Goal: Information Seeking & Learning: Learn about a topic

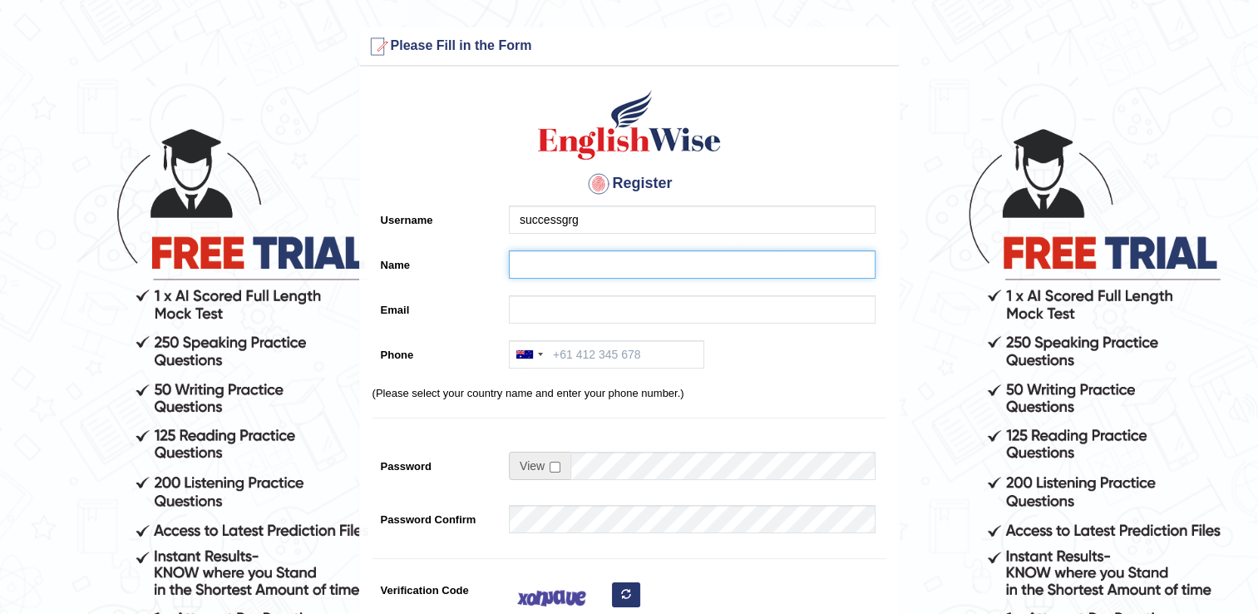
click at [589, 271] on input "Name" at bounding box center [692, 264] width 367 height 28
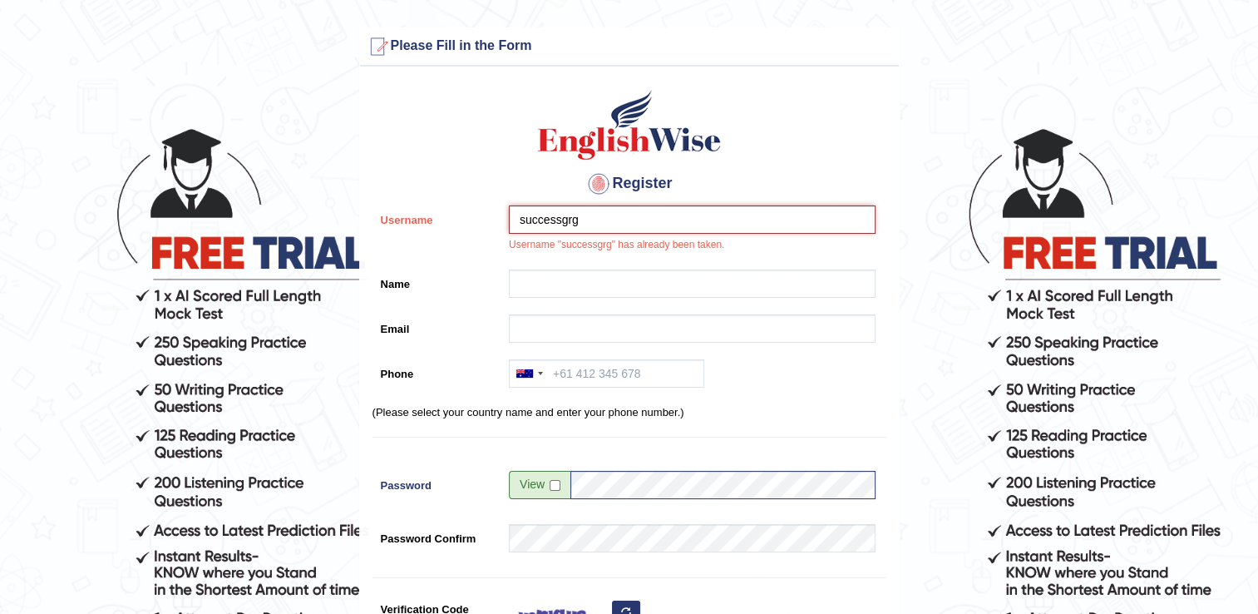
click at [592, 209] on input "successgrg" at bounding box center [692, 219] width 367 height 28
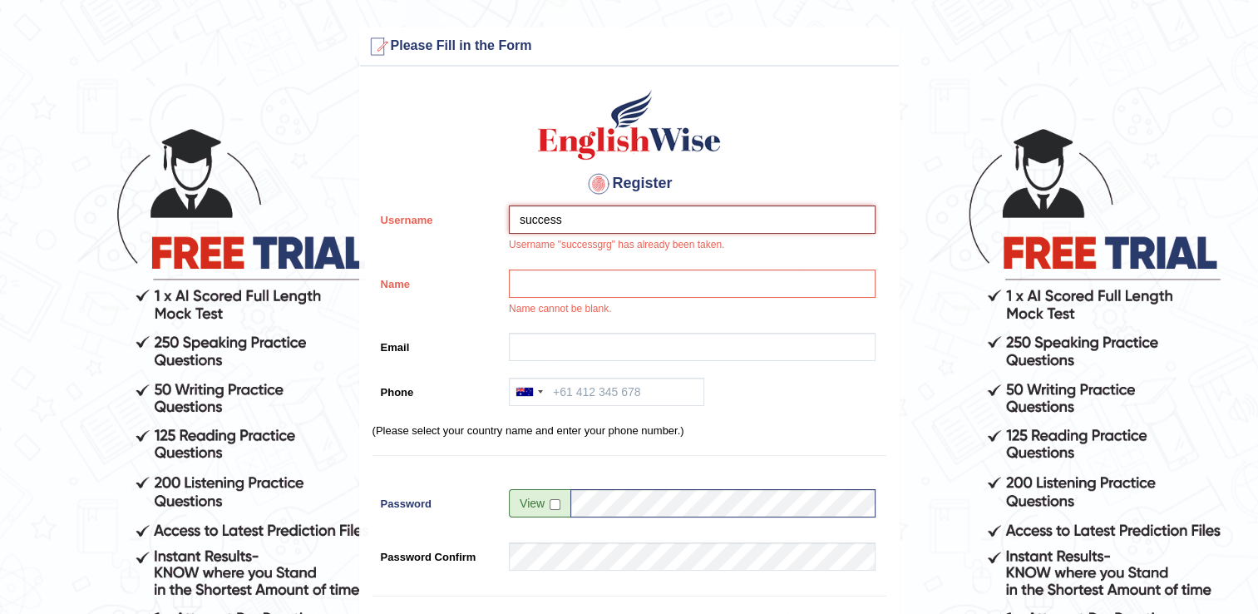
type input "success"
click at [524, 278] on input "Name" at bounding box center [692, 283] width 367 height 28
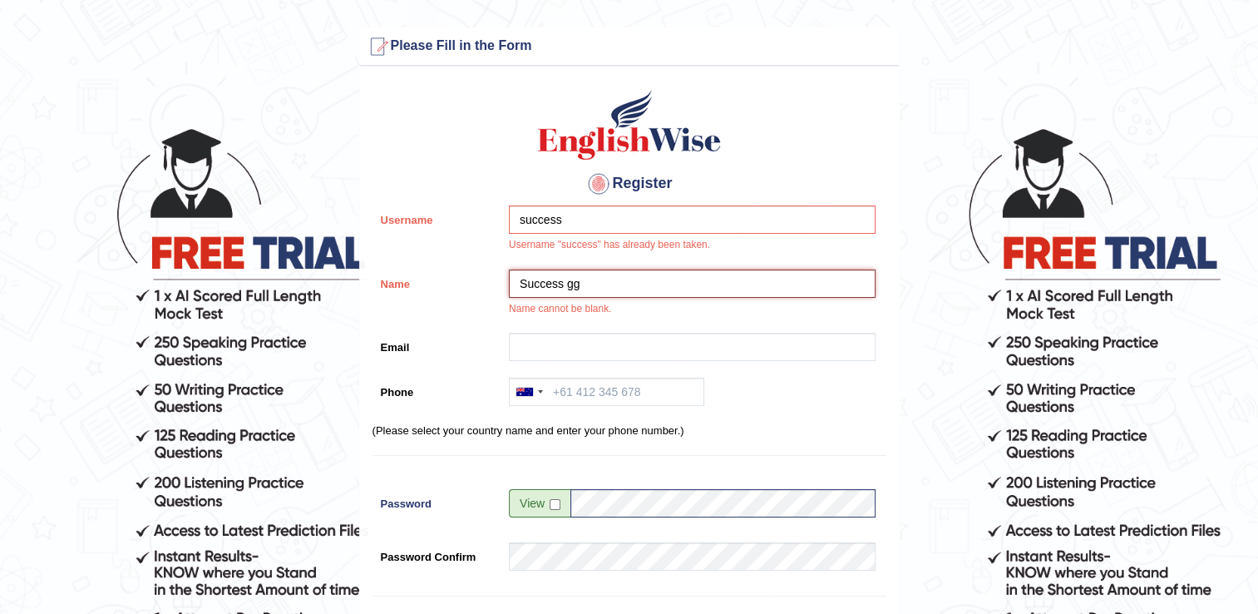
type input "Success gg"
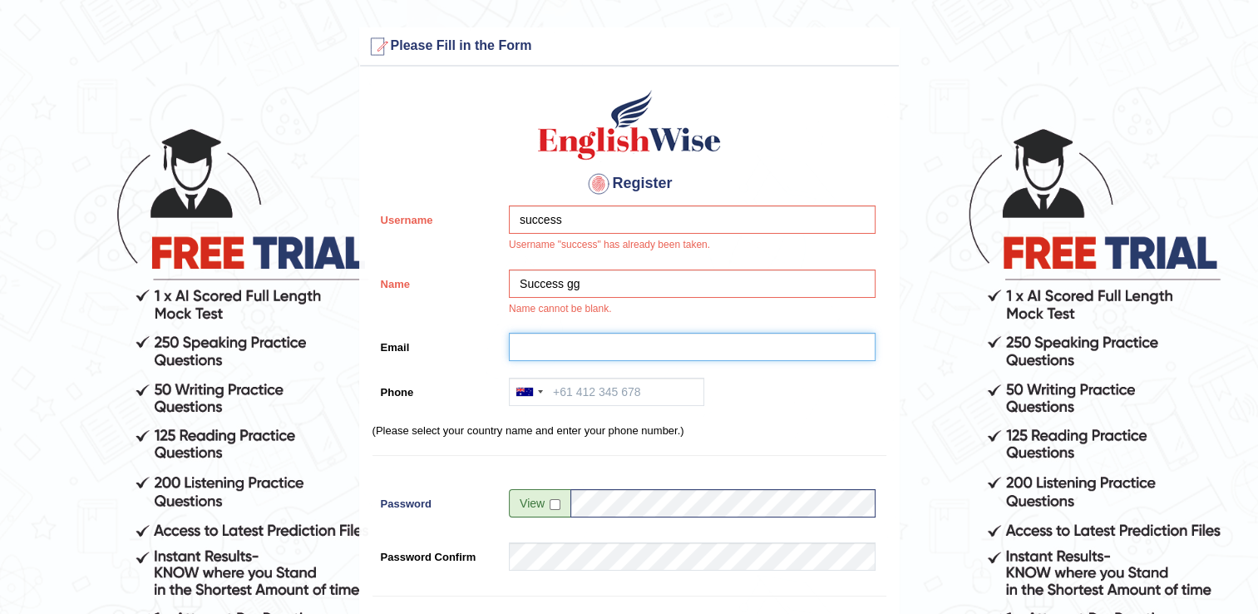
click at [532, 345] on input "Email" at bounding box center [692, 347] width 367 height 28
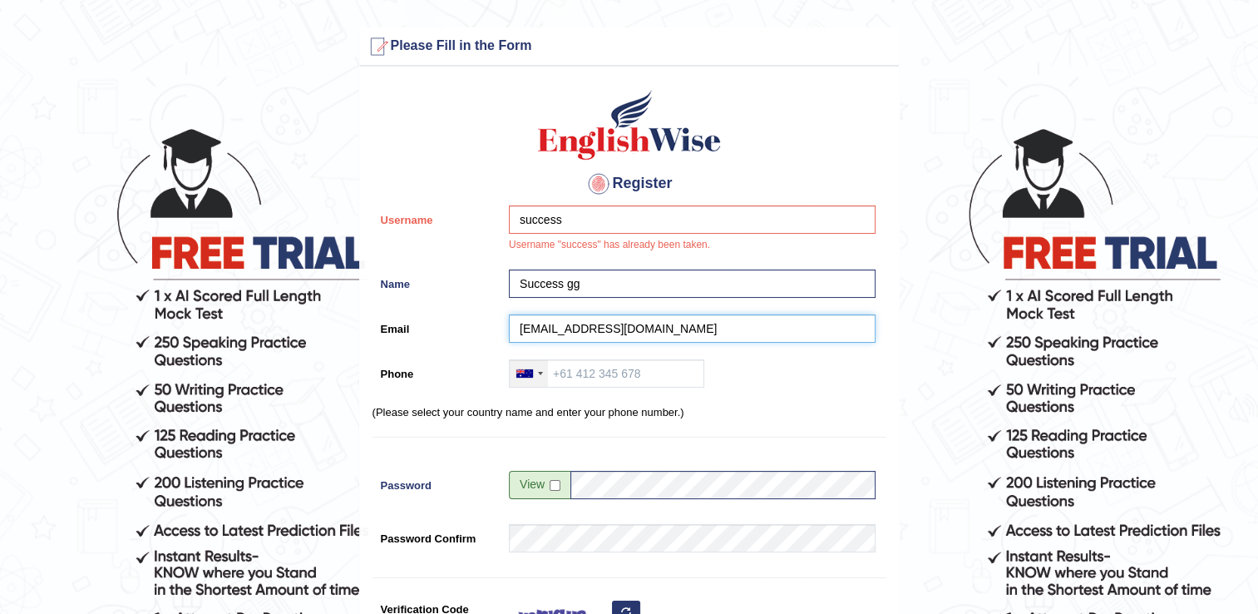
type input "successgrg52@gmail.com"
click at [541, 367] on div at bounding box center [529, 373] width 38 height 27
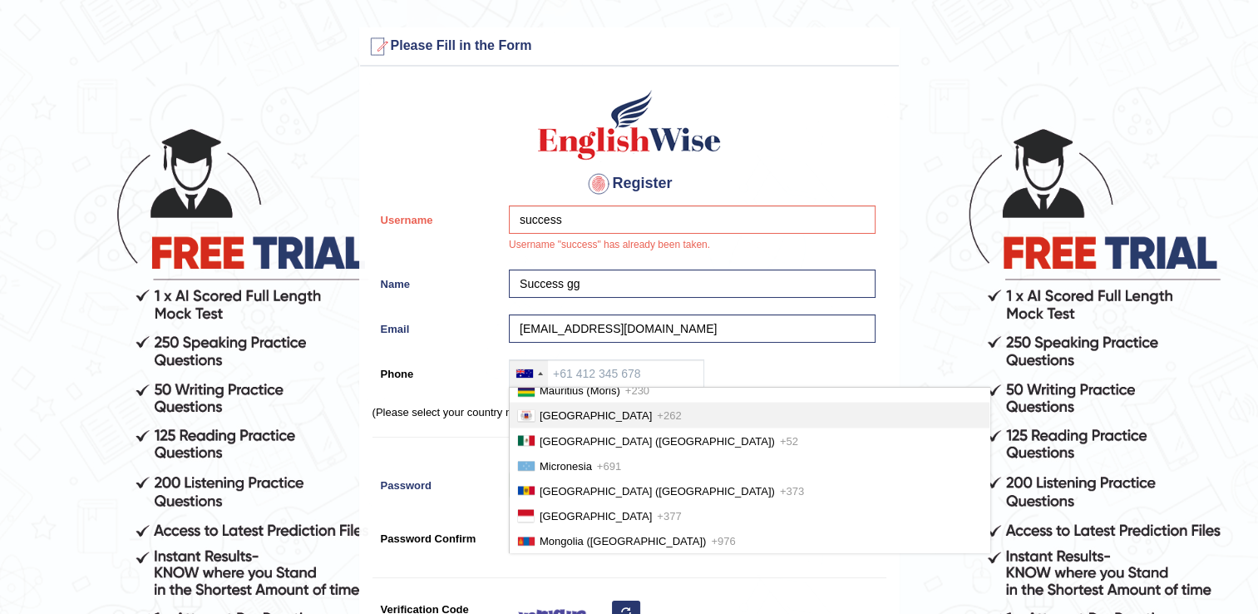
scroll to position [3741, 0]
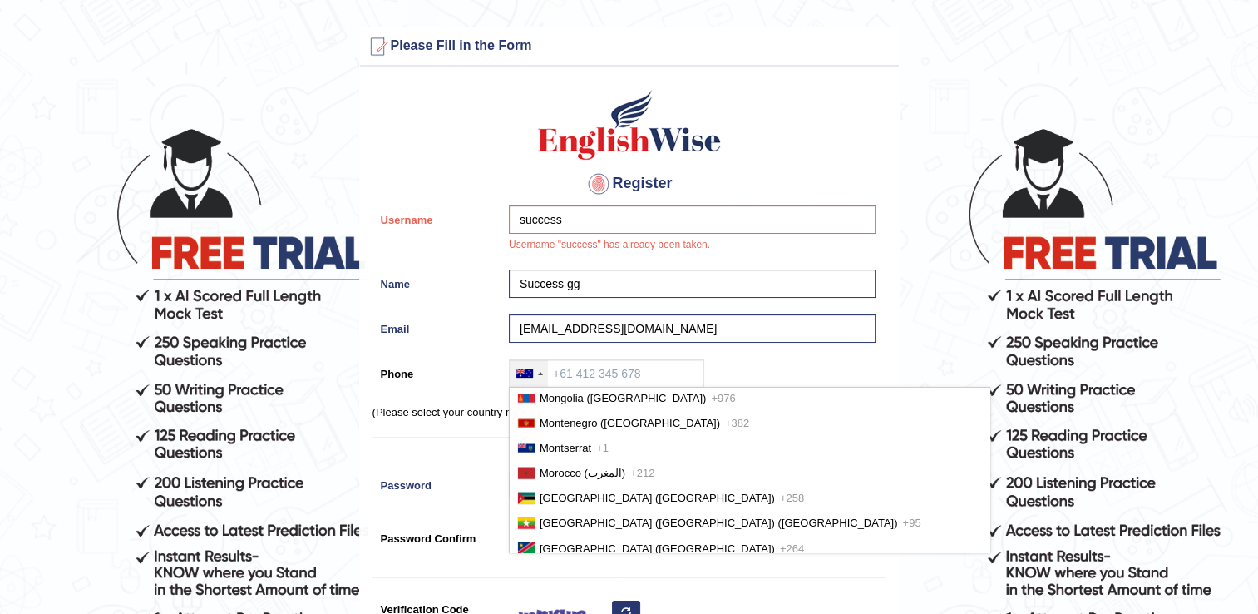
click at [559, 585] on li "Nepal (नेपाल) +977" at bounding box center [750, 597] width 480 height 25
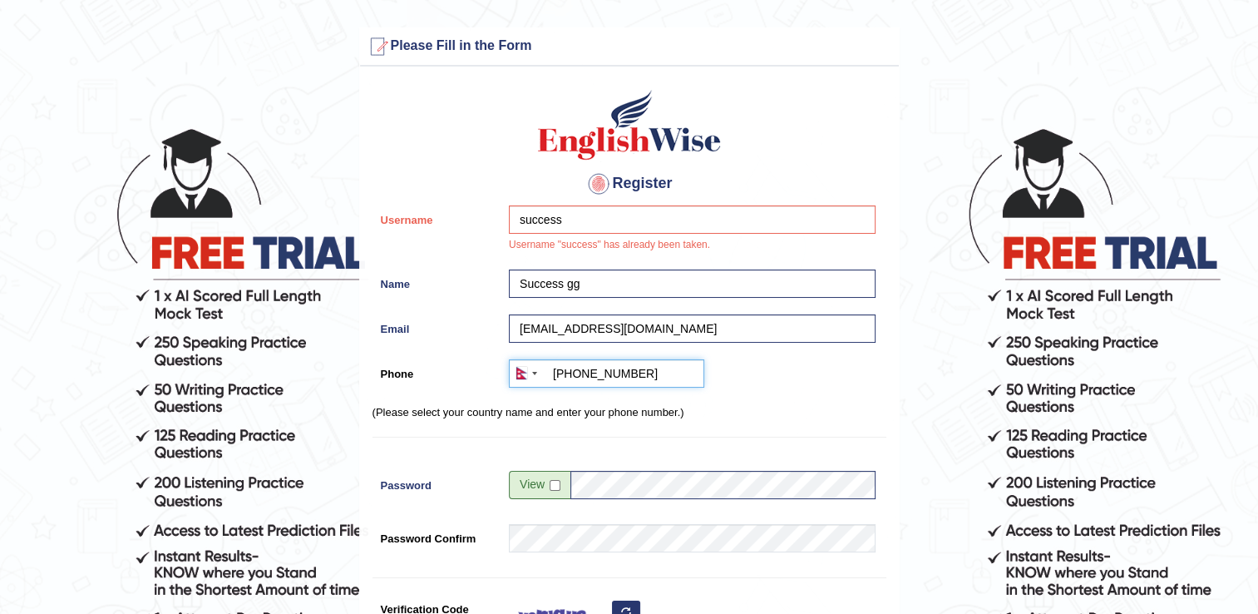
type input "+9779846029332"
click at [551, 487] on input "checkbox" at bounding box center [555, 485] width 11 height 11
checkbox input "true"
click at [686, 480] on input "don123motey345" at bounding box center [722, 485] width 305 height 28
type input "d"
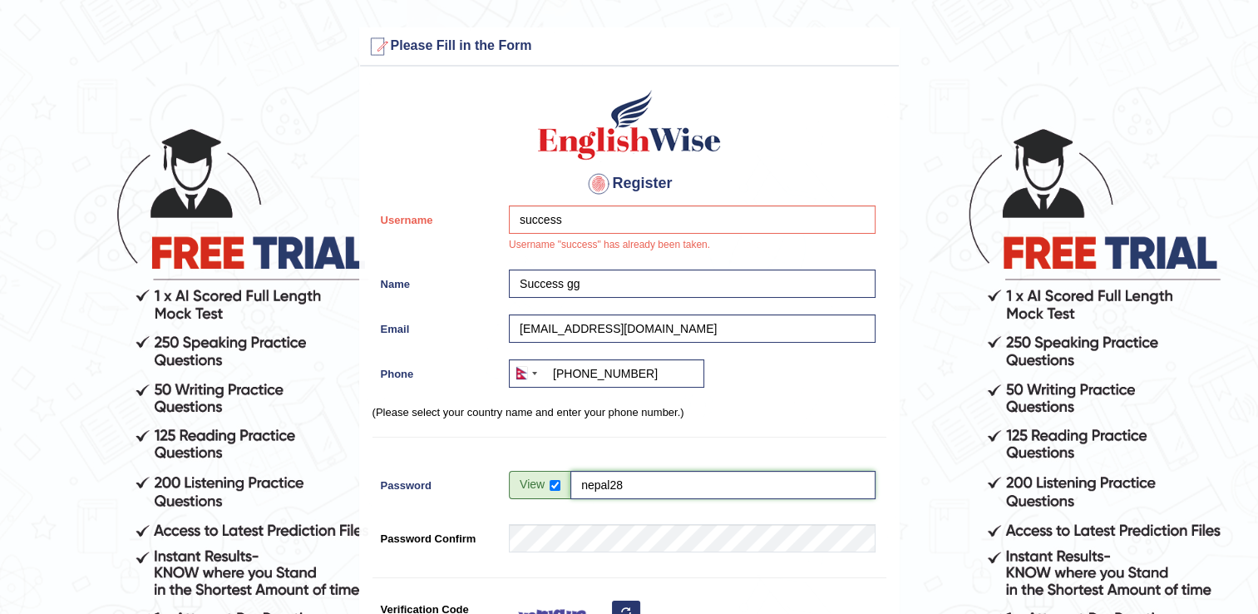
type input "nepal28"
click at [928, 441] on form "Please fix the following errors: Please Fill in the Form Register Username succ…" at bounding box center [628, 476] width 1253 height 899
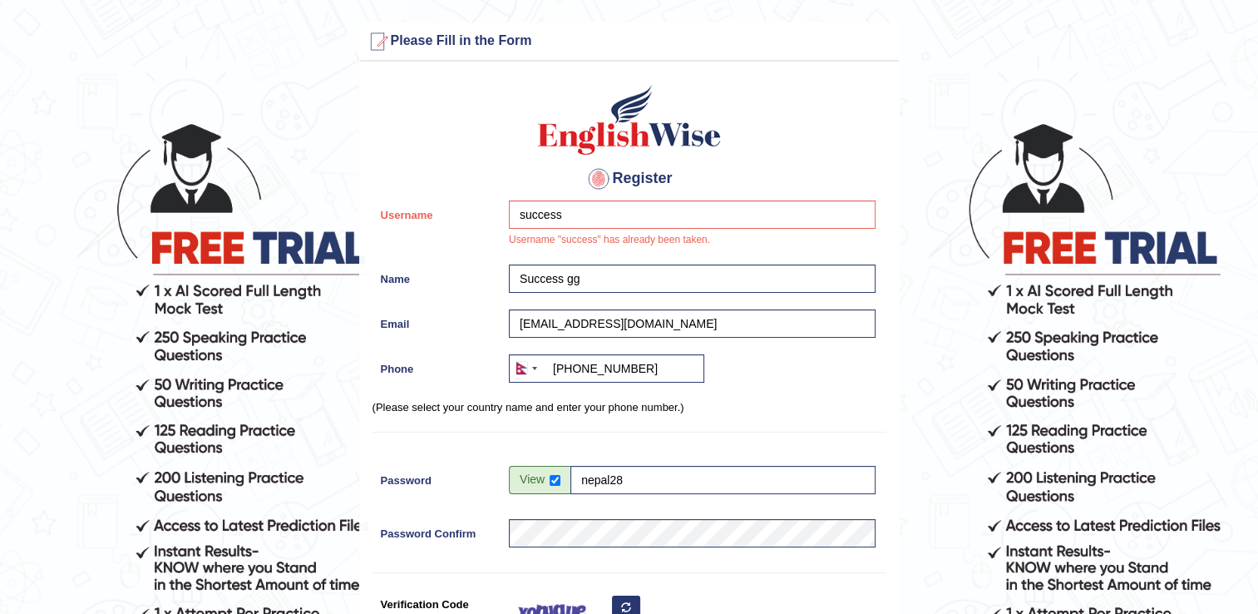
scroll to position [166, 0]
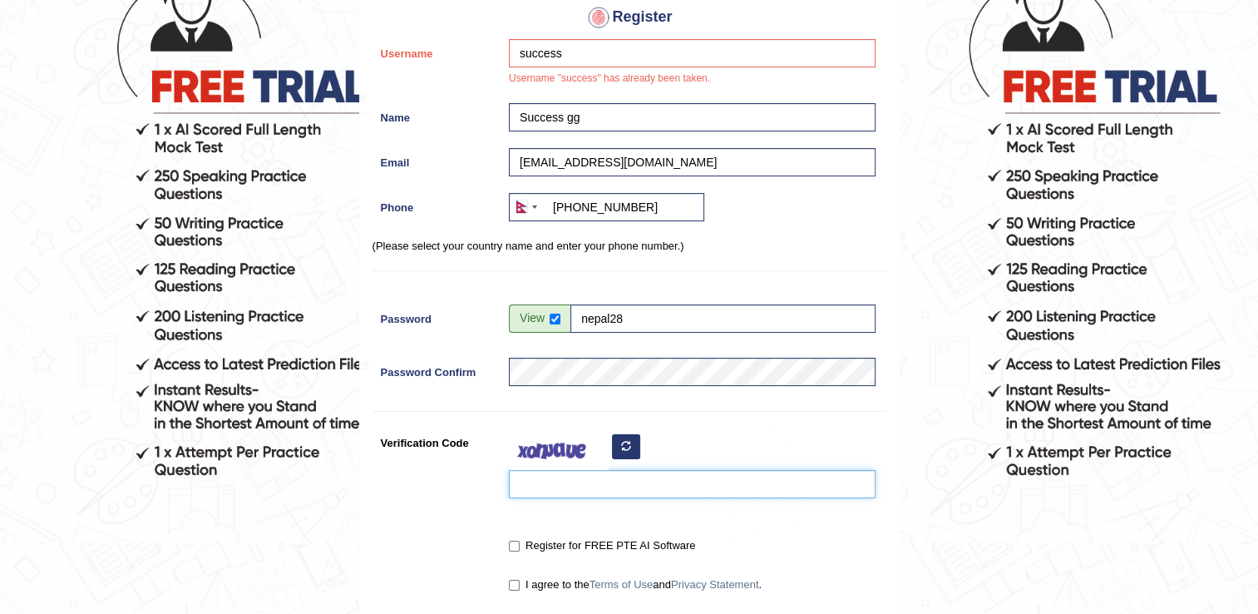
click at [559, 481] on input "Verification Code" at bounding box center [692, 484] width 367 height 28
click at [615, 440] on button "button" at bounding box center [626, 446] width 28 height 25
click at [589, 481] on input "Verification Code" at bounding box center [692, 484] width 367 height 28
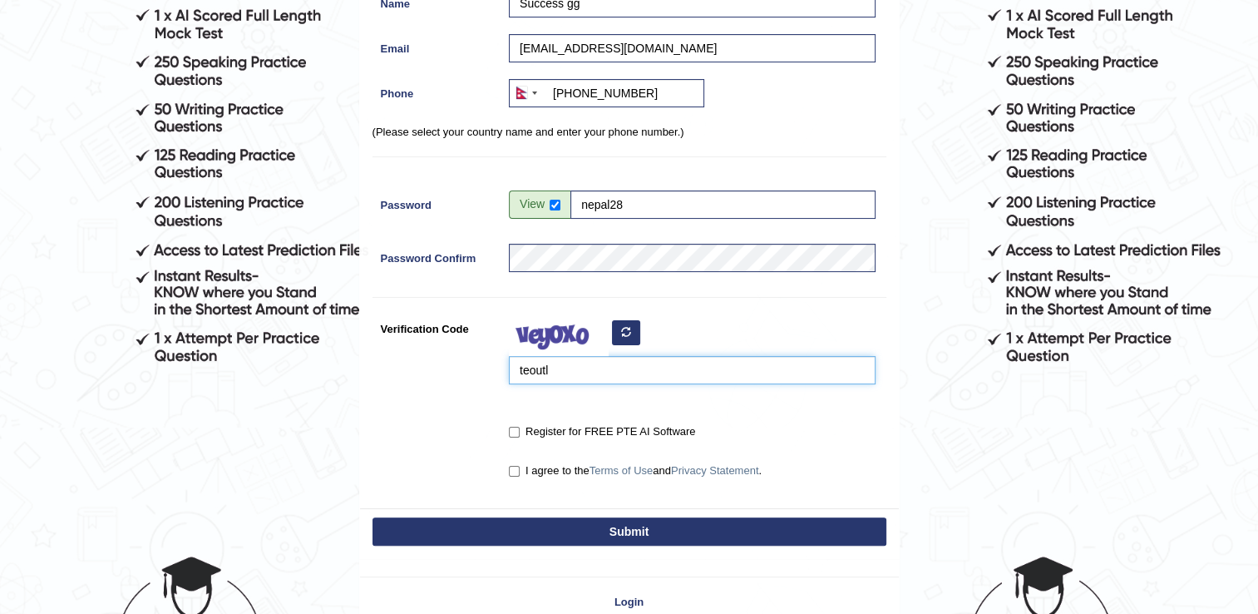
scroll to position [377, 0]
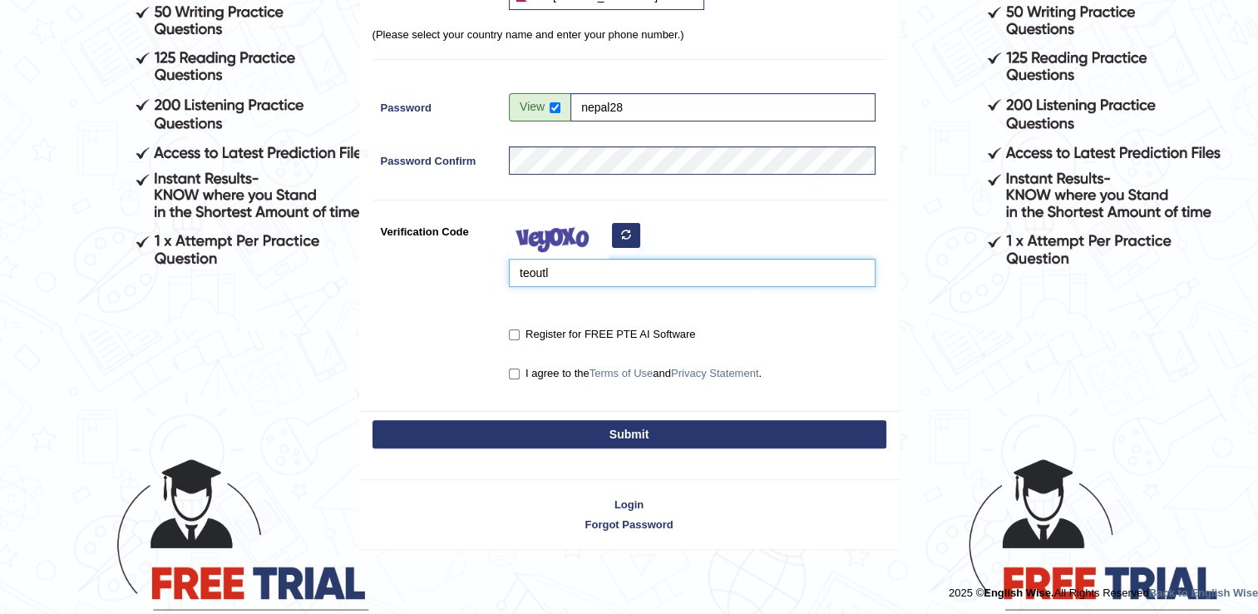
type input "teoutl"
click at [513, 369] on input "I agree to the Terms of Use and Privacy Statement ." at bounding box center [514, 373] width 11 height 11
checkbox input "true"
click at [512, 332] on input "Register for FREE PTE AI Software" at bounding box center [514, 334] width 11 height 11
checkbox input "true"
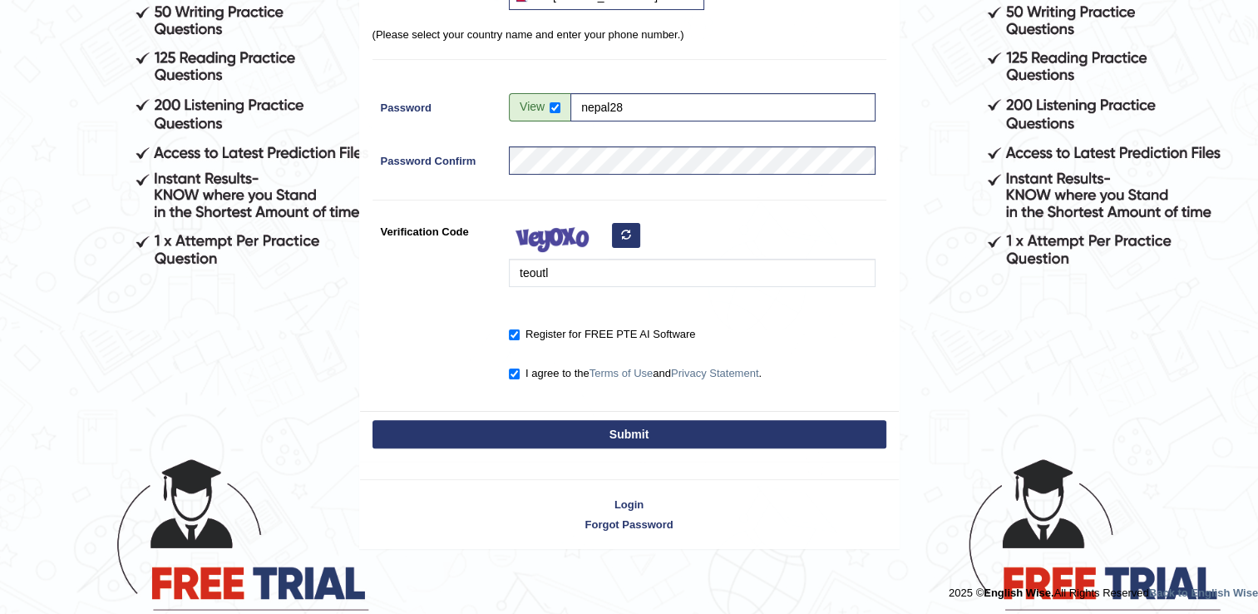
click at [572, 411] on div "Register Username success Username "success" has already been taken. Name Succe…" at bounding box center [629, 53] width 539 height 713
click at [566, 431] on button "Submit" at bounding box center [629, 434] width 514 height 28
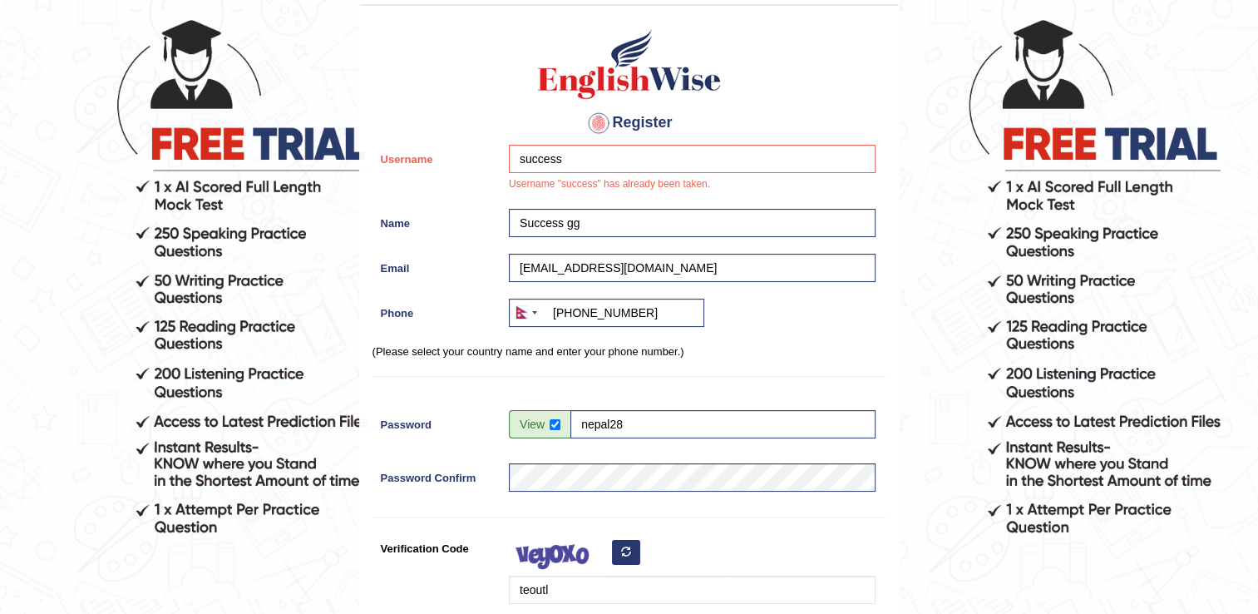
scroll to position [3, 0]
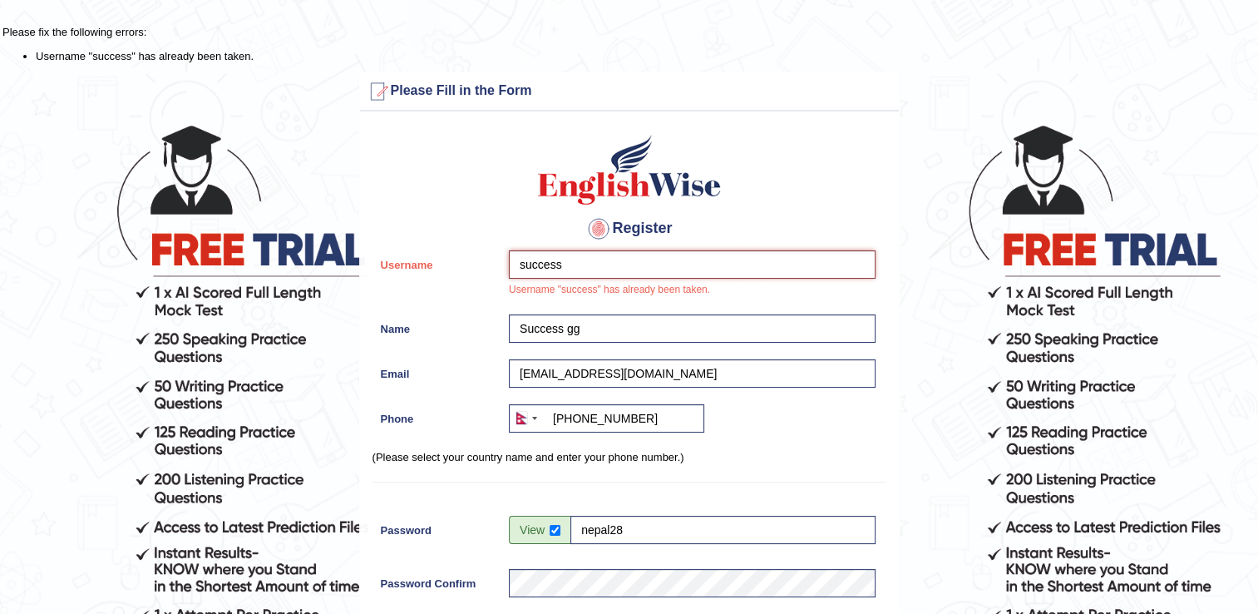
click at [583, 259] on input "success" at bounding box center [692, 264] width 367 height 28
type input "s"
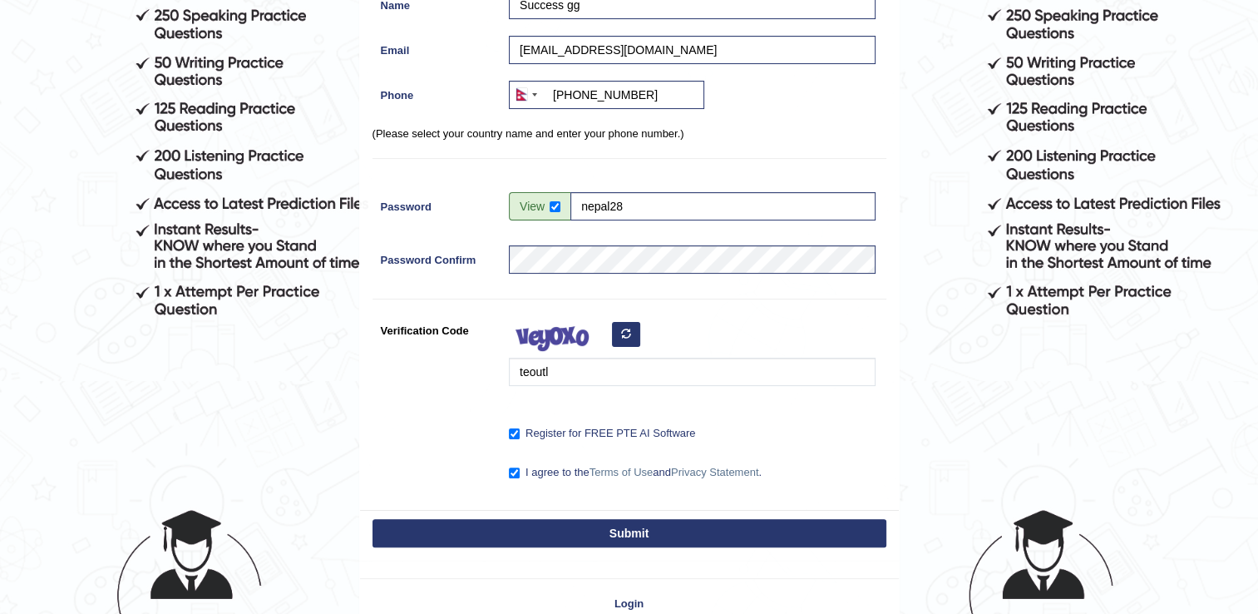
scroll to position [336, 0]
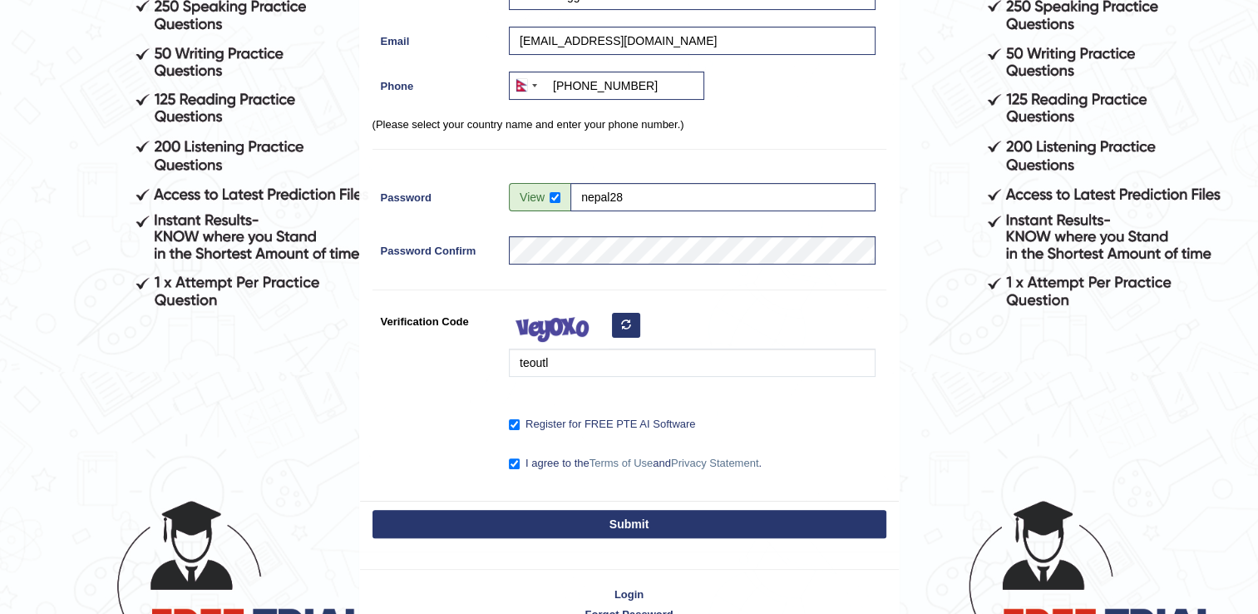
click at [628, 517] on button "Submit" at bounding box center [629, 524] width 514 height 28
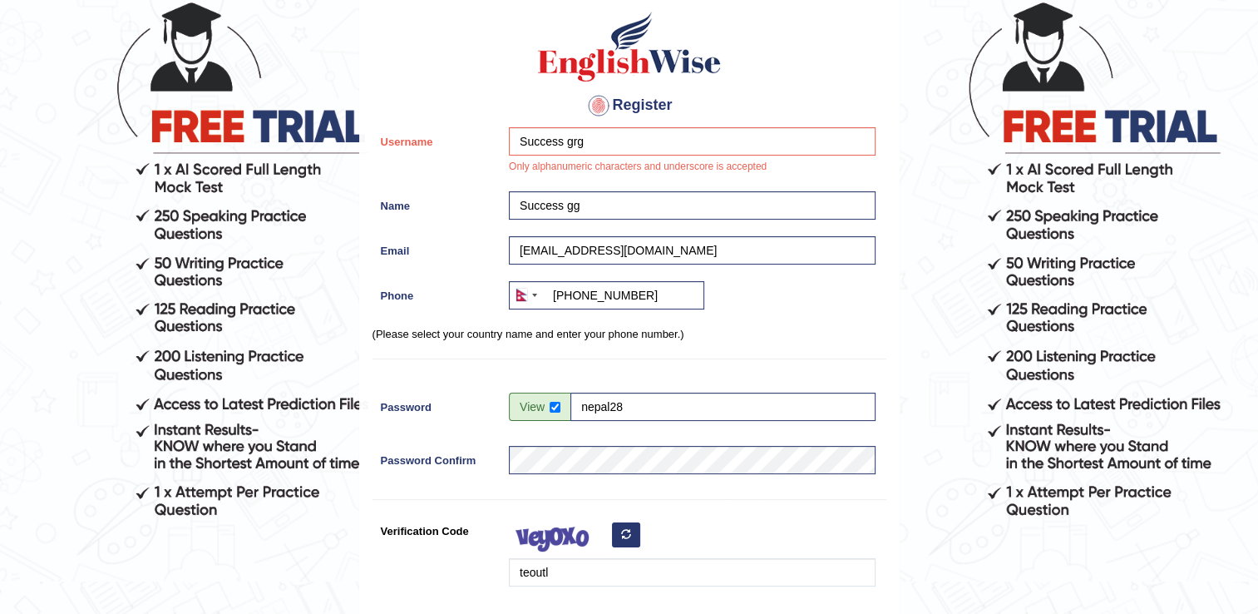
scroll to position [86, 0]
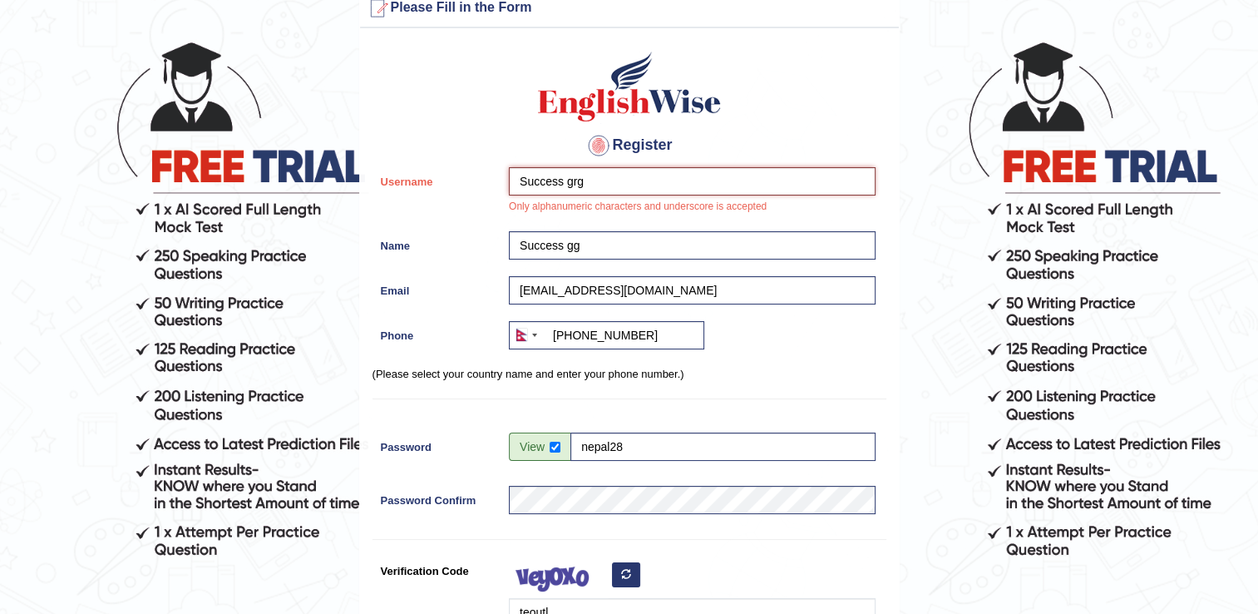
click at [599, 178] on input "Success grg" at bounding box center [692, 181] width 367 height 28
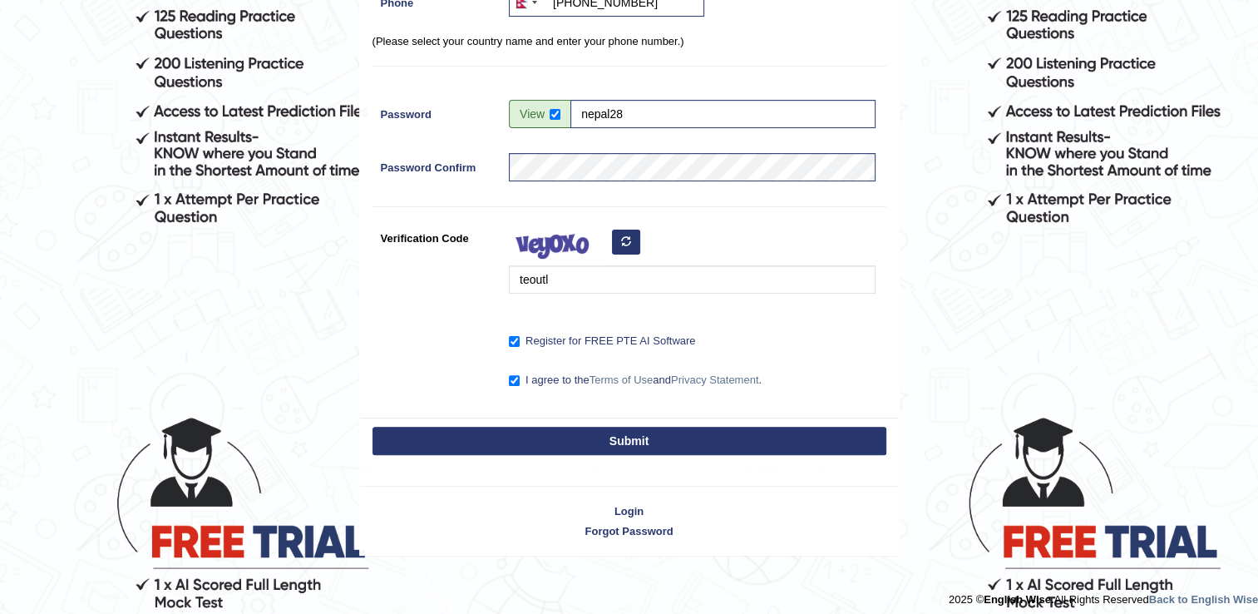
type input "Success12"
click at [636, 443] on button "Submit" at bounding box center [629, 440] width 514 height 28
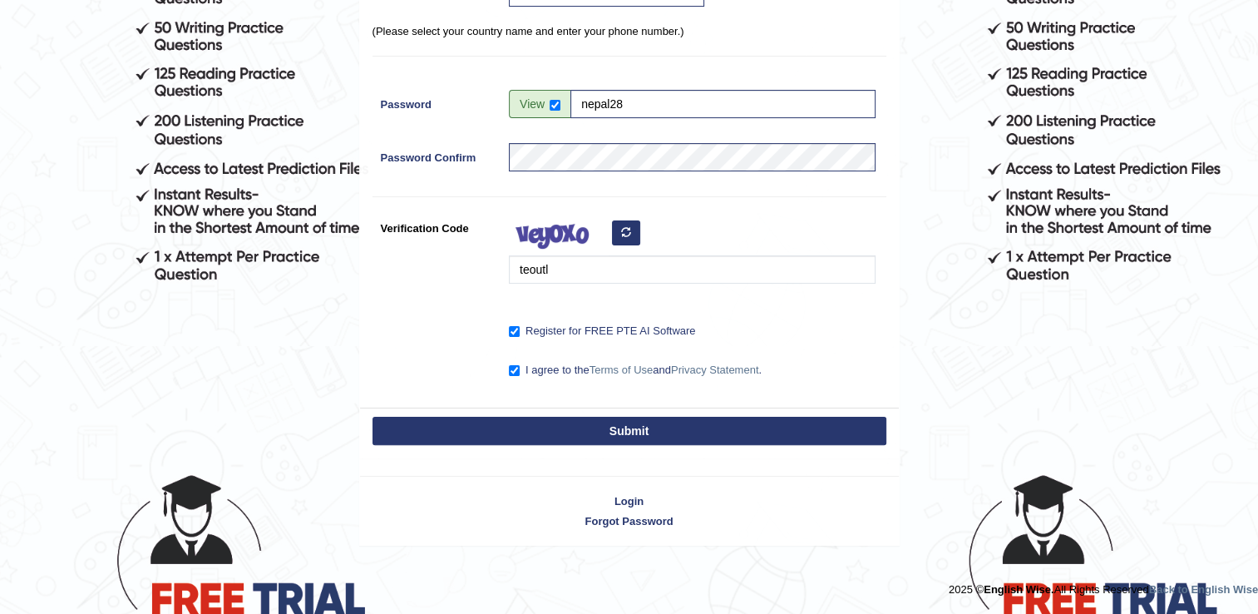
scroll to position [352, 0]
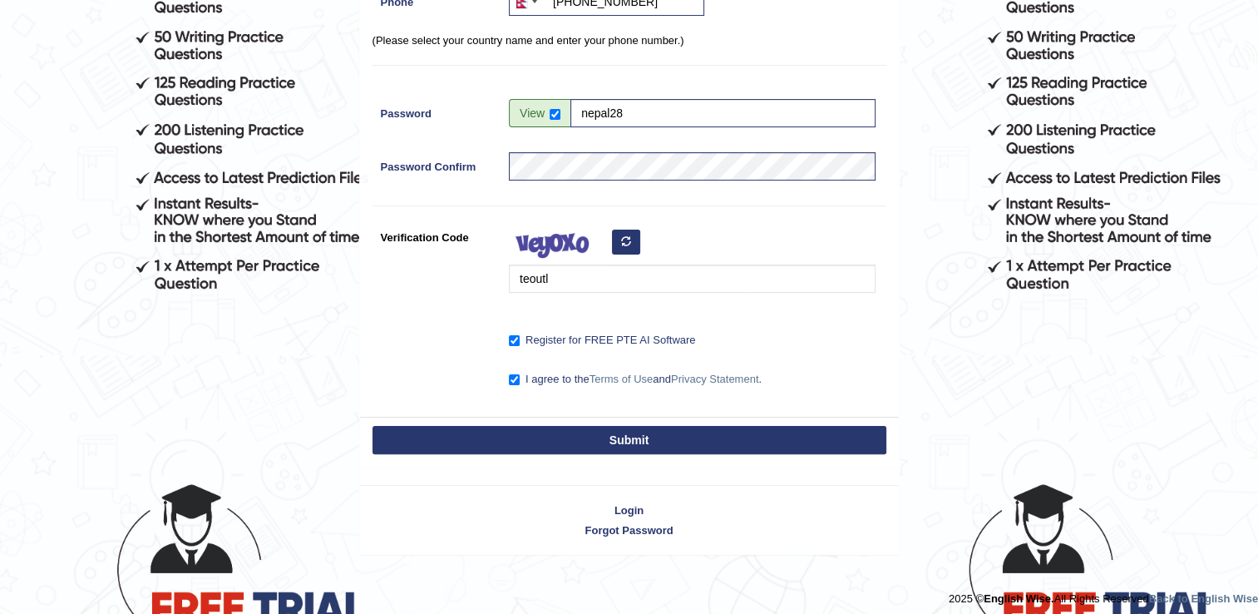
click at [563, 433] on button "Submit" at bounding box center [629, 440] width 514 height 28
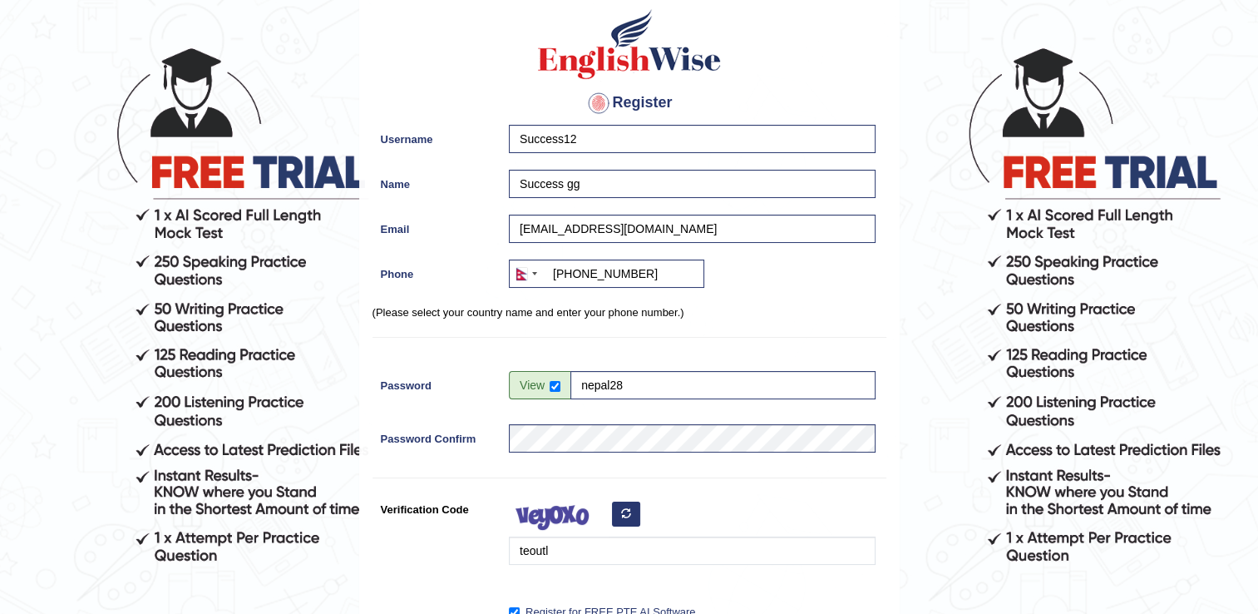
scroll to position [103, 0]
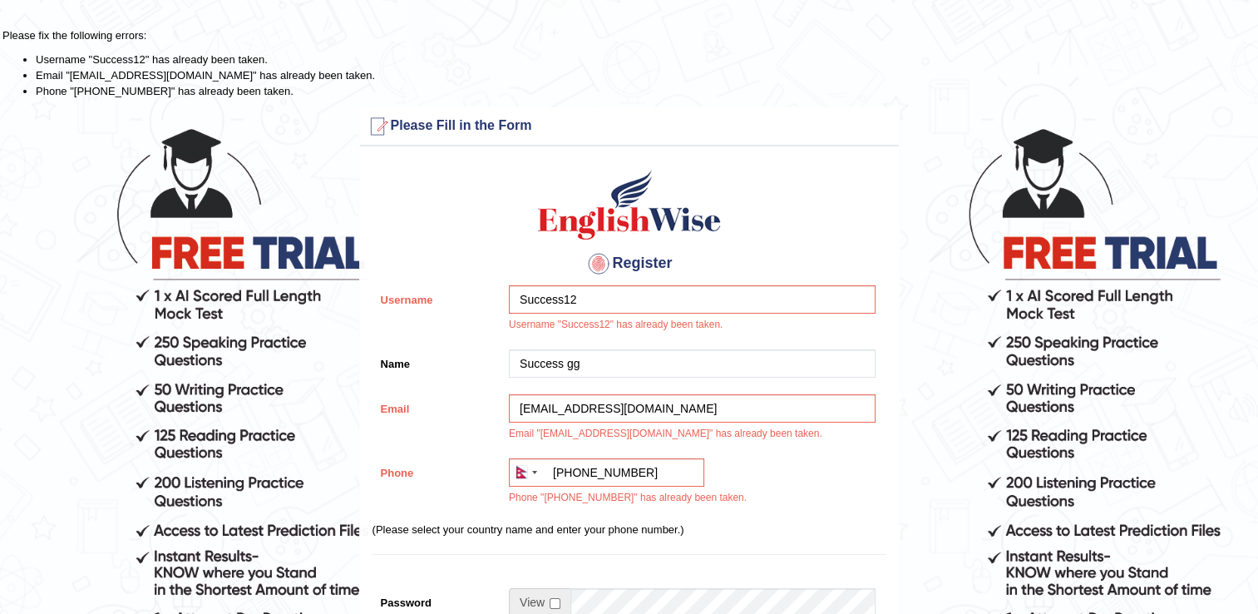
scroll to position [83, 0]
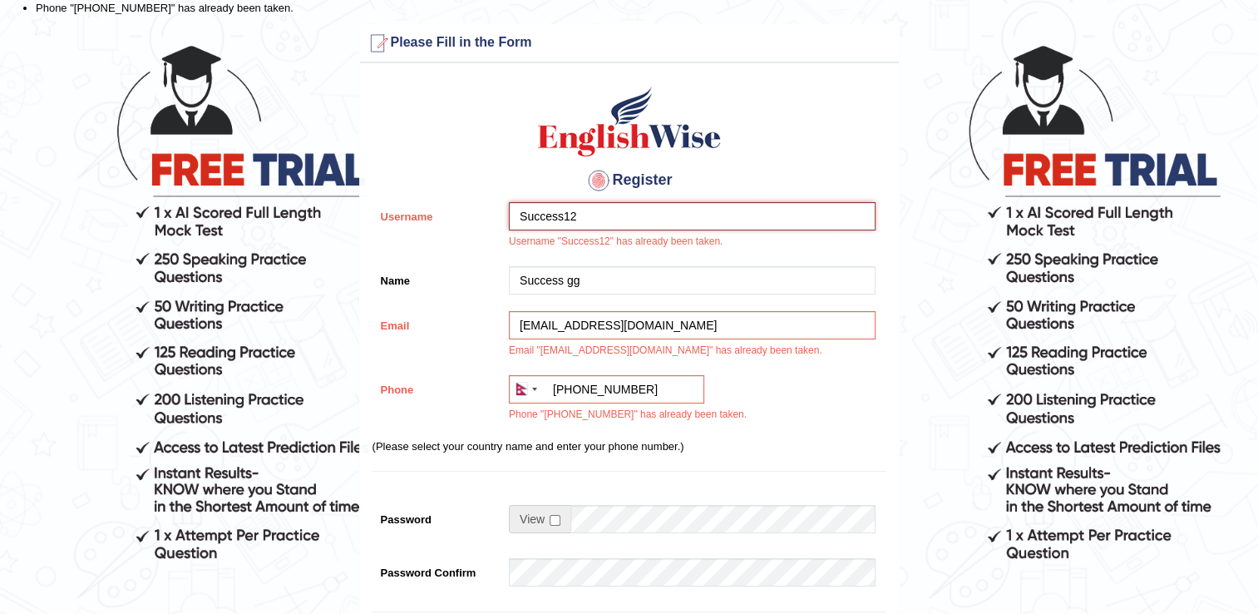
click at [663, 224] on input "Success12" at bounding box center [692, 216] width 367 height 28
type input "S"
click at [677, 323] on input "successgrg52@gmail.com" at bounding box center [692, 325] width 367 height 28
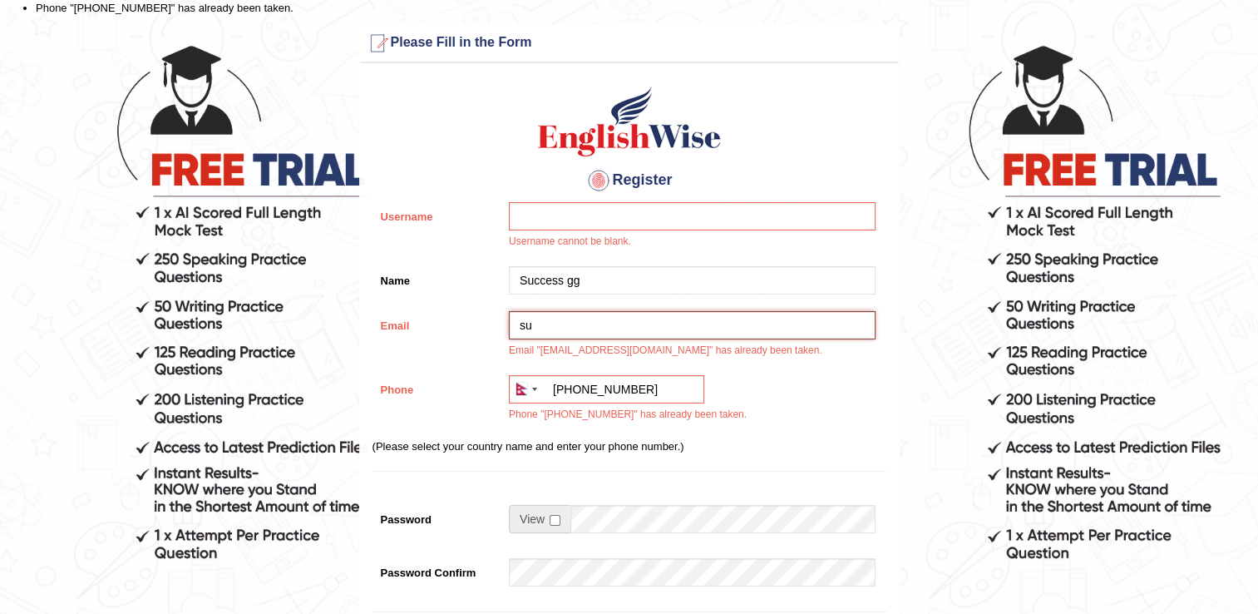
type input "s"
type input "gurungsuccess324@gmail.com"
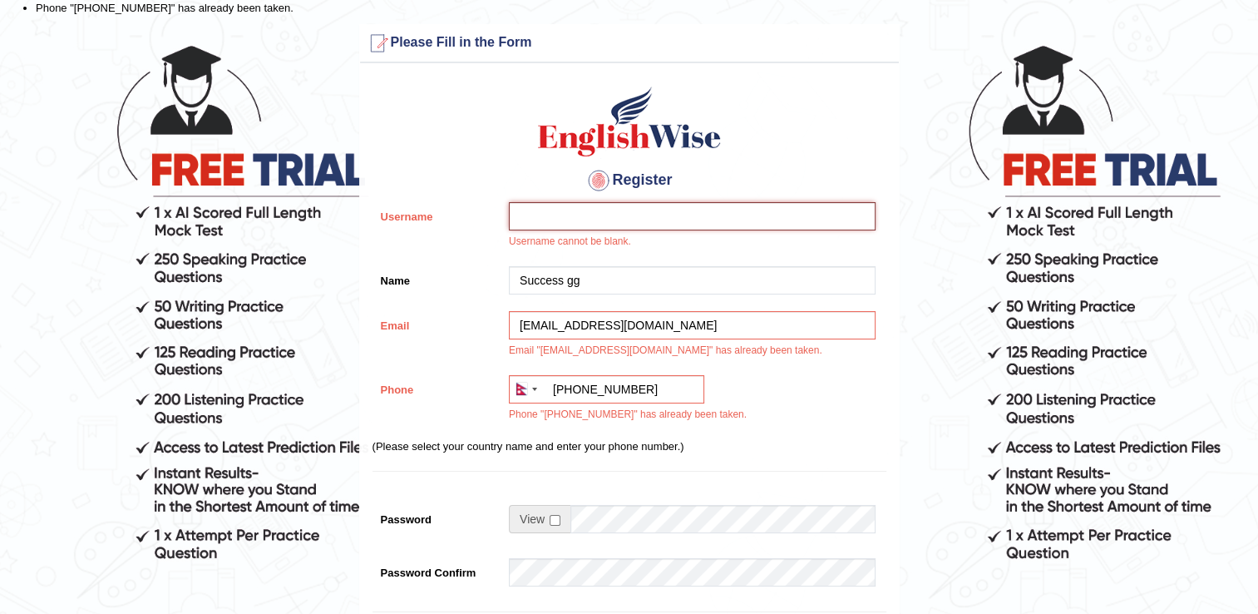
click at [632, 208] on input "Username" at bounding box center [692, 216] width 367 height 28
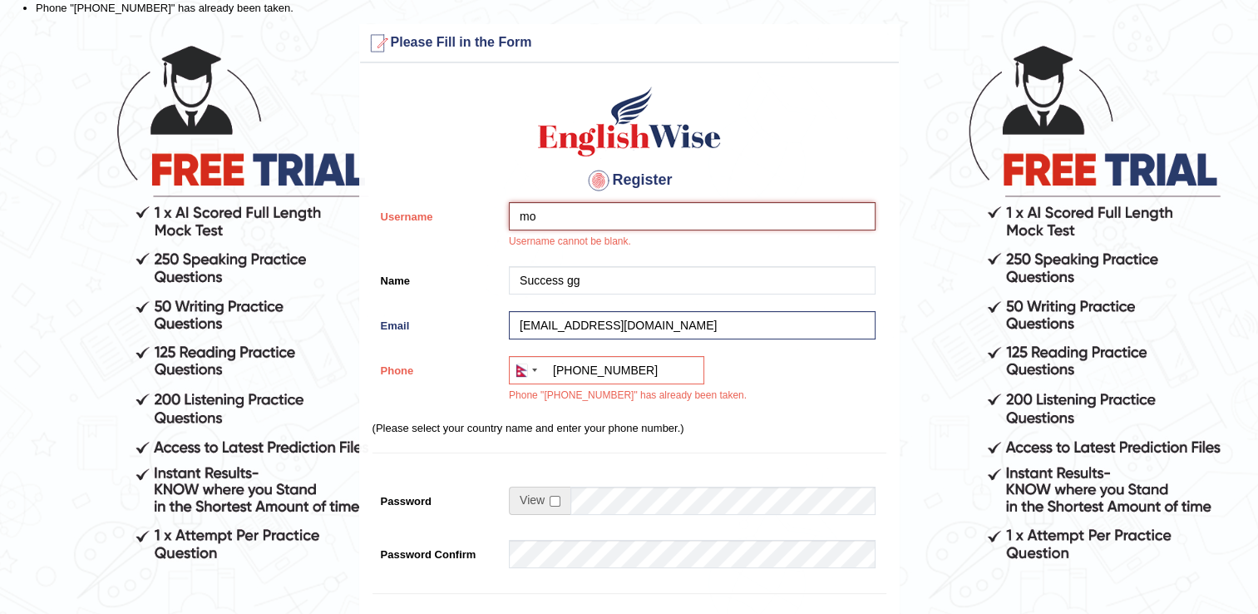
type input "m"
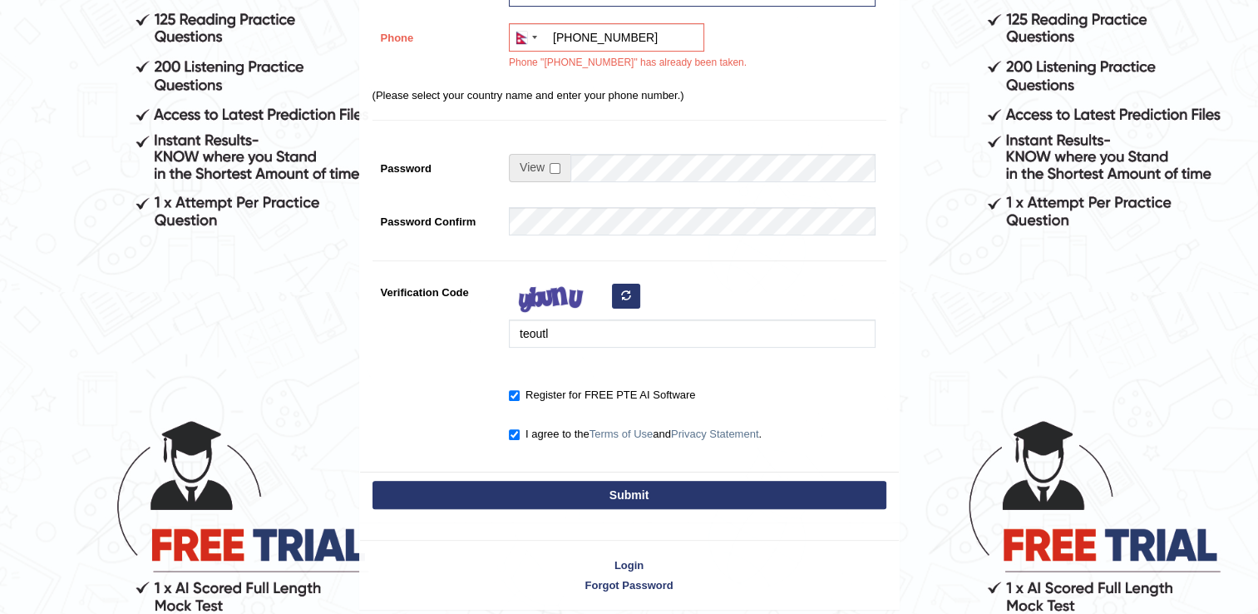
type input "mina"
click at [574, 499] on button "Submit" at bounding box center [629, 495] width 514 height 28
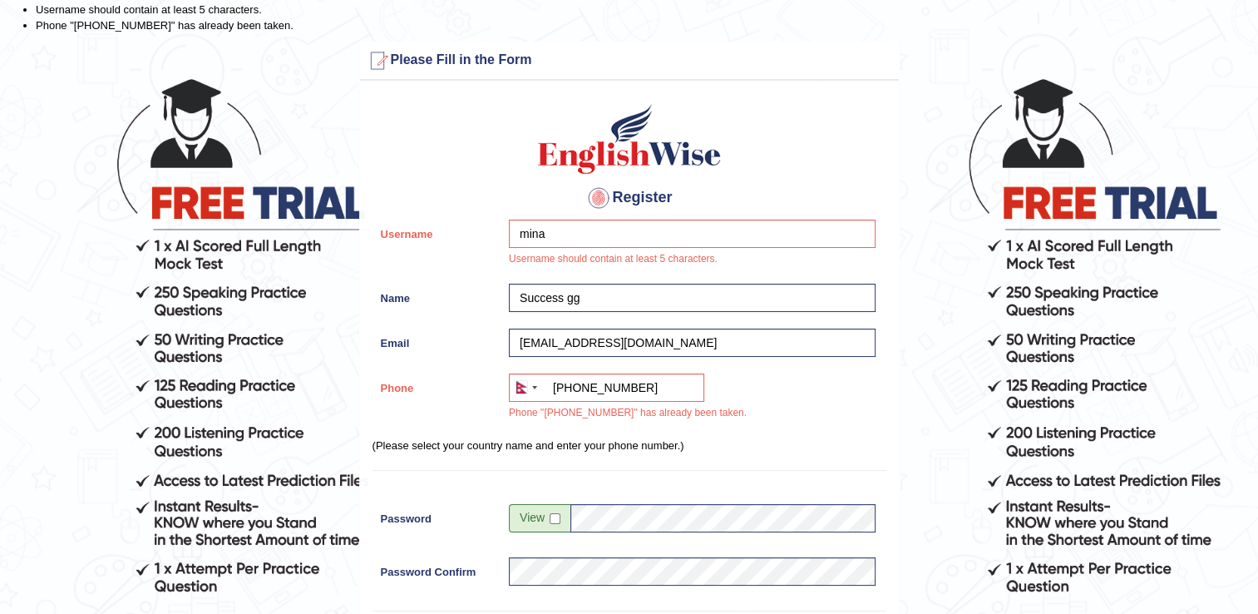
scroll to position [20, 0]
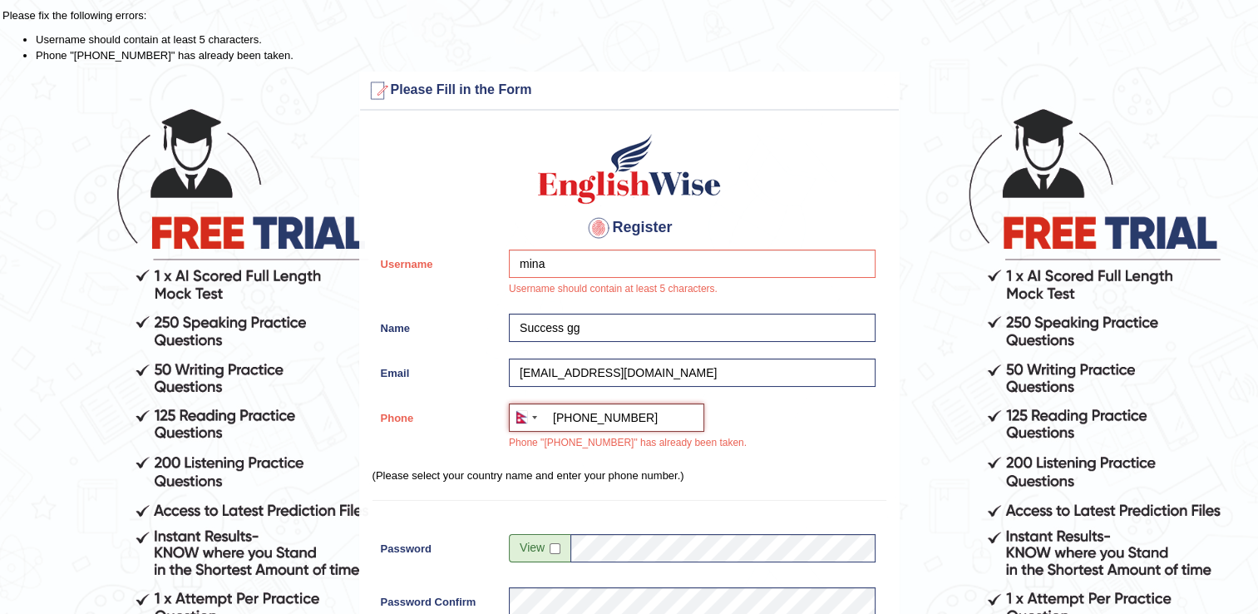
click at [654, 412] on input "+9779846029332" at bounding box center [606, 417] width 195 height 28
type input "+"
type input "9846029332"
click at [849, 393] on div "gurungsuccess324@gmail.com" at bounding box center [687, 376] width 375 height 37
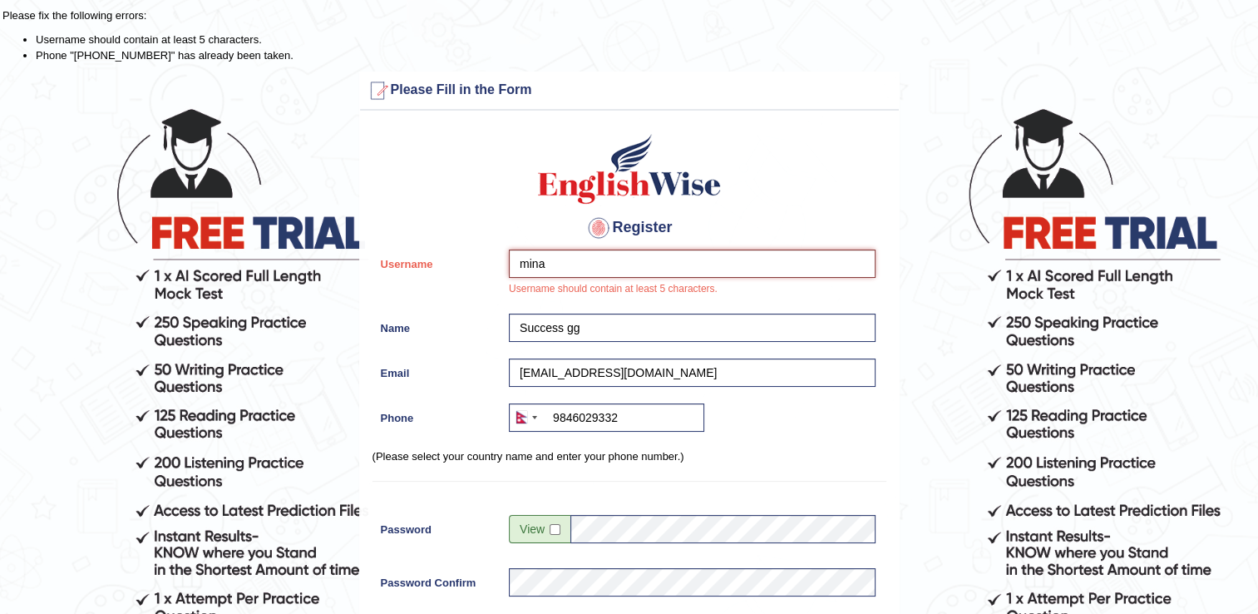
click at [565, 264] on input "mina" at bounding box center [692, 263] width 367 height 28
type input "m"
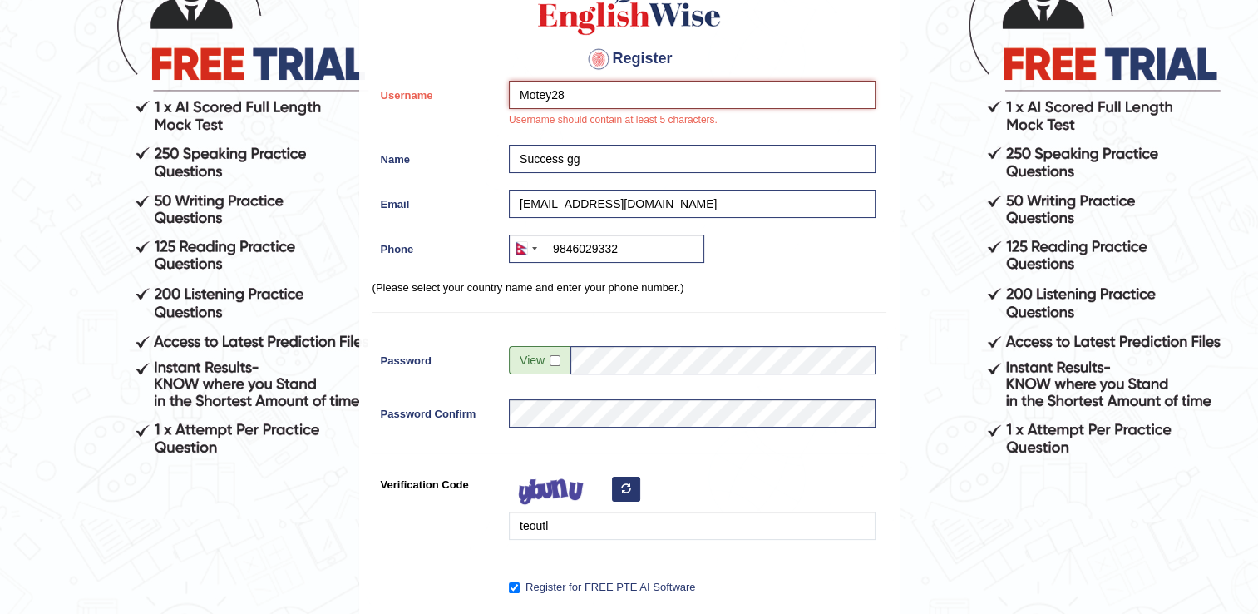
scroll to position [269, 0]
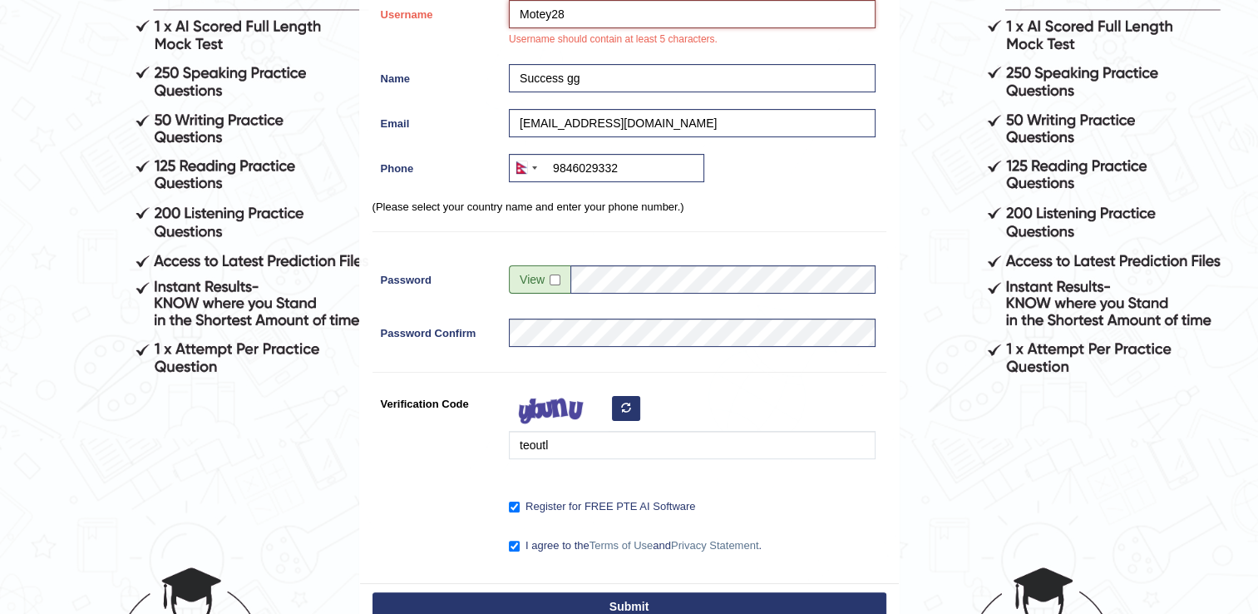
type input "Motey28"
click at [601, 608] on button "Submit" at bounding box center [629, 606] width 514 height 28
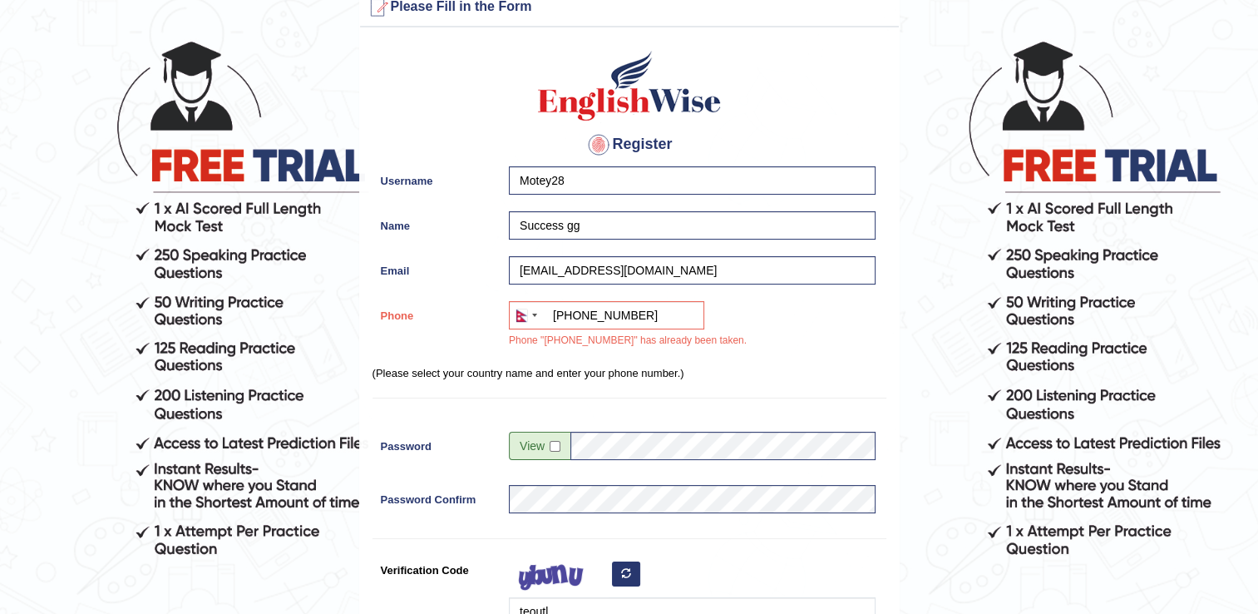
scroll to position [86, 0]
click at [651, 306] on input "+9779846029332" at bounding box center [606, 316] width 195 height 28
drag, startPoint x: 855, startPoint y: 321, endPoint x: 834, endPoint y: 321, distance: 21.6
click at [856, 321] on div "Australia +61 India (भारत) +91 New Zealand +64 United States +1 Canada +1 Unite…" at bounding box center [687, 330] width 375 height 56
click at [698, 311] on div "Australia +61 India (भारत) +91 New Zealand +64 United States +1 Canada +1 Unite…" at bounding box center [687, 330] width 375 height 56
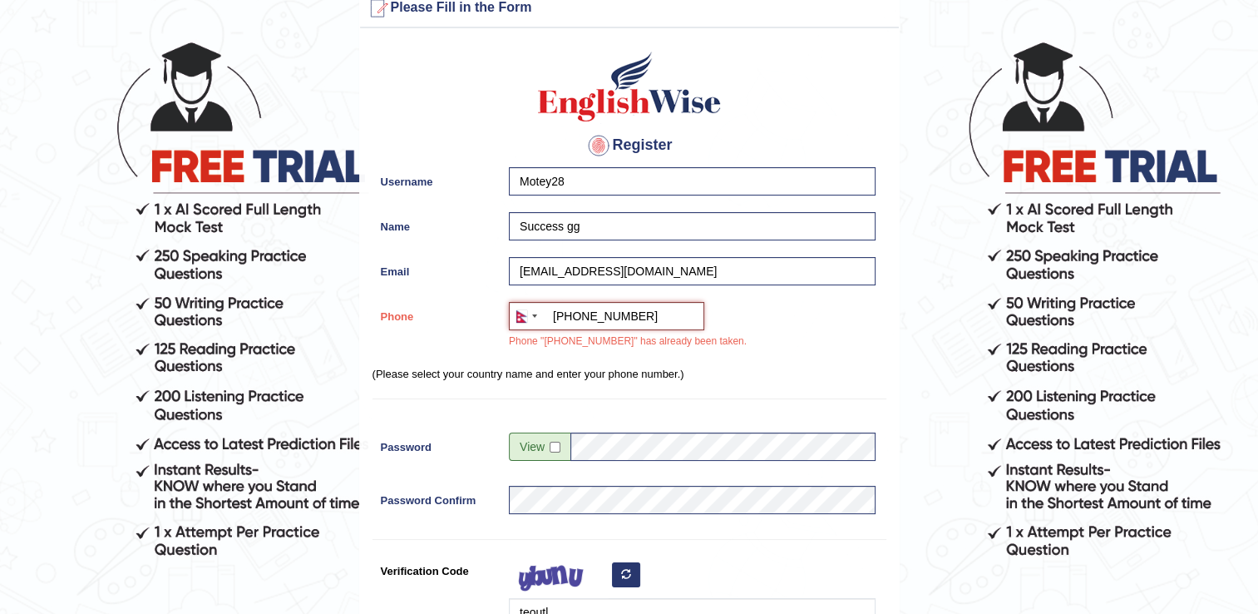
click at [674, 312] on input "+9779846029332" at bounding box center [606, 316] width 195 height 28
type input "+"
type input "0"
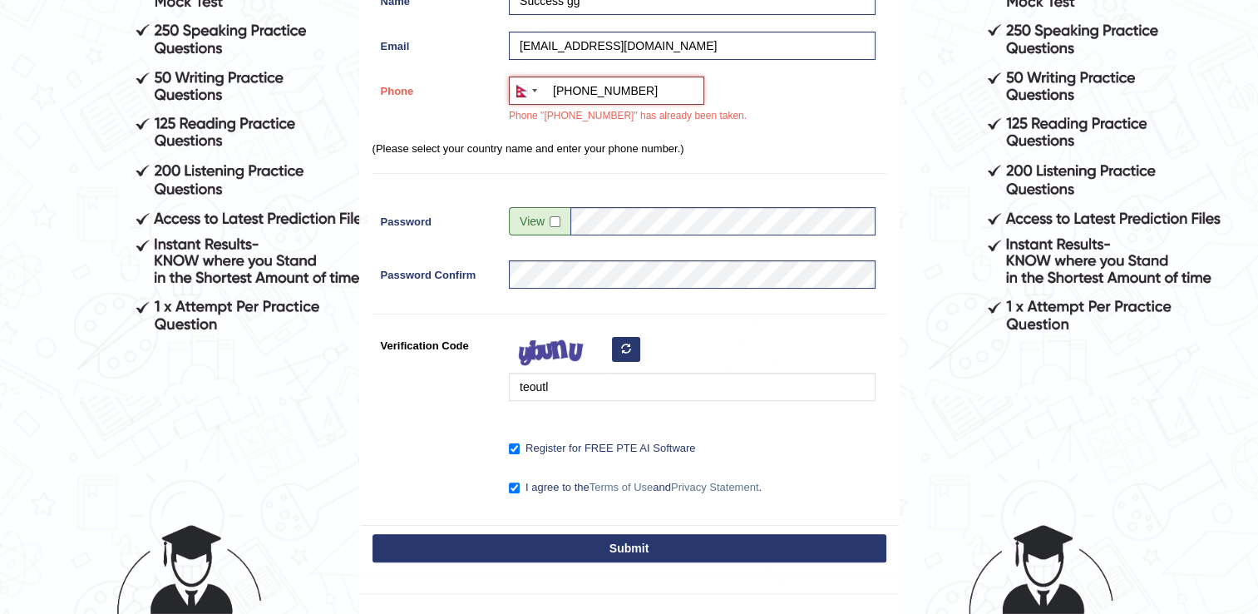
scroll to position [426, 0]
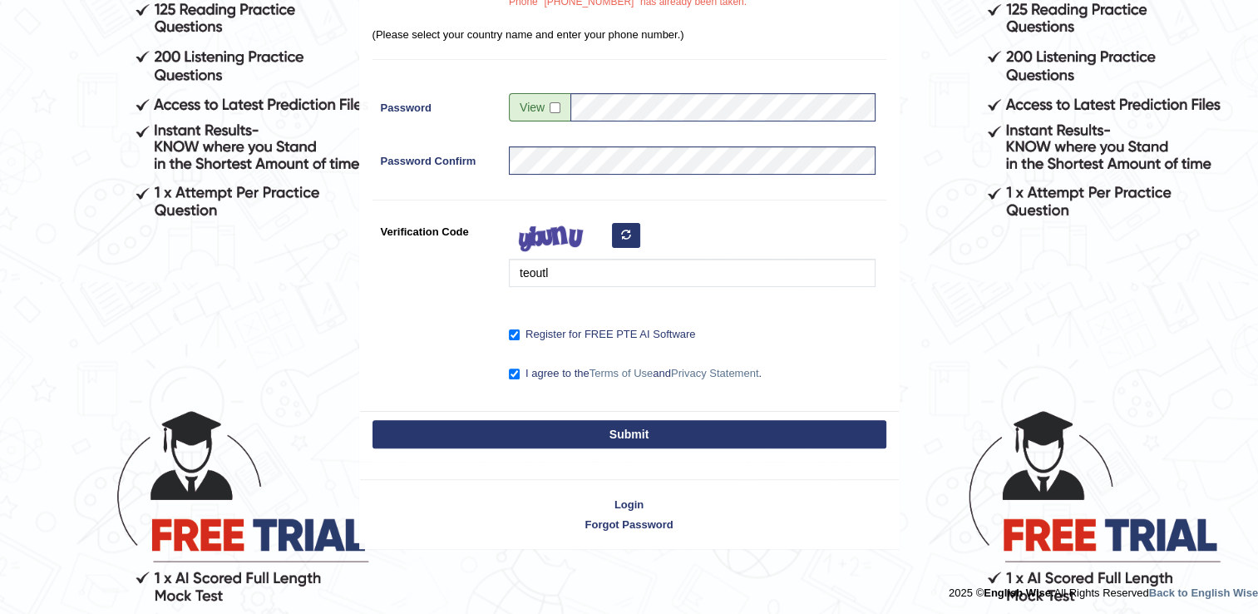
click at [650, 439] on button "Submit" at bounding box center [629, 434] width 514 height 28
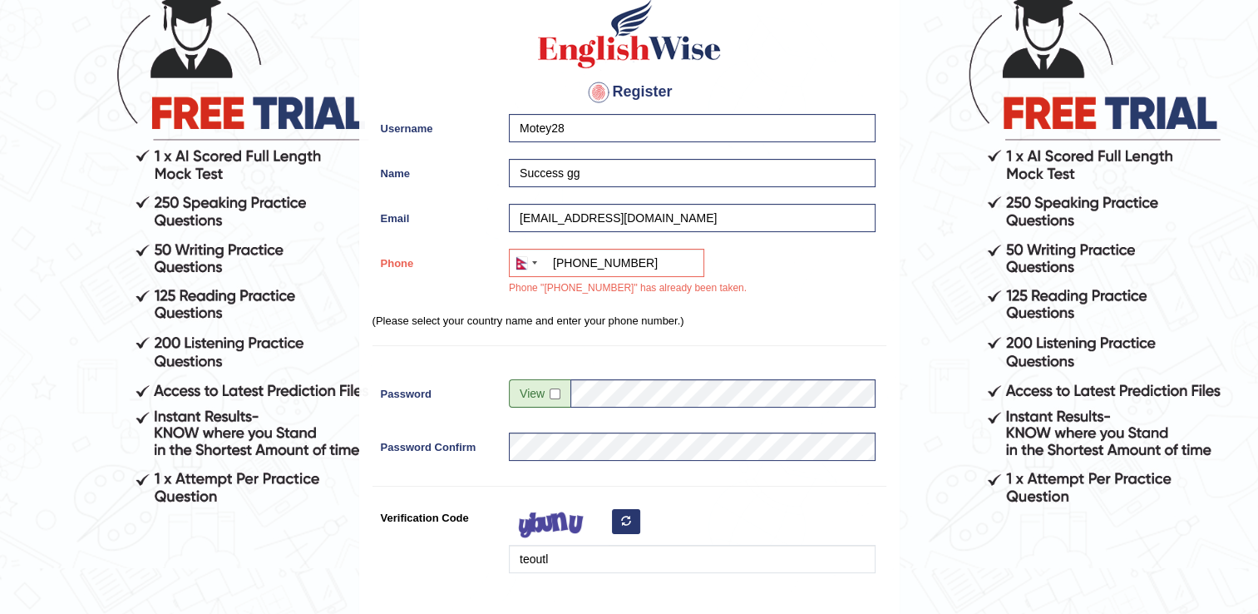
scroll to position [138, 0]
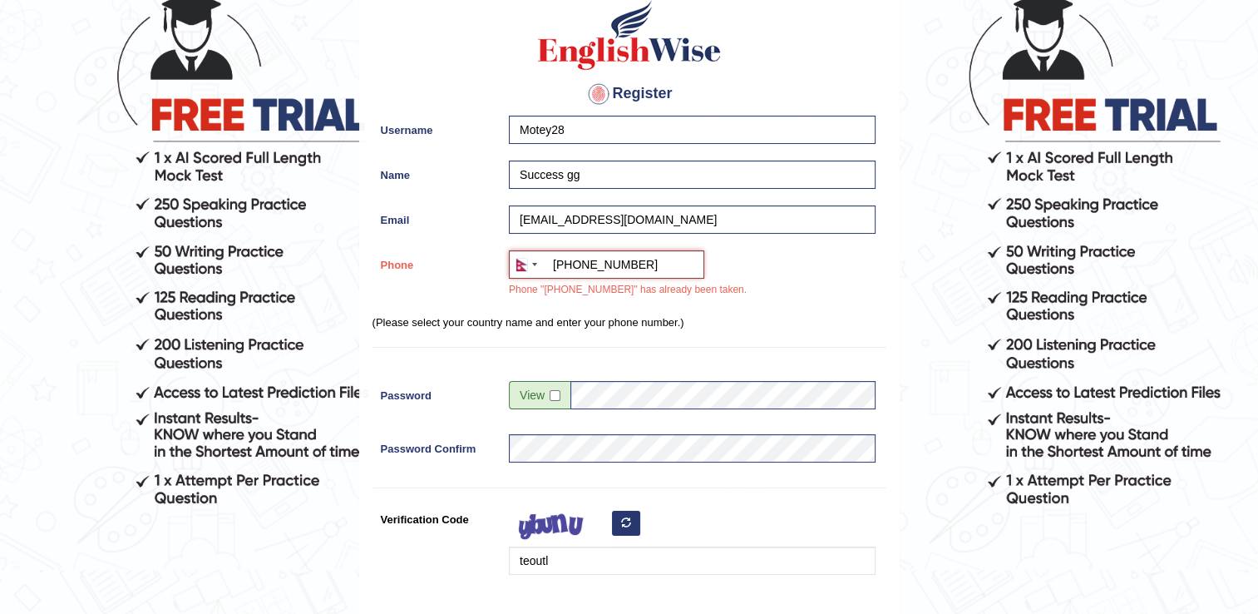
click at [655, 266] on input "+9779825151921" at bounding box center [606, 264] width 195 height 28
type input "+"
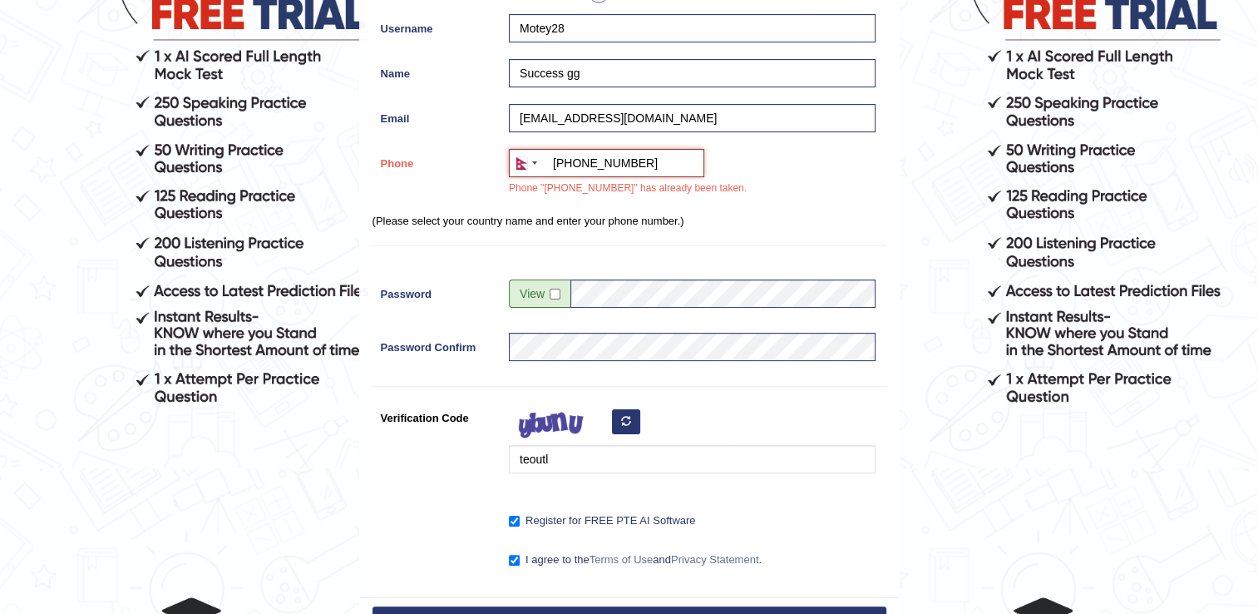
scroll to position [304, 0]
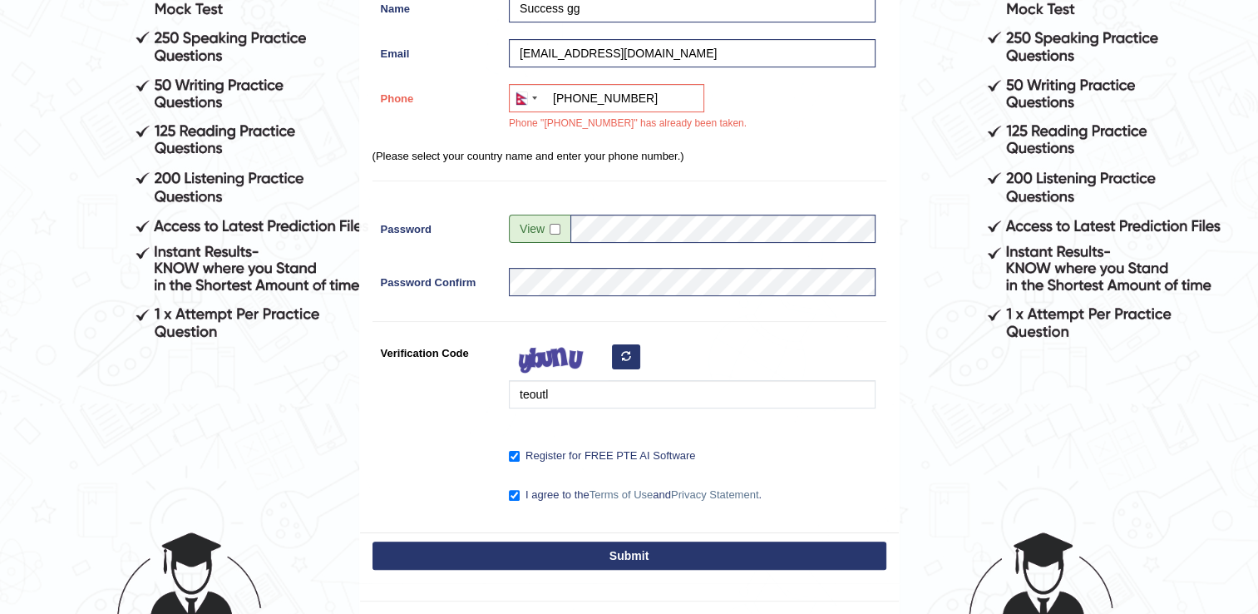
click at [626, 550] on button "Submit" at bounding box center [629, 555] width 514 height 28
click at [625, 548] on button "Submit" at bounding box center [629, 555] width 514 height 28
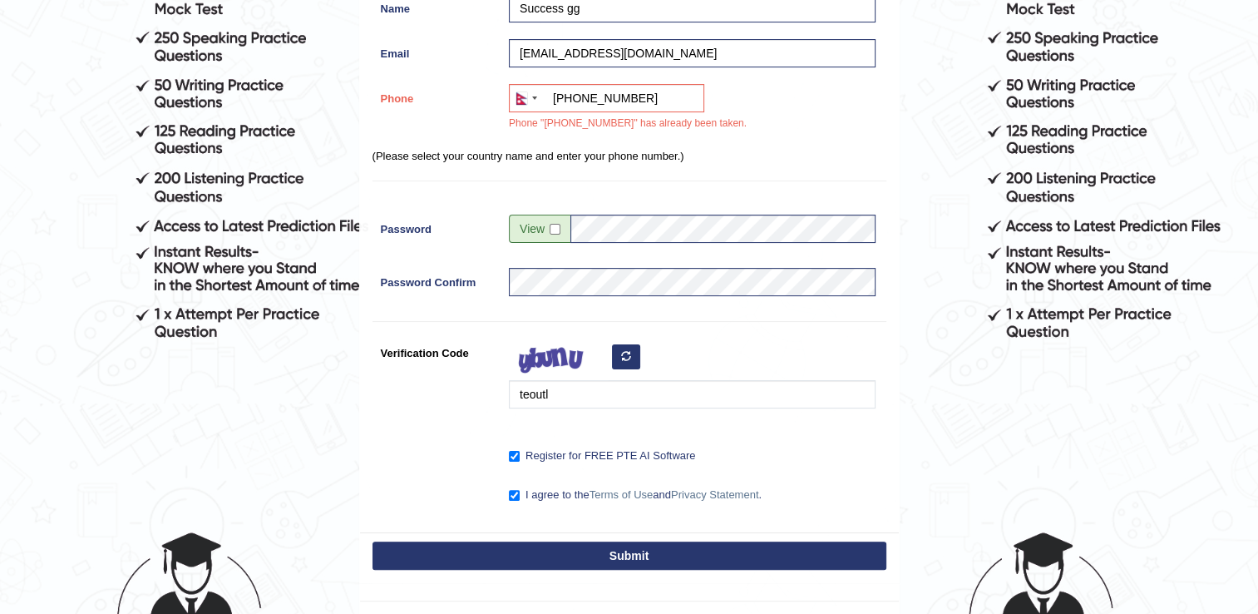
click at [625, 547] on button "Submit" at bounding box center [629, 555] width 514 height 28
click at [652, 98] on input "+9779846029332" at bounding box center [606, 98] width 195 height 28
type input "+"
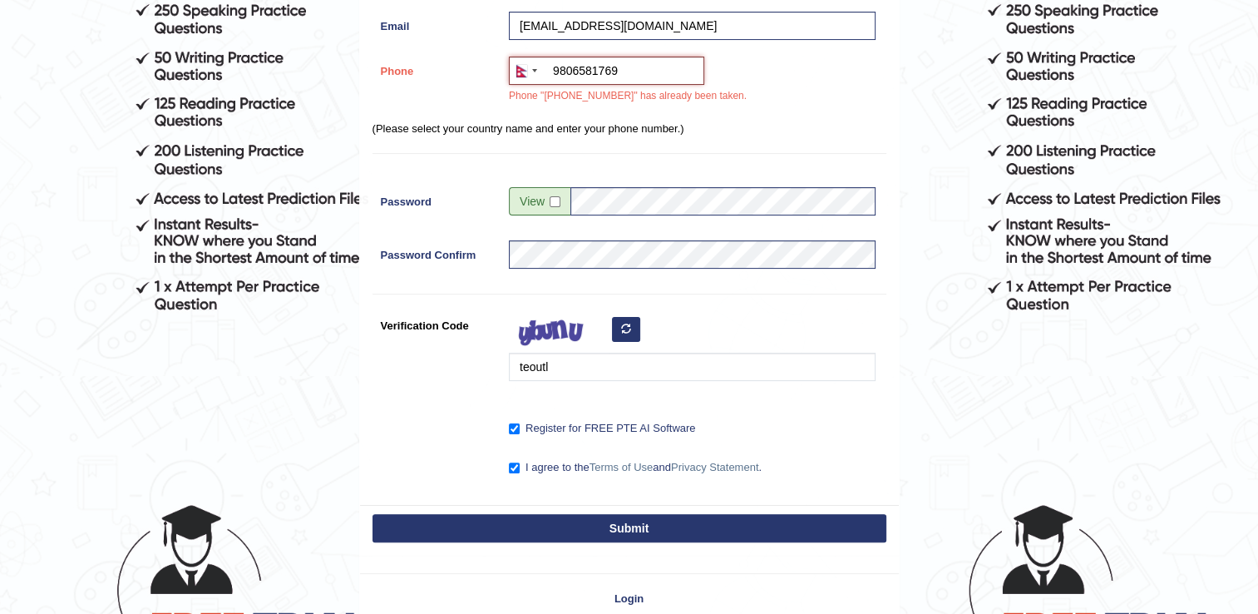
scroll to position [333, 0]
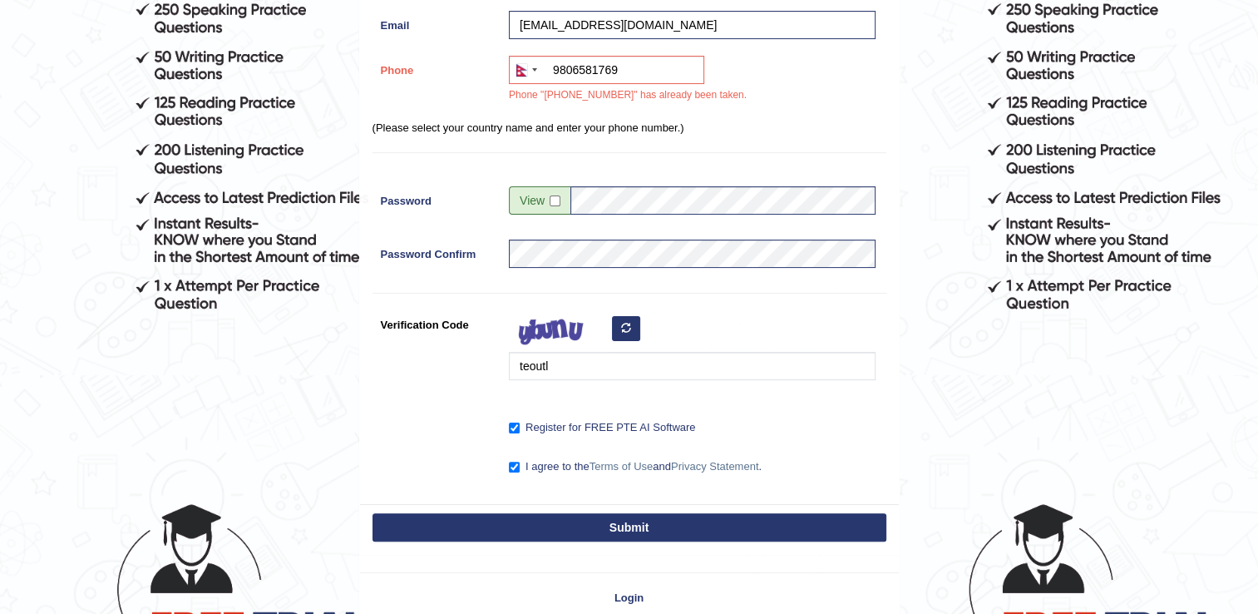
click at [635, 534] on button "Submit" at bounding box center [629, 527] width 514 height 28
type input "+9779806581769"
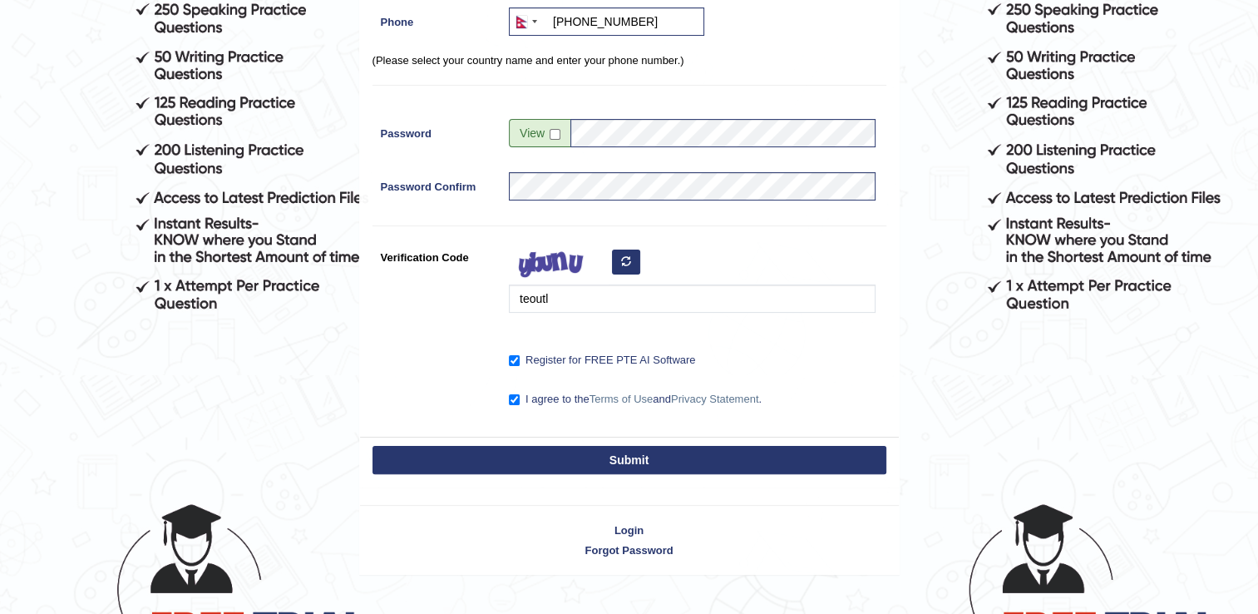
scroll to position [284, 0]
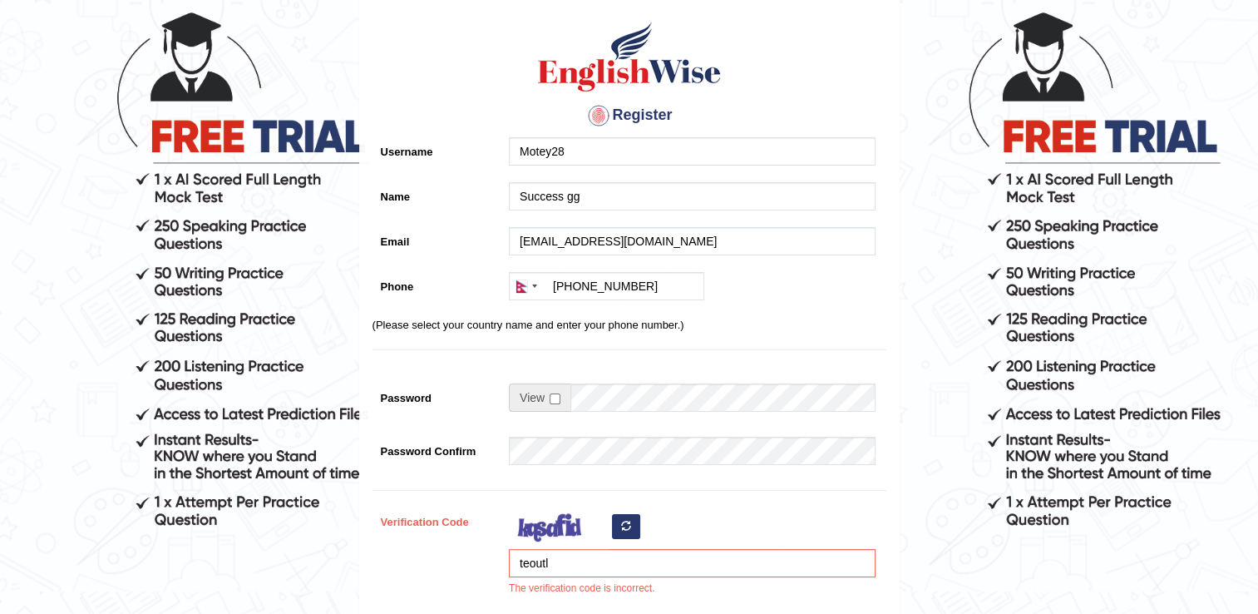
scroll to position [249, 0]
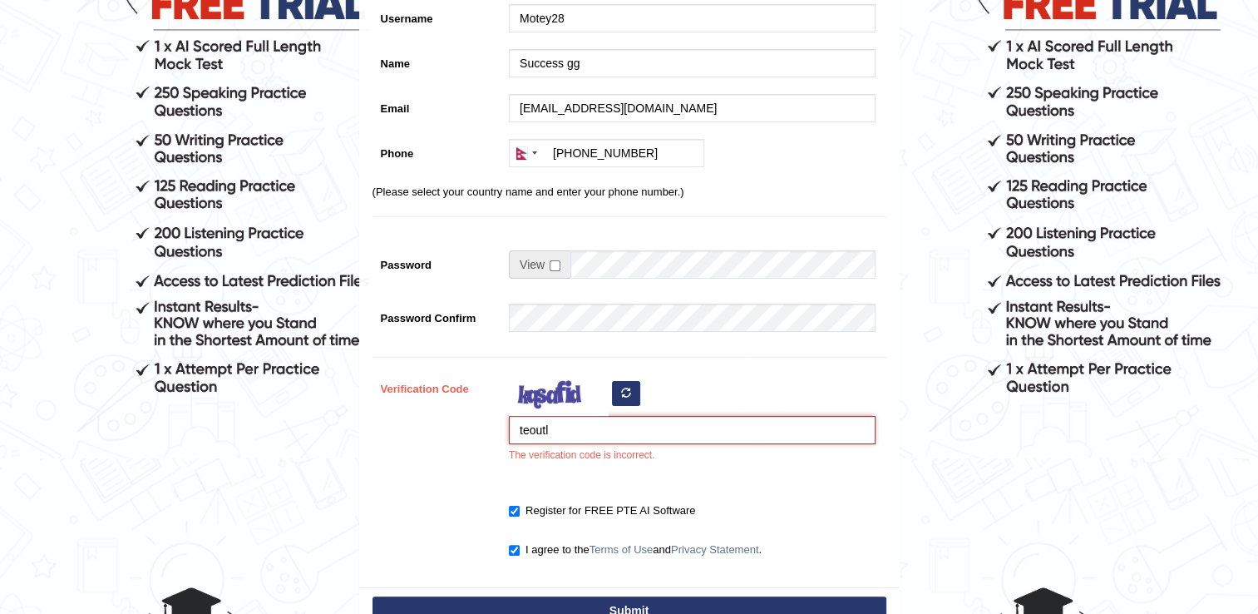
click at [558, 431] on input "teoutl" at bounding box center [692, 430] width 367 height 28
type input "t"
click at [617, 389] on button "button" at bounding box center [626, 393] width 28 height 25
click at [619, 428] on input "Verification Code" at bounding box center [692, 430] width 367 height 28
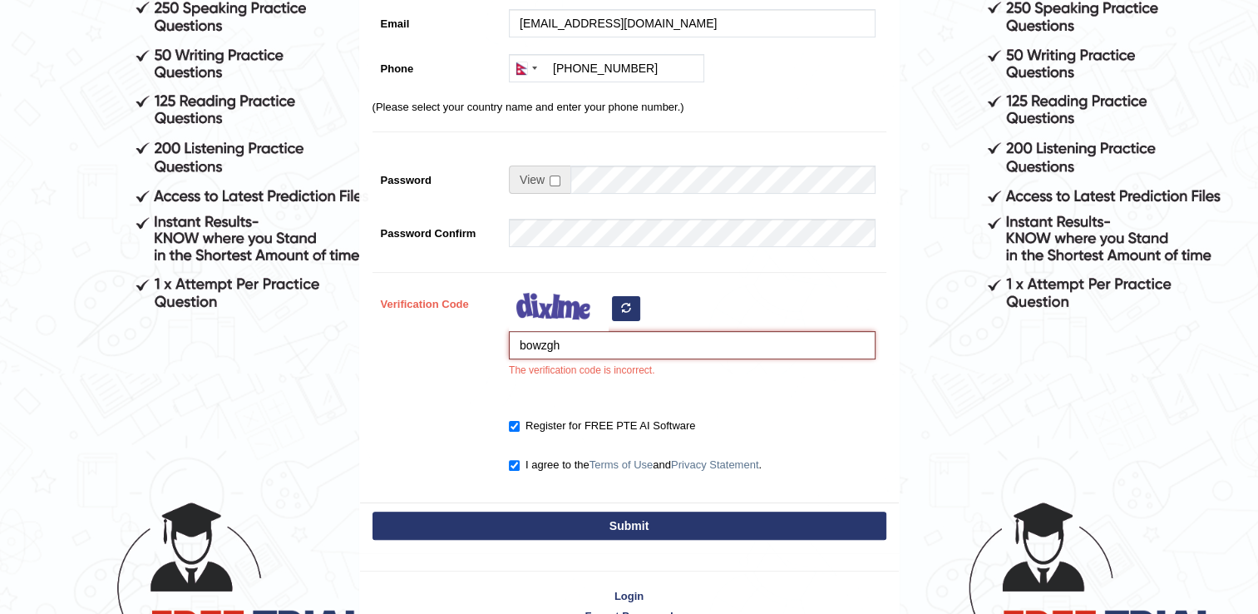
scroll to position [416, 0]
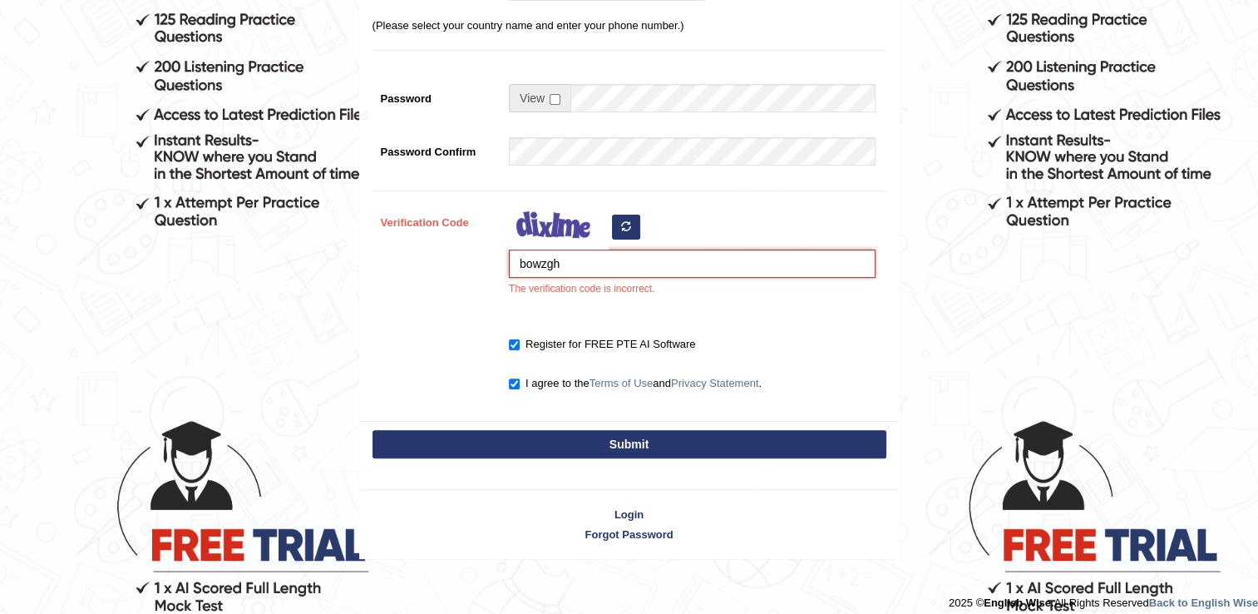
type input "bowzgh"
click at [616, 450] on button "Submit" at bounding box center [629, 444] width 514 height 28
type input "[PHONE_NUMBER]"
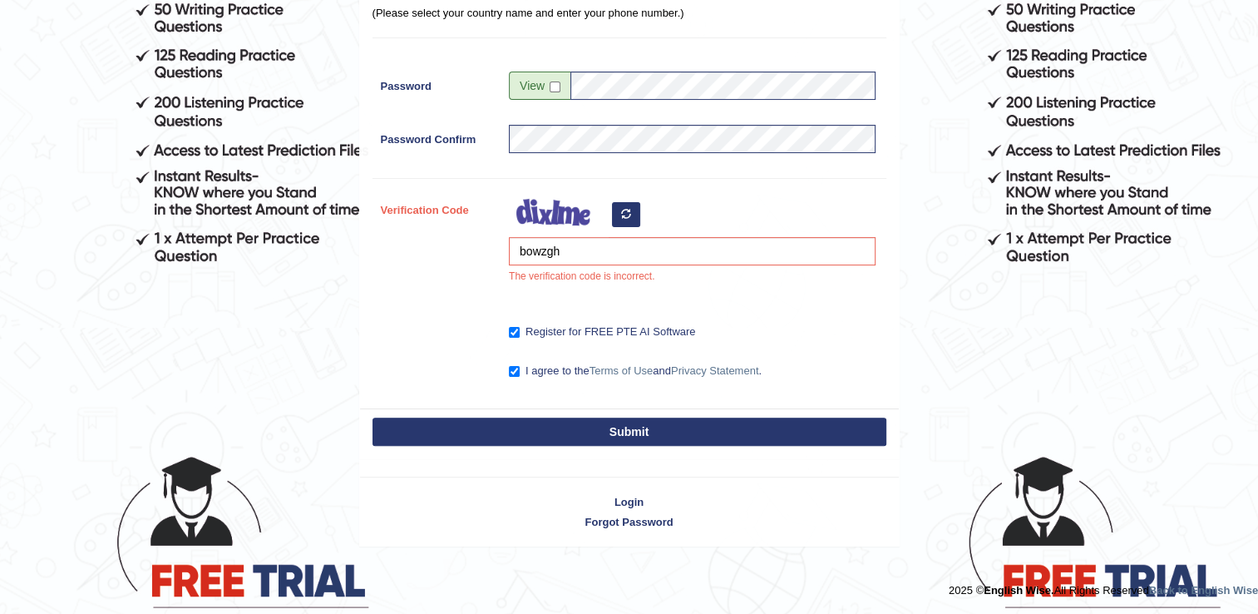
scroll to position [367, 0]
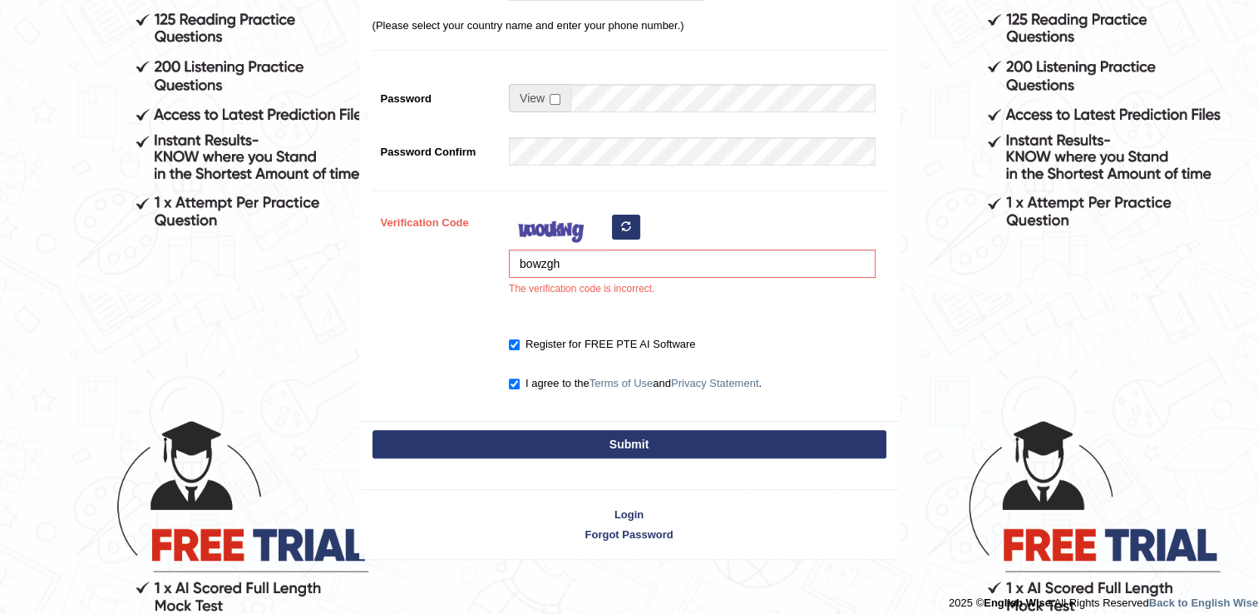
click at [617, 430] on button "Submit" at bounding box center [629, 444] width 514 height 28
type input "[PHONE_NUMBER]"
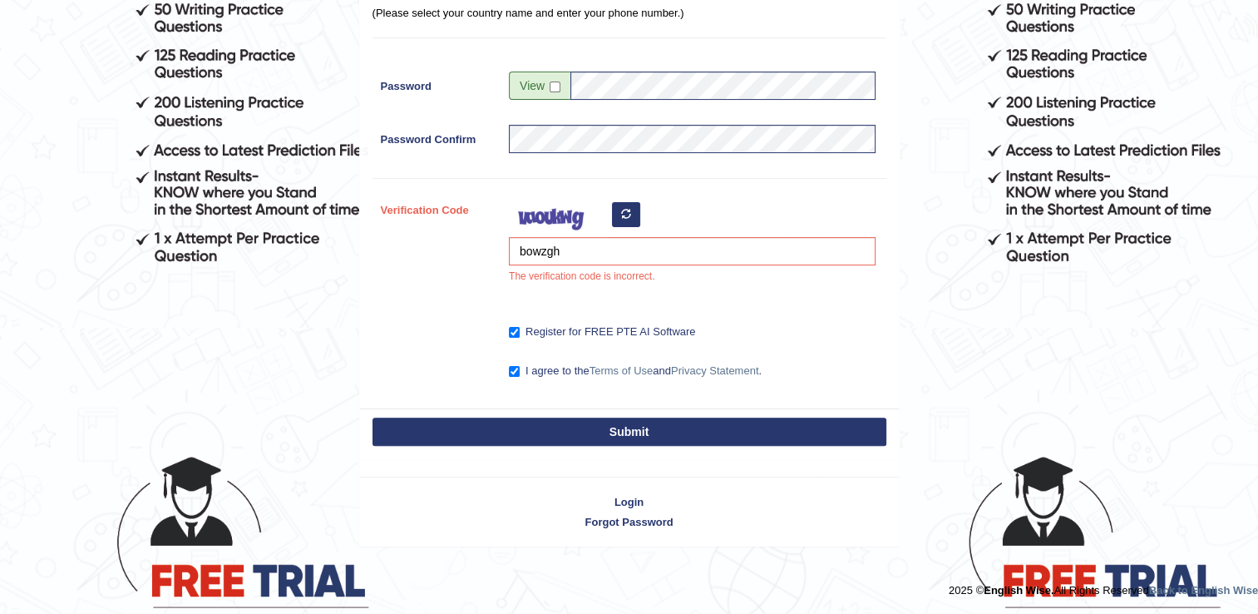
scroll to position [367, 0]
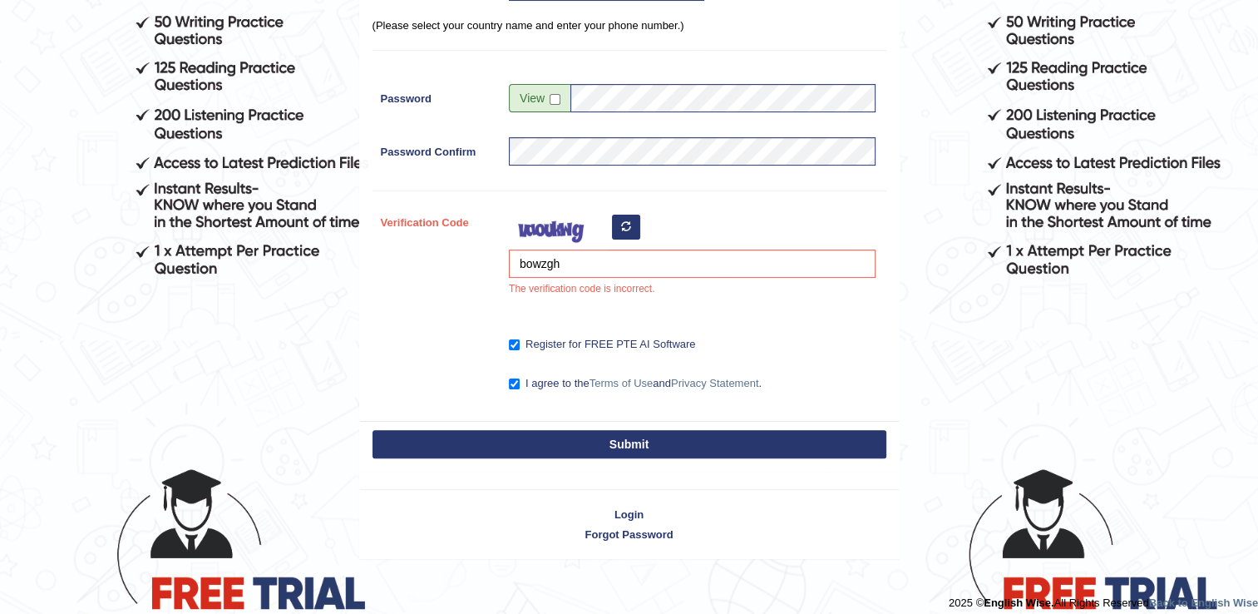
click at [614, 444] on button "Submit" at bounding box center [629, 444] width 514 height 28
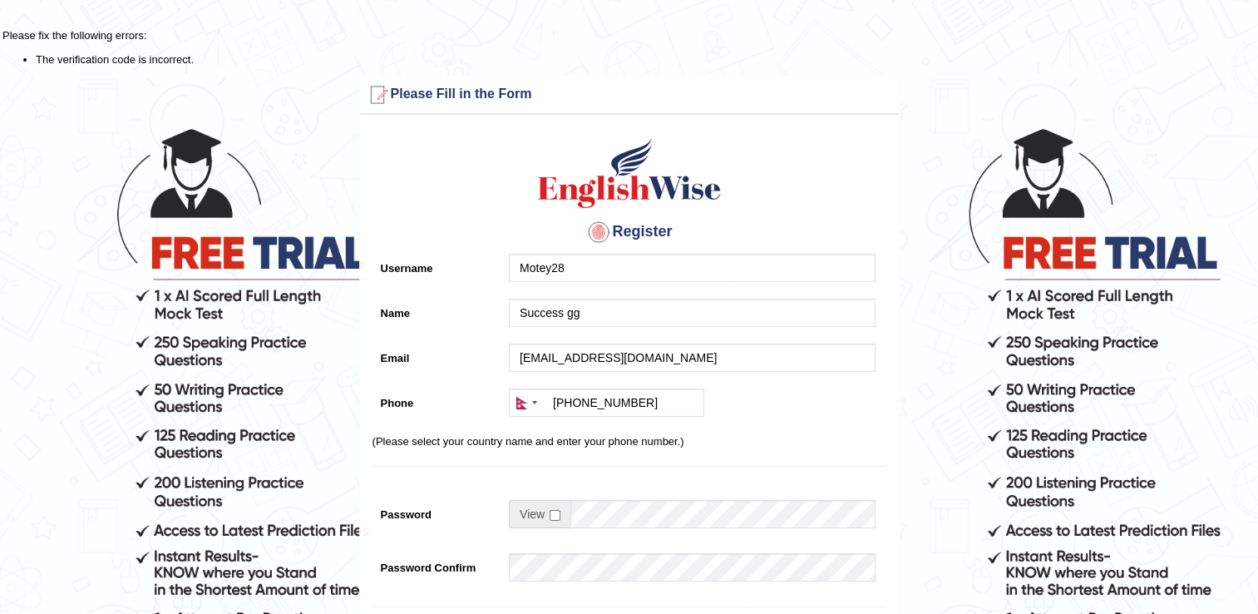
scroll to position [416, 0]
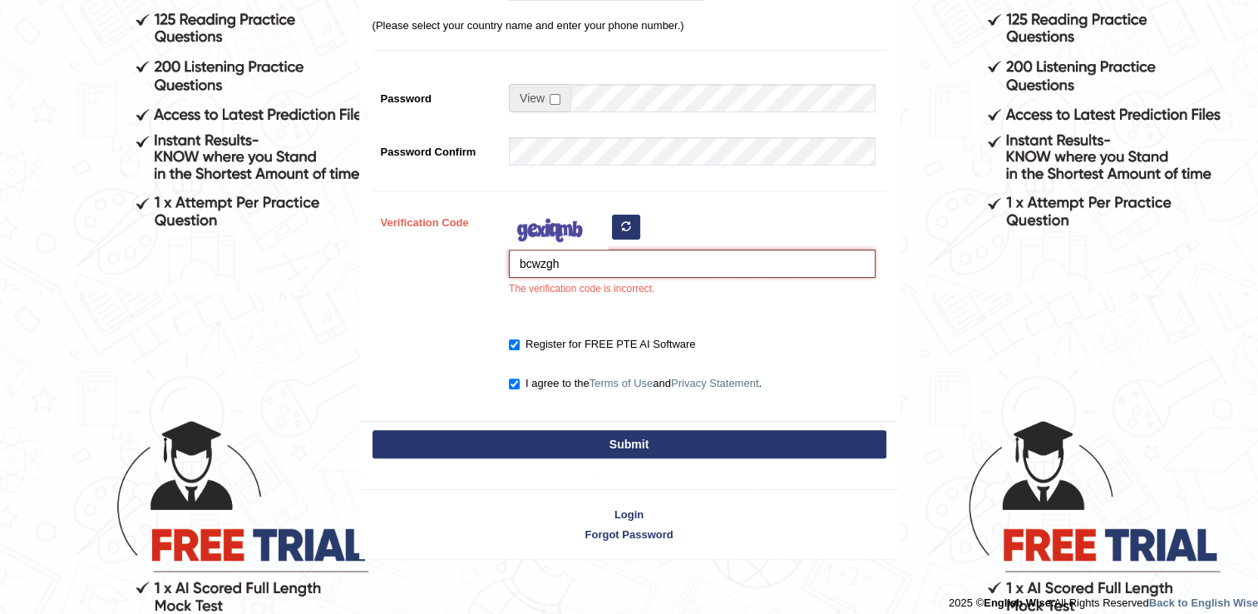
type input "bcwzgh"
click at [560, 434] on button "Submit" at bounding box center [629, 444] width 514 height 28
type input "[PHONE_NUMBER]"
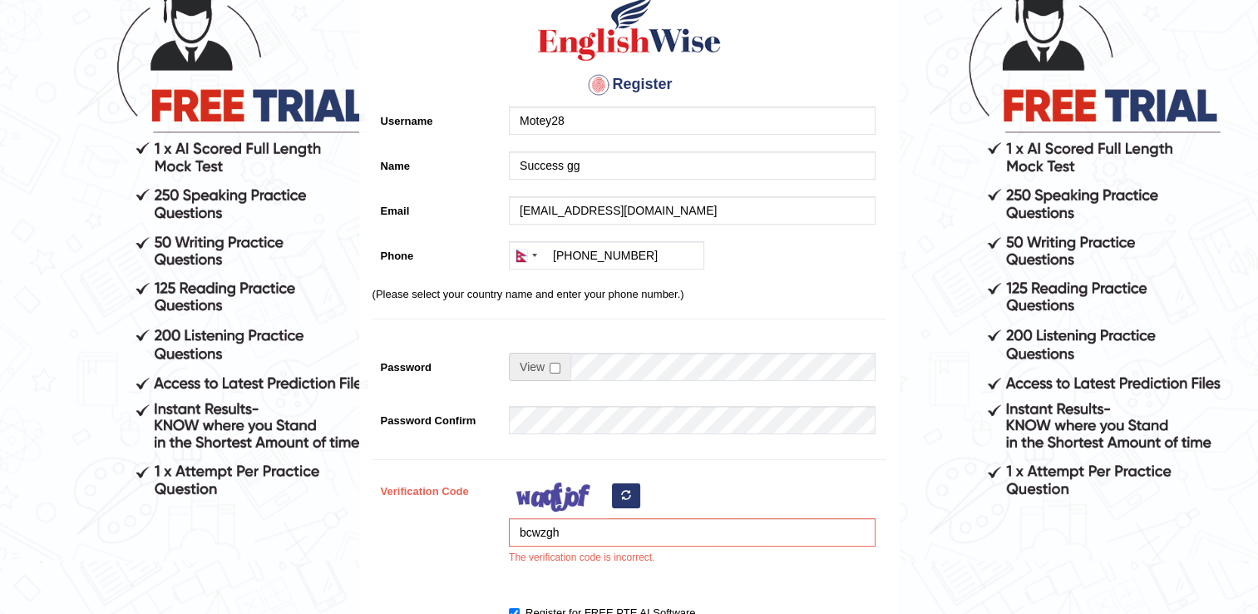
scroll to position [249, 0]
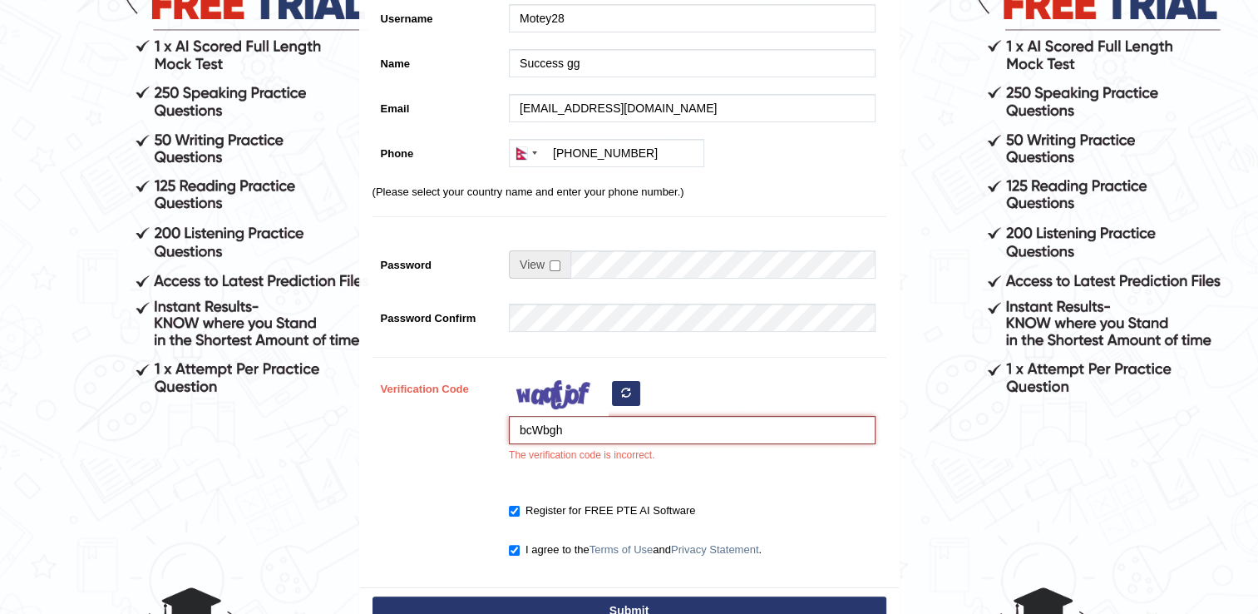
click at [573, 433] on input "bcWbgh" at bounding box center [692, 430] width 367 height 28
click at [530, 434] on input "bcWbg" at bounding box center [692, 430] width 367 height 28
click at [567, 422] on input "bcWbg" at bounding box center [692, 430] width 367 height 28
type input "b"
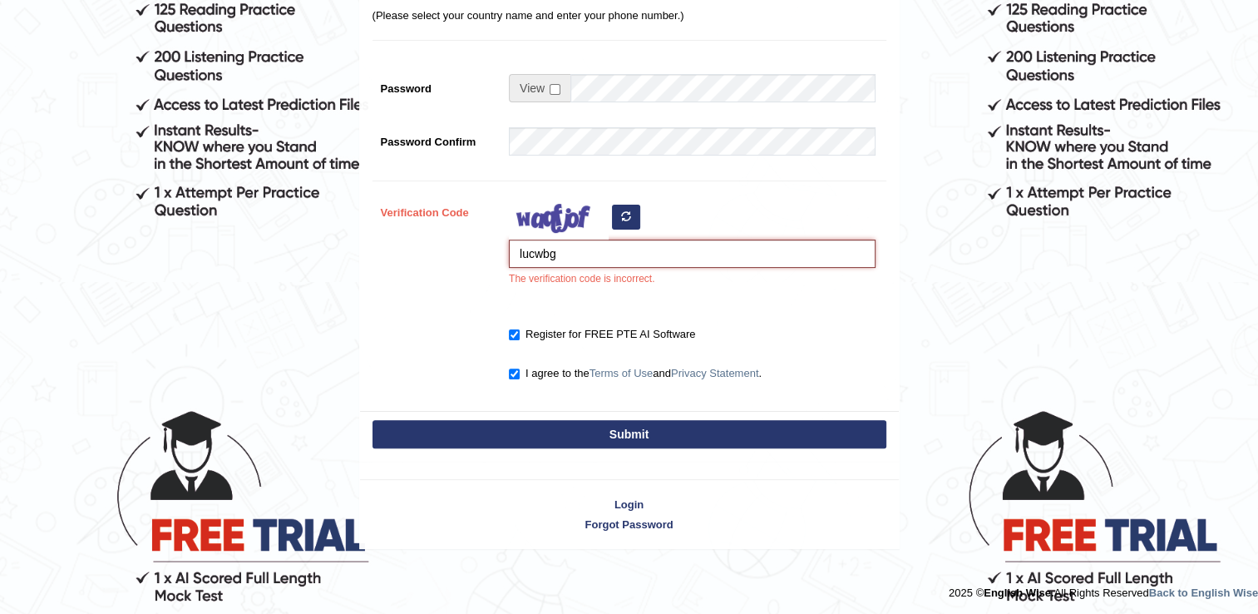
scroll to position [426, 0]
type input "lucwbg"
click at [491, 434] on button "Submit" at bounding box center [629, 434] width 514 height 28
type input "+9779806581769"
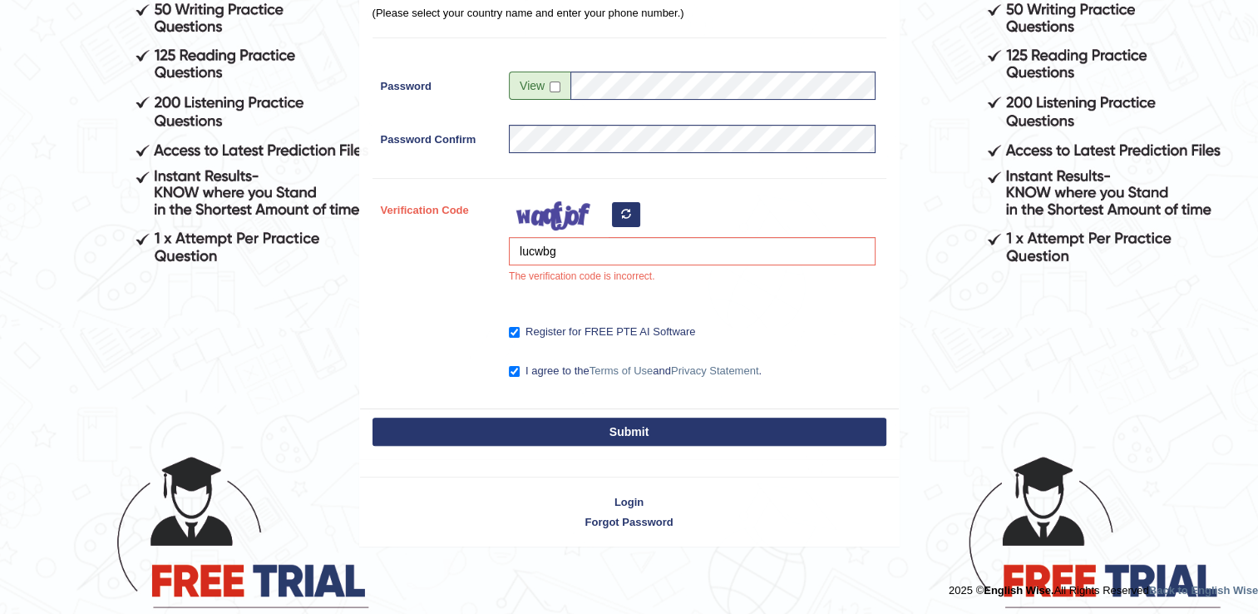
scroll to position [377, 0]
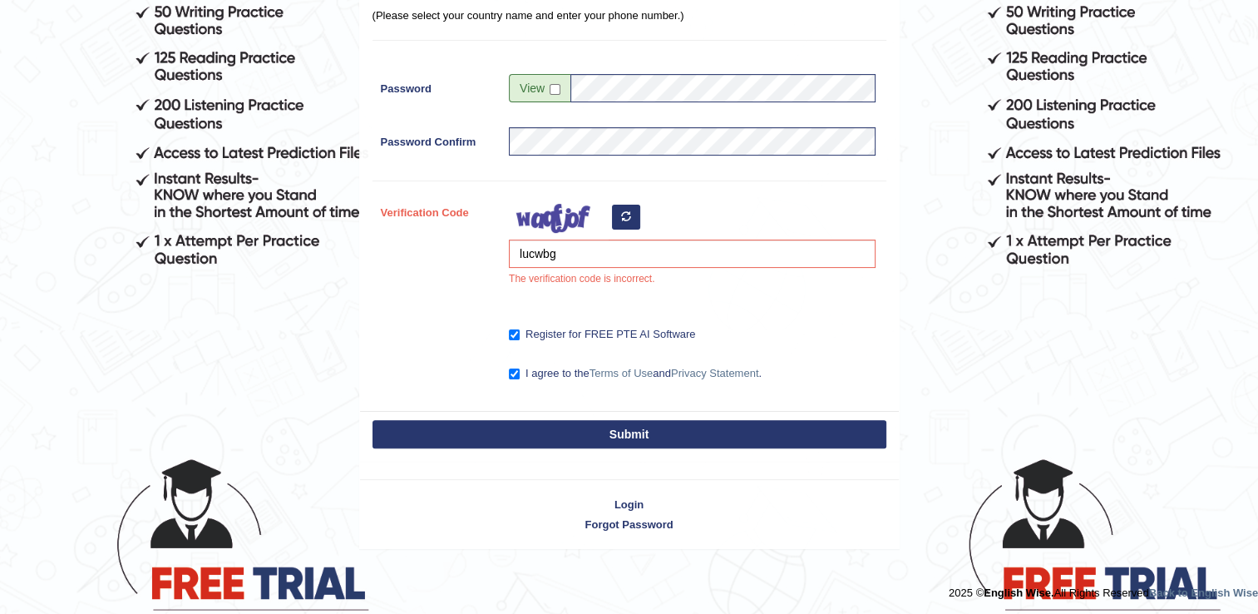
click at [499, 433] on button "Submit" at bounding box center [629, 434] width 514 height 28
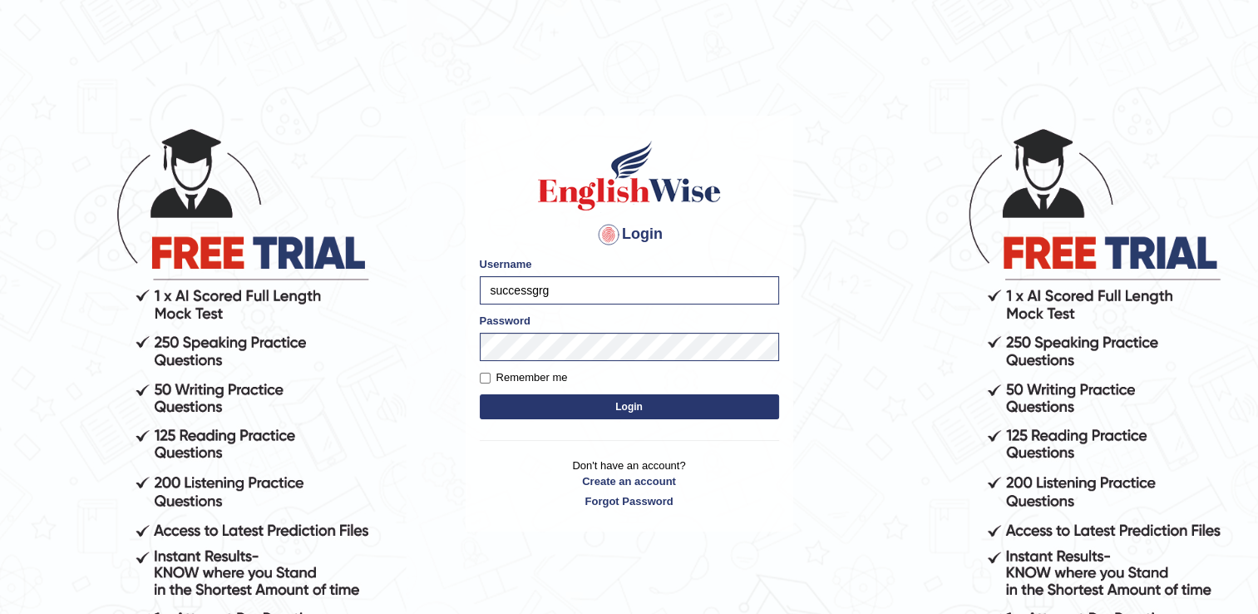
click at [565, 278] on input "successgrg" at bounding box center [629, 290] width 299 height 28
type input "s"
click at [773, 224] on h4 "Login" at bounding box center [629, 234] width 299 height 27
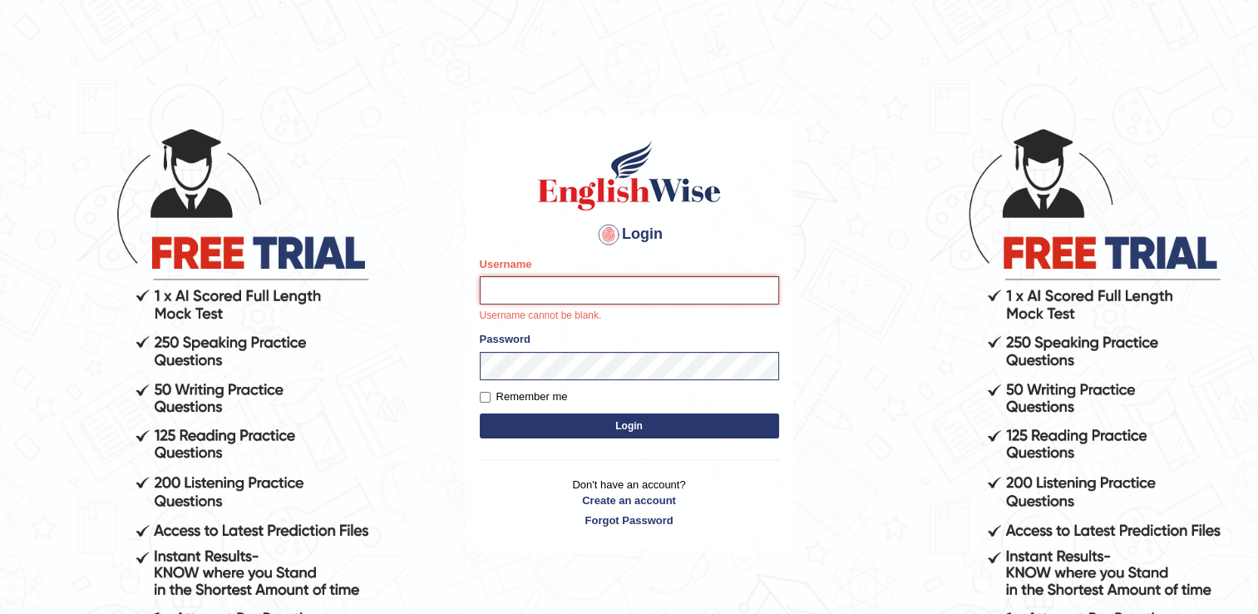
click at [545, 298] on input "Username" at bounding box center [629, 290] width 299 height 28
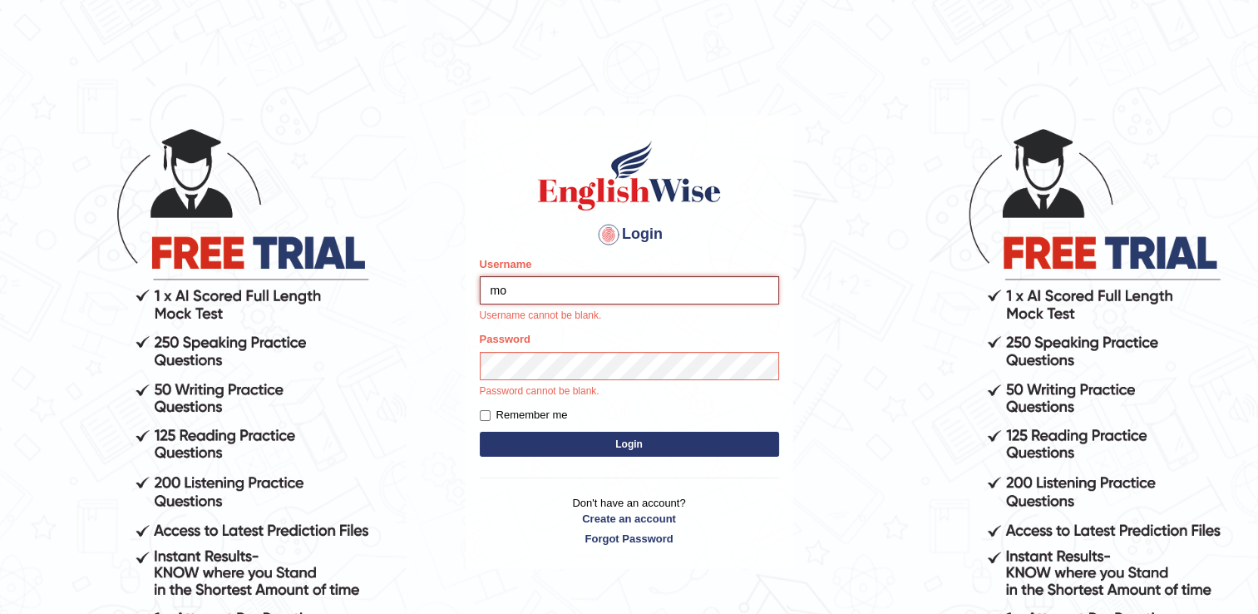
type input "m"
type input "Motey28"
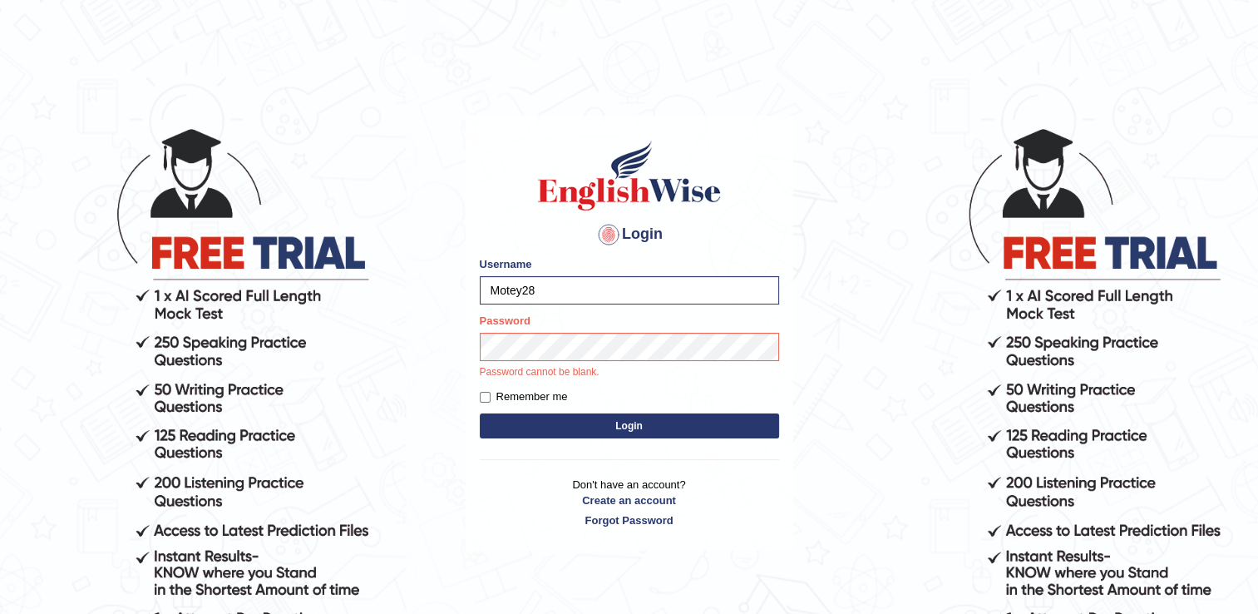
click at [483, 419] on button "Login" at bounding box center [629, 425] width 299 height 25
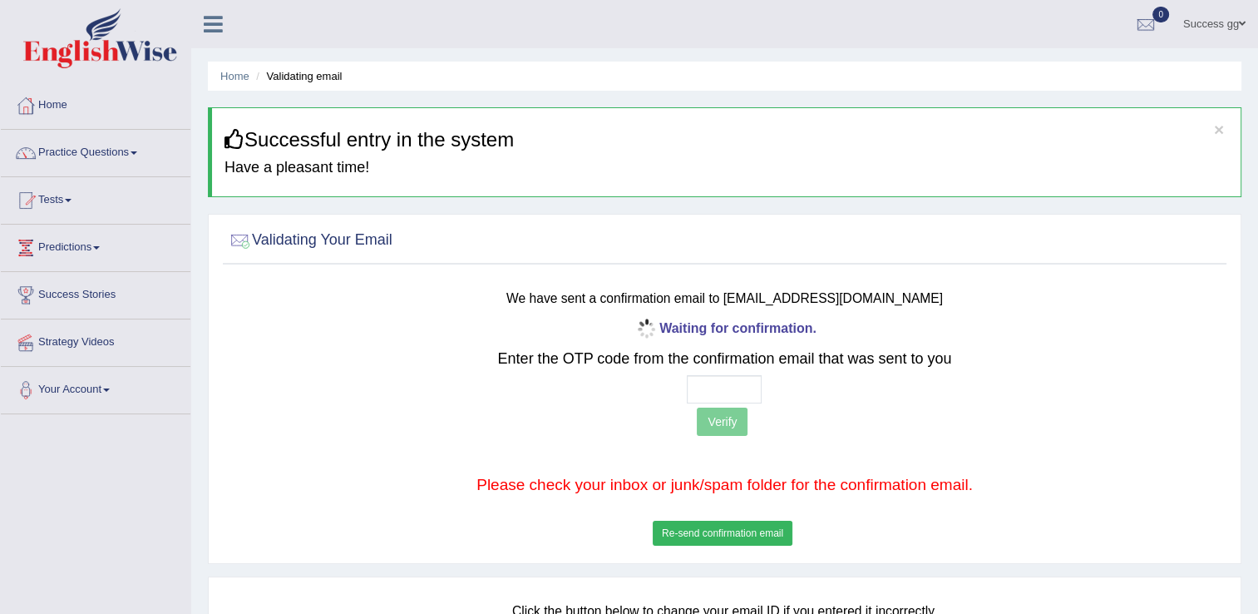
click at [685, 537] on button "Re-send confirmation email" at bounding box center [723, 532] width 140 height 25
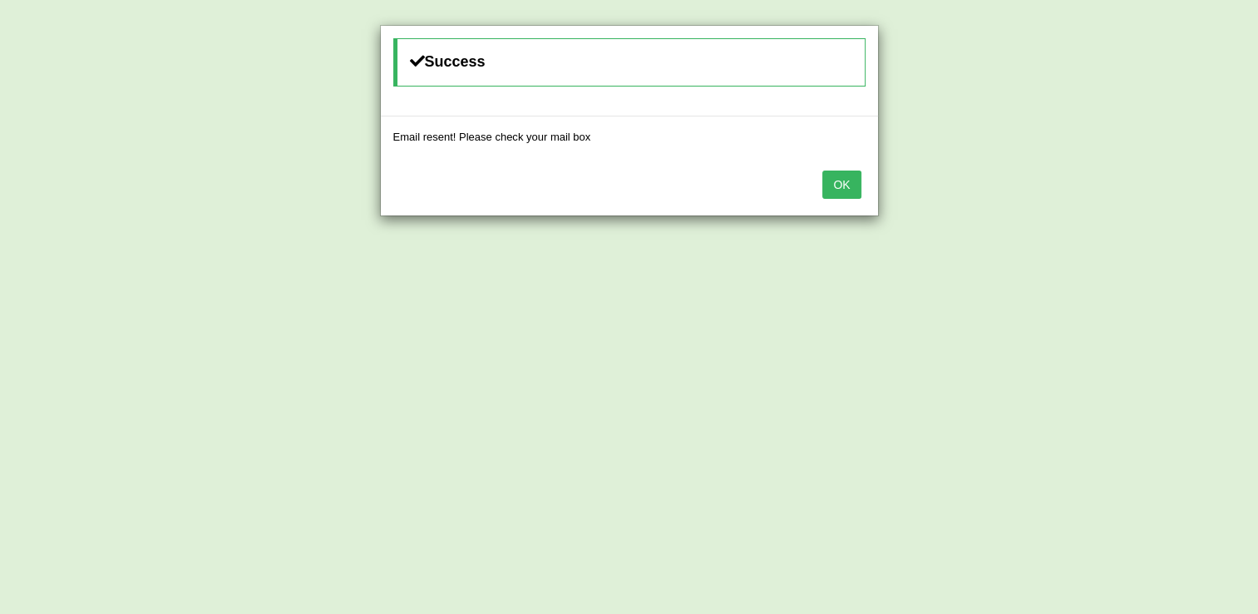
click at [837, 185] on button "OK" at bounding box center [841, 184] width 38 height 28
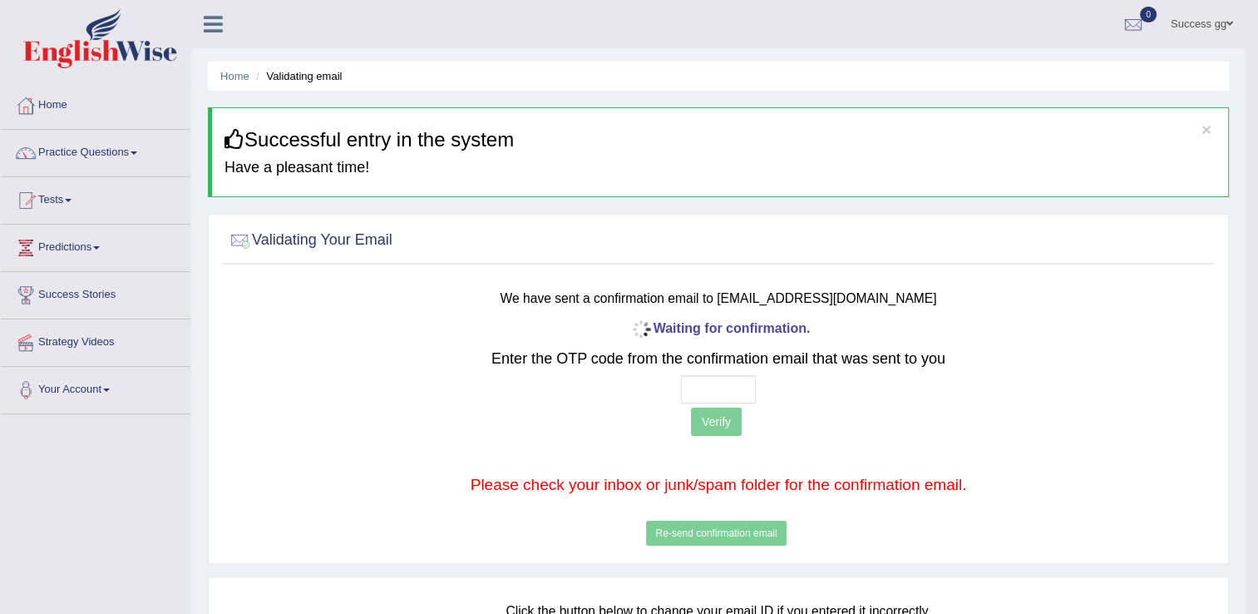
click at [1226, 12] on link "Success gg" at bounding box center [1201, 21] width 87 height 43
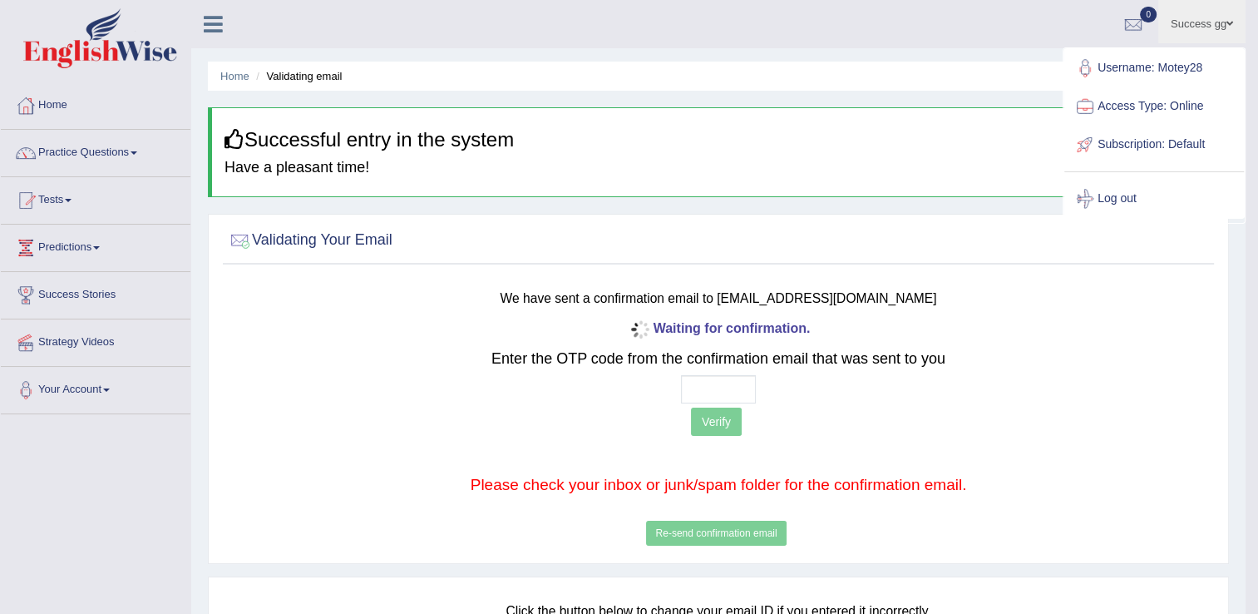
scroll to position [259, 0]
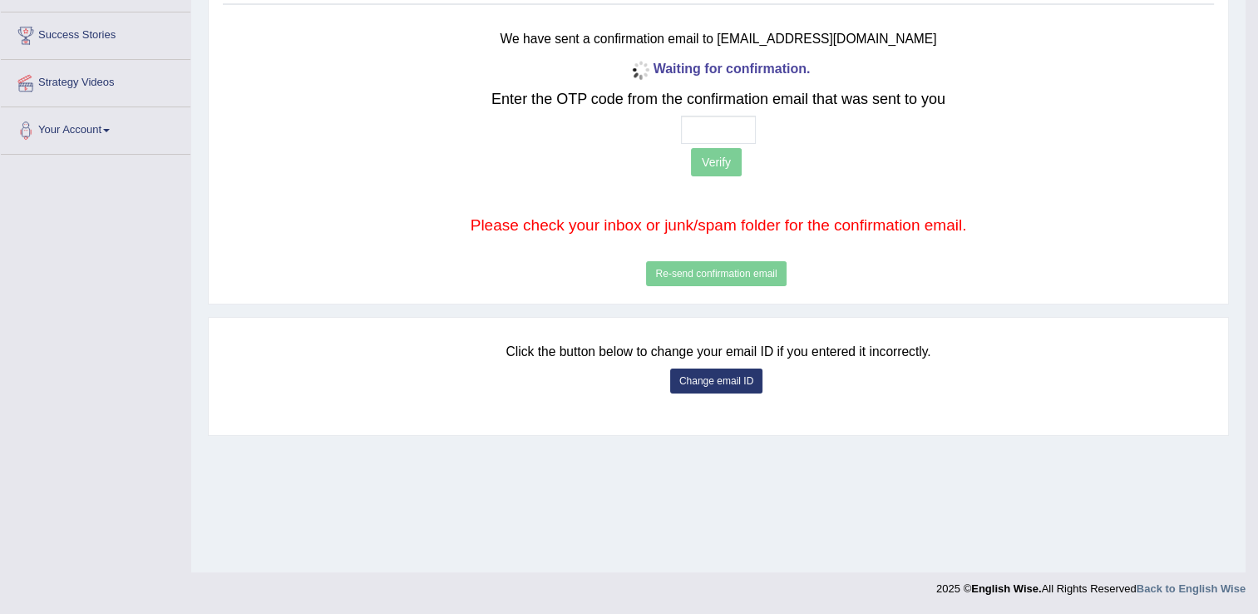
click at [704, 377] on button "Change email ID" at bounding box center [716, 380] width 92 height 25
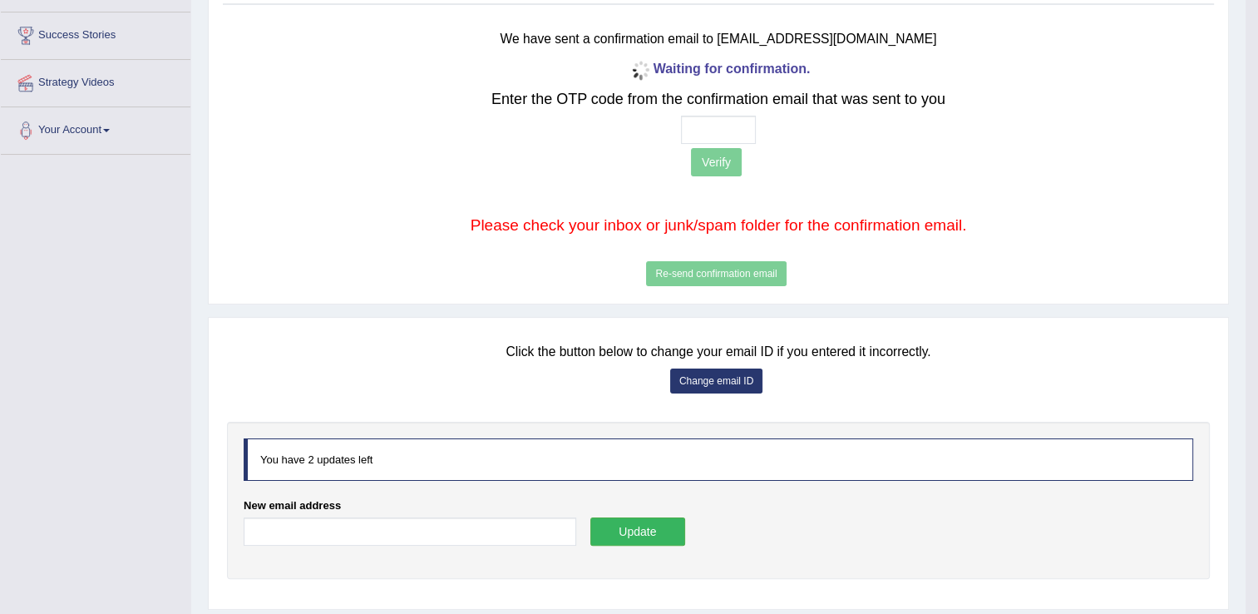
click at [453, 460] on div "You have 2 updates left" at bounding box center [718, 459] width 949 height 42
click at [356, 530] on input "New email address" at bounding box center [410, 531] width 333 height 28
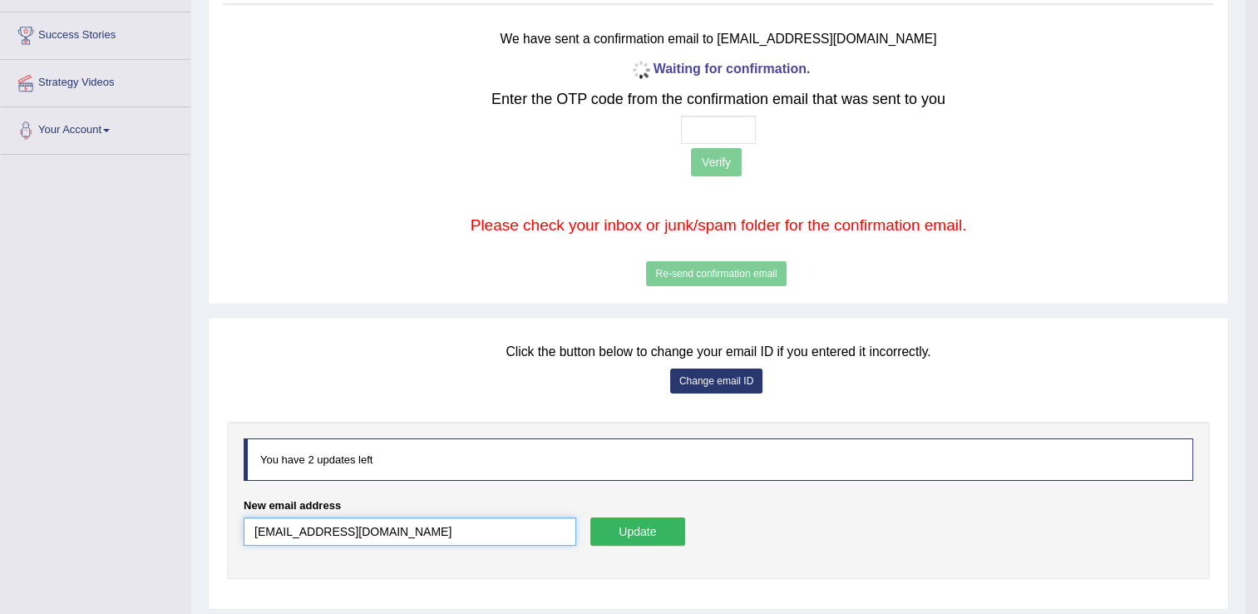
type input "successgrg52@gmail.com"
click at [599, 526] on button "Update" at bounding box center [637, 531] width 95 height 28
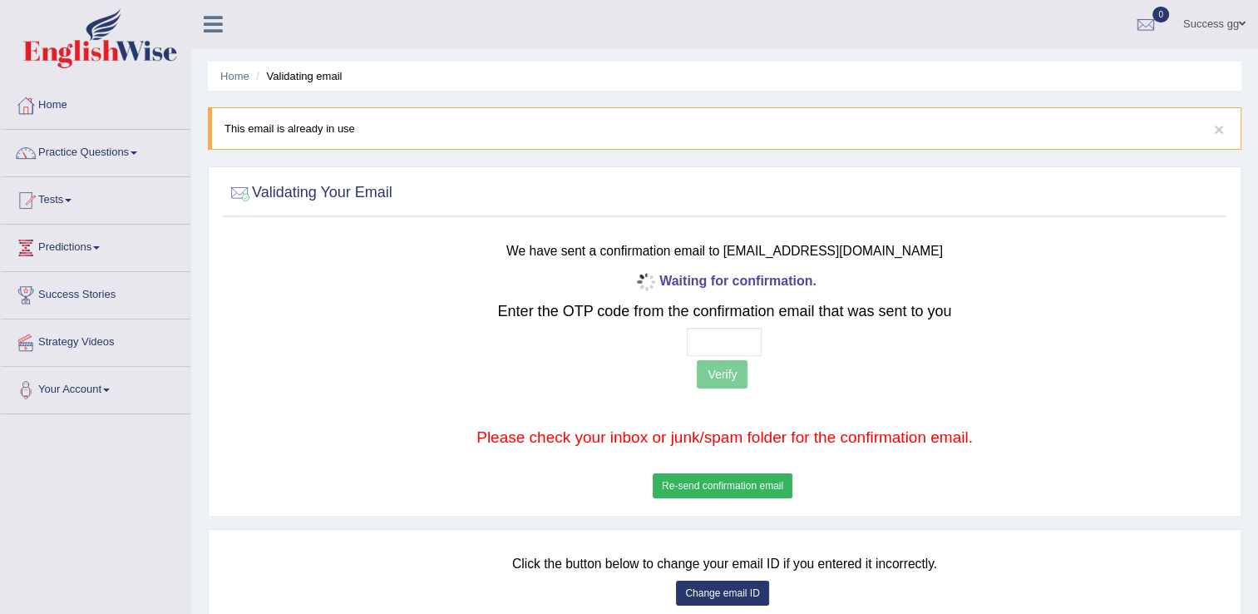
click at [721, 374] on p "Verify" at bounding box center [724, 376] width 826 height 32
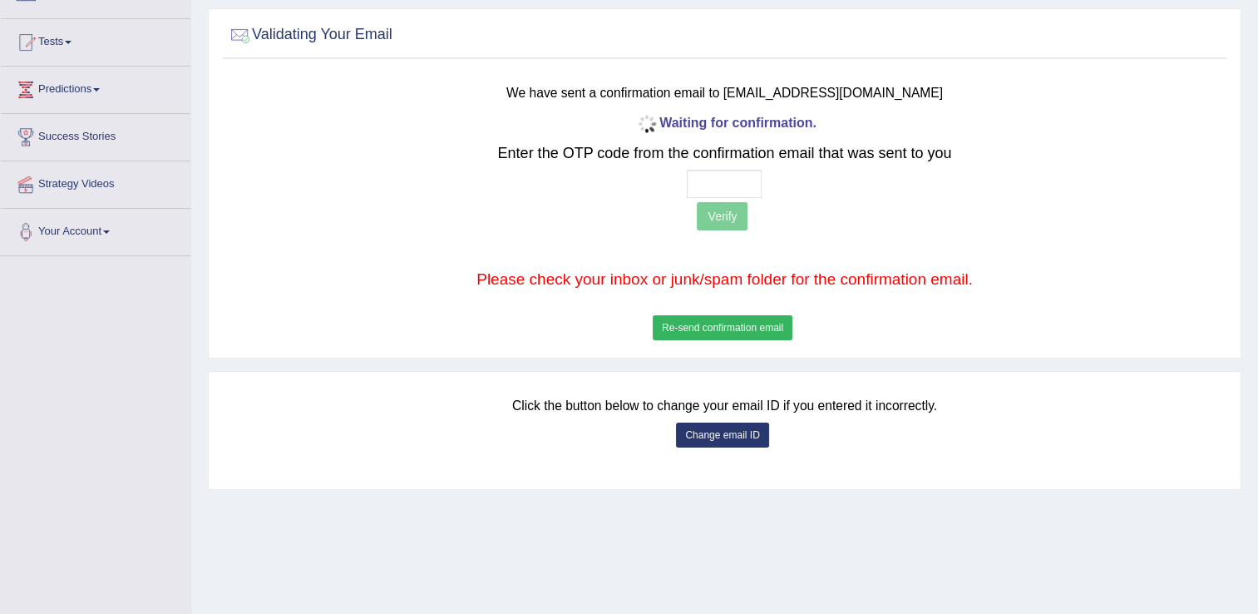
scroll to position [259, 0]
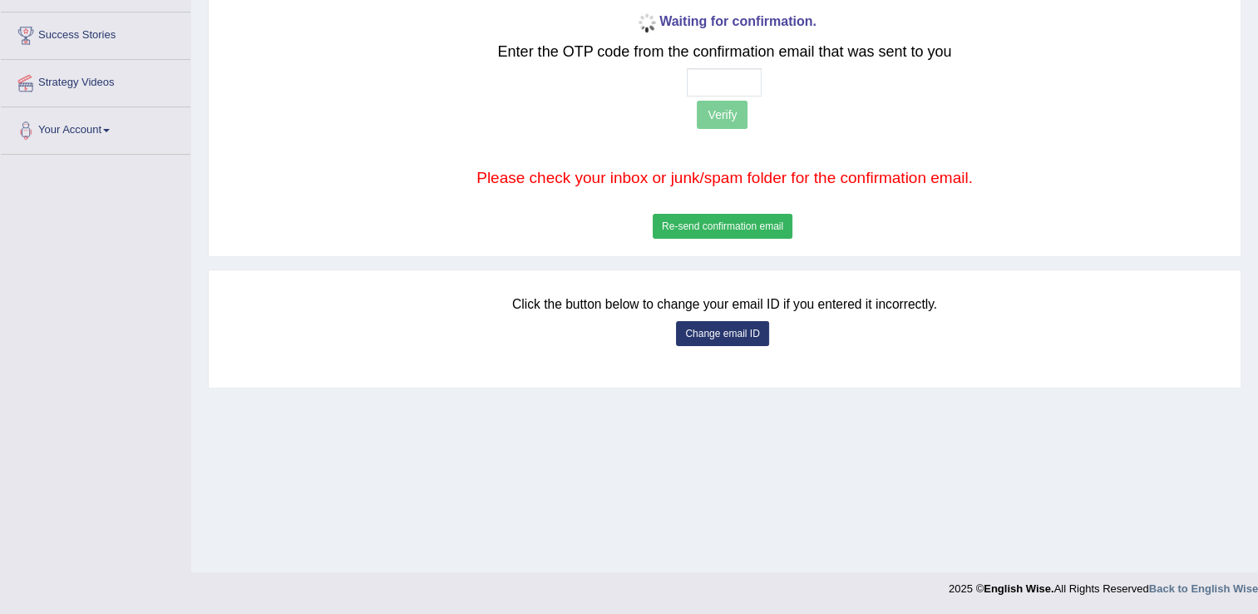
click at [719, 226] on button "Re-send confirmation email" at bounding box center [723, 226] width 140 height 25
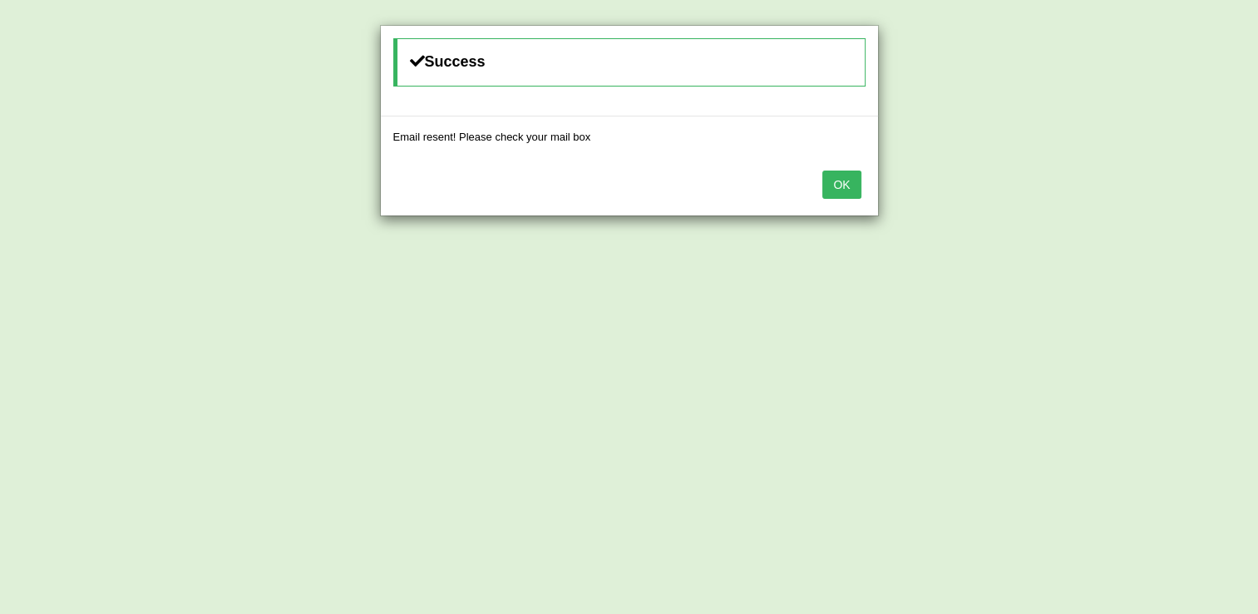
click at [842, 188] on button "OK" at bounding box center [841, 184] width 38 height 28
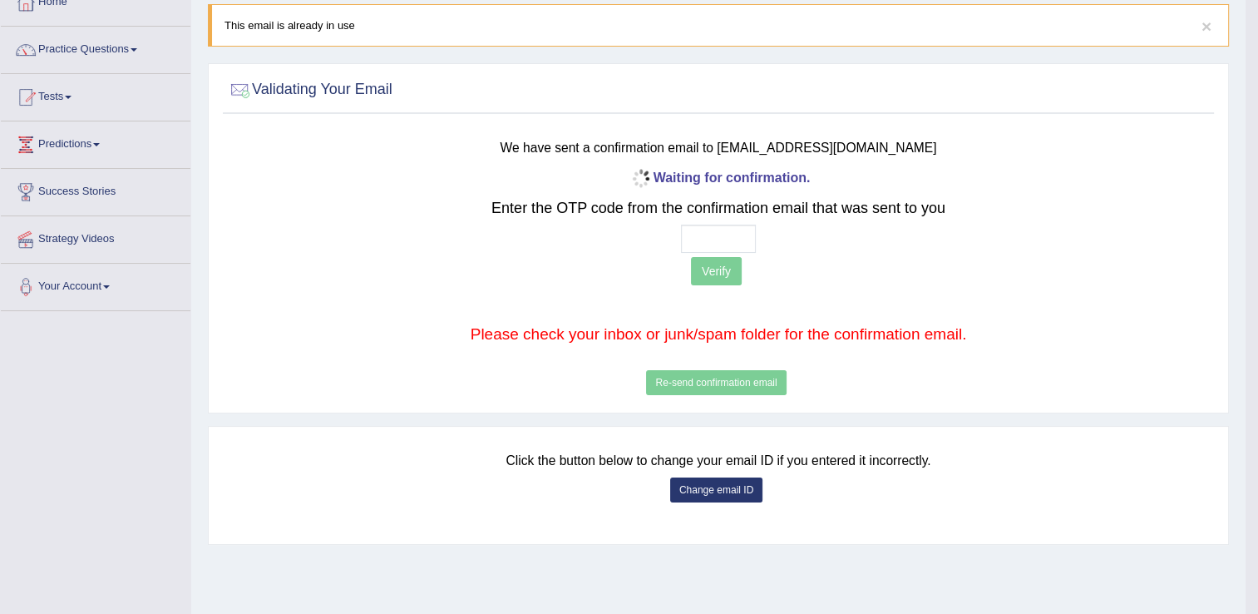
scroll to position [0, 0]
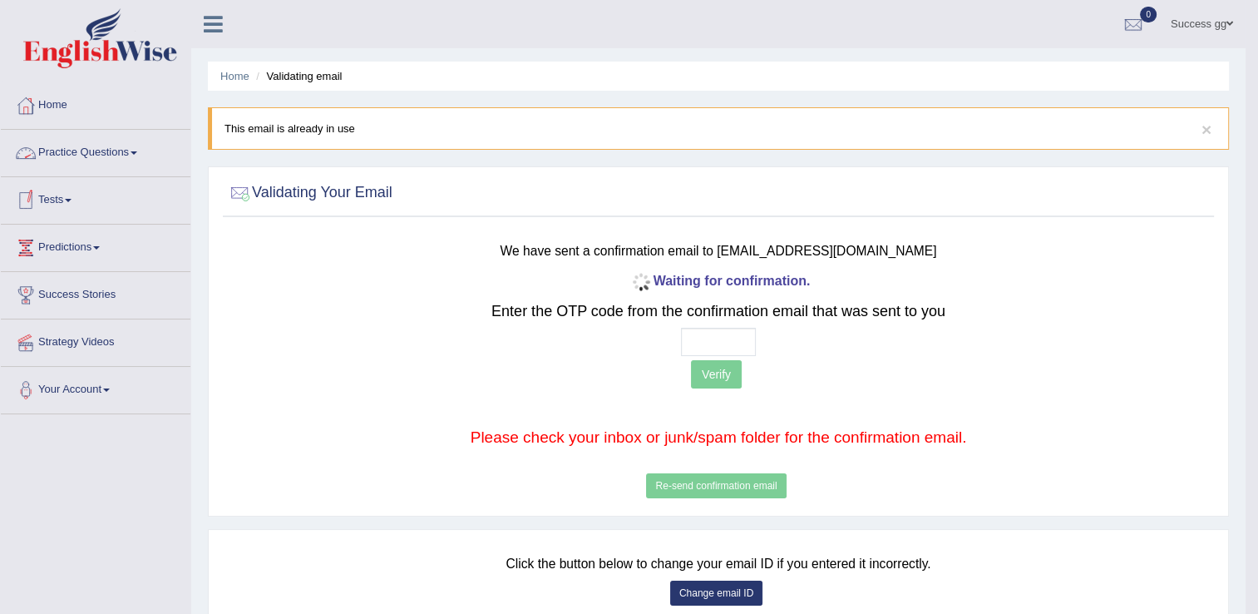
drag, startPoint x: 253, startPoint y: 140, endPoint x: 229, endPoint y: 139, distance: 24.2
click at [253, 140] on div "× This email is already in use" at bounding box center [718, 128] width 1021 height 42
click at [106, 157] on link "Practice Questions" at bounding box center [96, 151] width 190 height 42
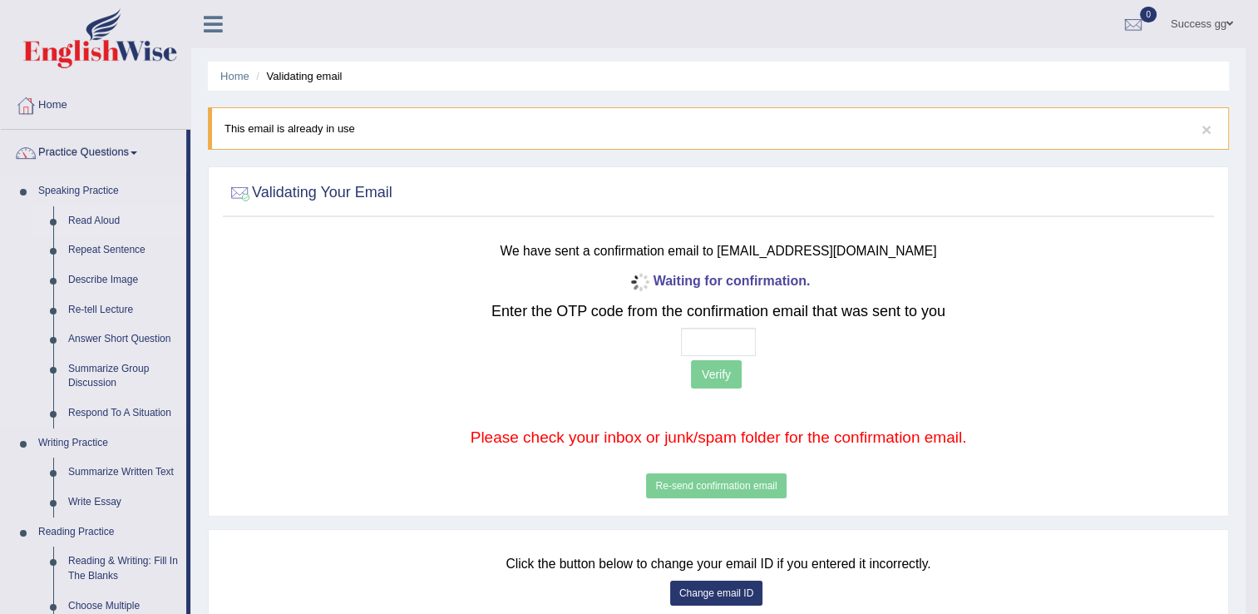
click at [76, 219] on link "Read Aloud" at bounding box center [124, 221] width 126 height 30
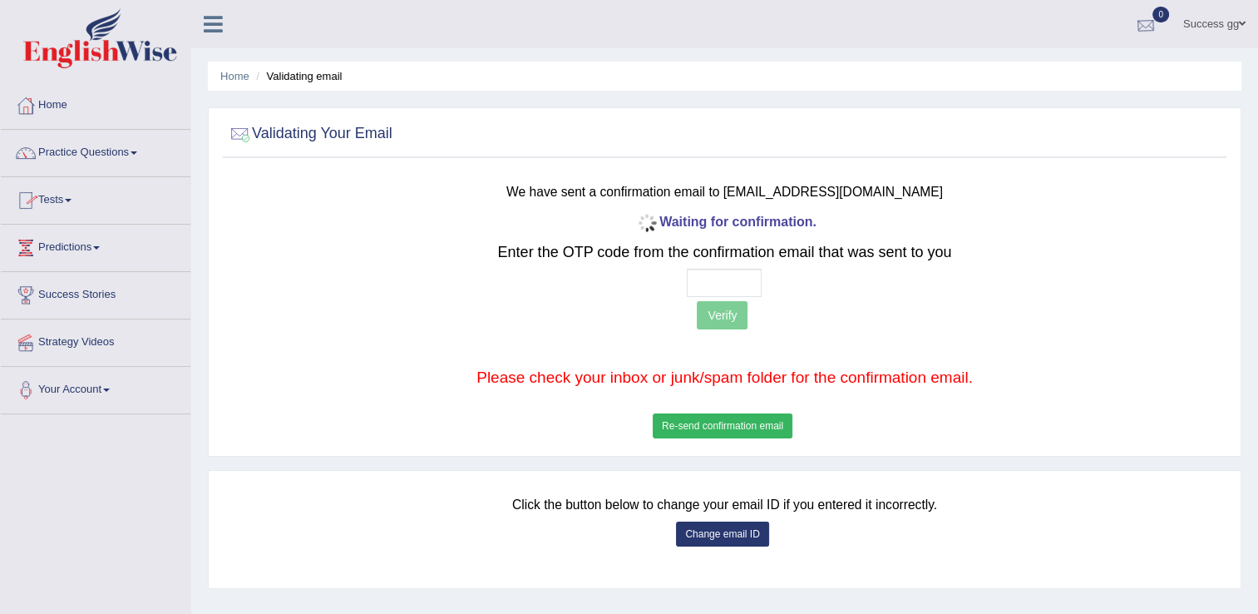
click at [1143, 24] on div at bounding box center [1145, 24] width 25 height 25
click at [1141, 27] on div at bounding box center [1145, 24] width 25 height 25
click at [197, 16] on link at bounding box center [213, 22] width 44 height 25
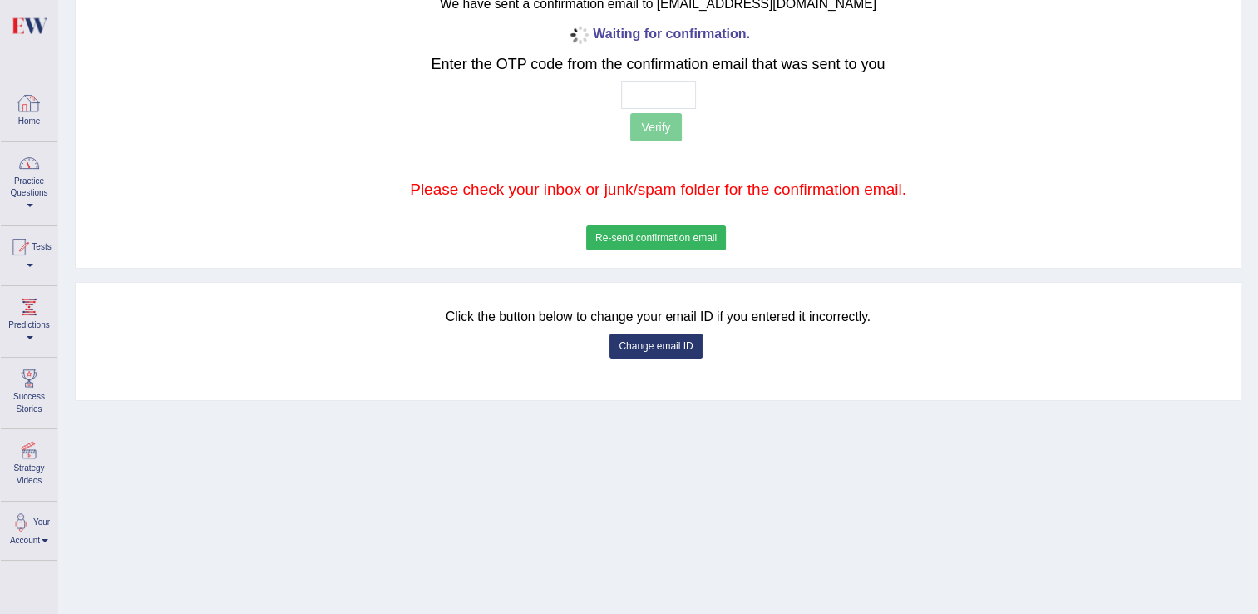
scroll to position [249, 0]
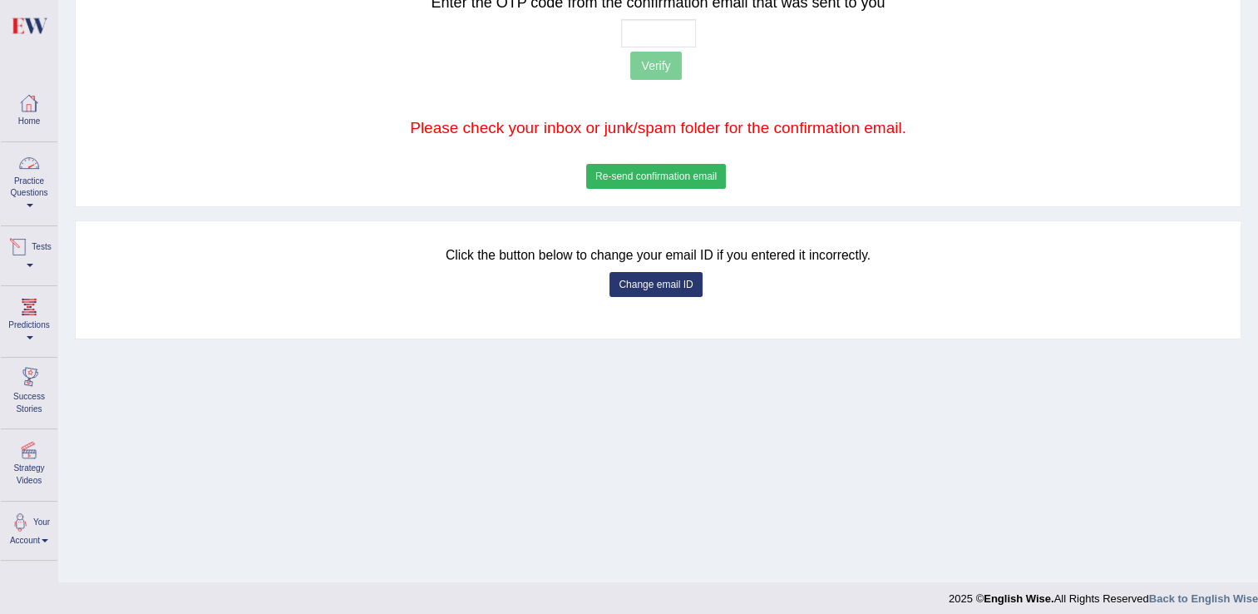
click at [13, 525] on div at bounding box center [20, 522] width 25 height 25
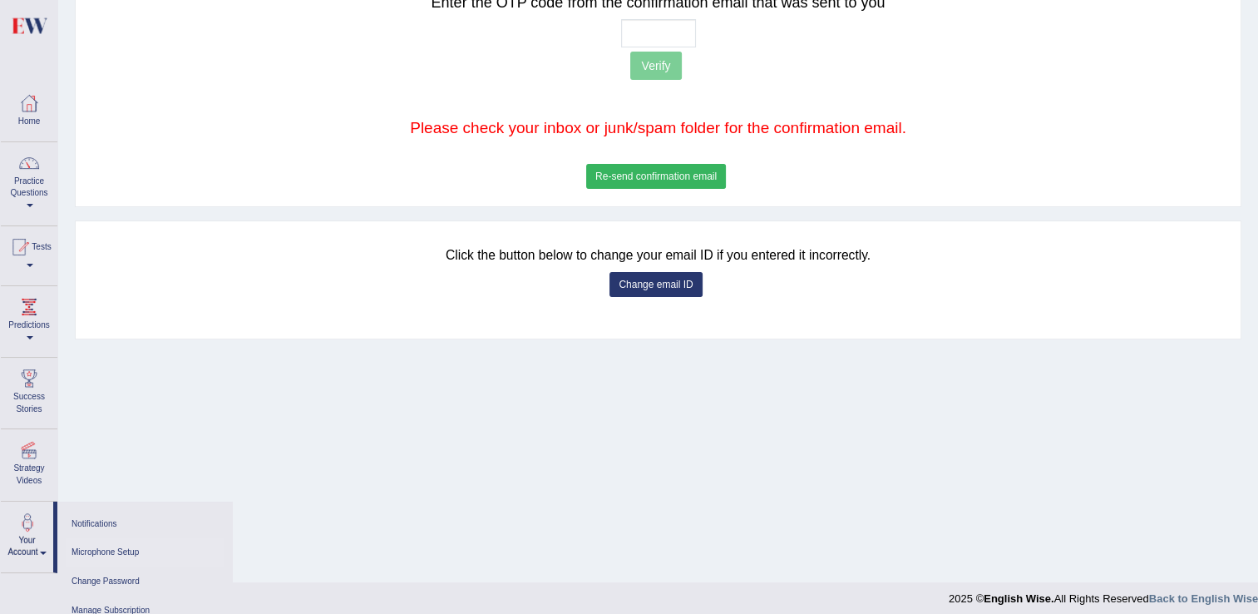
click at [96, 545] on link "Microphone Setup" at bounding box center [145, 552] width 158 height 29
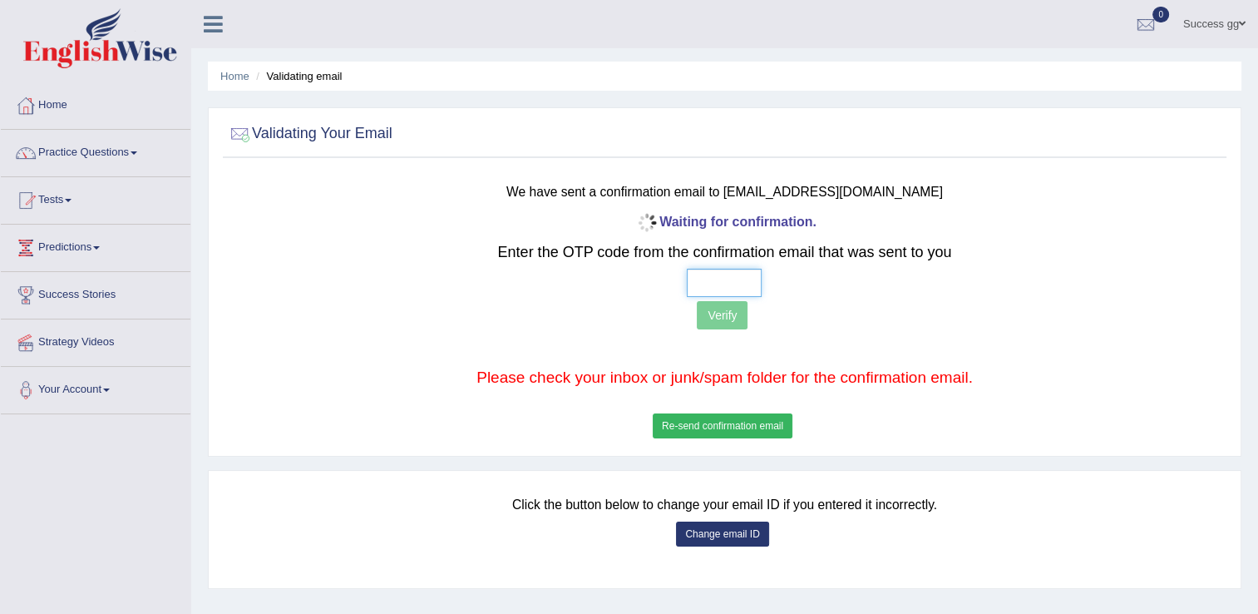
click at [721, 281] on input "text" at bounding box center [724, 283] width 75 height 28
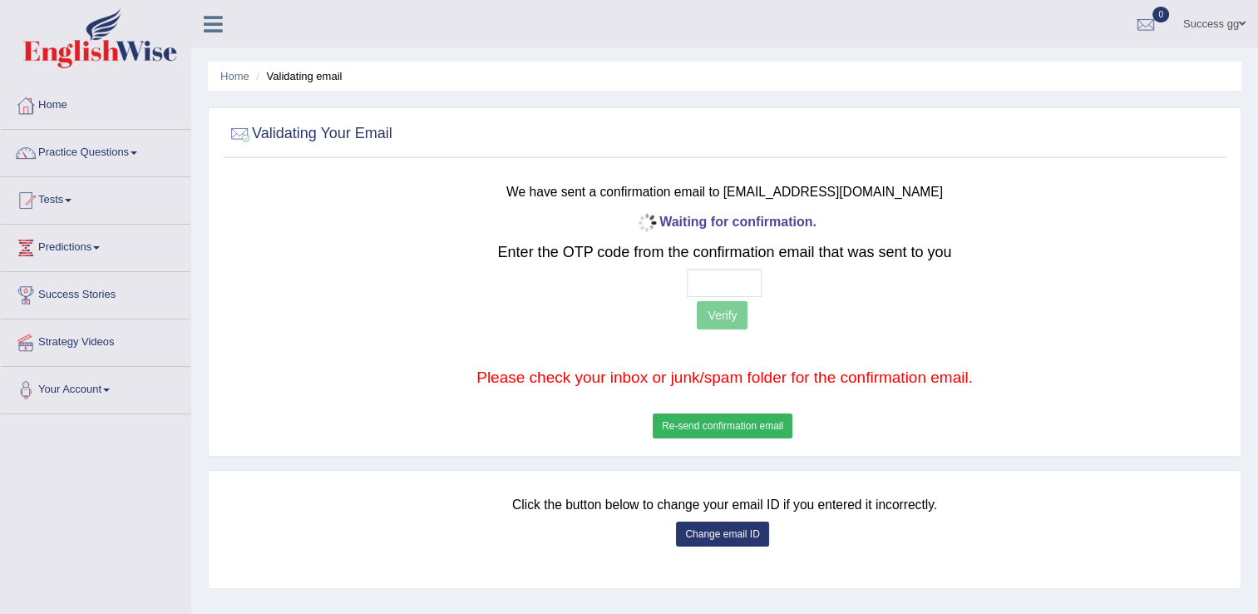
click at [721, 531] on button "Change email ID" at bounding box center [722, 533] width 92 height 25
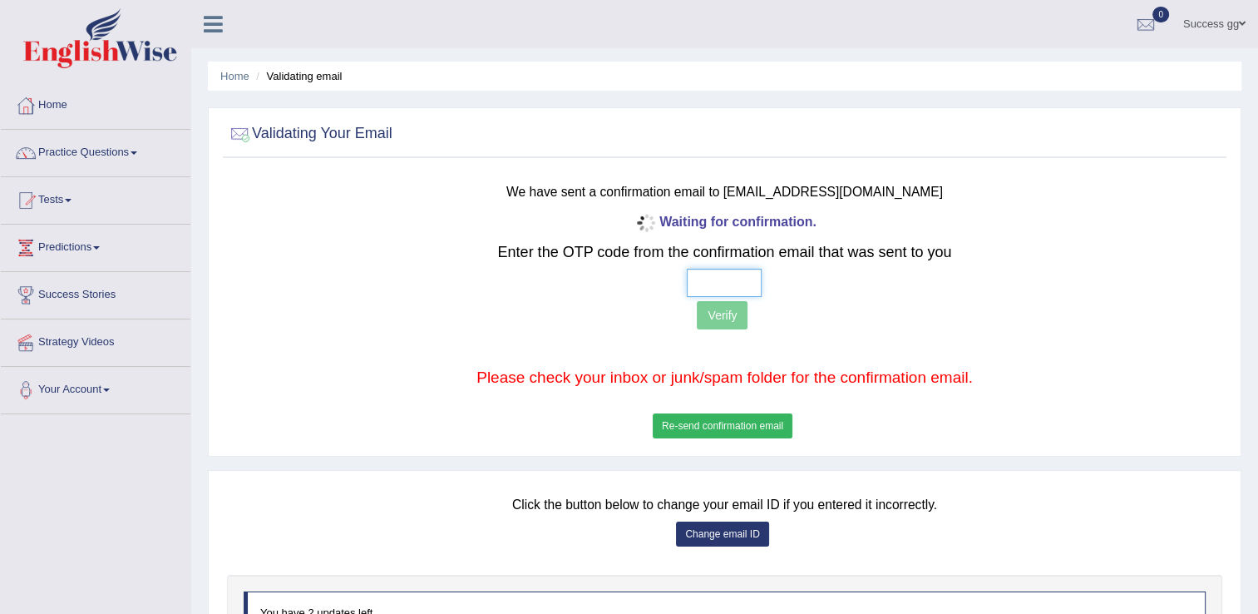
click at [713, 278] on input "text" at bounding box center [724, 283] width 75 height 28
click at [668, 420] on button "Re-send confirmation email" at bounding box center [723, 425] width 140 height 25
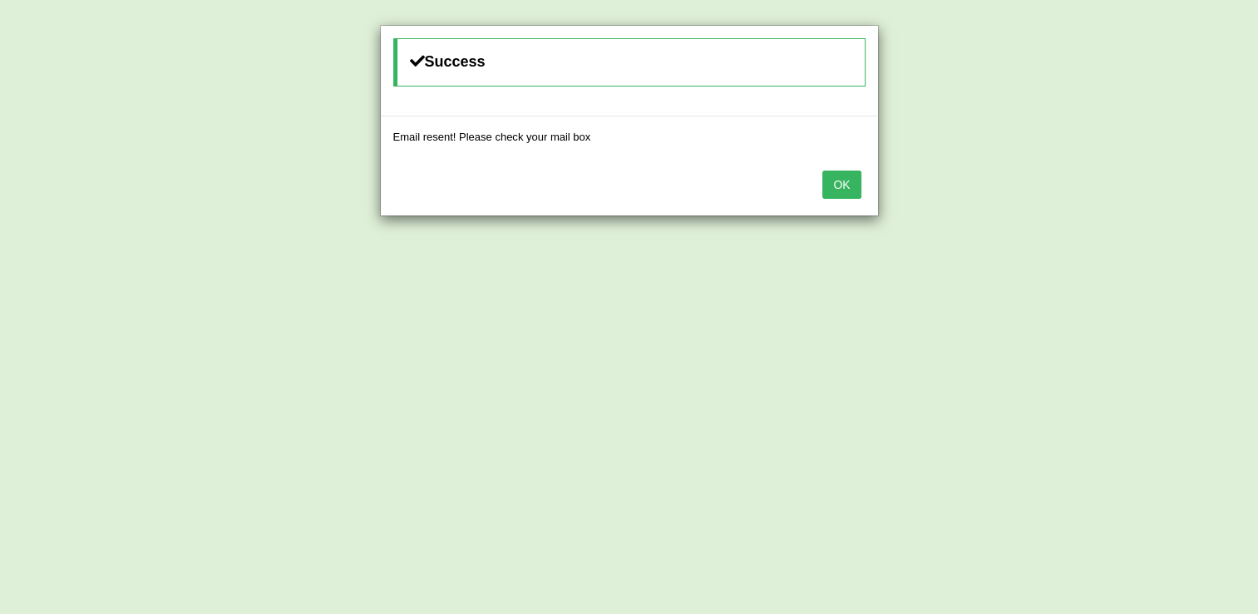
click at [835, 182] on button "OK" at bounding box center [841, 184] width 38 height 28
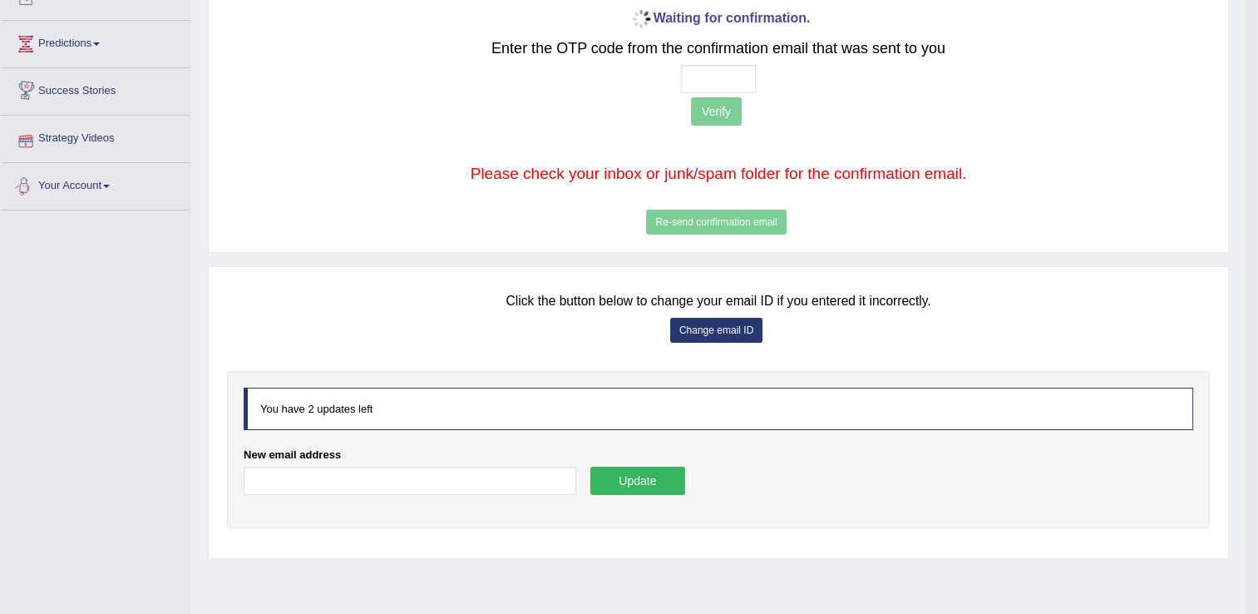
scroll to position [259, 0]
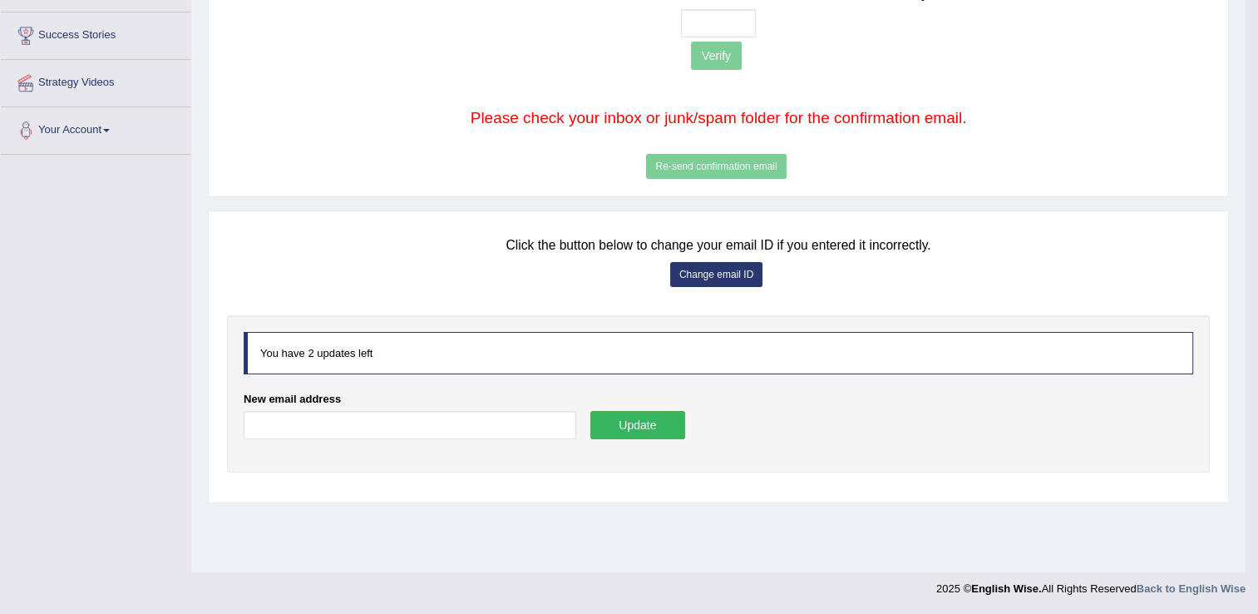
click at [62, 132] on link "Your Account" at bounding box center [96, 128] width 190 height 42
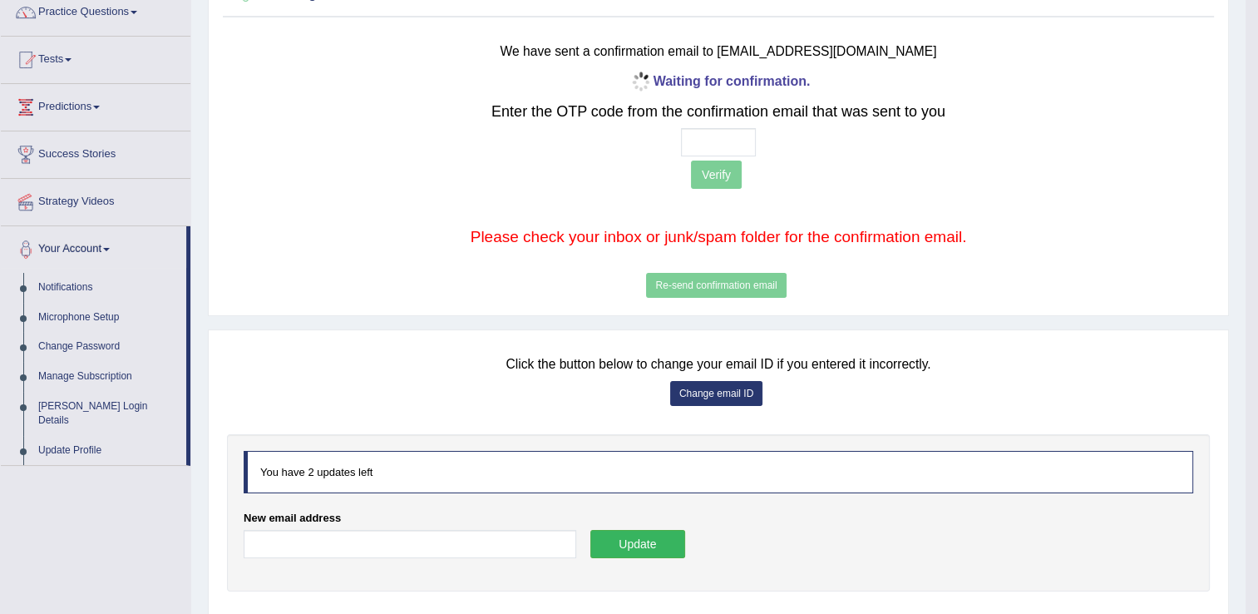
scroll to position [0, 0]
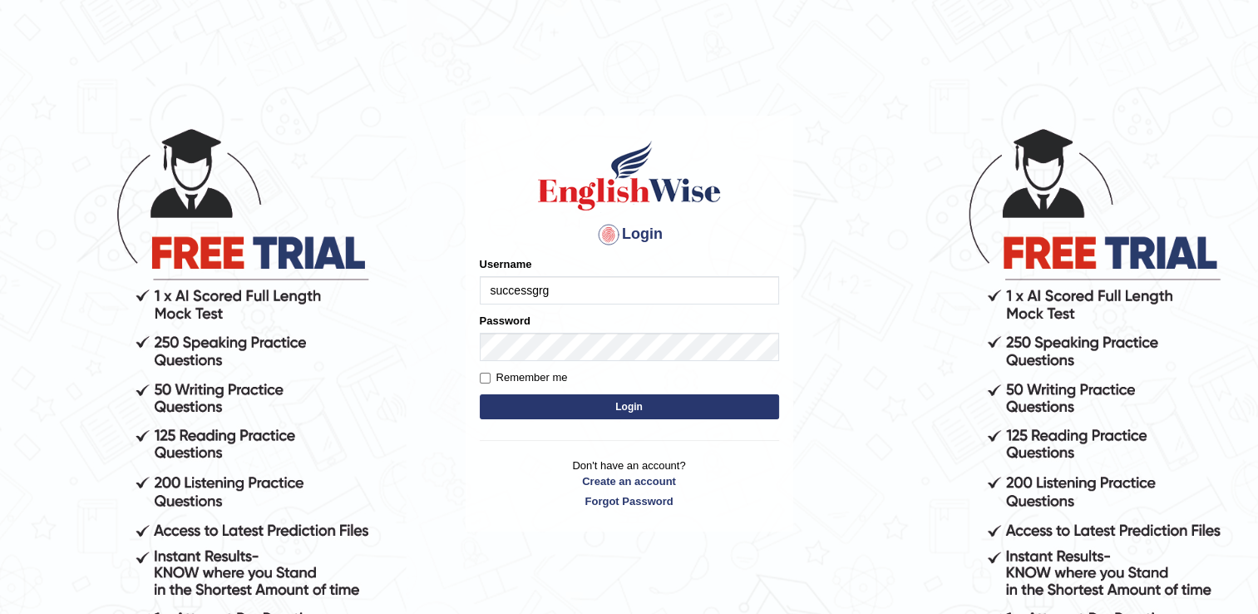
click at [582, 290] on input "successgrg" at bounding box center [629, 290] width 299 height 28
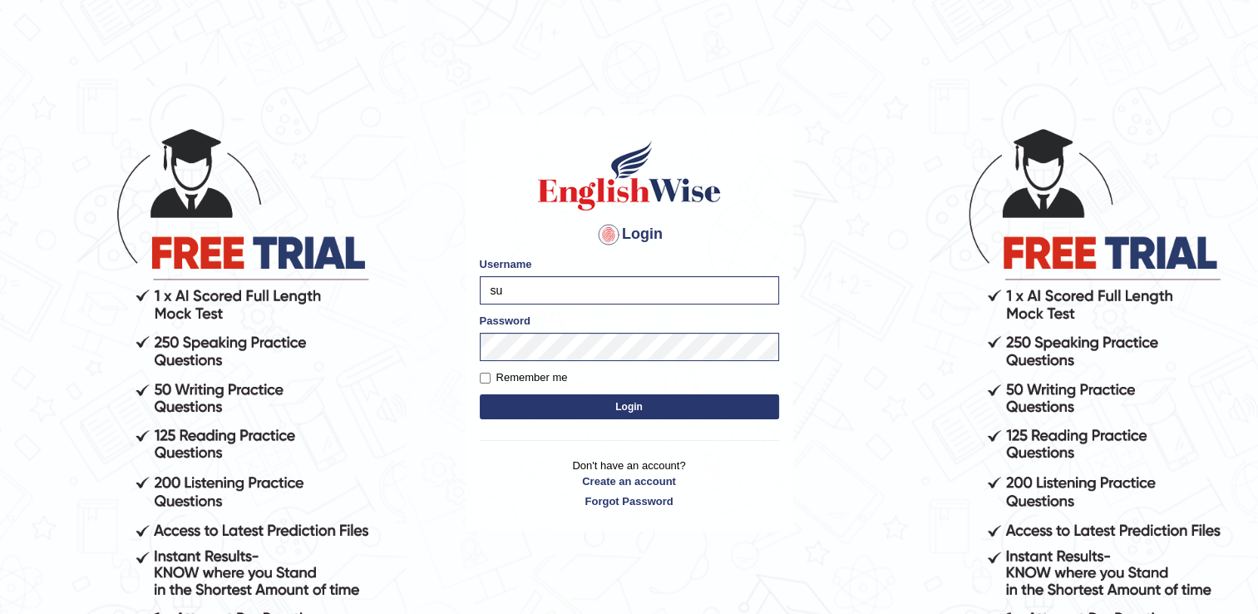
type input "s"
click at [785, 164] on div "Login Please fix the following errors: Username Password Remember me Login Don'…" at bounding box center [630, 324] width 328 height 416
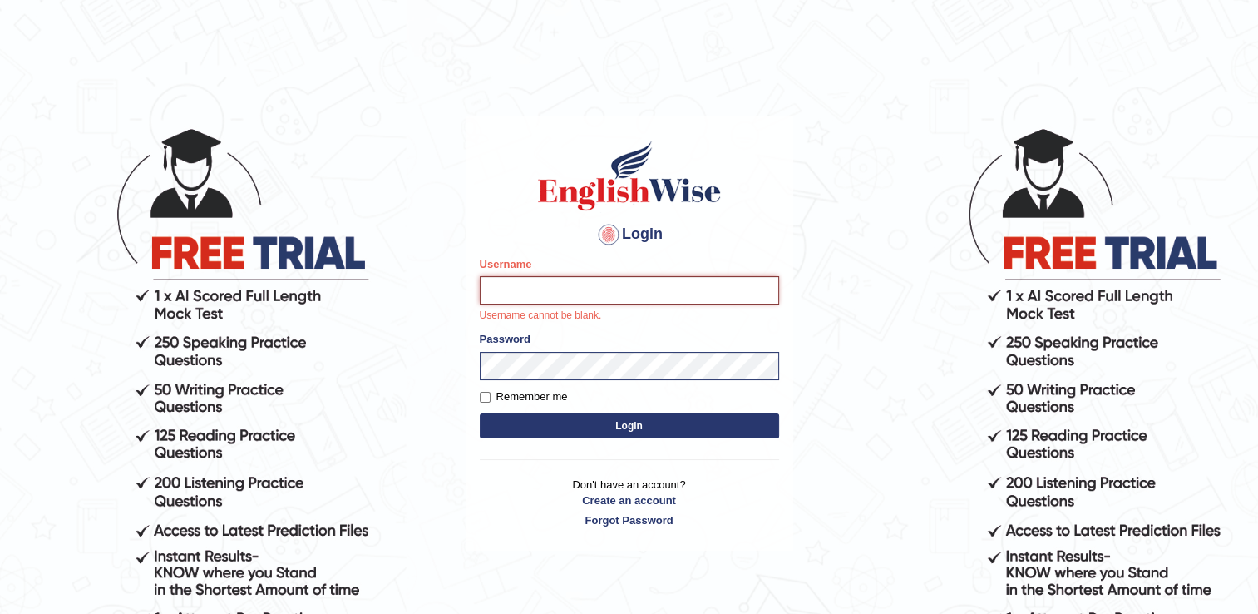
click at [525, 296] on input "Username" at bounding box center [629, 290] width 299 height 28
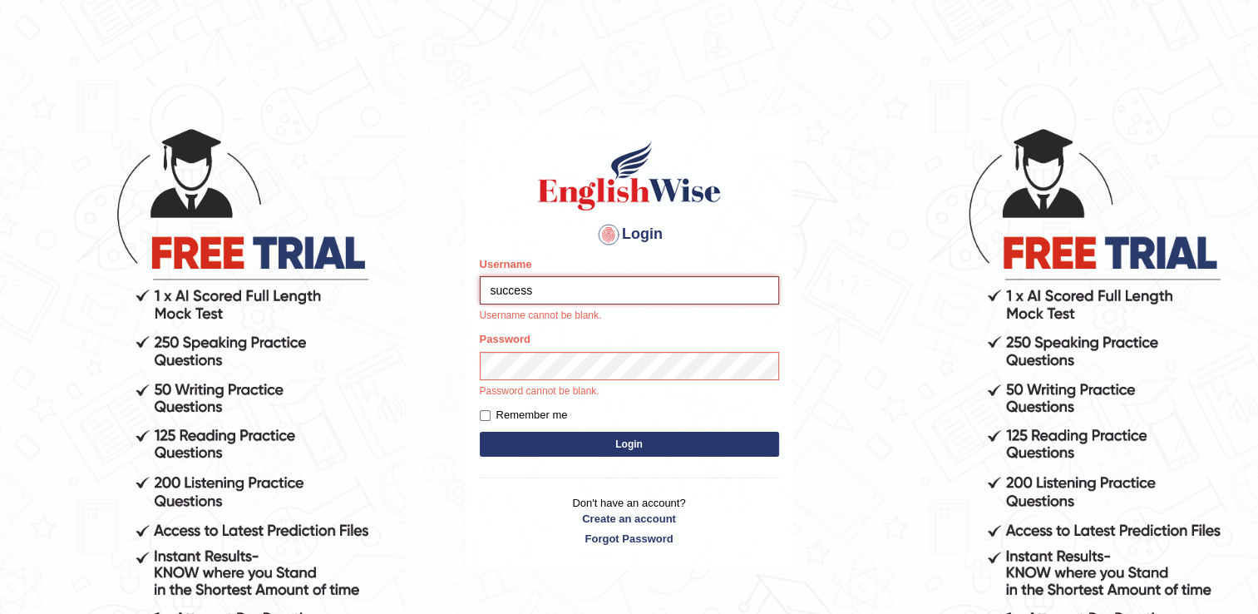
type input "success"
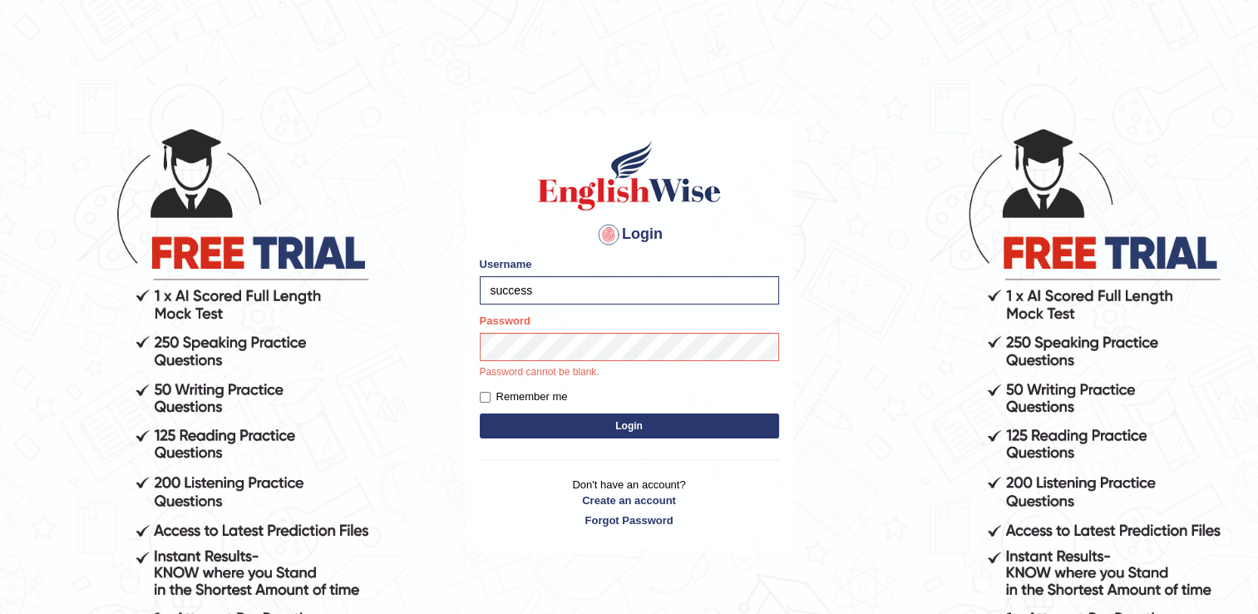
drag, startPoint x: 805, startPoint y: 289, endPoint x: 782, endPoint y: 302, distance: 25.7
click at [805, 289] on body "Login Please fix the following errors: Username success Password Password canno…" at bounding box center [629, 370] width 1258 height 614
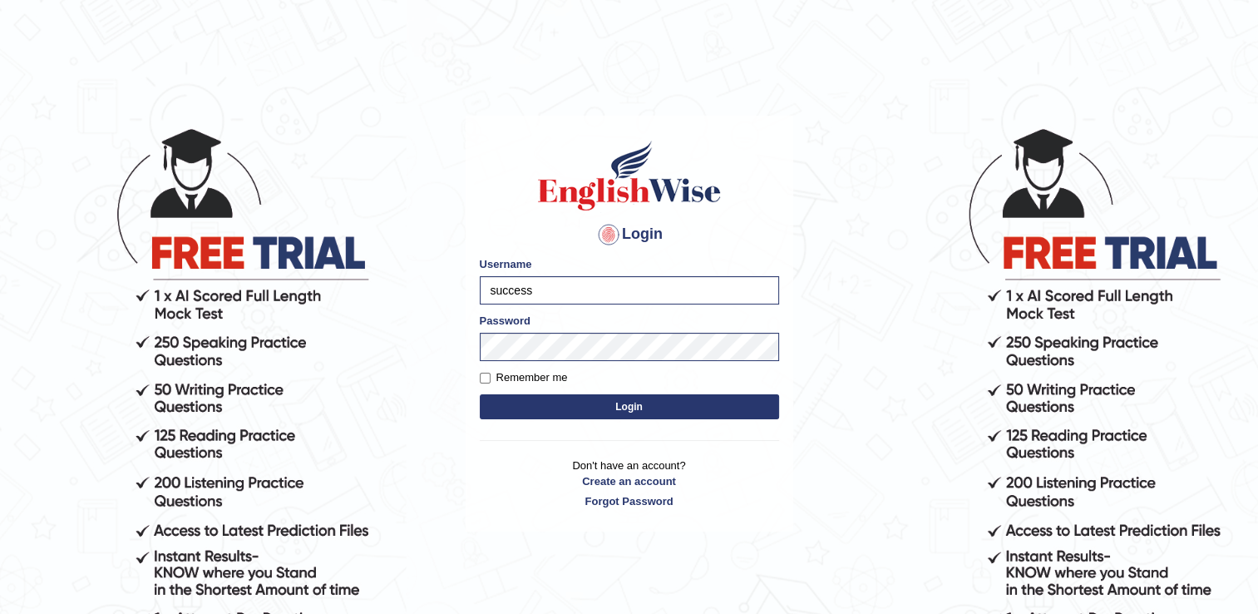
click at [640, 412] on button "Login" at bounding box center [629, 406] width 299 height 25
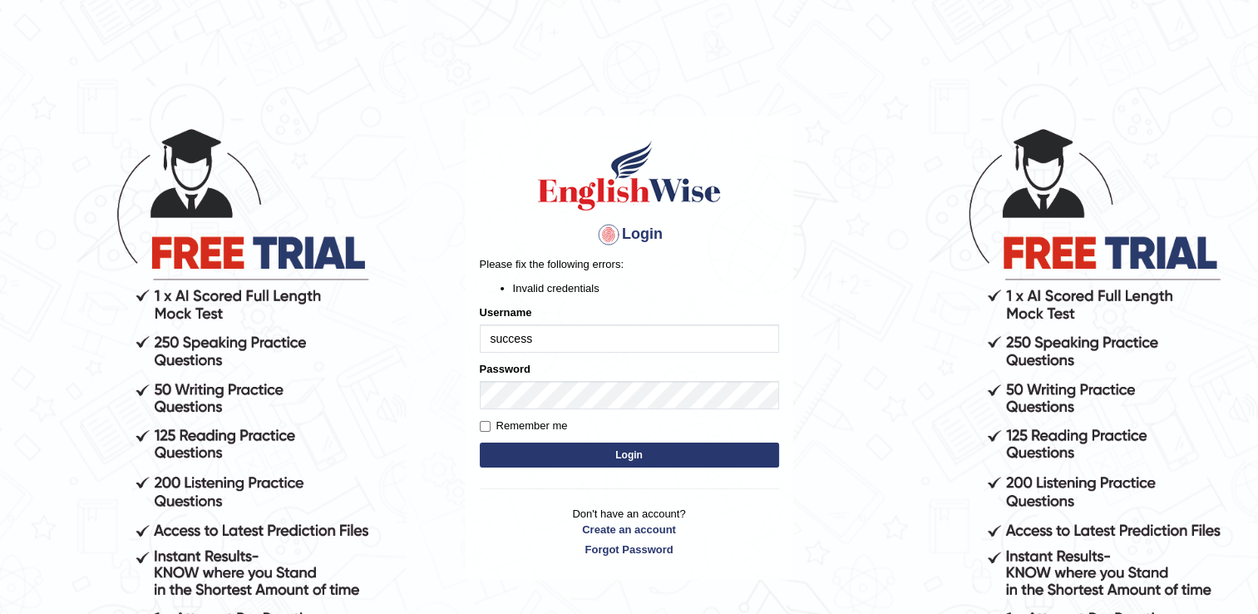
click at [579, 332] on input "success" at bounding box center [629, 338] width 299 height 28
type input "s"
click at [810, 120] on body "Login Please fix the following errors: Invalid credentials Username Password Re…" at bounding box center [629, 370] width 1258 height 614
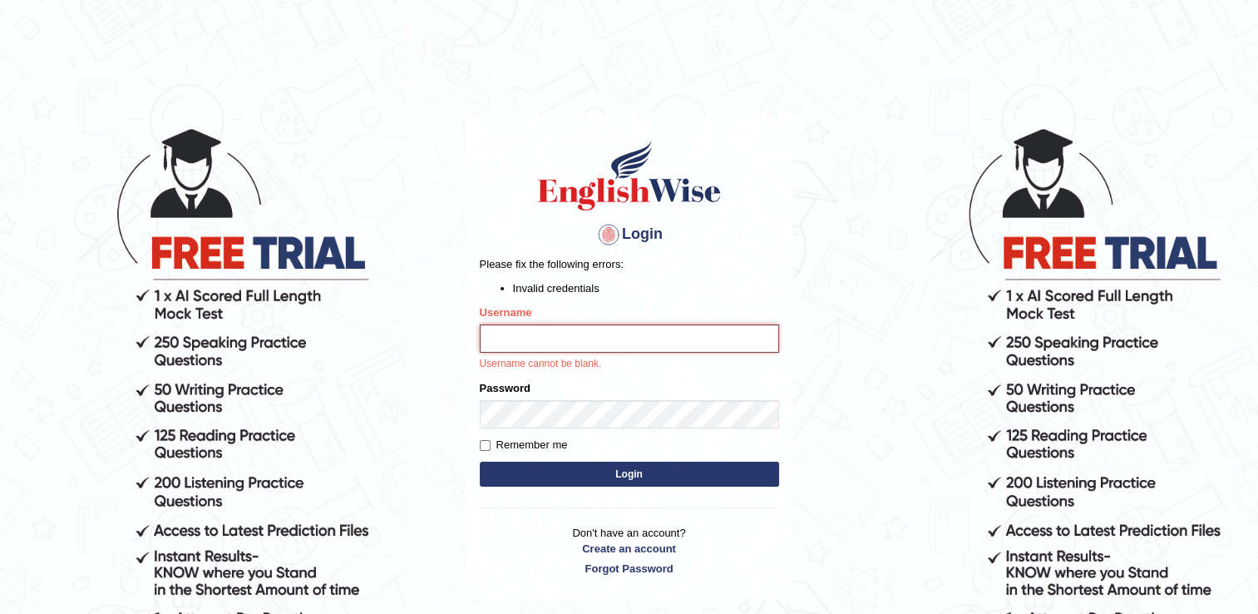
click at [523, 333] on input "Username" at bounding box center [629, 338] width 299 height 28
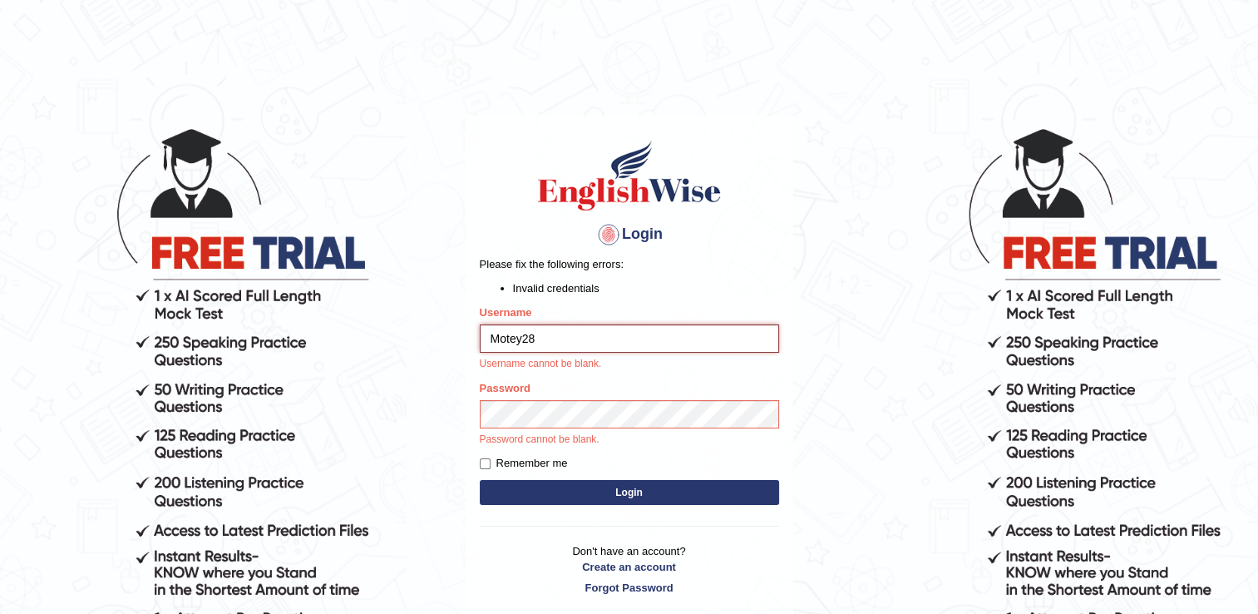
type input "Motey28"
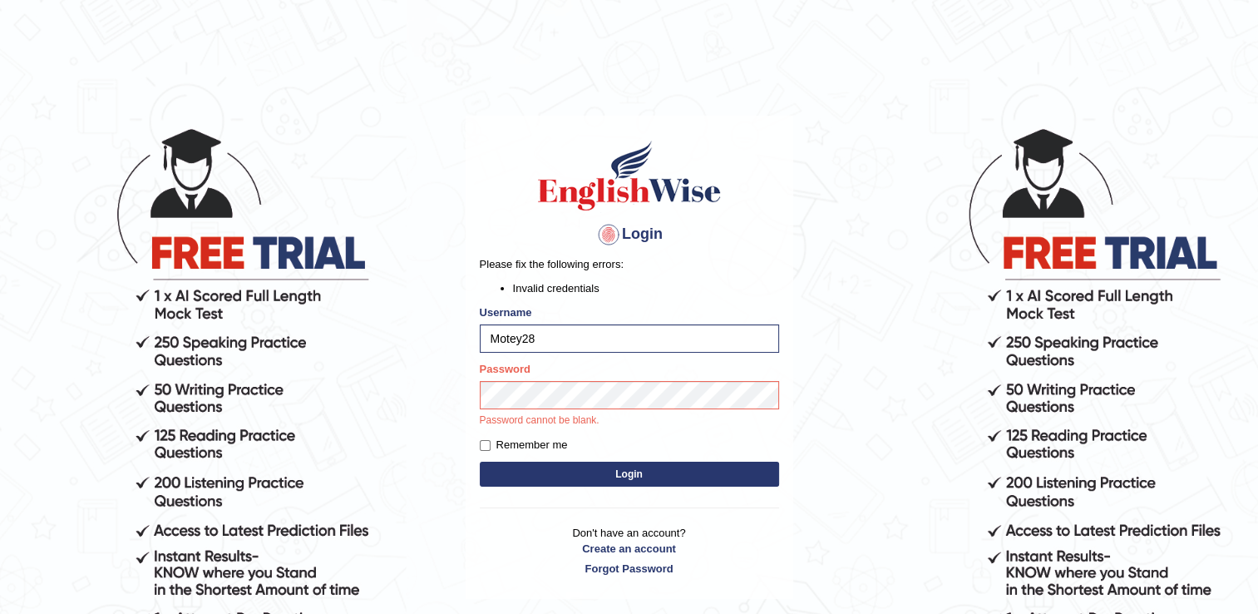
click at [707, 79] on main "Login Please fix the following errors: Invalid credentials Username Motey28 Pas…" at bounding box center [629, 332] width 333 height 538
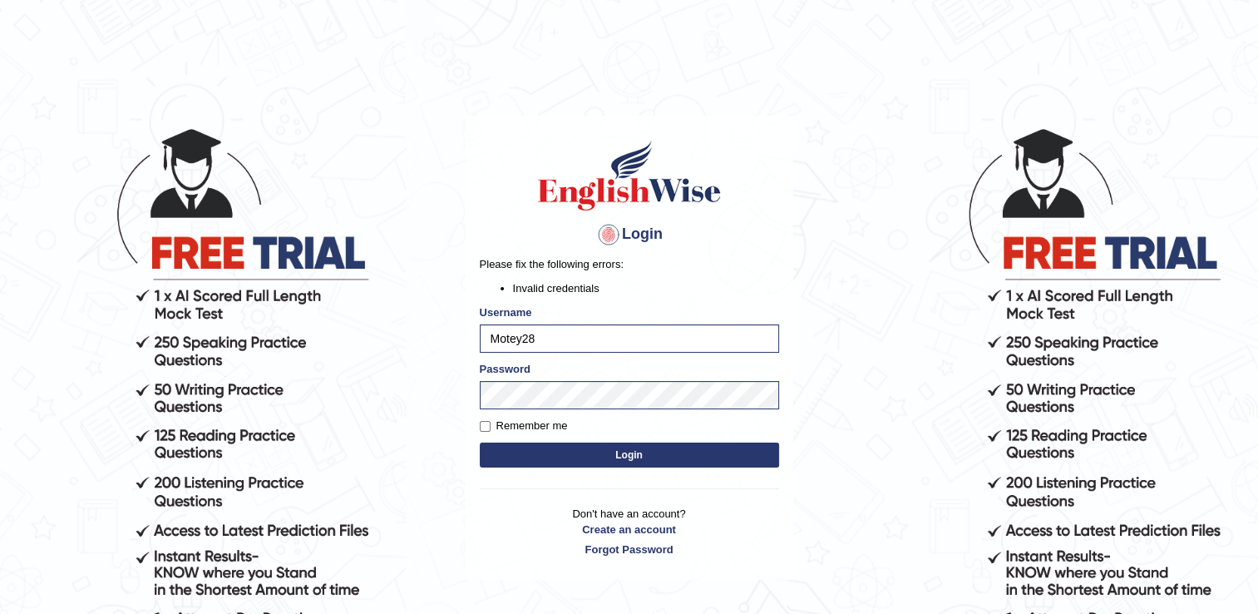
click at [659, 444] on button "Login" at bounding box center [629, 454] width 299 height 25
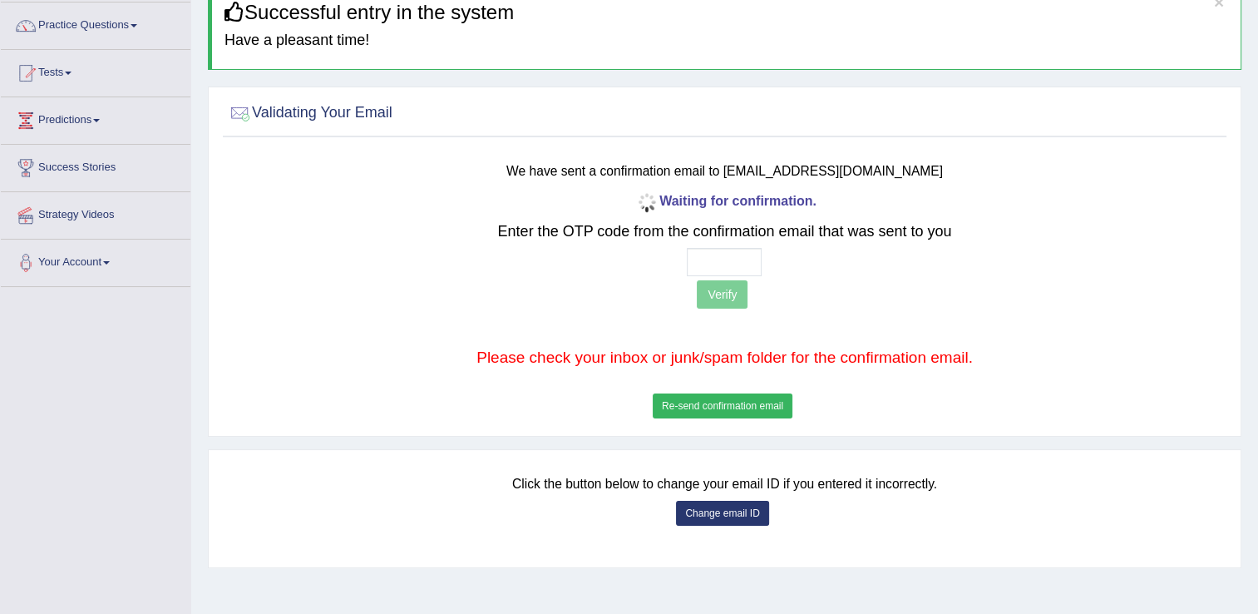
scroll to position [259, 0]
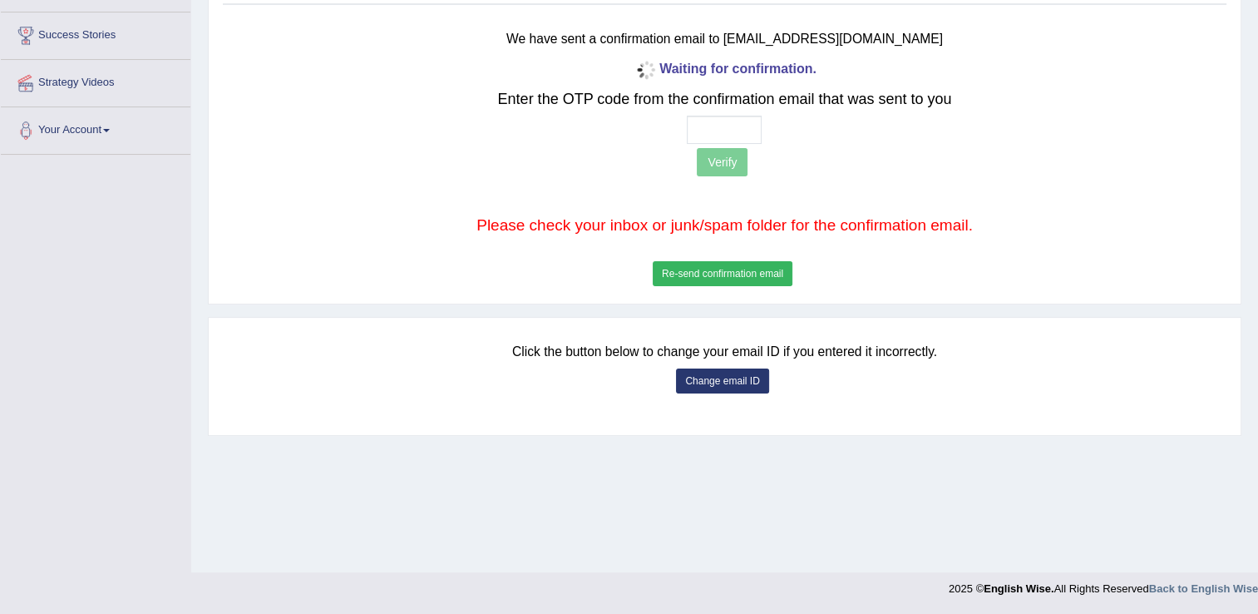
click at [724, 377] on button "Change email ID" at bounding box center [722, 380] width 92 height 25
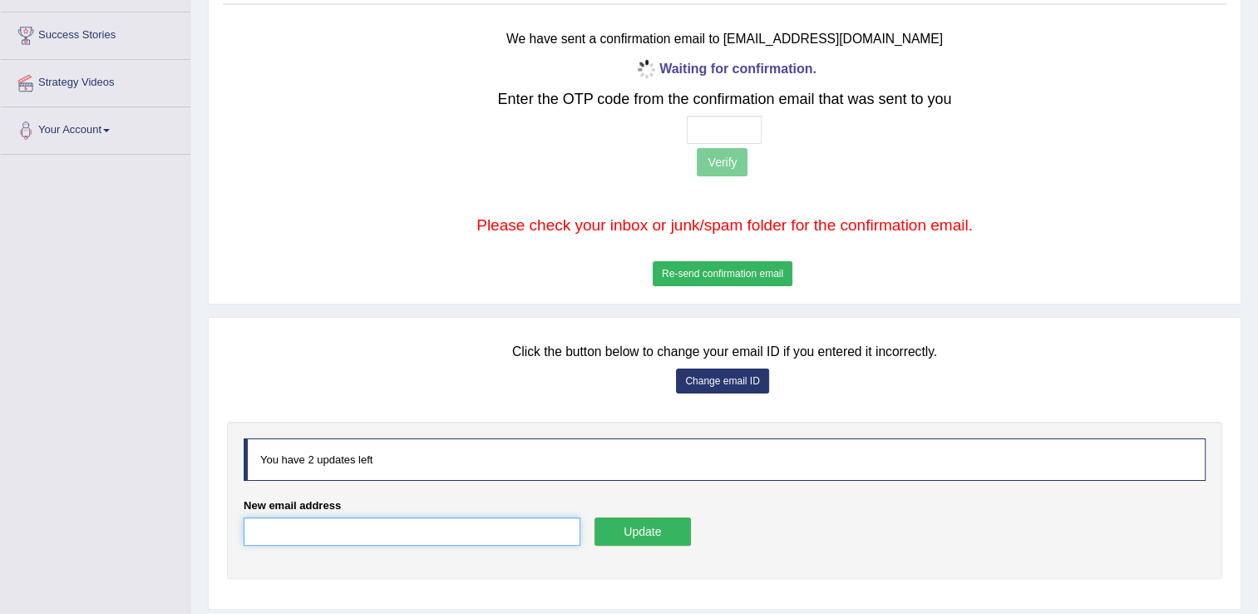
click at [423, 536] on input "New email address" at bounding box center [412, 531] width 337 height 28
type input "successgrg52@gmail.com"
click at [632, 530] on button "Update" at bounding box center [642, 531] width 96 height 28
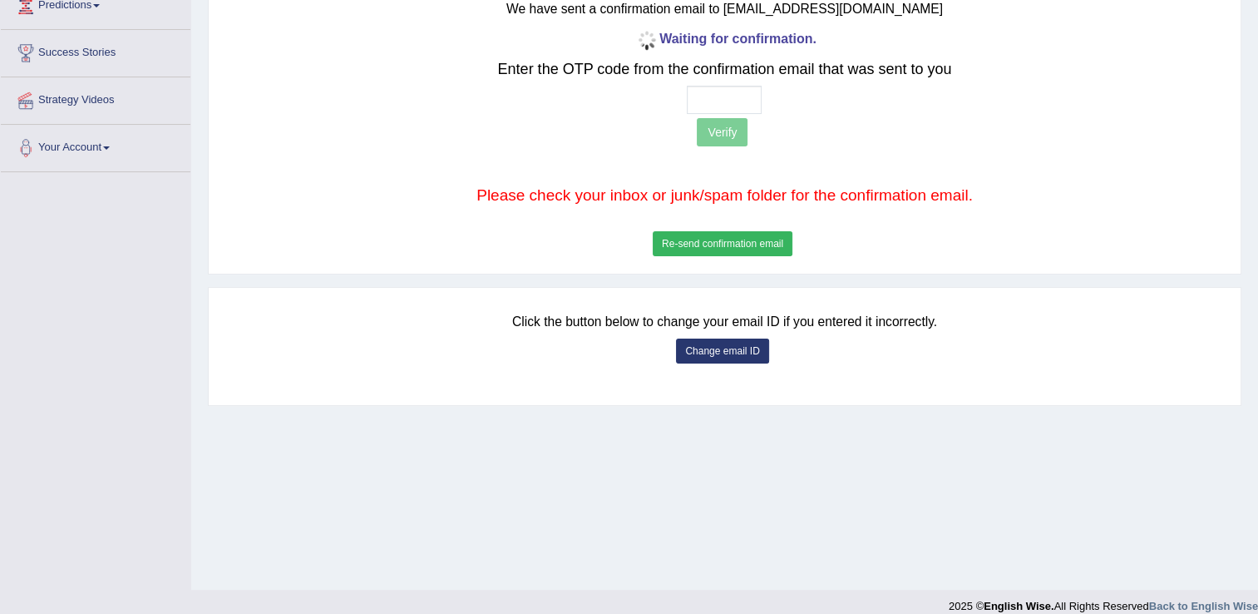
scroll to position [249, 0]
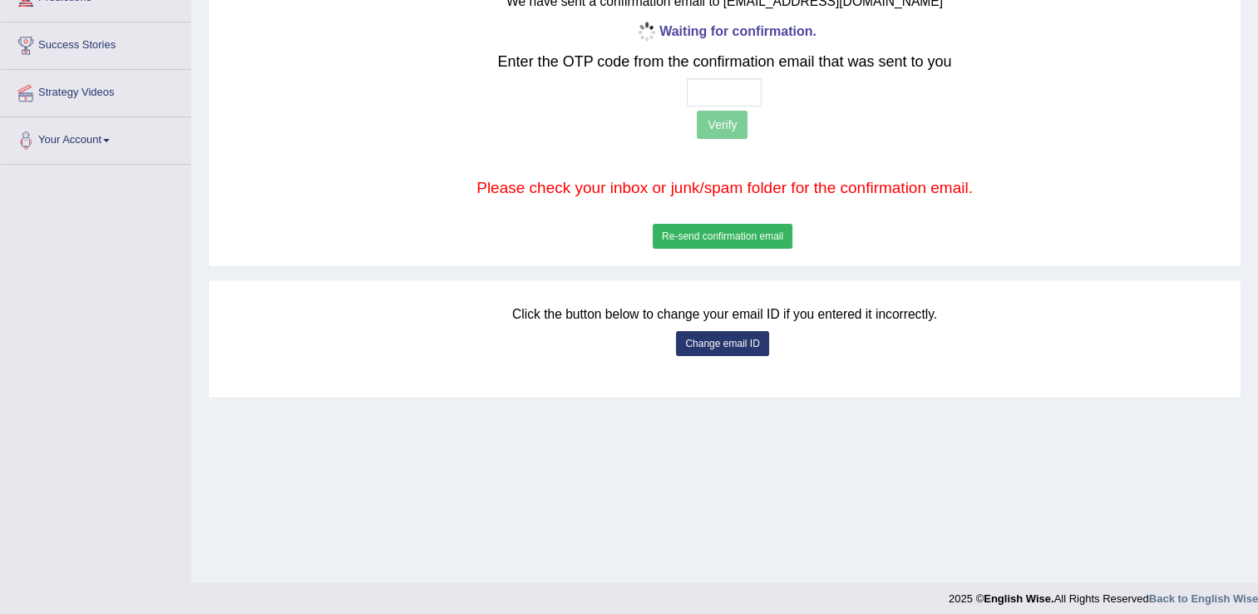
click at [701, 336] on button "Change email ID" at bounding box center [722, 343] width 92 height 25
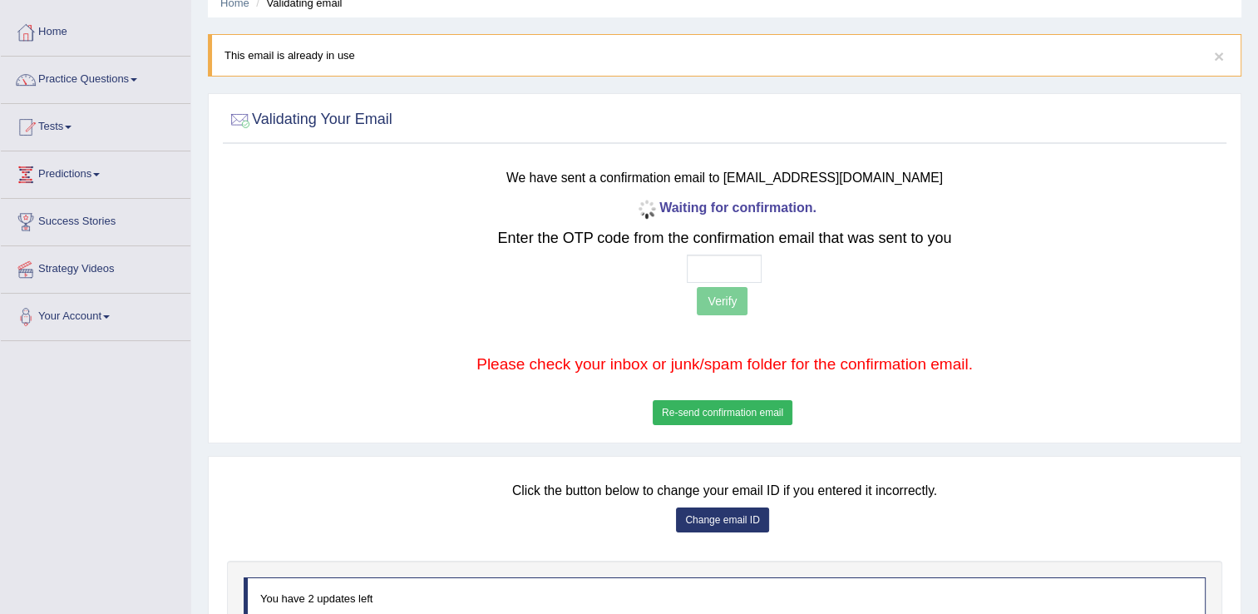
scroll to position [0, 0]
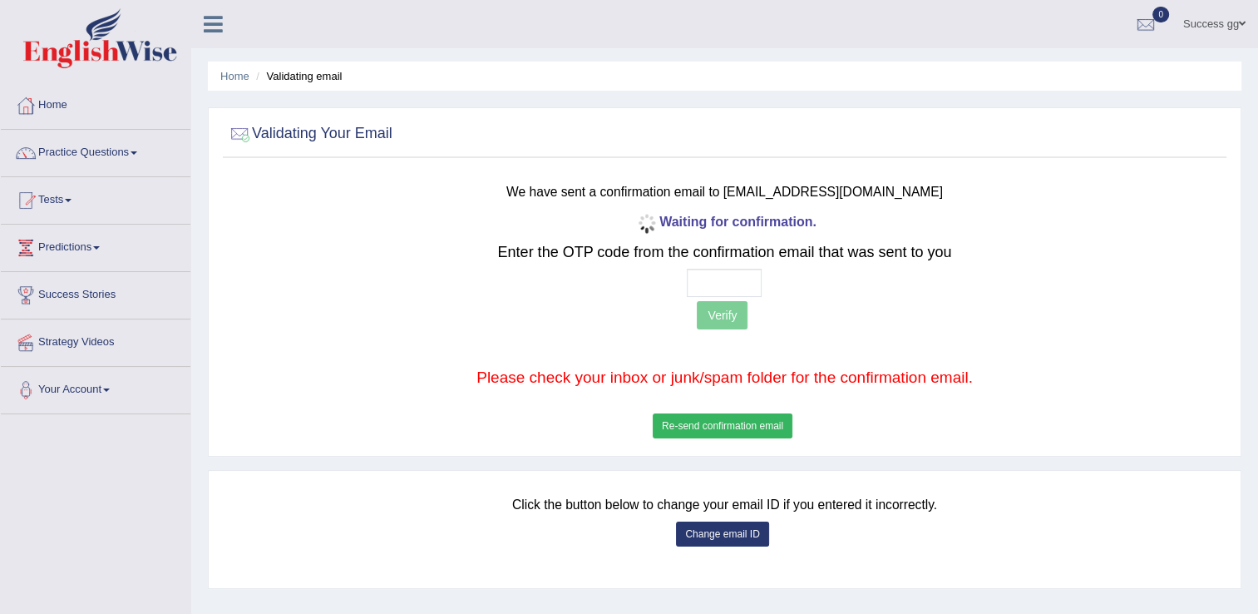
click at [1227, 22] on link "Success gg" at bounding box center [1214, 21] width 87 height 43
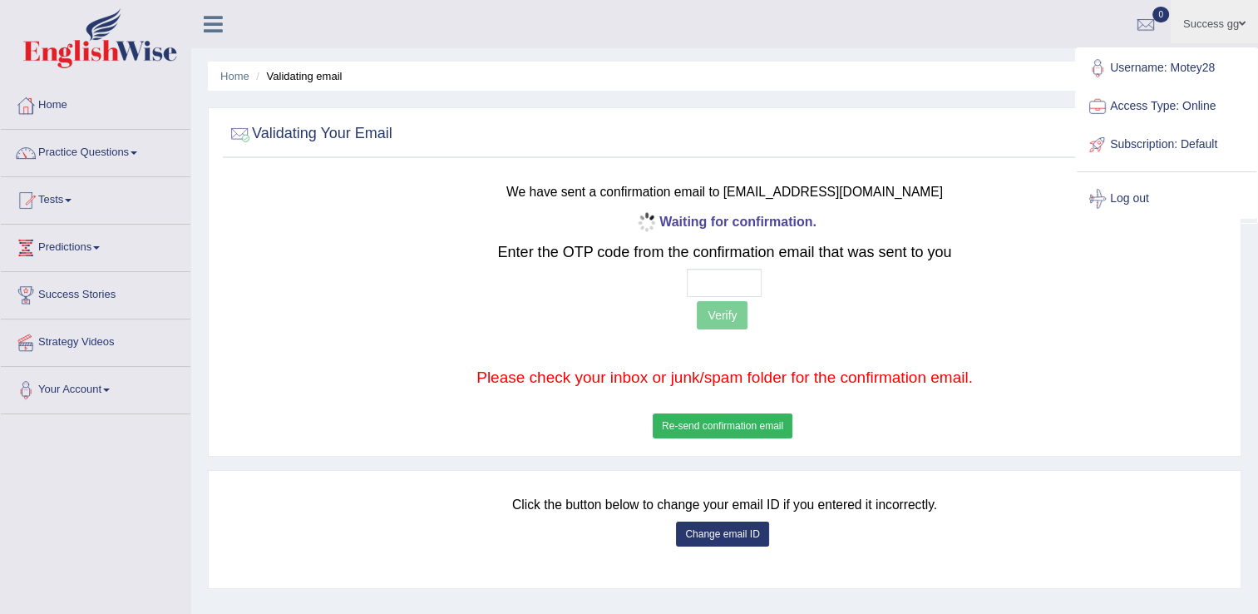
click at [1161, 140] on link "Subscription: Default" at bounding box center [1167, 145] width 180 height 38
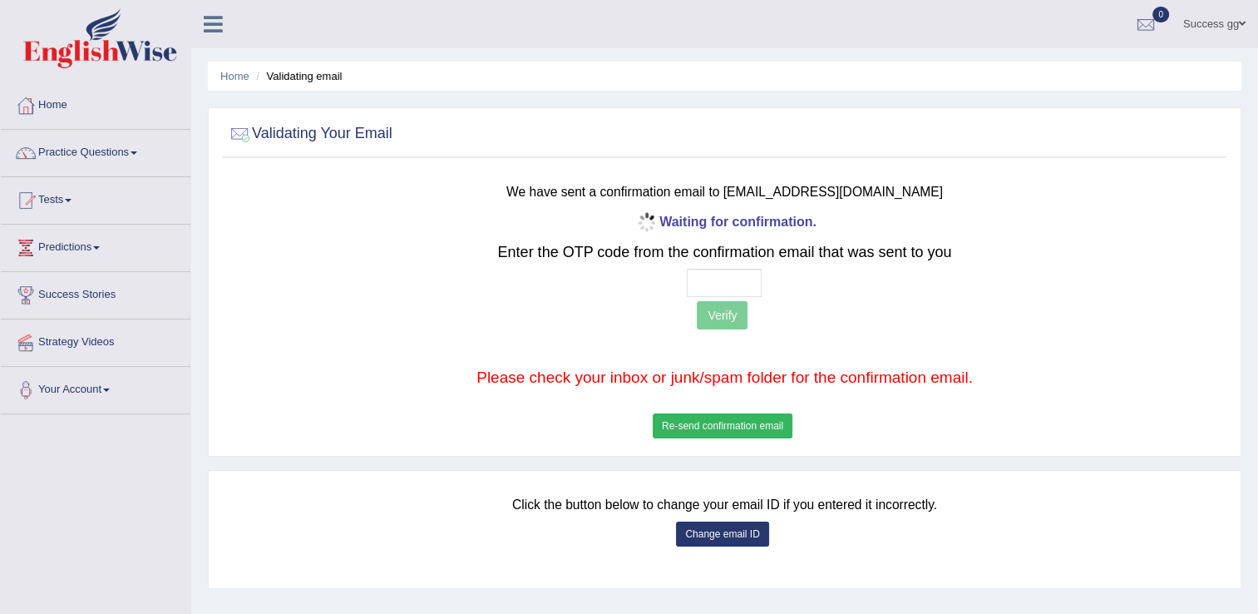
click at [759, 432] on button "Re-send confirmation email" at bounding box center [723, 425] width 140 height 25
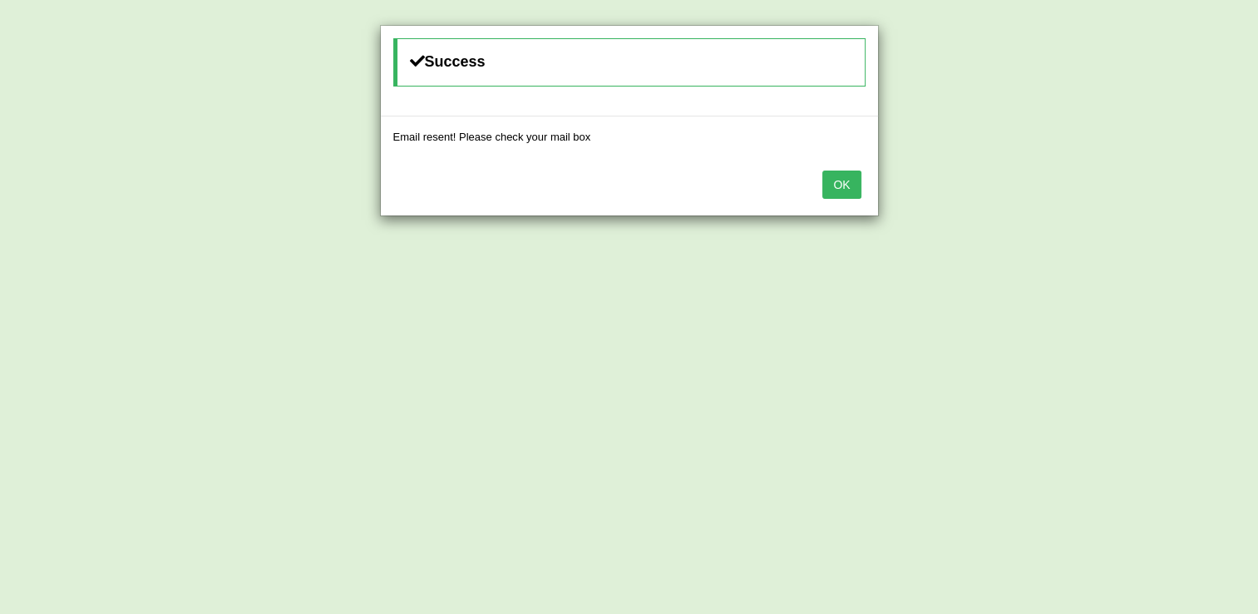
click at [825, 178] on div "OK" at bounding box center [629, 186] width 497 height 58
click at [830, 178] on button "OK" at bounding box center [841, 184] width 38 height 28
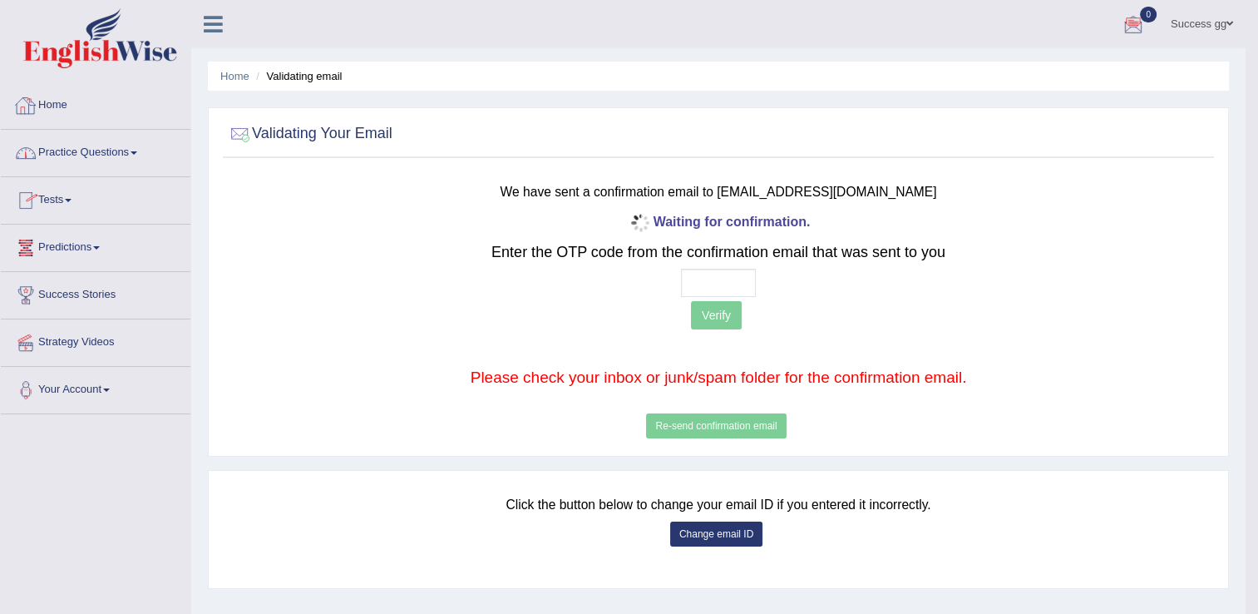
click at [203, 13] on link at bounding box center [213, 22] width 44 height 25
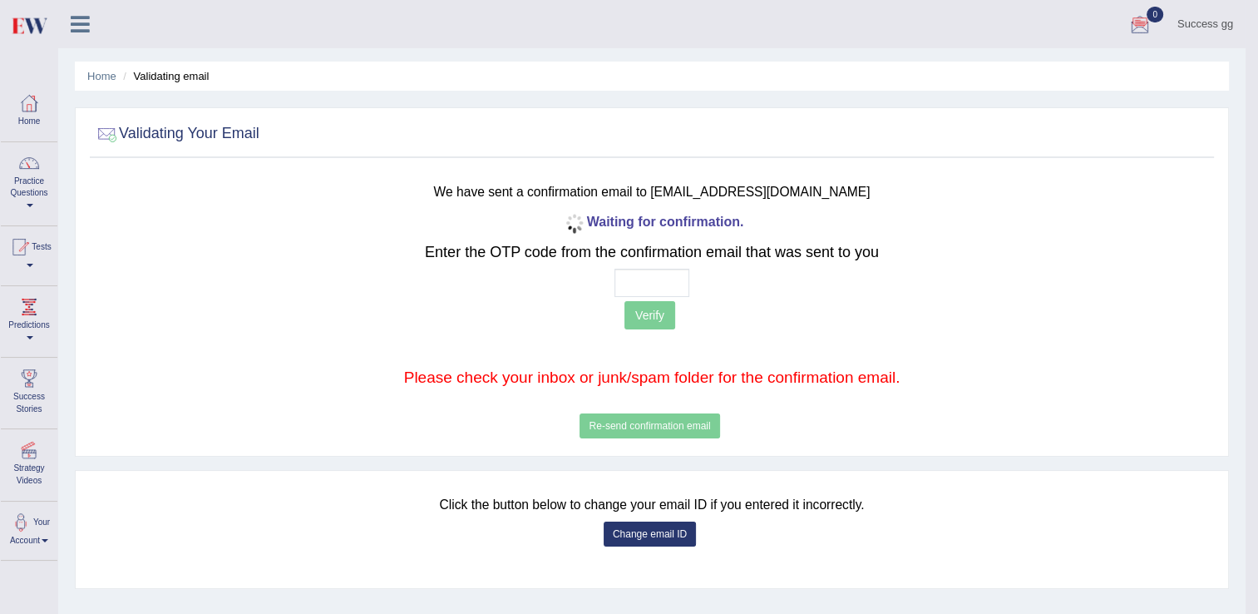
click at [1194, 17] on link "Success gg" at bounding box center [1205, 21] width 81 height 43
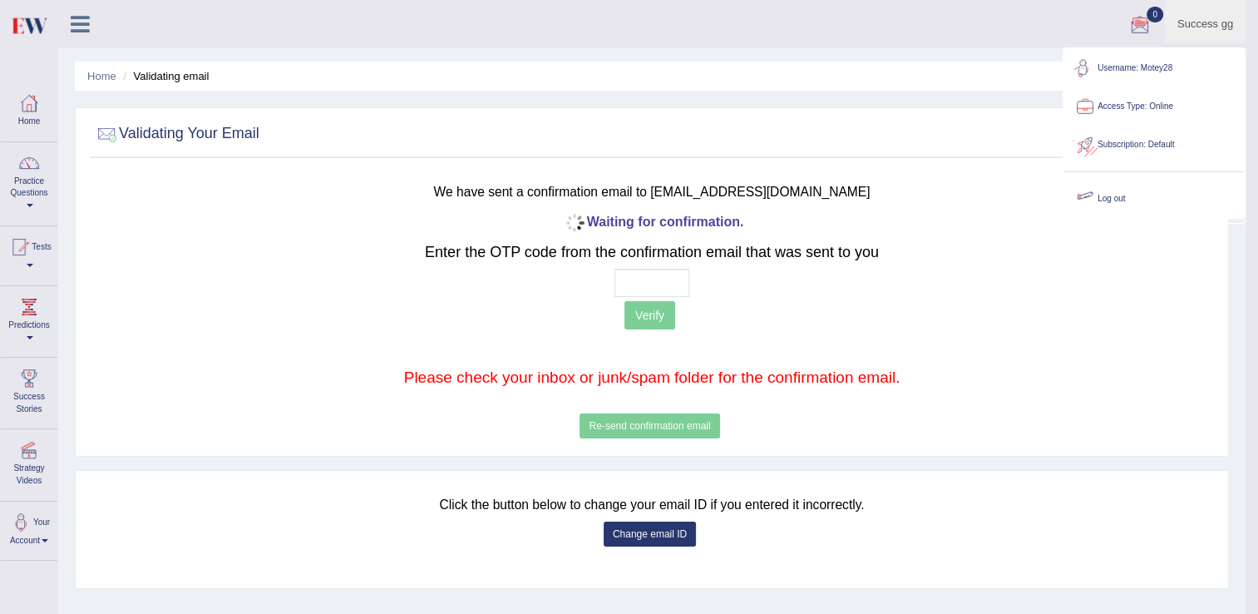
click at [1121, 195] on link "Log out" at bounding box center [1154, 199] width 180 height 38
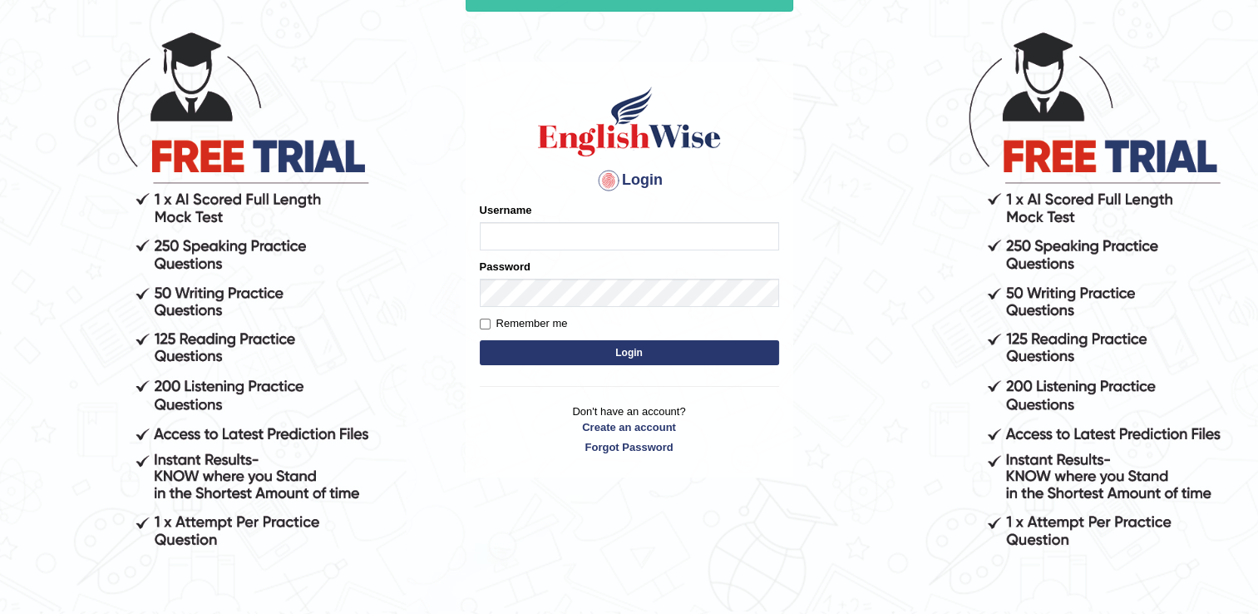
scroll to position [153, 0]
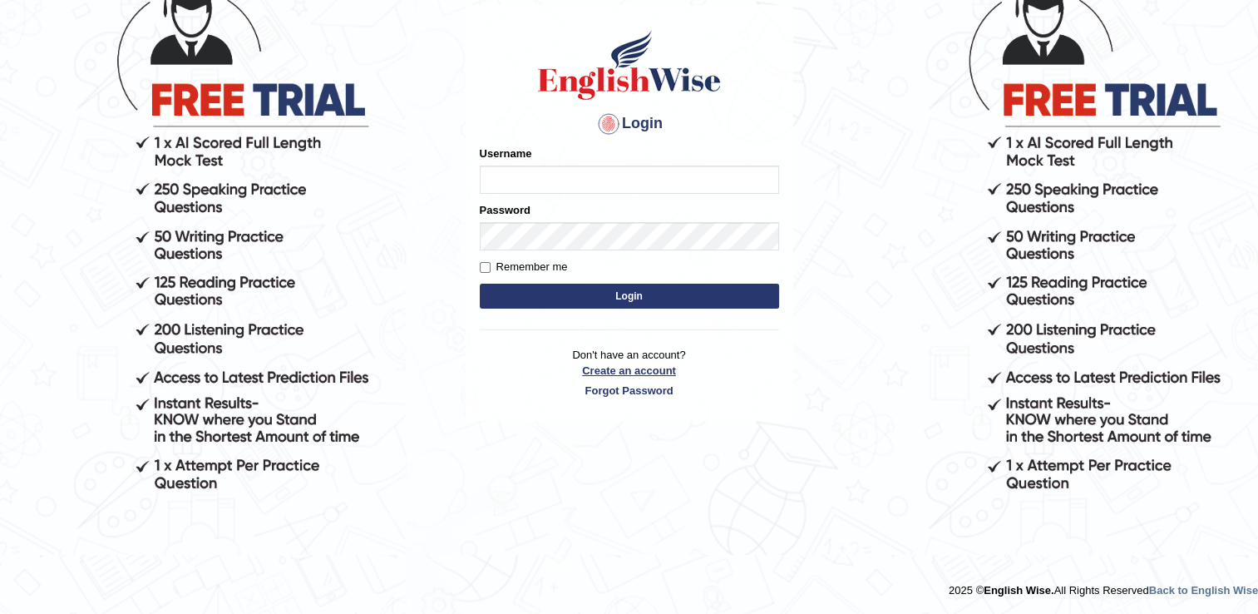
type input "successgrg"
click at [625, 373] on link "Create an account" at bounding box center [629, 370] width 299 height 16
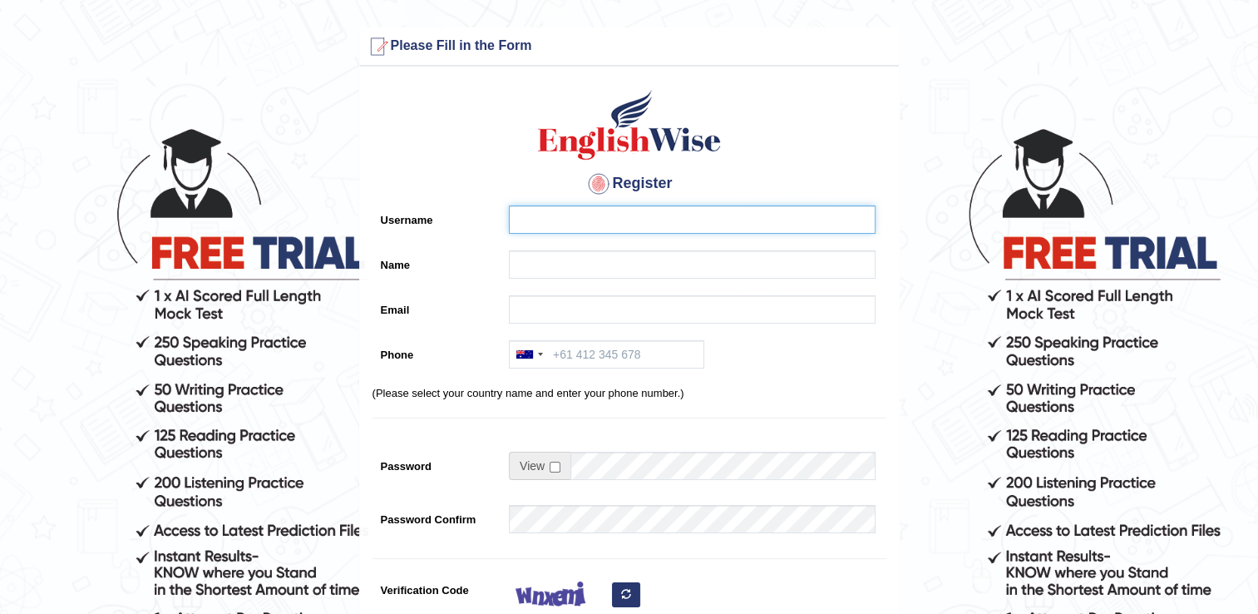
type input "successgrg"
click at [594, 211] on input "successgrg" at bounding box center [692, 219] width 367 height 28
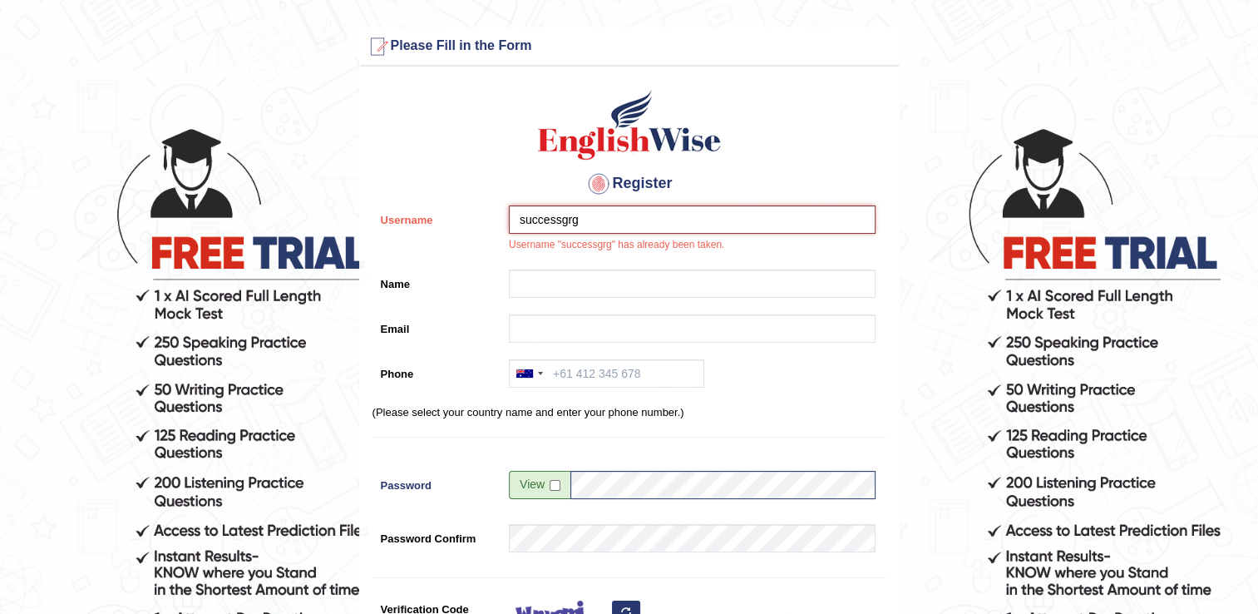
click at [766, 213] on input "successgrg" at bounding box center [692, 219] width 367 height 28
click at [545, 489] on span at bounding box center [540, 485] width 62 height 28
click at [552, 484] on input "checkbox" at bounding box center [555, 485] width 11 height 11
checkbox input "true"
click at [669, 221] on input "successgrg" at bounding box center [692, 219] width 367 height 28
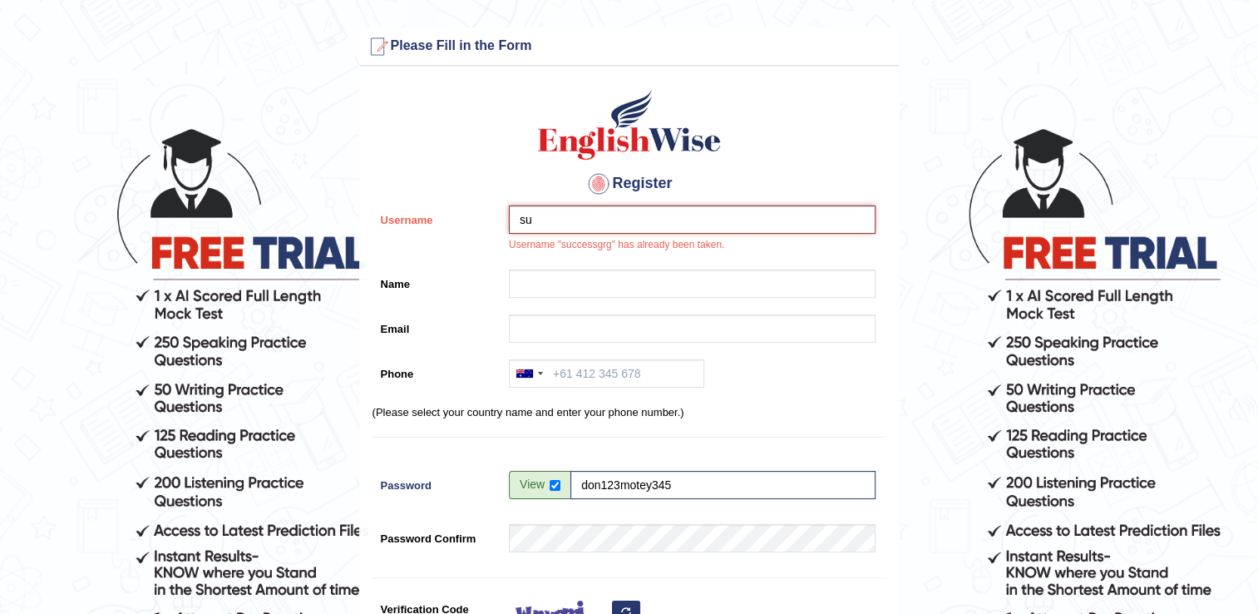
type input "s"
type input "GURUNG28"
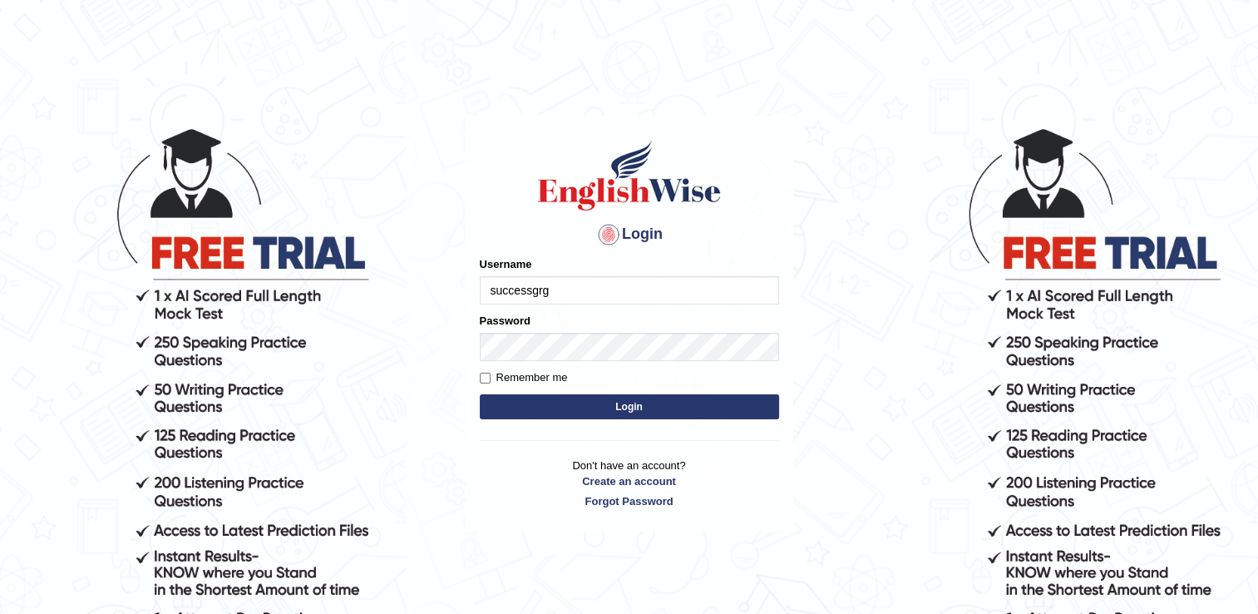
click at [578, 292] on input "successgrg" at bounding box center [629, 290] width 299 height 28
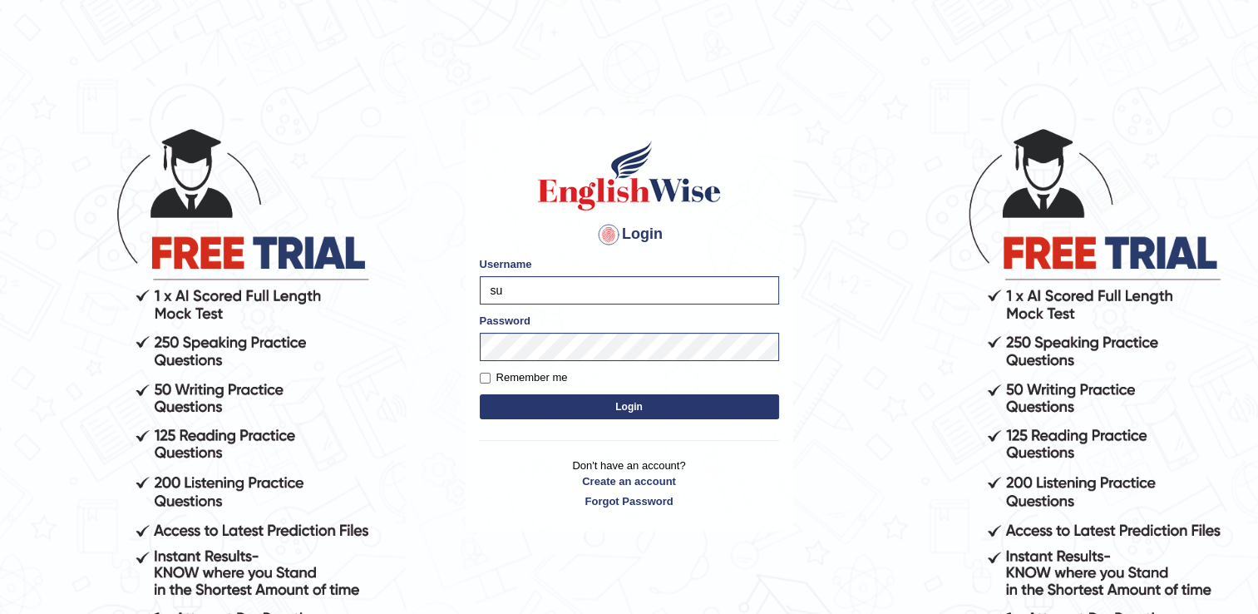
type input "s"
drag, startPoint x: 679, startPoint y: 216, endPoint x: 657, endPoint y: 294, distance: 81.3
click at [679, 215] on div "Login Please fix the following errors: Username Password Remember me Login Don'…" at bounding box center [630, 324] width 328 height 416
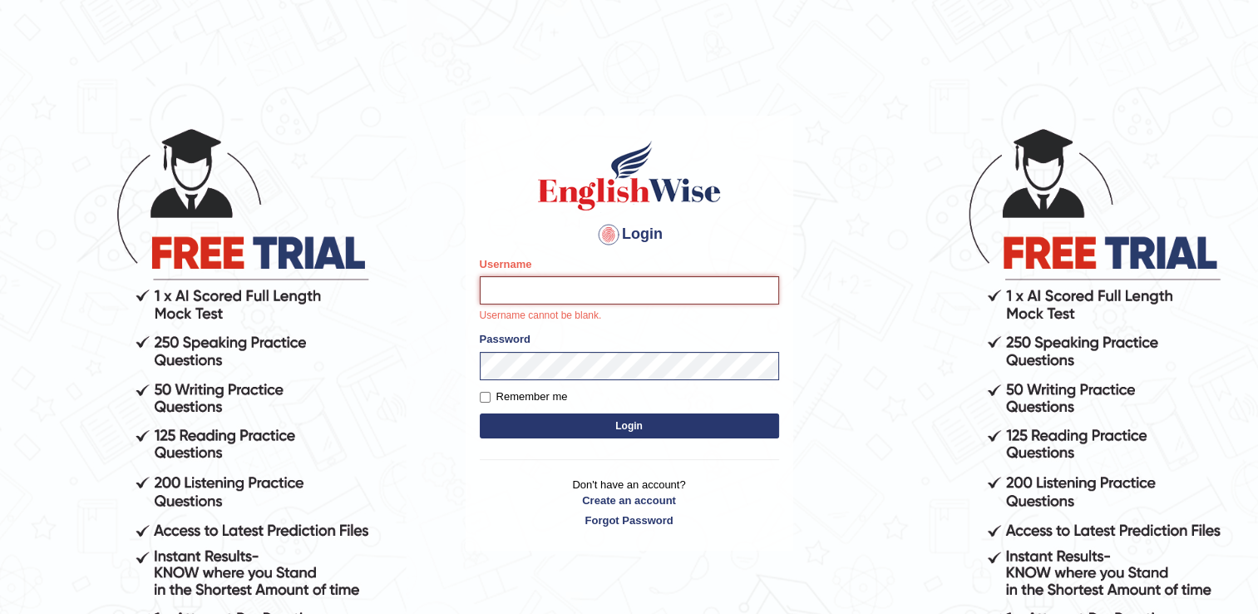
click at [648, 276] on input "Username" at bounding box center [629, 290] width 299 height 28
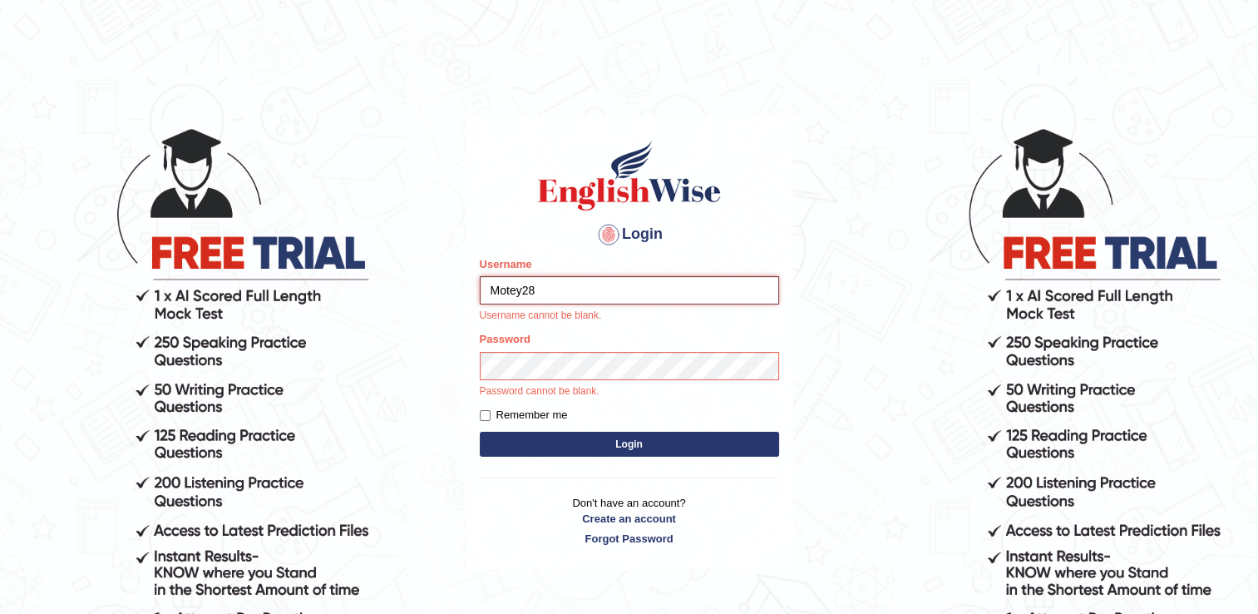
type input "Motey28"
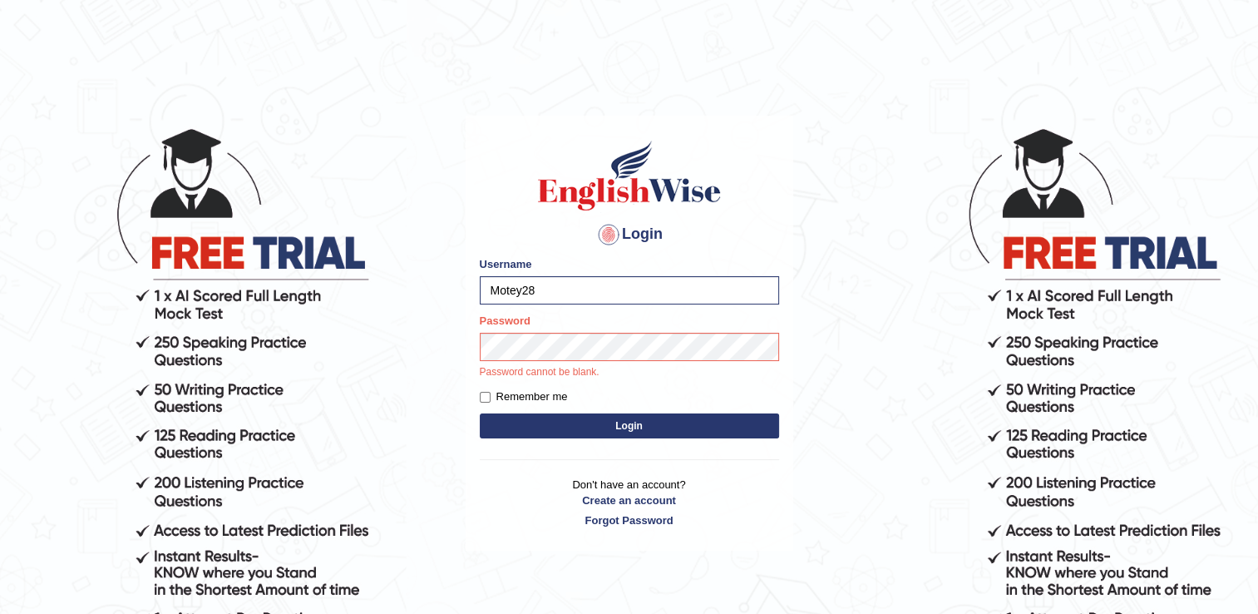
click at [597, 431] on button "Login" at bounding box center [629, 425] width 299 height 25
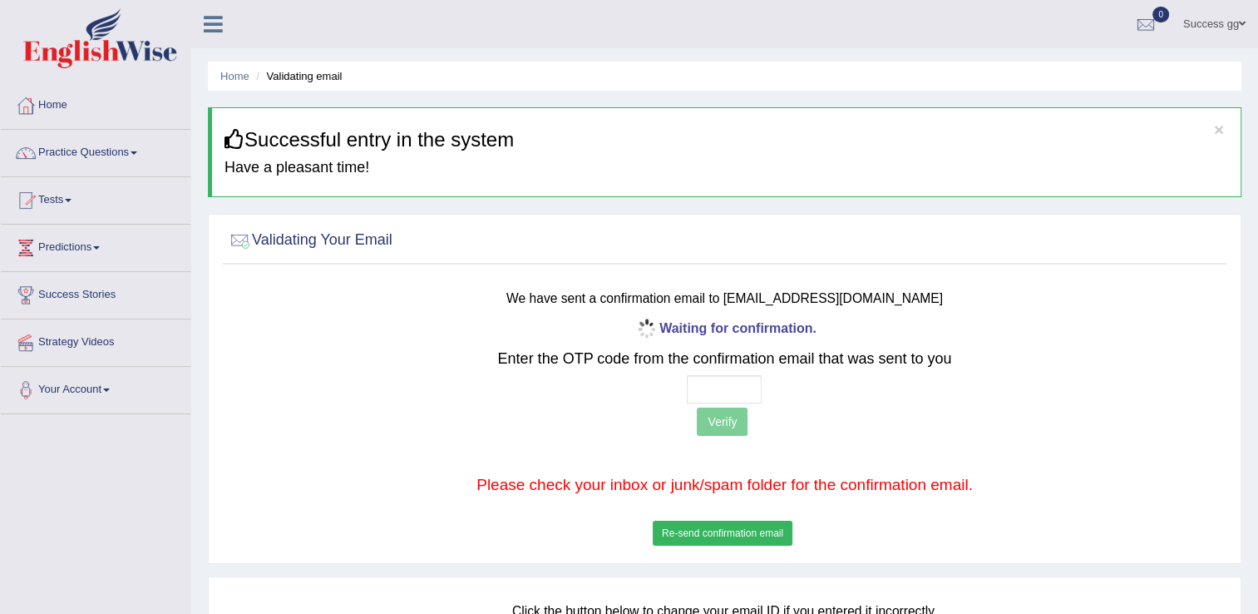
click at [726, 534] on button "Re-send confirmation email" at bounding box center [723, 532] width 140 height 25
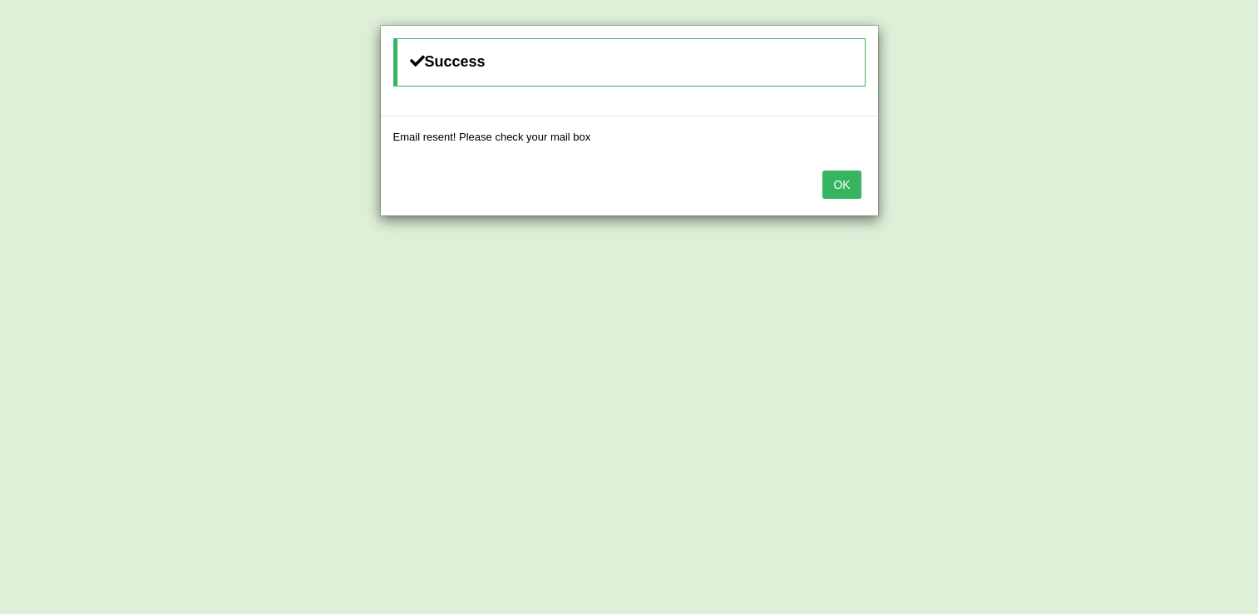
click at [840, 170] on button "OK" at bounding box center [841, 184] width 38 height 28
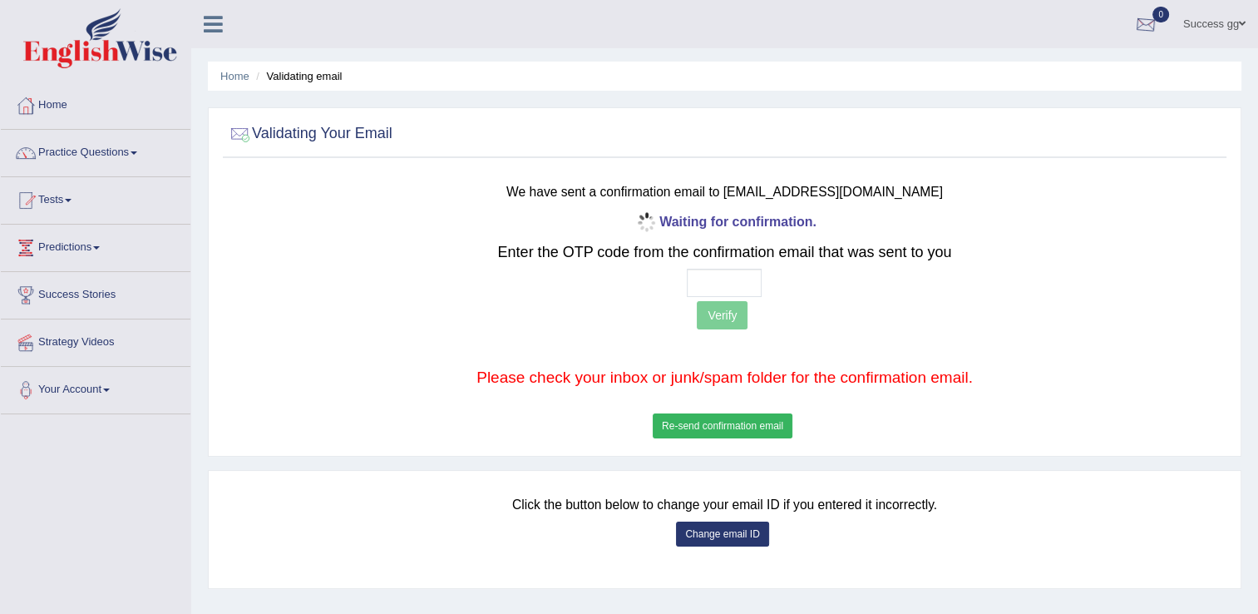
click at [1194, 17] on link "Success gg" at bounding box center [1214, 21] width 87 height 43
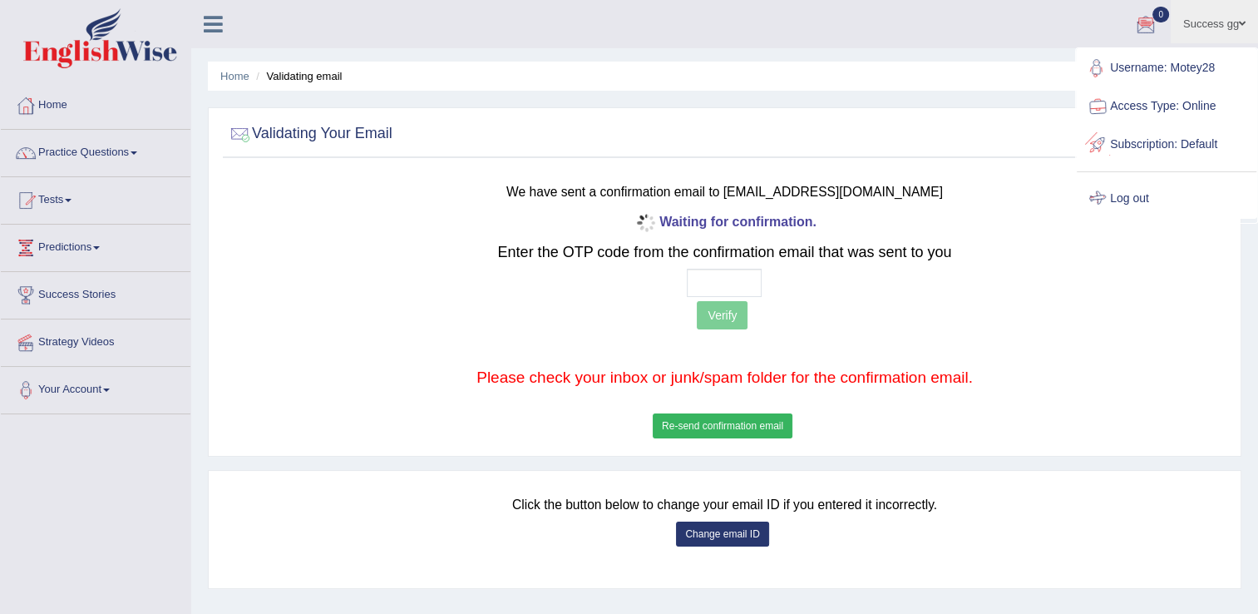
click at [1141, 196] on link "Log out" at bounding box center [1167, 199] width 180 height 38
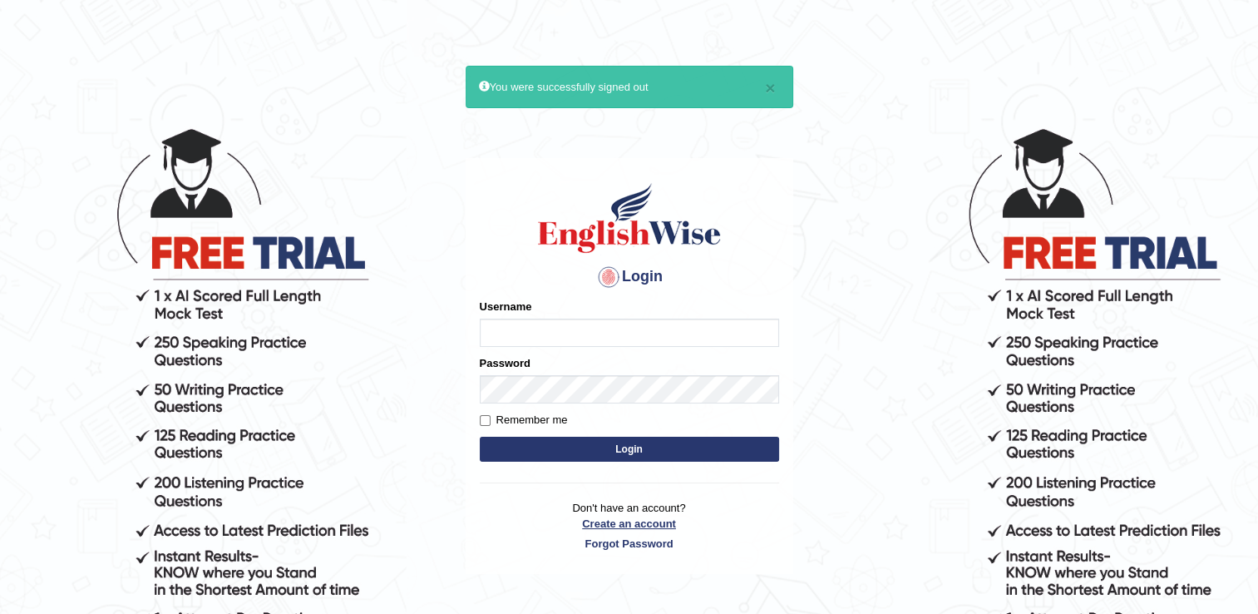
type input "successgrg"
click at [605, 515] on link "Create an account" at bounding box center [629, 523] width 299 height 16
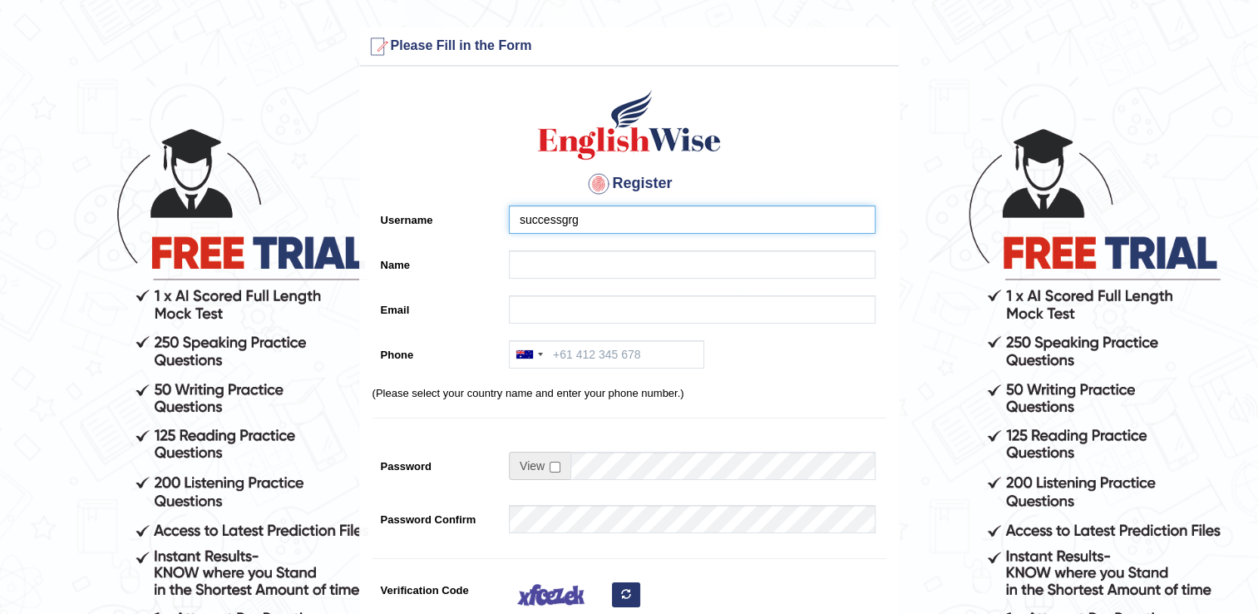
click at [604, 227] on input "successgrg" at bounding box center [692, 219] width 367 height 28
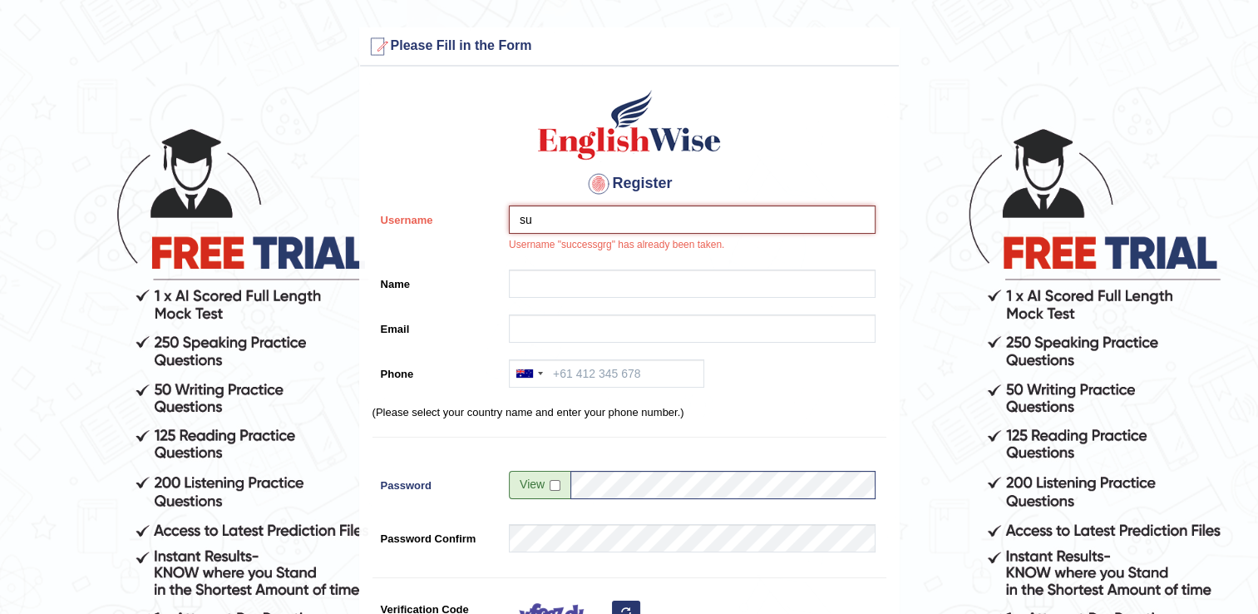
type input "s"
click at [566, 282] on input "Name" at bounding box center [692, 283] width 367 height 28
click at [587, 211] on input "Gurung" at bounding box center [692, 219] width 367 height 28
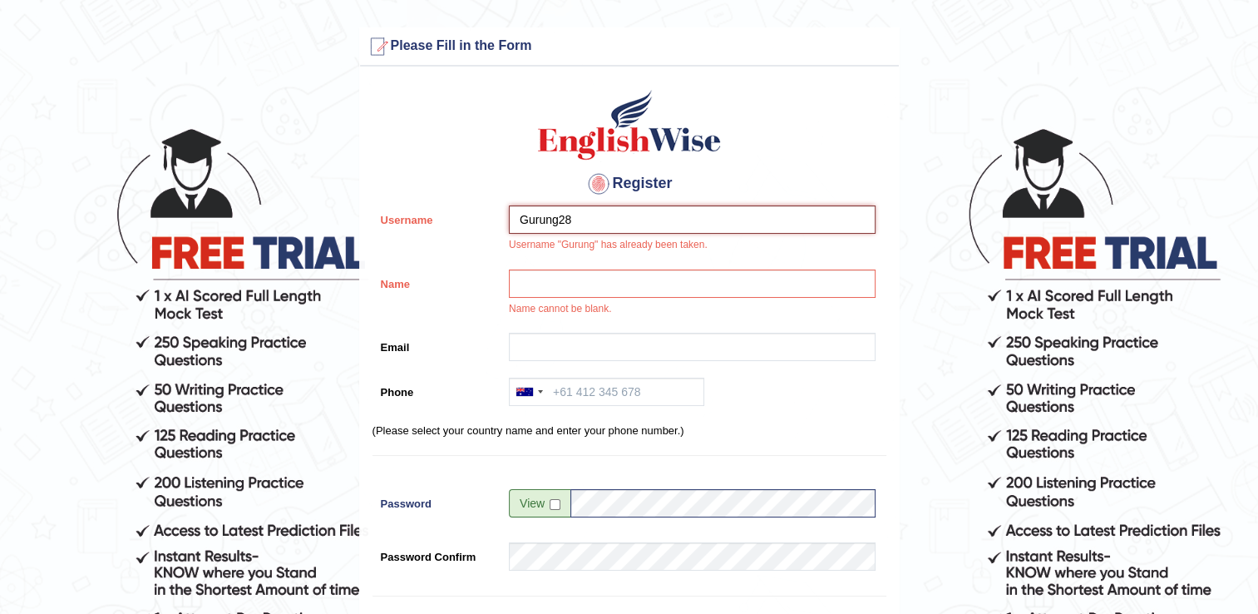
type input "Gurung28"
click at [563, 282] on input "Name" at bounding box center [692, 283] width 367 height 28
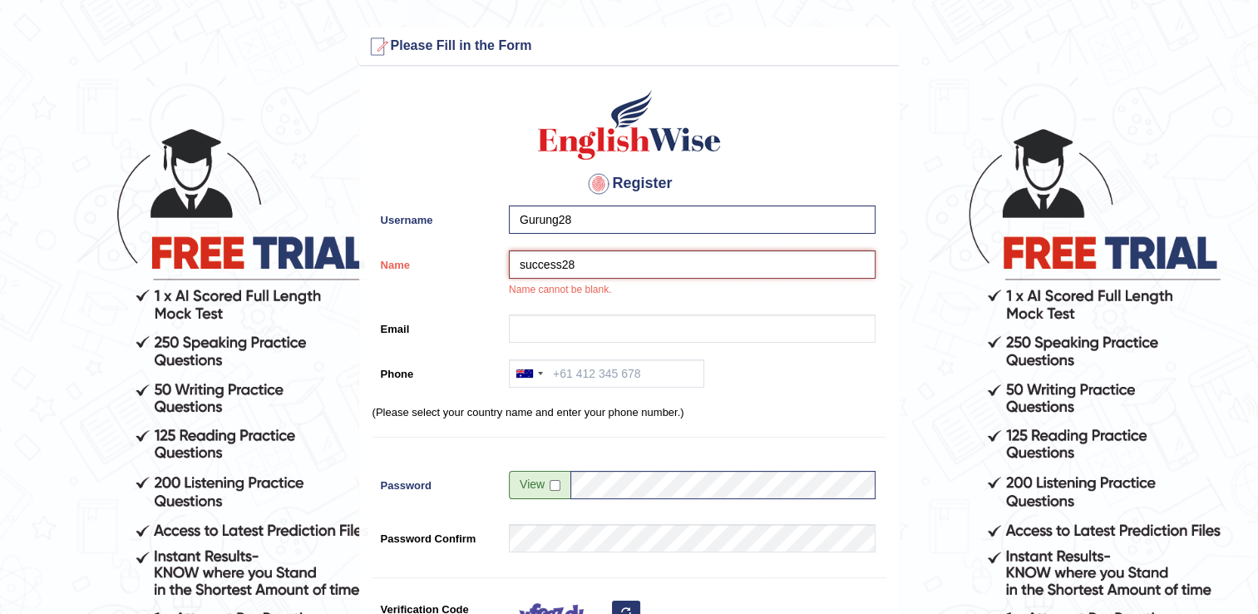
type input "success28"
click at [621, 324] on input "Email" at bounding box center [692, 328] width 367 height 28
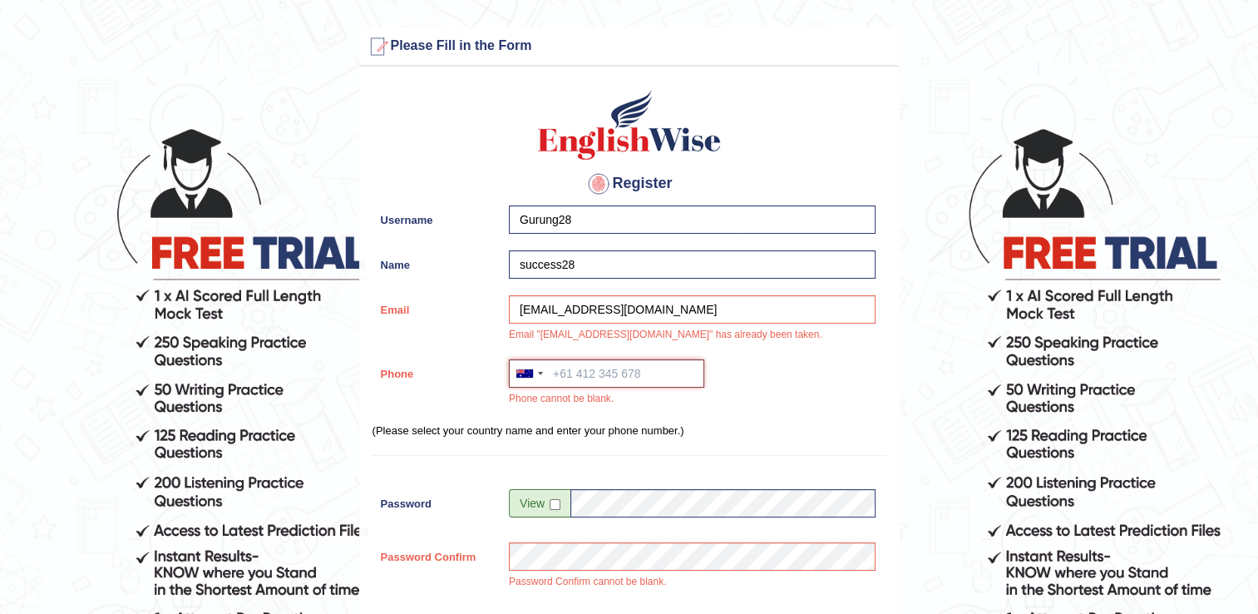
click at [573, 378] on input "Phone" at bounding box center [606, 373] width 195 height 28
click at [781, 352] on div "Register Username Gurung28 Name success28 Email successgrg52@gmail.com Email "s…" at bounding box center [629, 450] width 539 height 751
click at [681, 311] on input "successgrg52@gmail.com" at bounding box center [692, 309] width 367 height 28
drag, startPoint x: 878, startPoint y: 369, endPoint x: 877, endPoint y: 385, distance: 15.8
click at [877, 385] on div "Phone Australia +61 India (भारत) +91 New Zealand +64 United States +1 Canada +1…" at bounding box center [629, 387] width 514 height 56
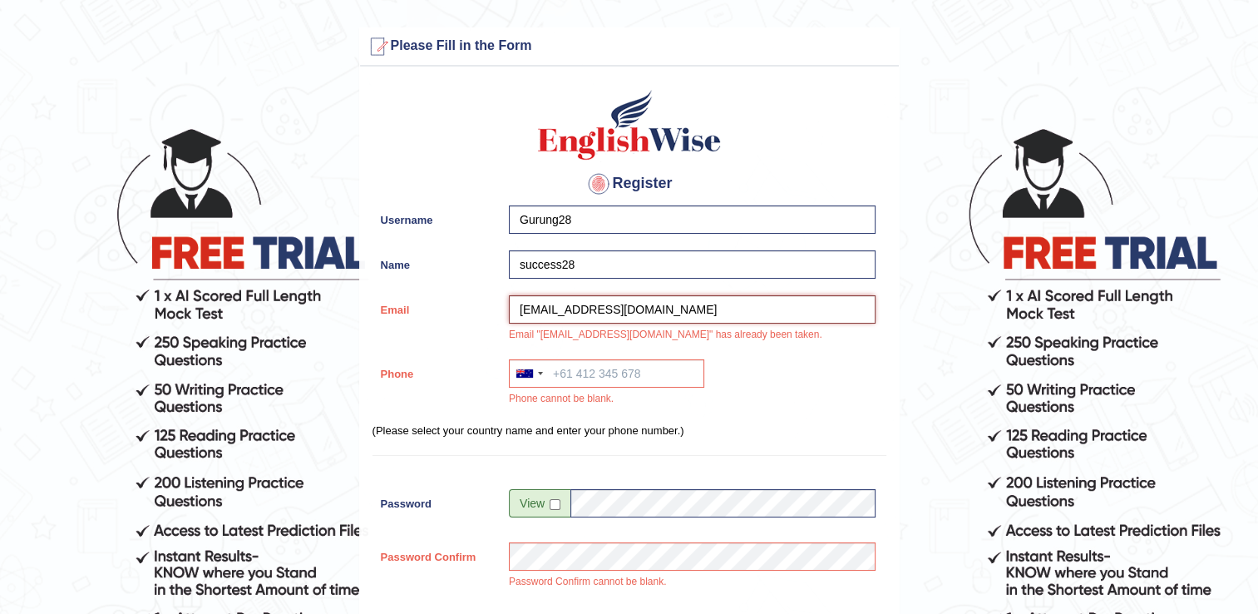
click at [664, 308] on input "successgrg52@gmail.com" at bounding box center [692, 309] width 367 height 28
type input "s"
type input "grgsuccess7@gmailcom"
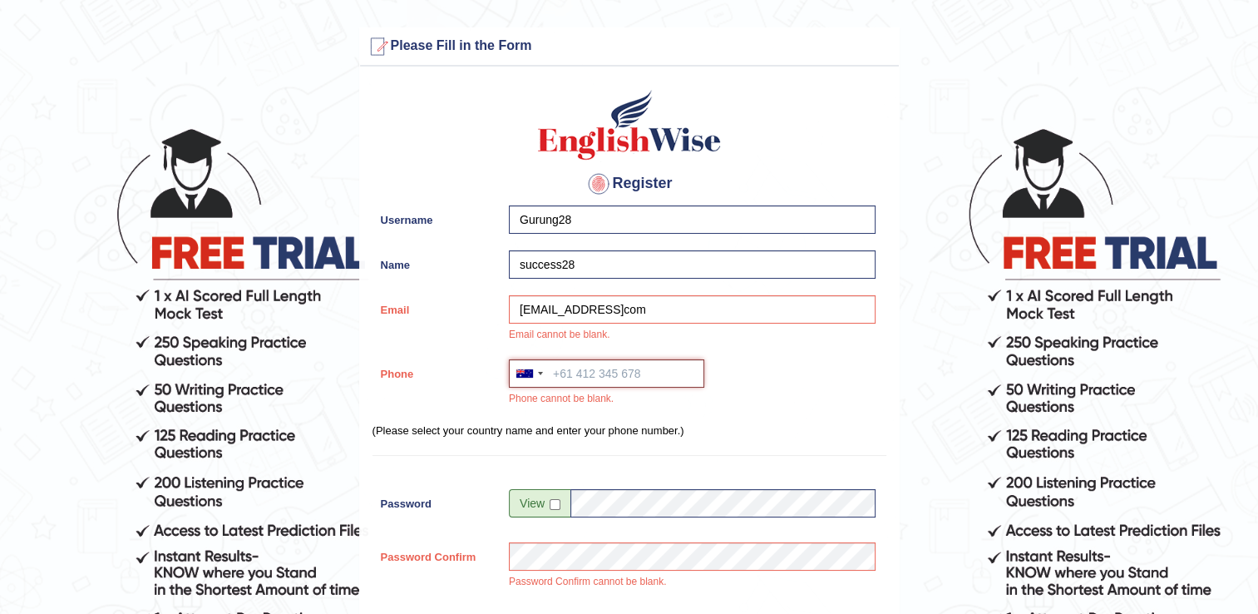
click at [601, 377] on input "Phone" at bounding box center [606, 373] width 195 height 28
click at [532, 379] on div at bounding box center [529, 373] width 38 height 27
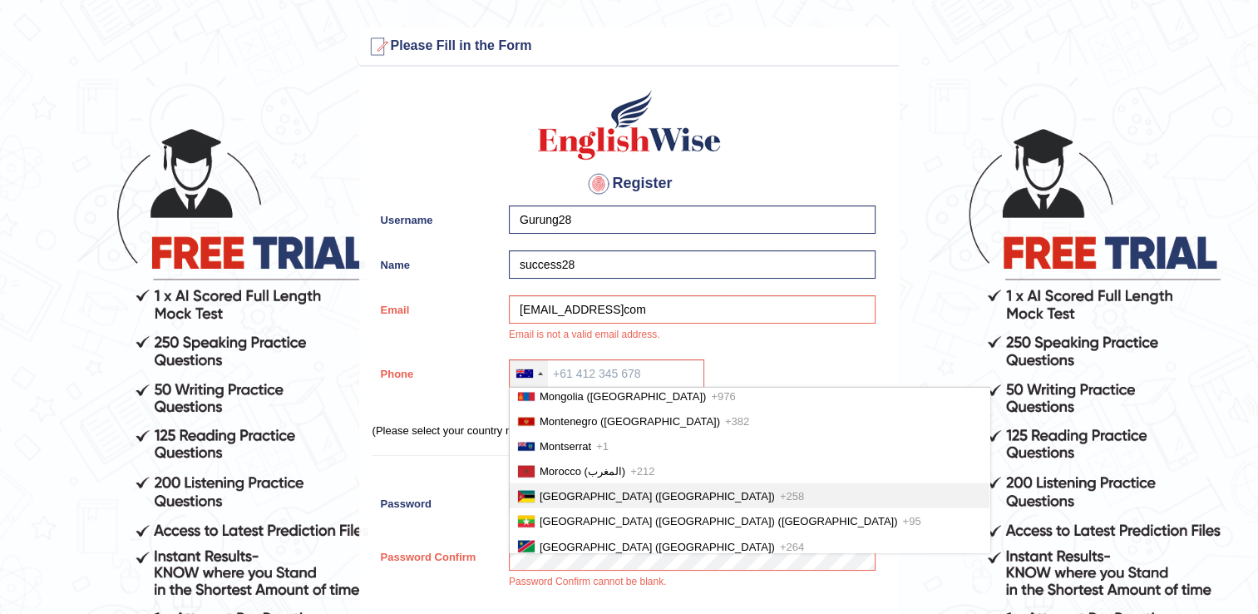
scroll to position [3741, 0]
click at [555, 592] on span "Nepal (नेपाल)" at bounding box center [657, 598] width 235 height 12
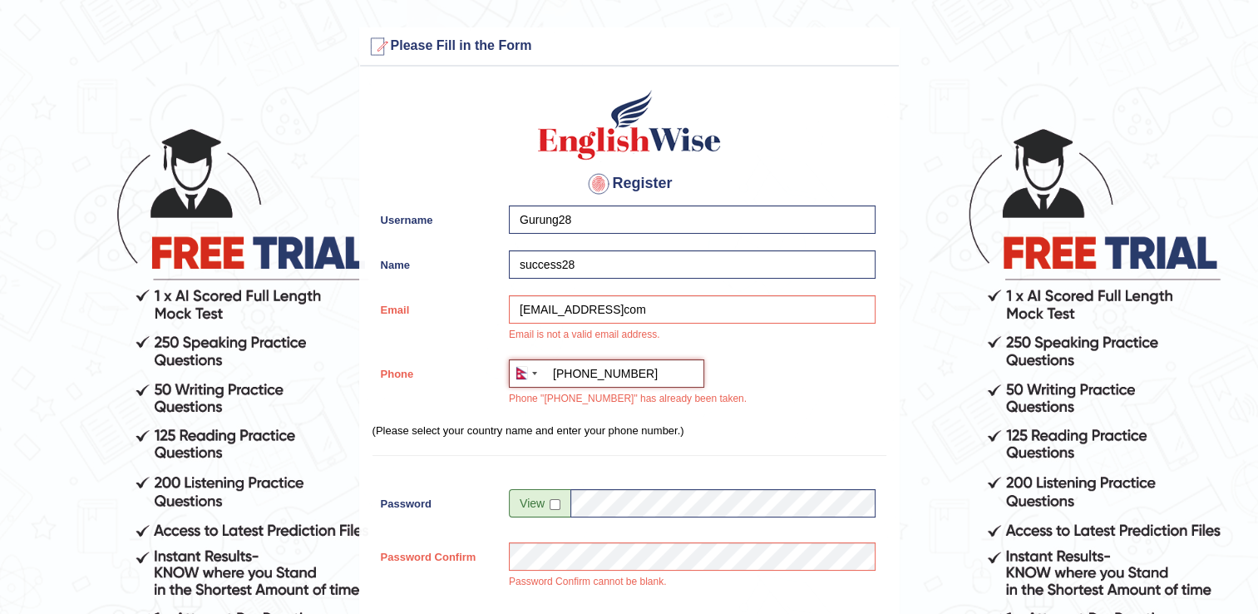
click at [649, 362] on input "+9779846029332" at bounding box center [606, 373] width 195 height 28
type input "+9779846023456"
click at [554, 504] on input "checkbox" at bounding box center [555, 504] width 11 height 11
checkbox input "true"
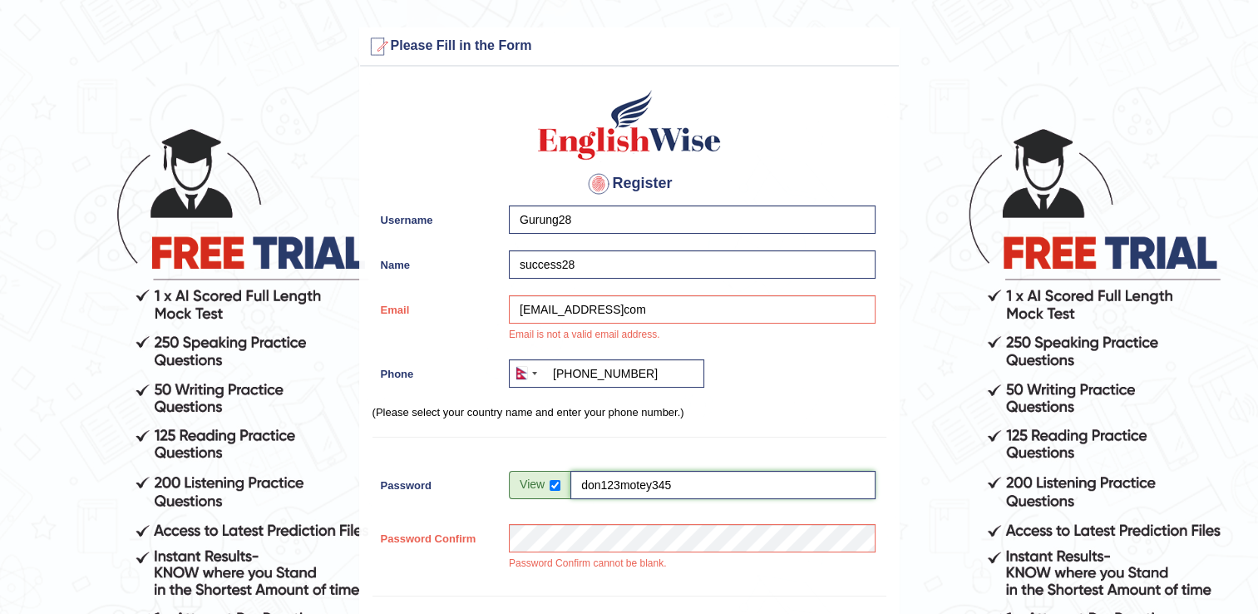
click at [678, 477] on input "don123motey345" at bounding box center [722, 485] width 305 height 28
type input "d"
type input "nepal28"
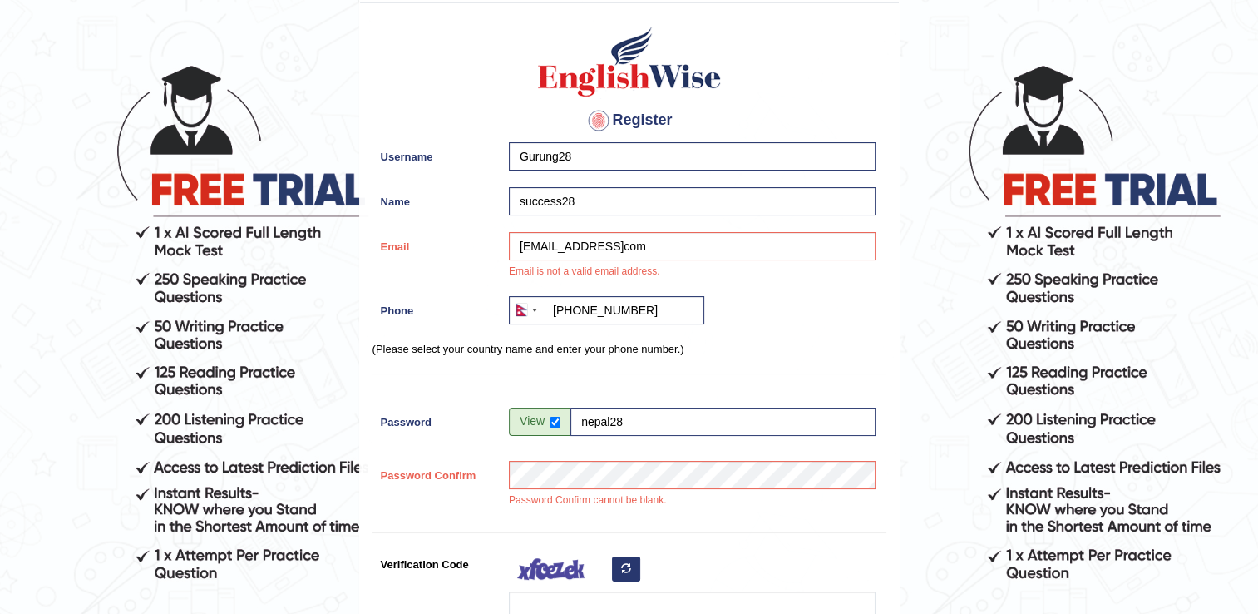
scroll to position [166, 0]
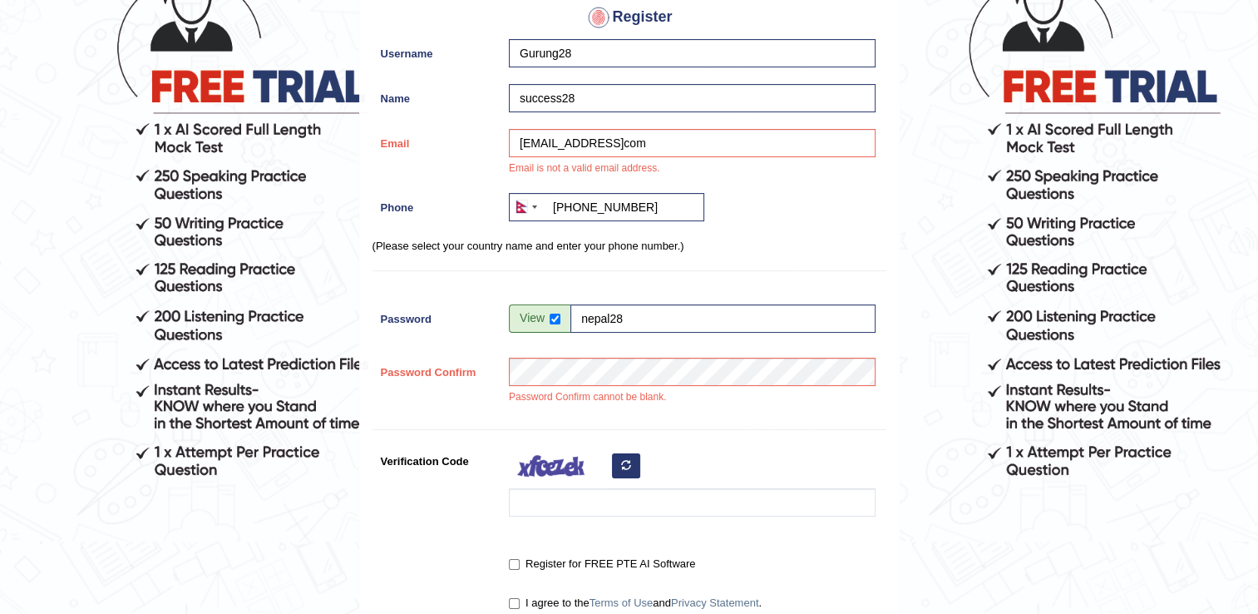
click at [840, 240] on p "(Please select your country name and enter your phone number.)" at bounding box center [629, 246] width 514 height 16
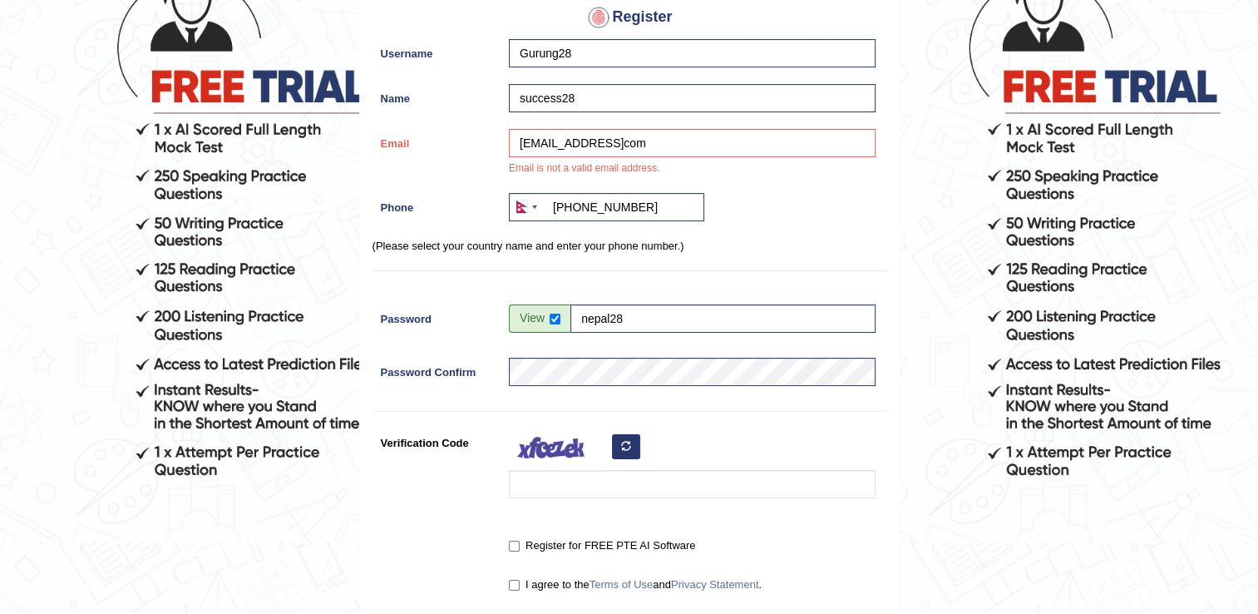
click at [624, 441] on icon "button" at bounding box center [626, 446] width 10 height 10
click at [619, 488] on input "Verification Code" at bounding box center [692, 484] width 367 height 28
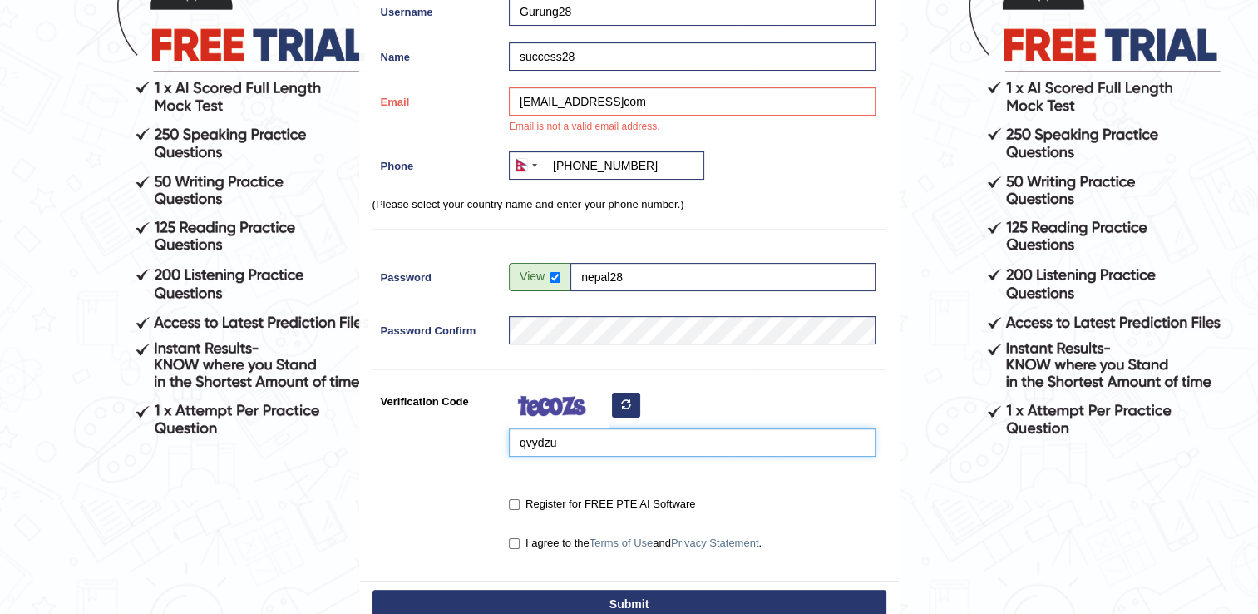
scroll to position [249, 0]
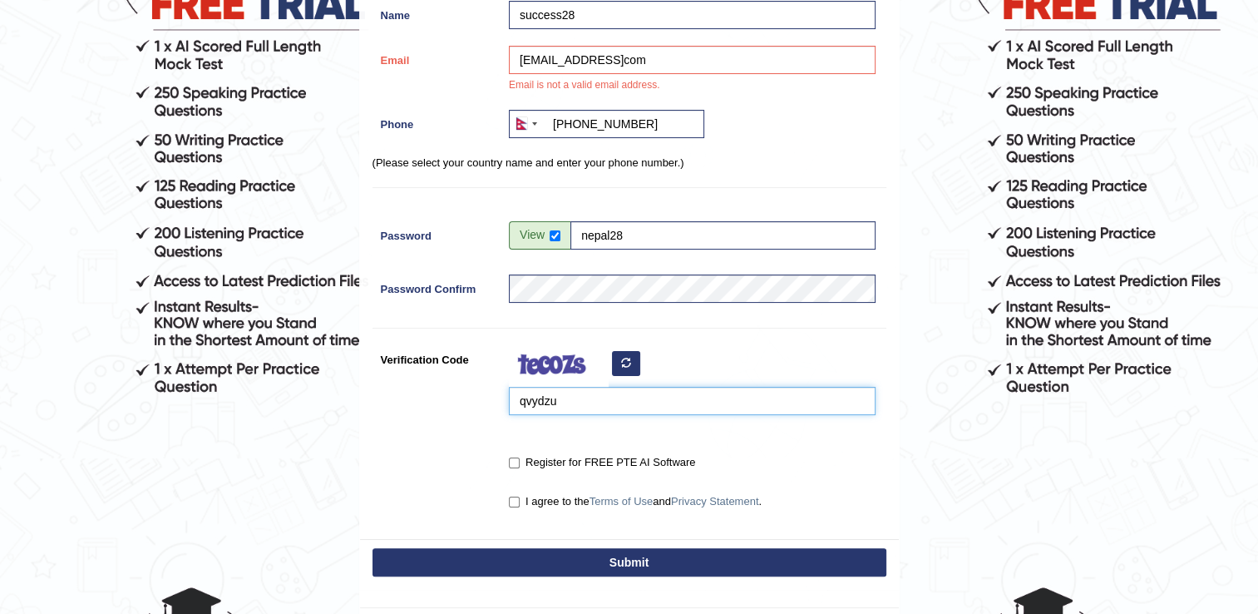
type input "qvydzu"
click at [517, 500] on input "I agree to the Terms of Use and Privacy Statement ." at bounding box center [514, 501] width 11 height 11
checkbox input "true"
click at [516, 459] on input "Register for FREE PTE AI Software" at bounding box center [514, 462] width 11 height 11
checkbox input "true"
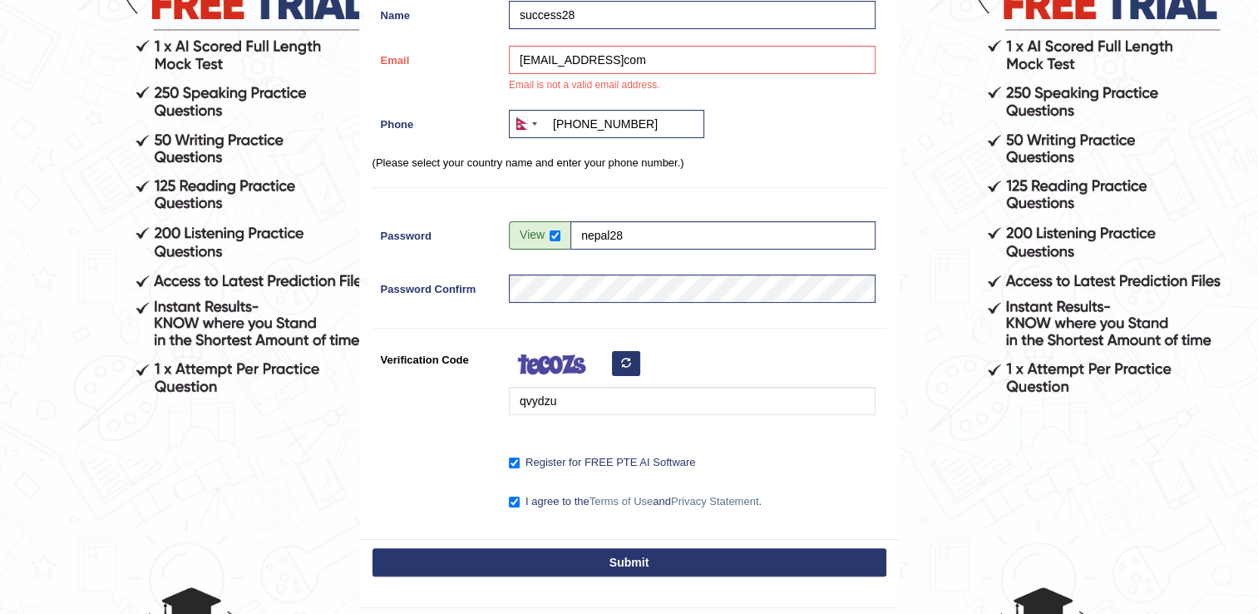
click at [519, 554] on button "Submit" at bounding box center [629, 562] width 514 height 28
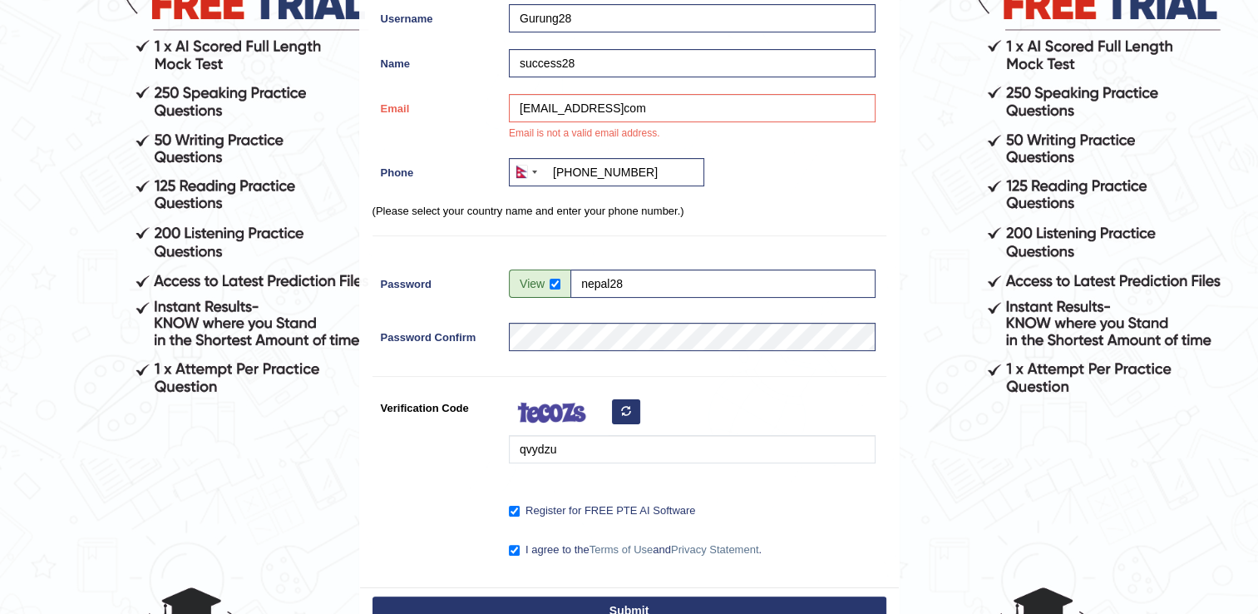
scroll to position [297, 0]
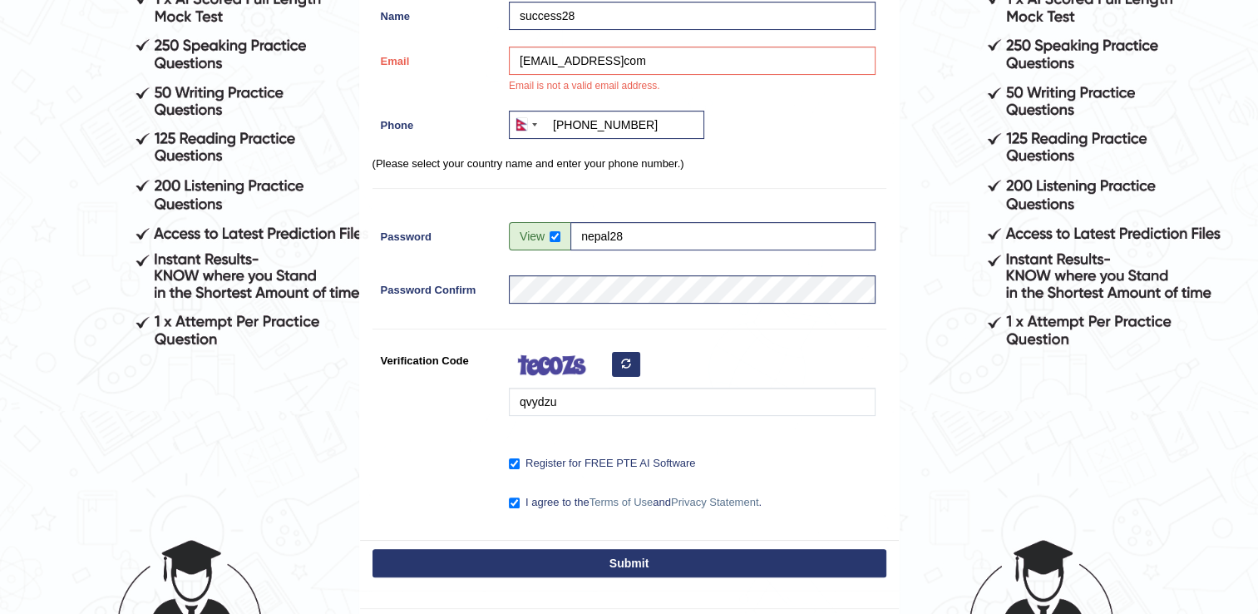
click at [519, 554] on button "Submit" at bounding box center [629, 563] width 514 height 28
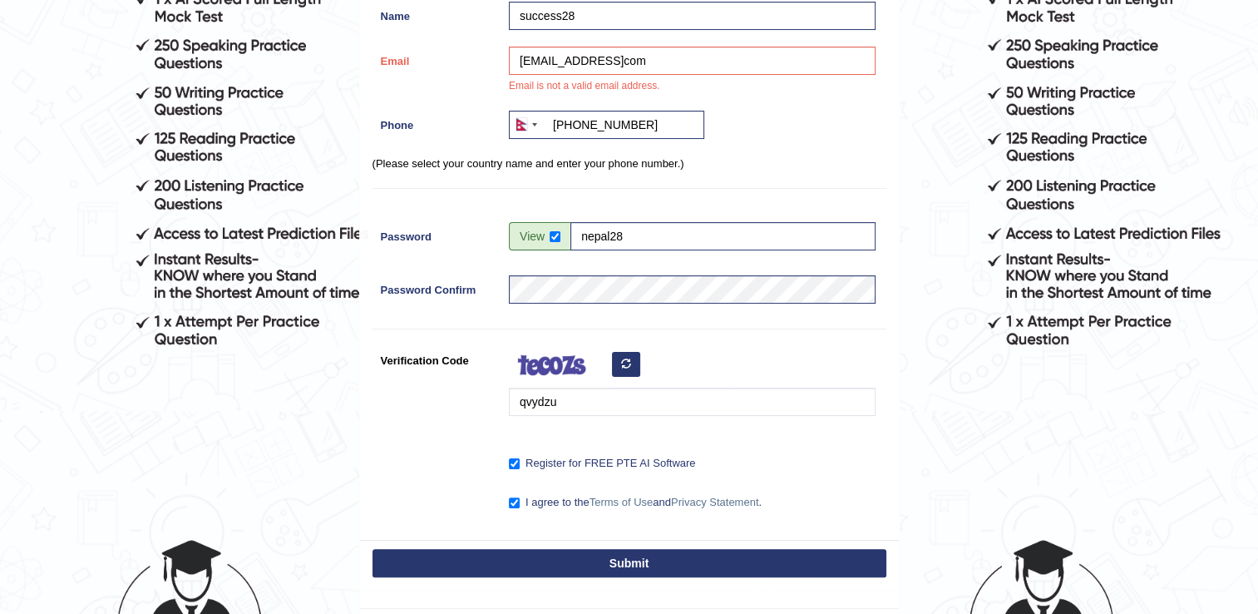
click at [519, 554] on button "Submit" at bounding box center [629, 563] width 514 height 28
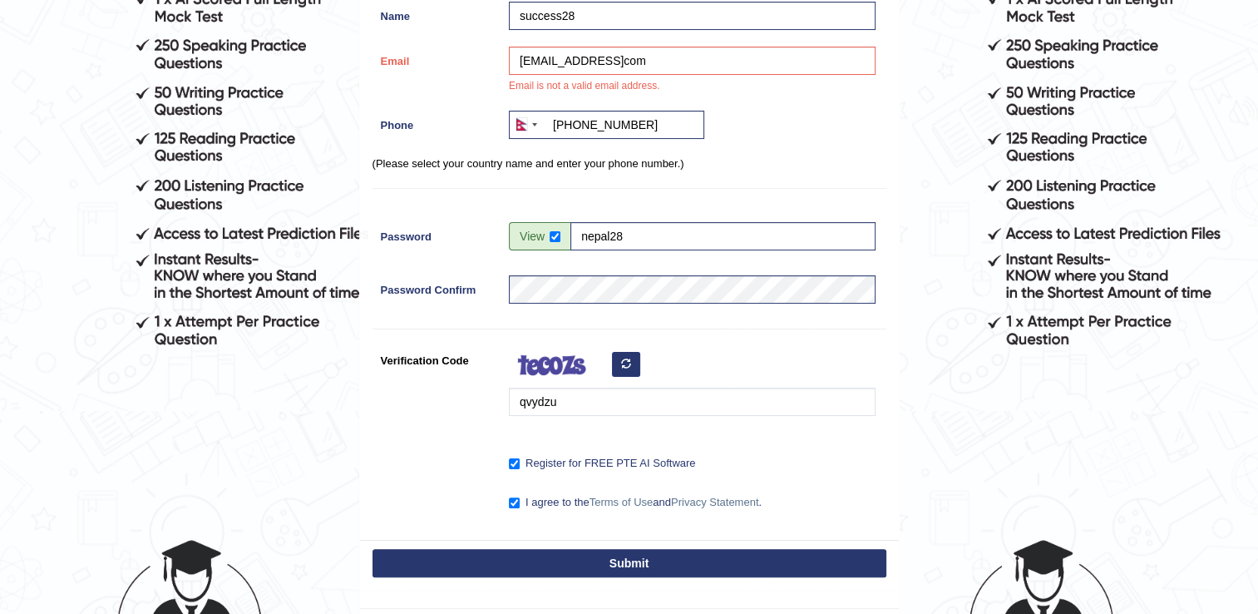
click at [519, 554] on button "Submit" at bounding box center [629, 563] width 514 height 28
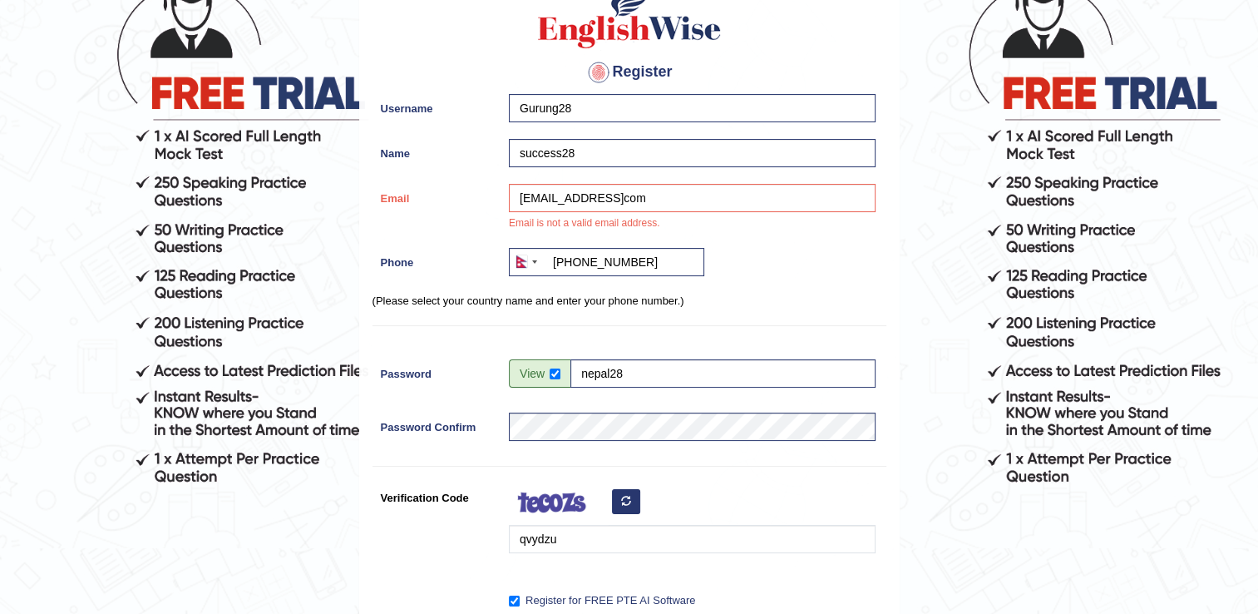
scroll to position [131, 0]
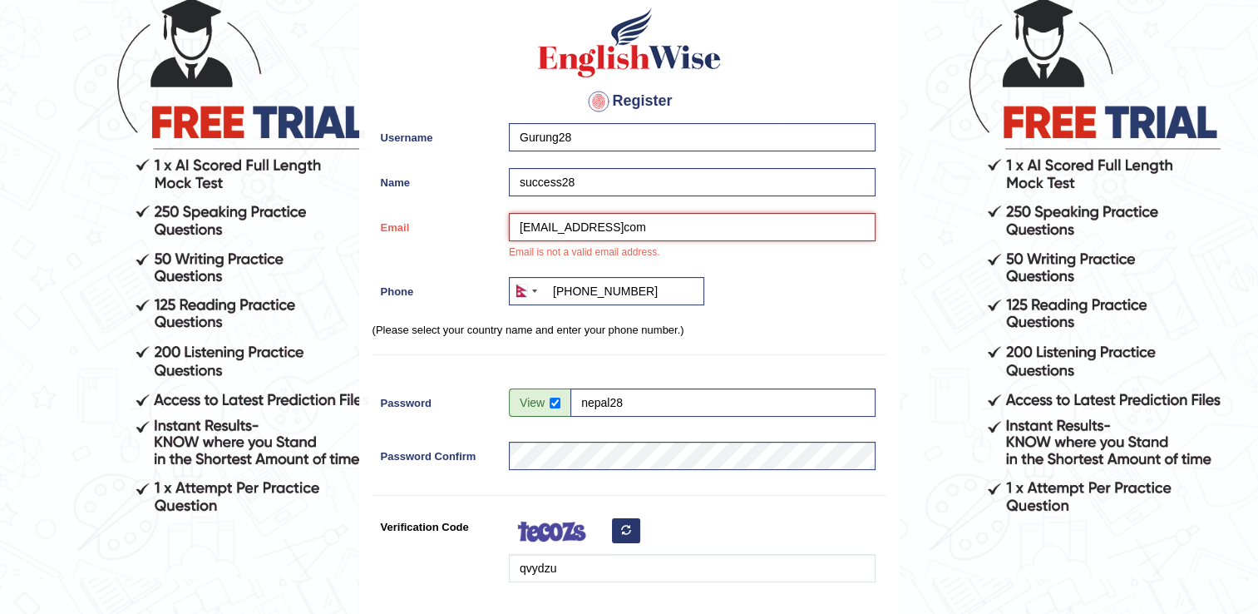
click at [665, 231] on input "grgsuccess7@gmailcom" at bounding box center [692, 227] width 367 height 28
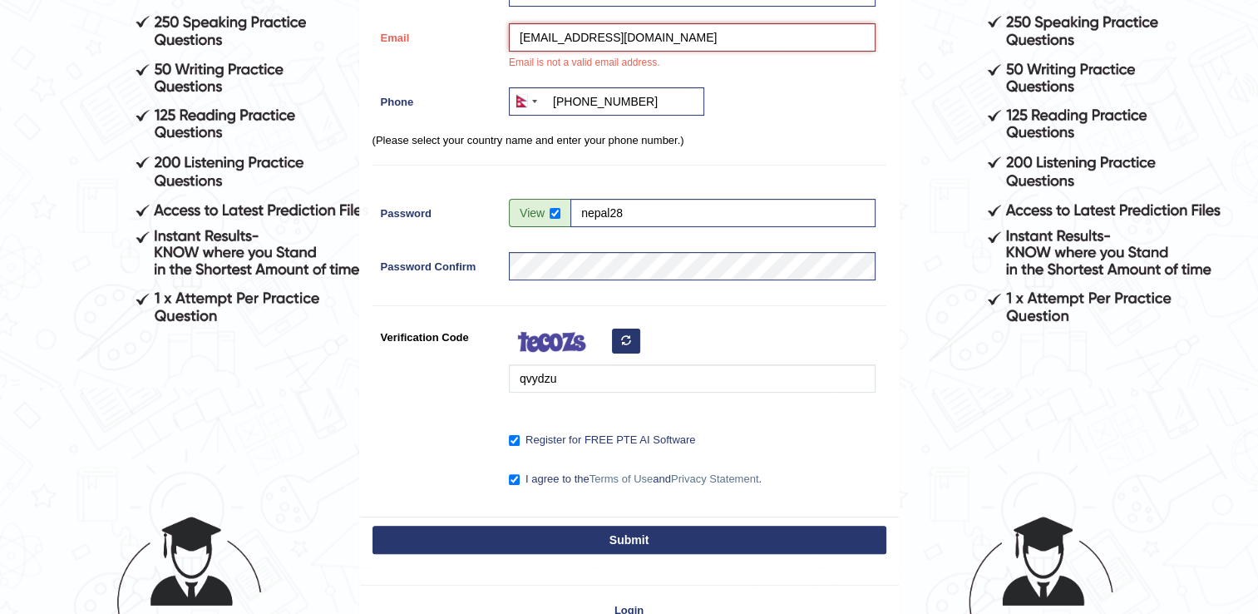
scroll to position [380, 0]
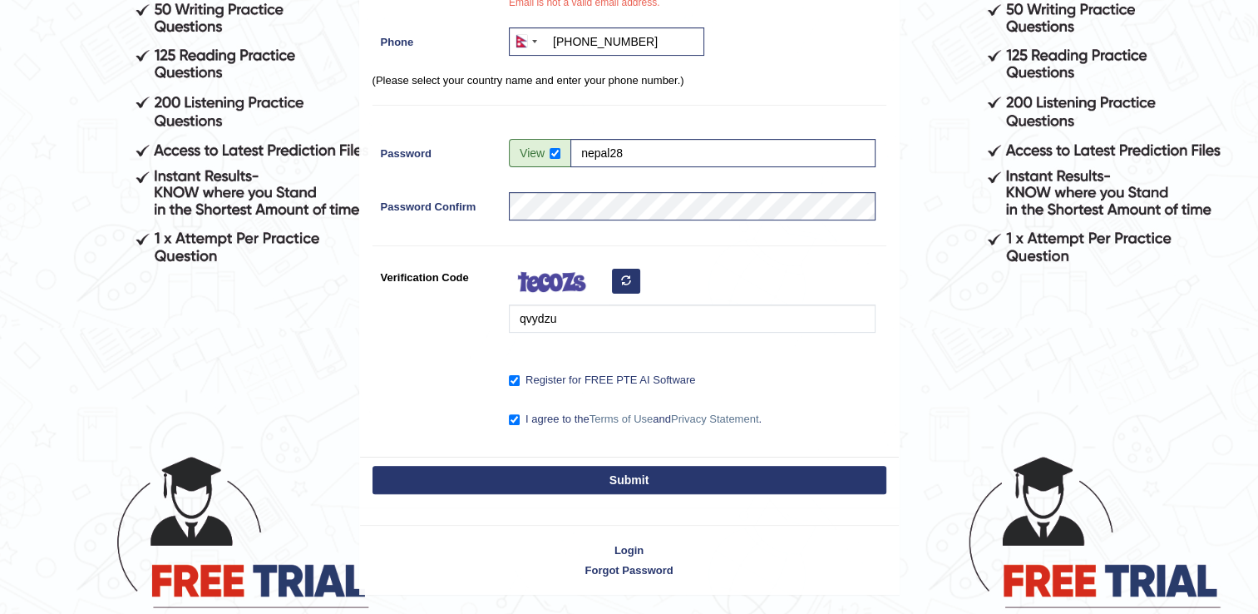
type input "grgsuccess7@gmail.com"
click at [622, 474] on button "Submit" at bounding box center [629, 480] width 514 height 28
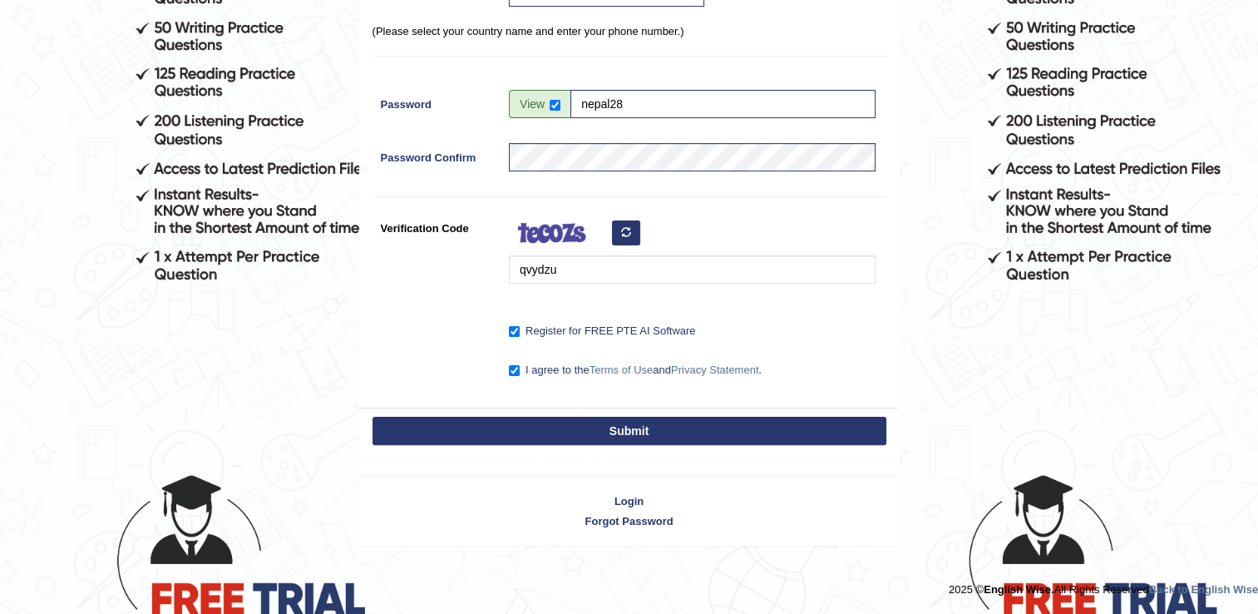
scroll to position [359, 0]
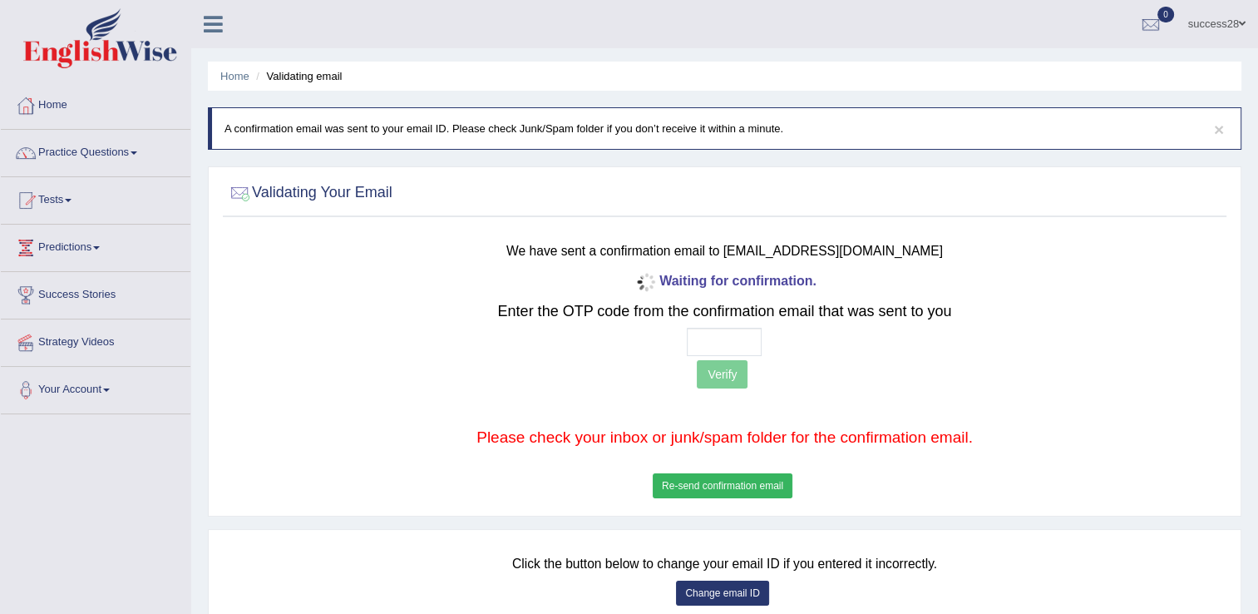
click at [705, 324] on div "Waiting for confirmation. Enter the OTP code from the confirmation email that w…" at bounding box center [724, 386] width 826 height 234
click at [706, 339] on input "text" at bounding box center [724, 342] width 75 height 28
type input "9 7 9 9"
click at [731, 368] on button "Verify" at bounding box center [722, 374] width 51 height 28
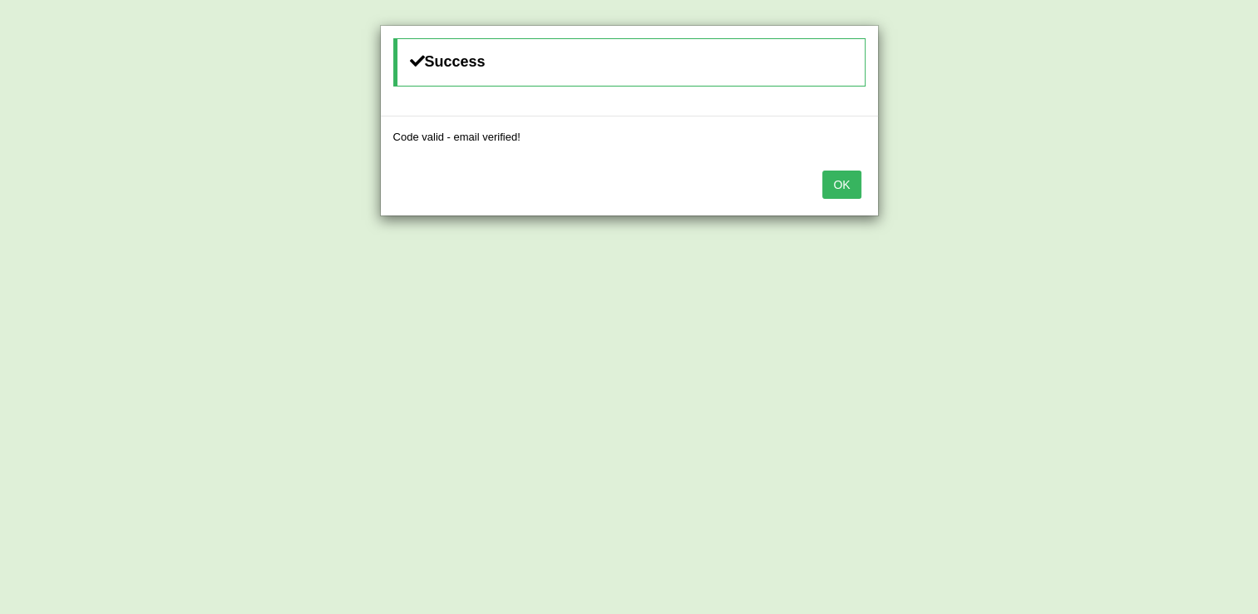
click at [835, 191] on button "OK" at bounding box center [841, 184] width 38 height 28
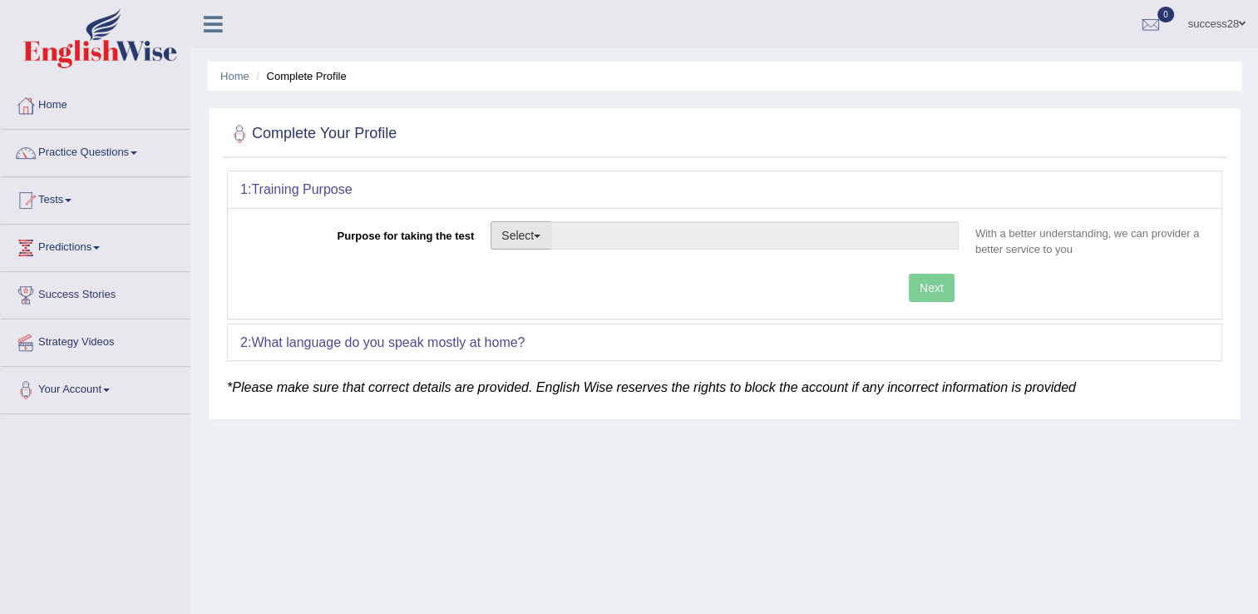
click at [524, 234] on button "Select" at bounding box center [520, 235] width 61 height 28
click at [566, 269] on link "Student Visa" at bounding box center [565, 271] width 148 height 22
type input "Student Visa"
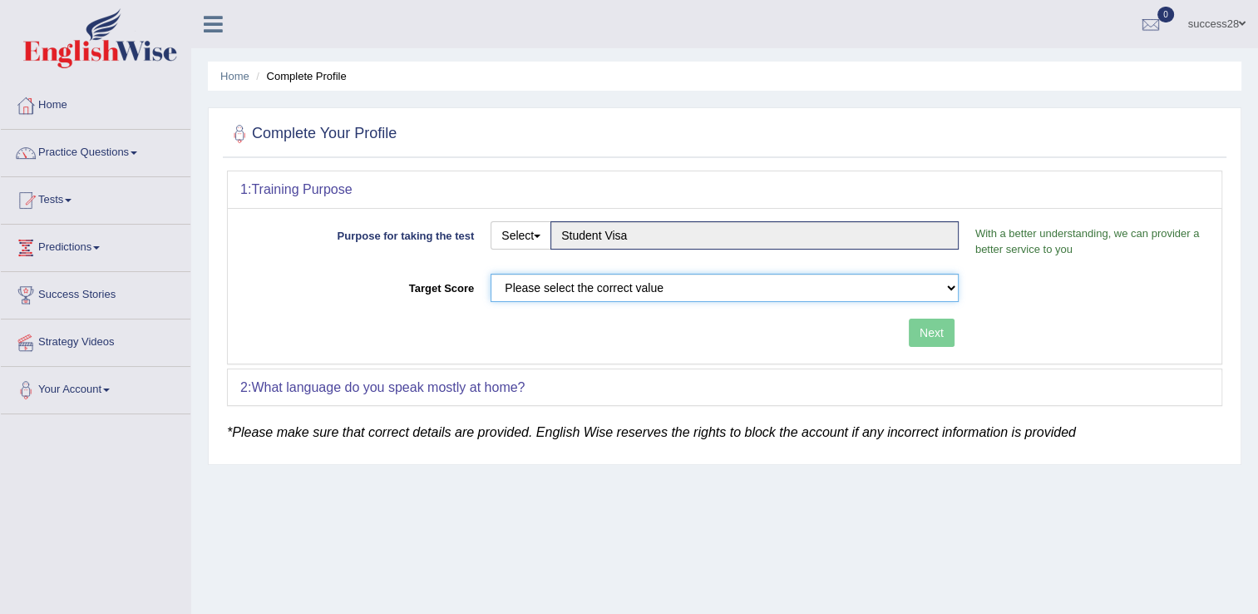
click at [913, 286] on select "Please select the correct value 50 (6 bands) 58 (6.5 bands) 65 (7 bands) 79 (8 …" at bounding box center [724, 288] width 468 height 28
select select "79"
click at [490, 274] on select "Please select the correct value 50 (6 bands) 58 (6.5 bands) 65 (7 bands) 79 (8 …" at bounding box center [724, 288] width 468 height 28
click at [918, 324] on button "Next" at bounding box center [932, 332] width 46 height 28
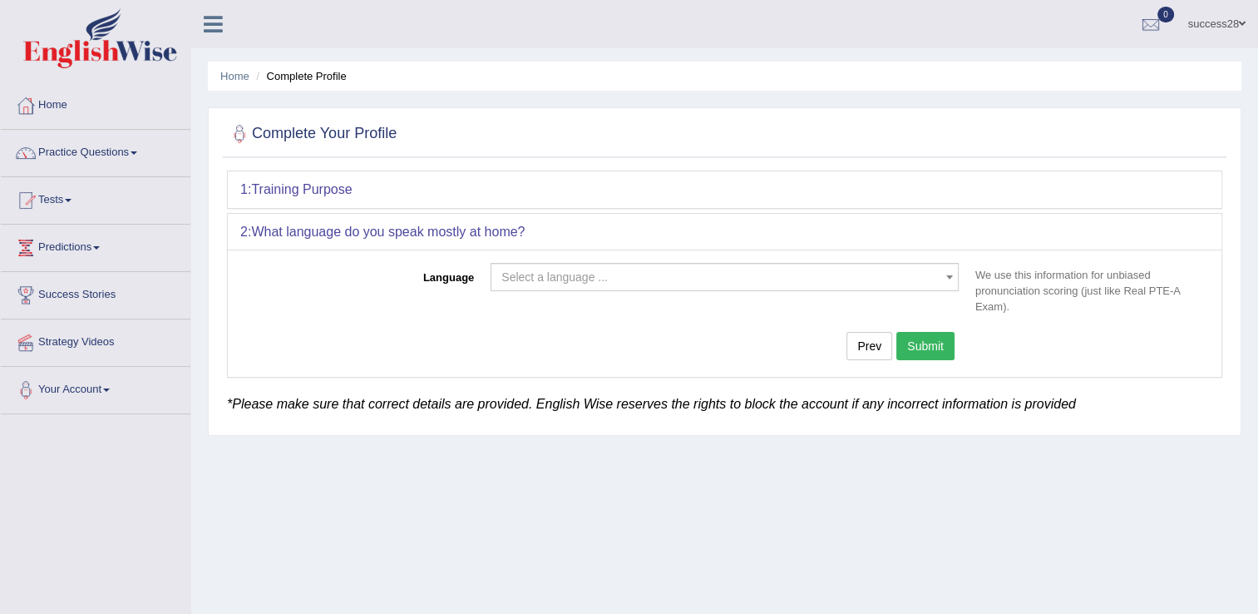
click at [695, 281] on span "Select a language ..." at bounding box center [719, 277] width 436 height 17
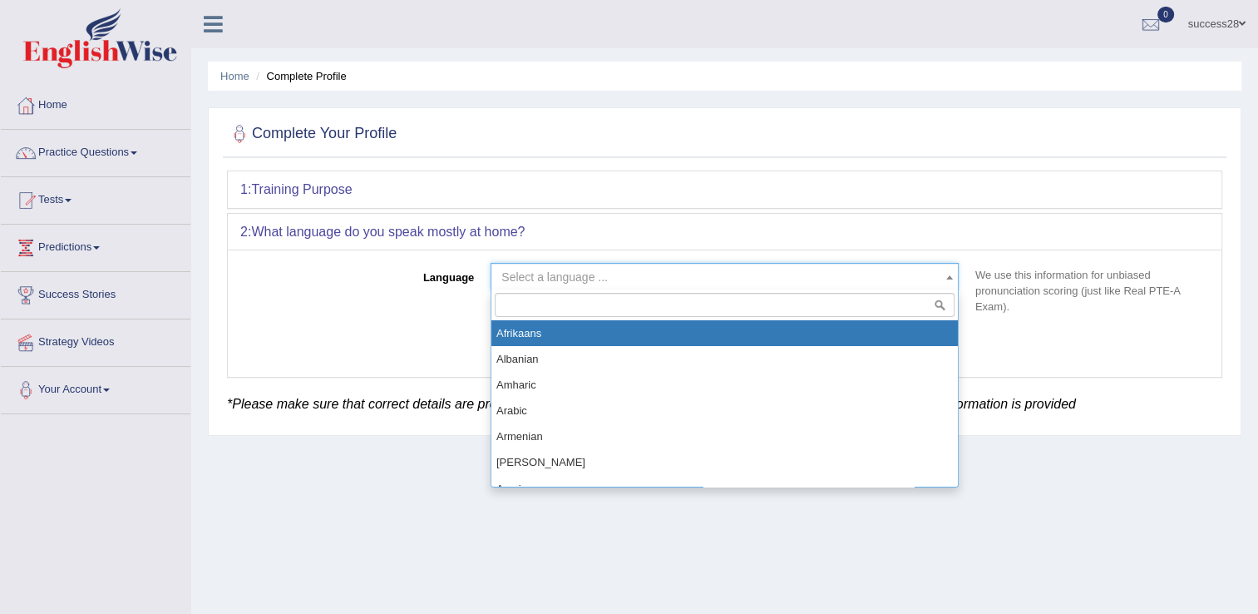
click at [575, 294] on input "search" at bounding box center [725, 305] width 460 height 24
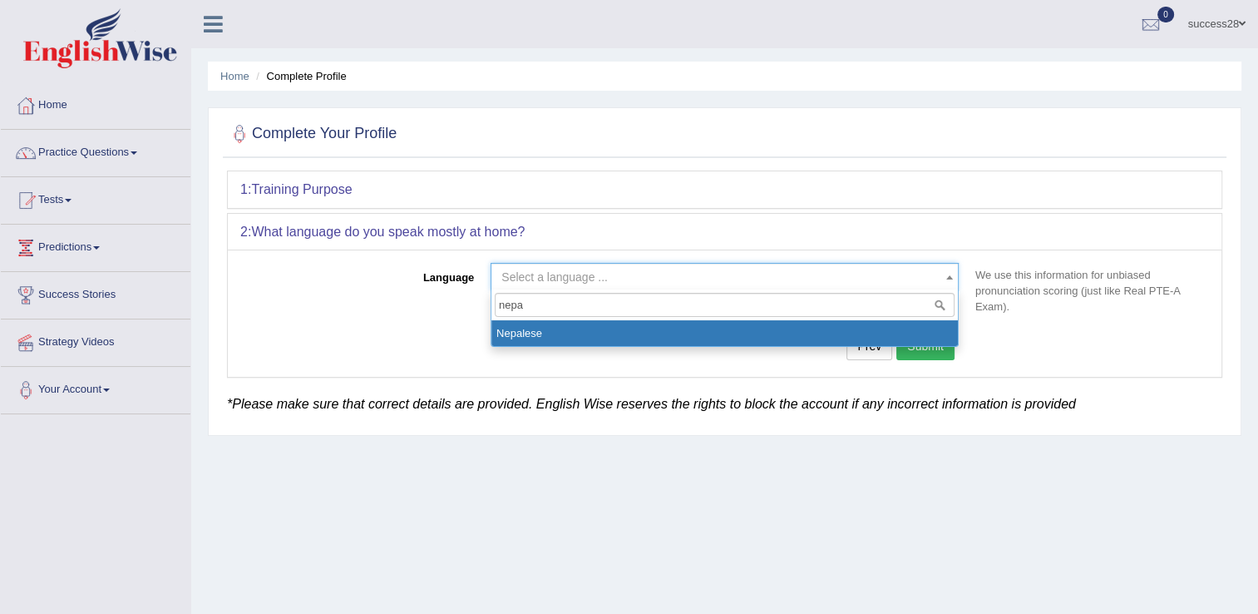
type input "nepa"
select select "Nepalese"
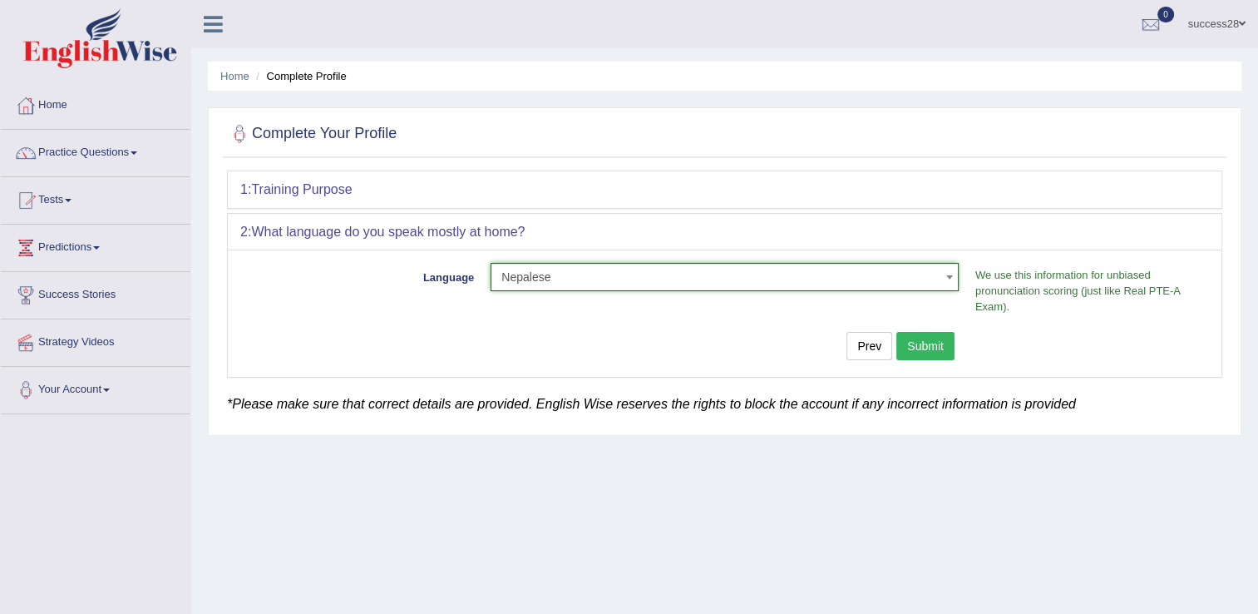
click at [923, 332] on button "Submit" at bounding box center [925, 346] width 58 height 28
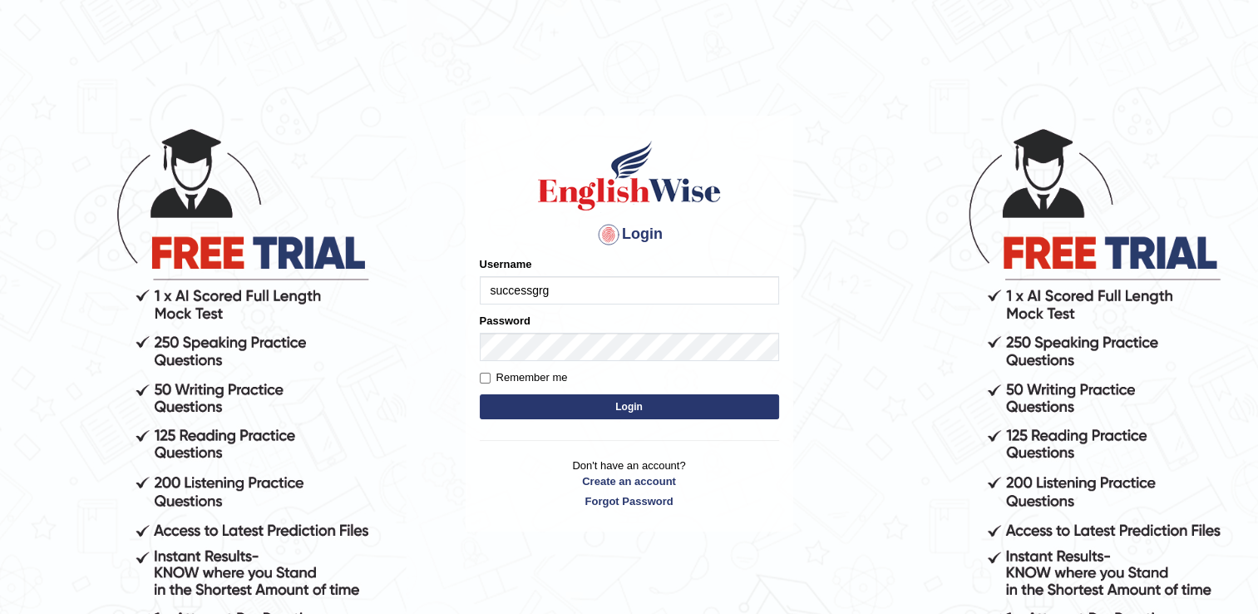
click at [575, 288] on input "successgrg" at bounding box center [629, 290] width 299 height 28
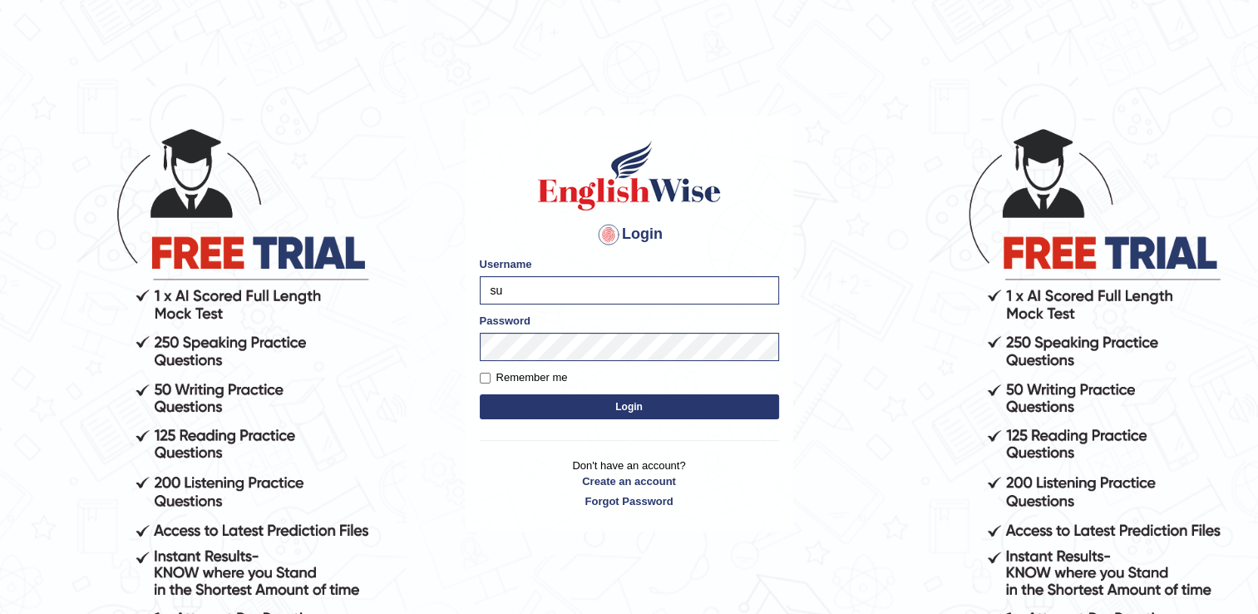
type input "s"
click at [871, 288] on body "Login Please fix the following errors: Username Password Remember me Login Don'…" at bounding box center [629, 370] width 1258 height 614
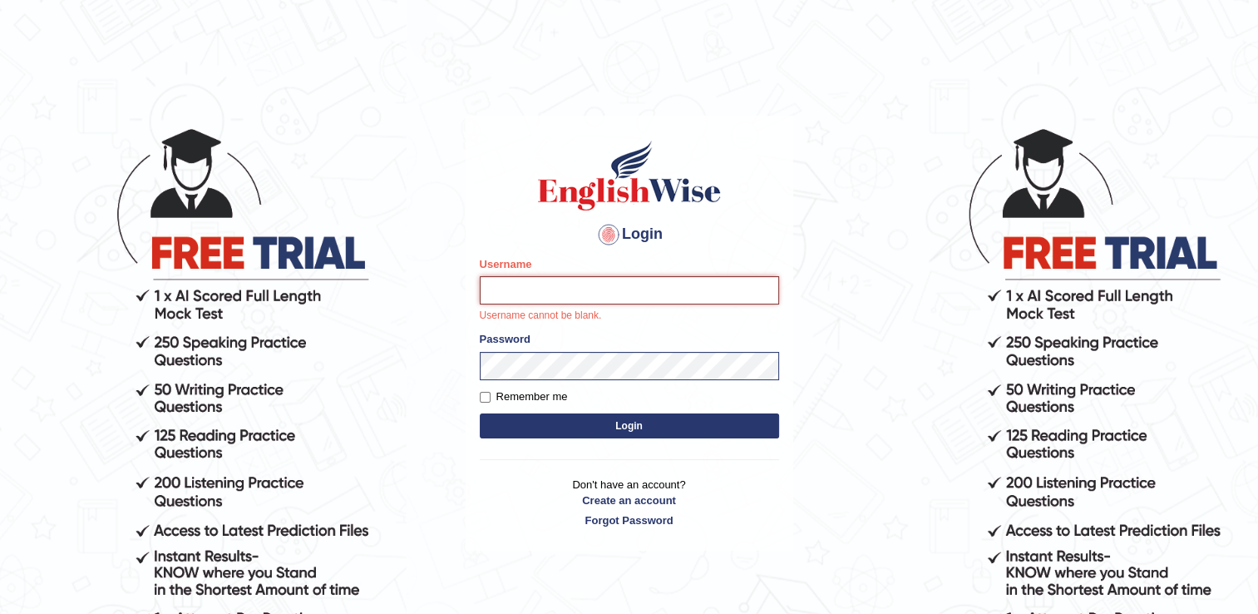
click at [609, 280] on input "Username" at bounding box center [629, 290] width 299 height 28
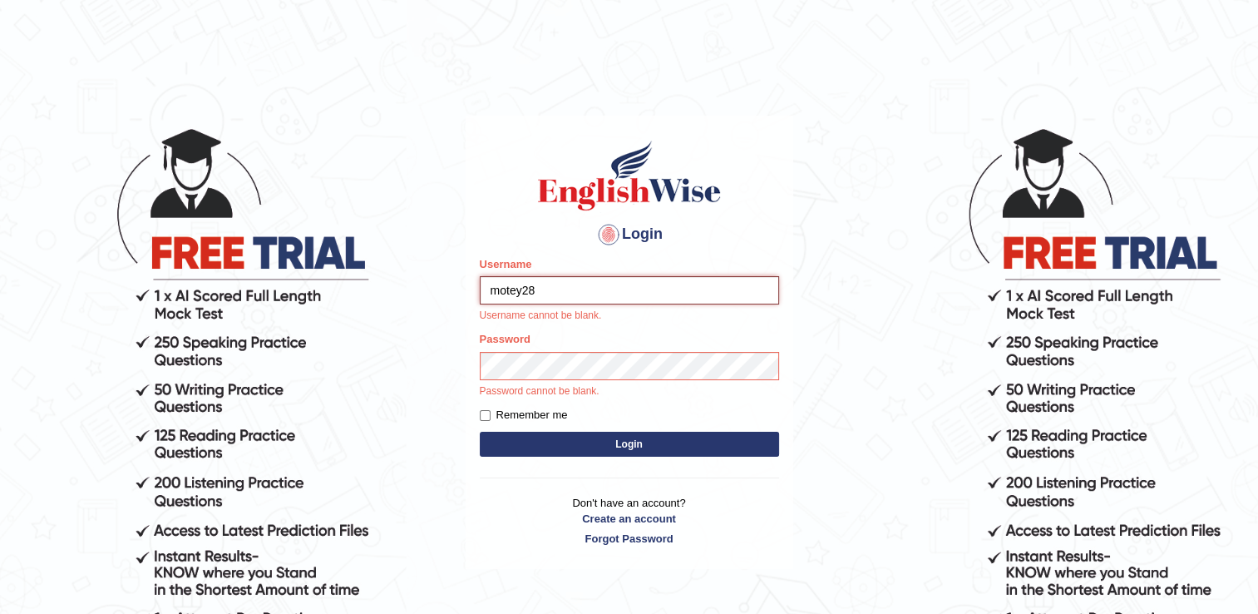
type input "Motey28"
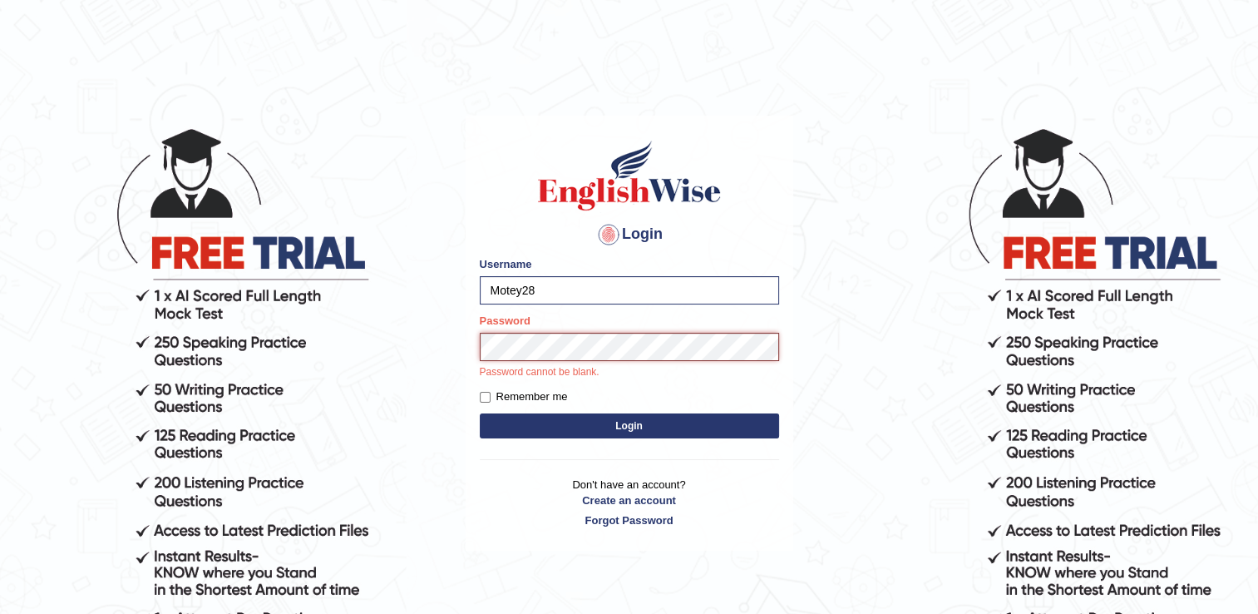
click at [480, 413] on button "Login" at bounding box center [629, 425] width 299 height 25
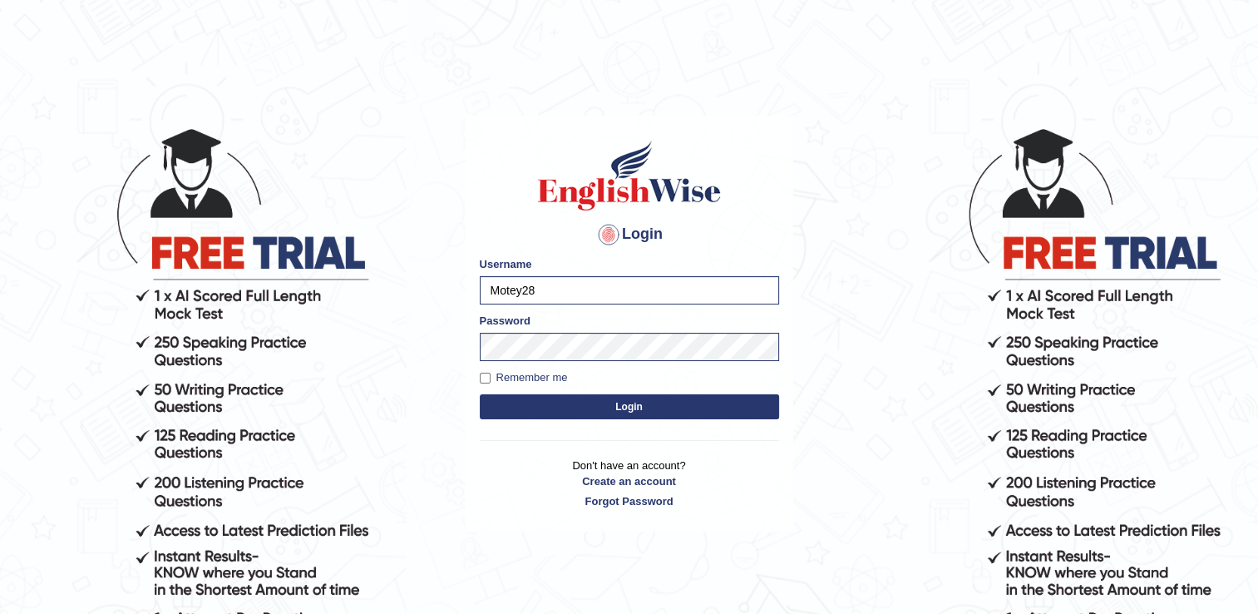
click at [476, 456] on div "Login Please fix the following errors: Username Motey28 Password Remember me Lo…" at bounding box center [630, 324] width 328 height 416
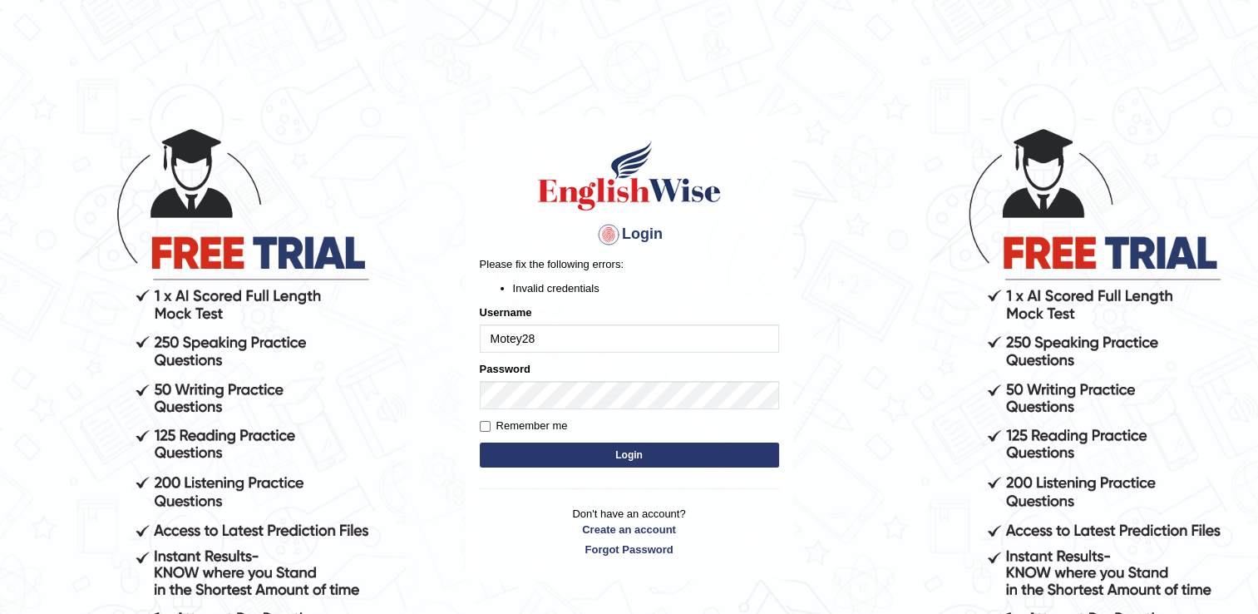
click at [568, 328] on input "Motey28" at bounding box center [629, 338] width 299 height 28
drag, startPoint x: 901, startPoint y: 369, endPoint x: 893, endPoint y: 372, distance: 8.7
click at [894, 372] on body "Login Please fix the following errors: Invalid credentials Username Motey28 Pas…" at bounding box center [629, 370] width 1258 height 614
click at [781, 217] on div "Login Please fix the following errors: Invalid credentials Username Motey28 Pas…" at bounding box center [630, 348] width 328 height 465
click at [692, 446] on button "Login" at bounding box center [629, 454] width 299 height 25
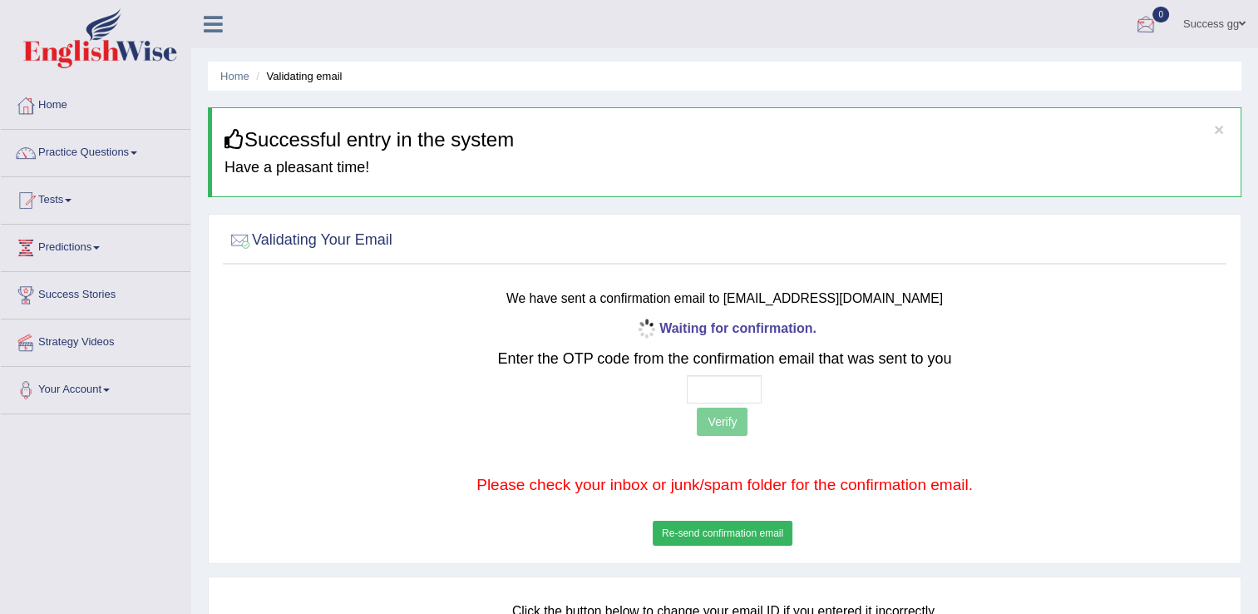
click at [1179, 14] on link "Success gg" at bounding box center [1214, 21] width 87 height 43
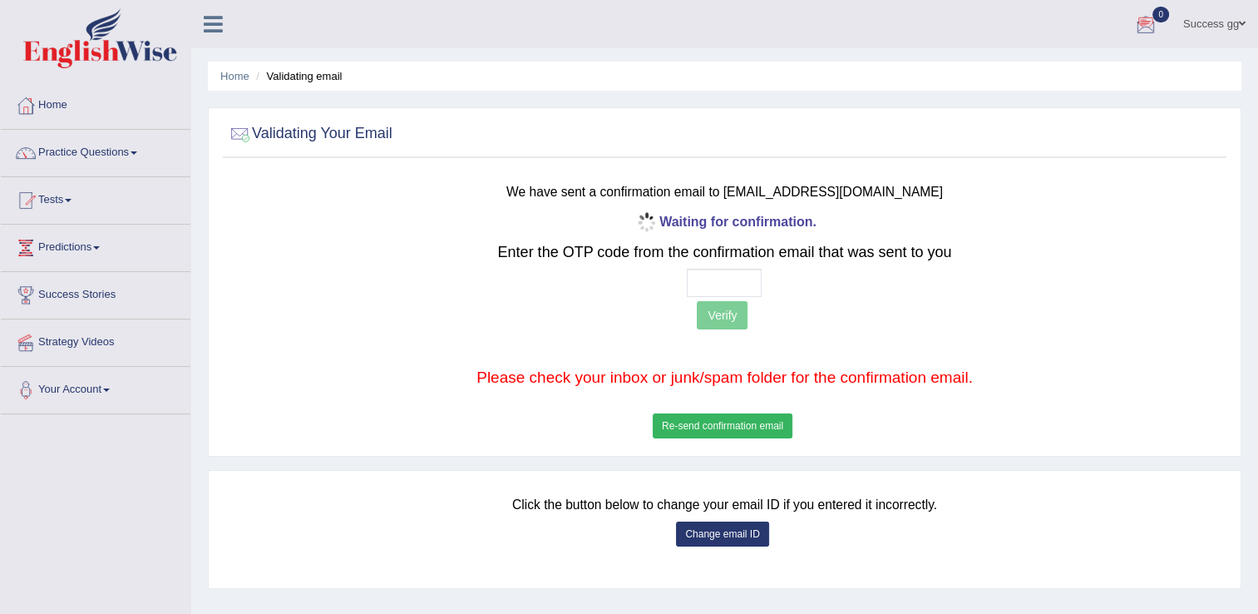
click at [1222, 25] on link "Success gg" at bounding box center [1214, 21] width 87 height 43
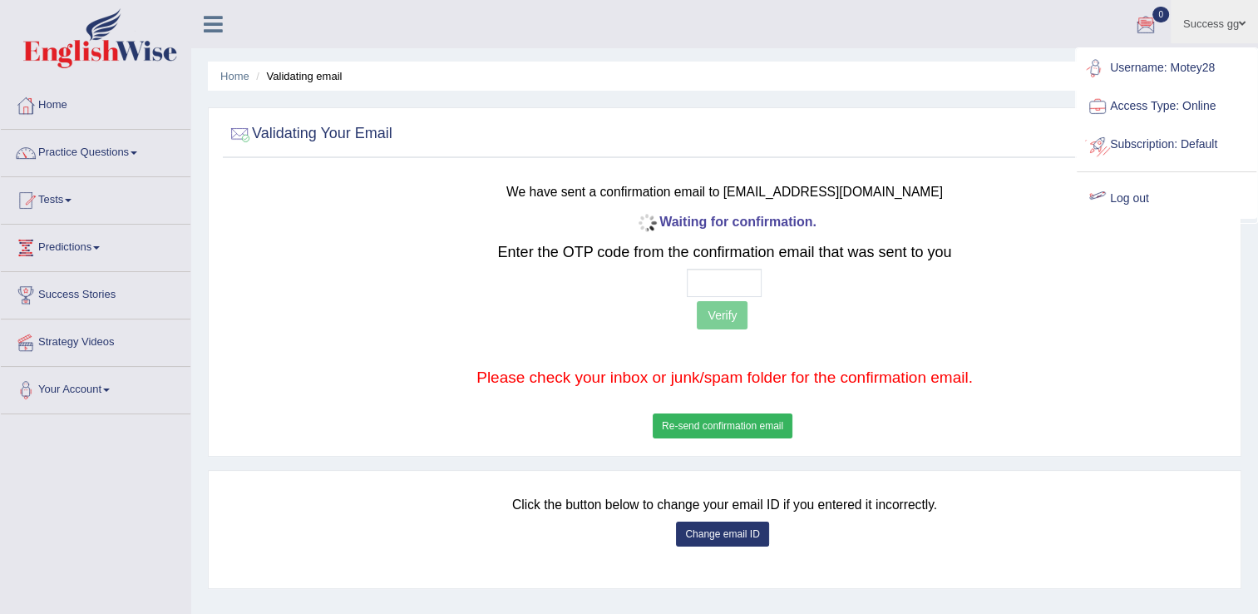
click at [1135, 201] on link "Log out" at bounding box center [1167, 199] width 180 height 38
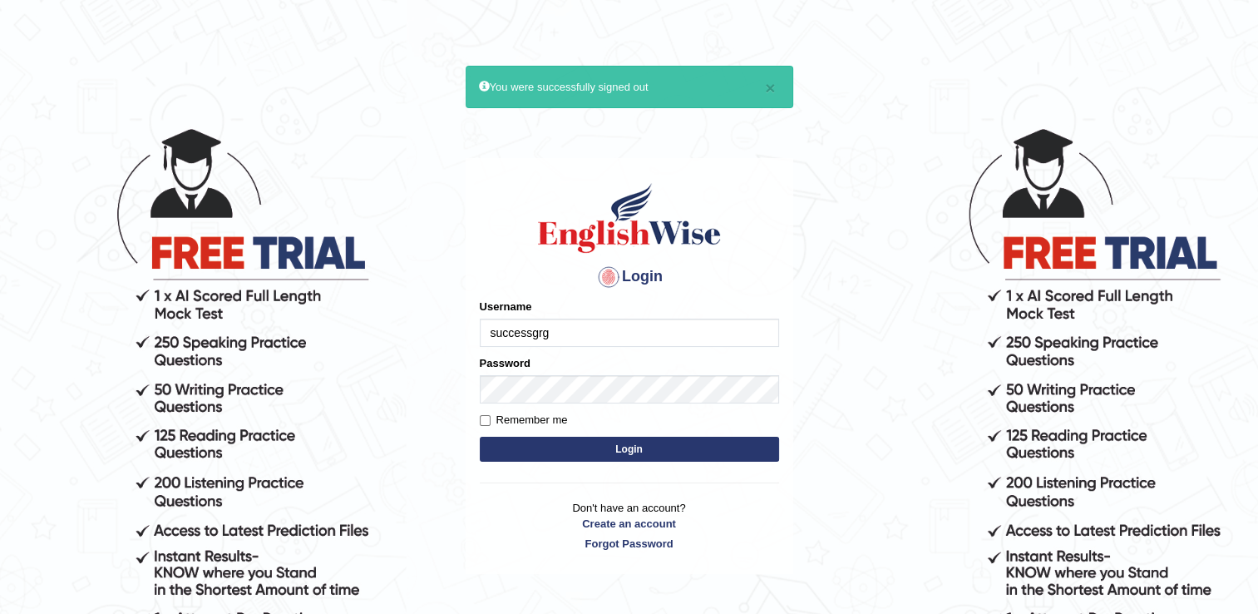
click at [593, 335] on input "successgrg" at bounding box center [629, 332] width 299 height 28
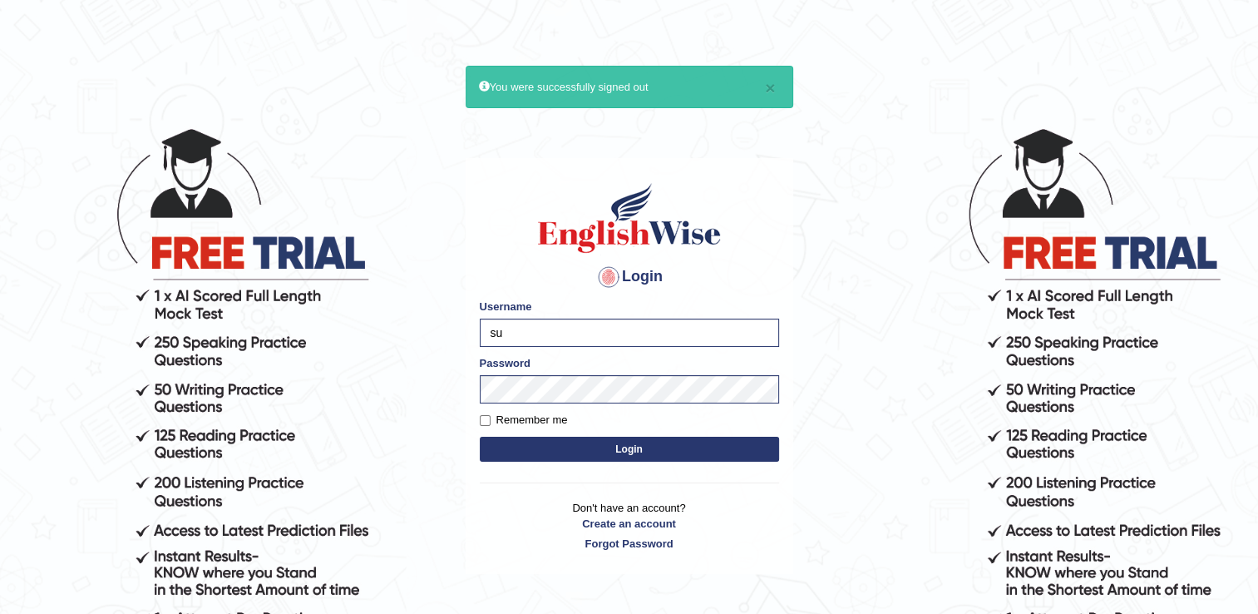
type input "s"
click at [841, 35] on html "× You were successfully signed out Login Please fix the following errors: Usern…" at bounding box center [629, 307] width 1258 height 614
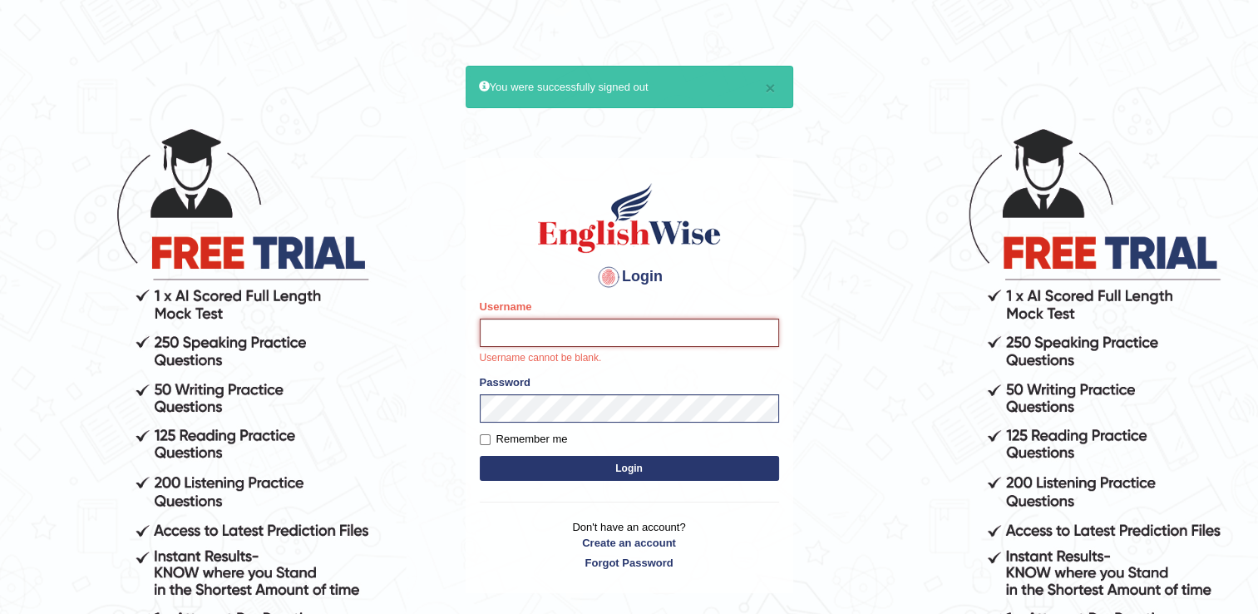
click at [615, 326] on input "Username" at bounding box center [629, 332] width 299 height 28
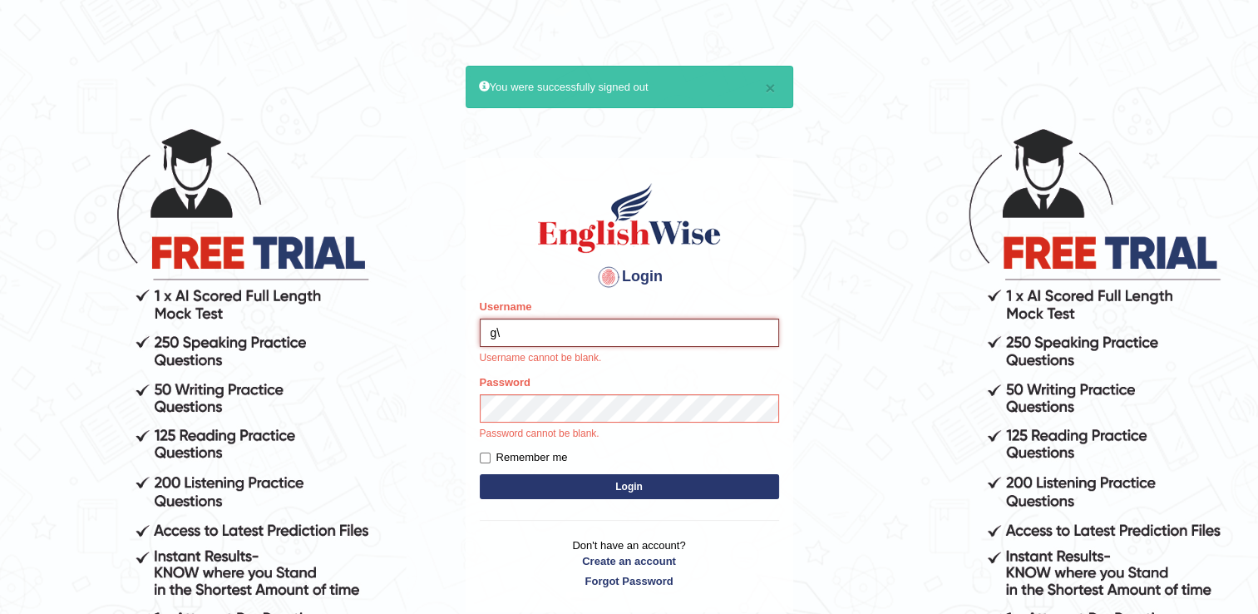
type input "g"
click at [615, 326] on input "Username" at bounding box center [629, 332] width 299 height 28
type input "Gurung28"
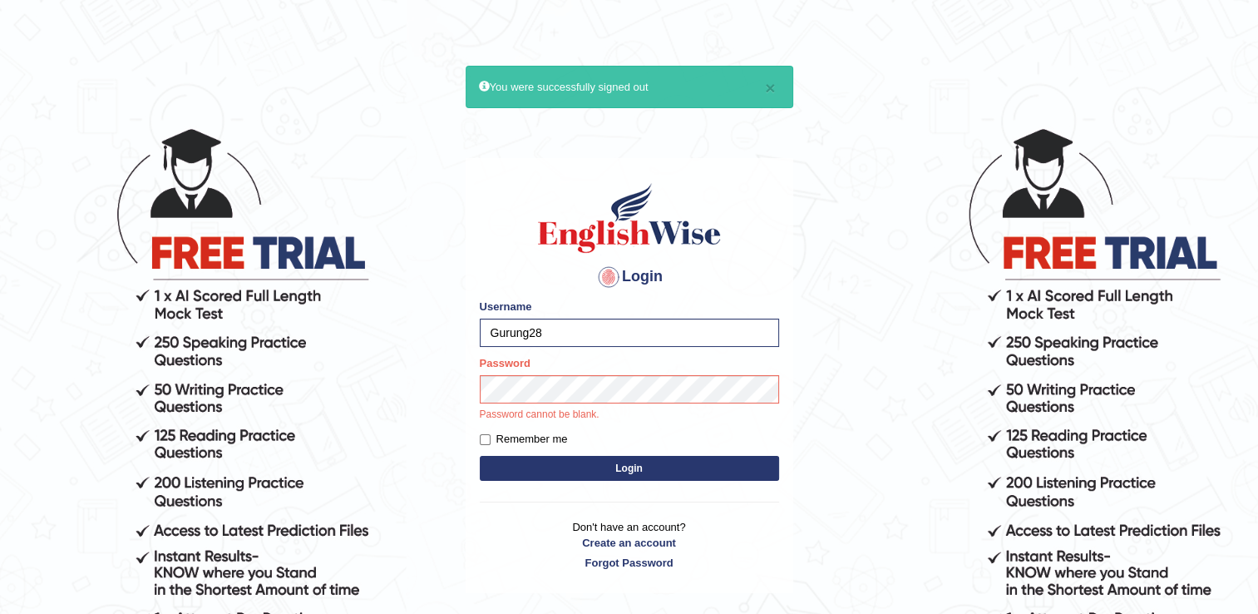
drag, startPoint x: 804, startPoint y: 266, endPoint x: 798, endPoint y: 278, distance: 13.0
click at [806, 264] on body "× You were successfully signed out Login Please fix the following errors: Usern…" at bounding box center [629, 370] width 1258 height 614
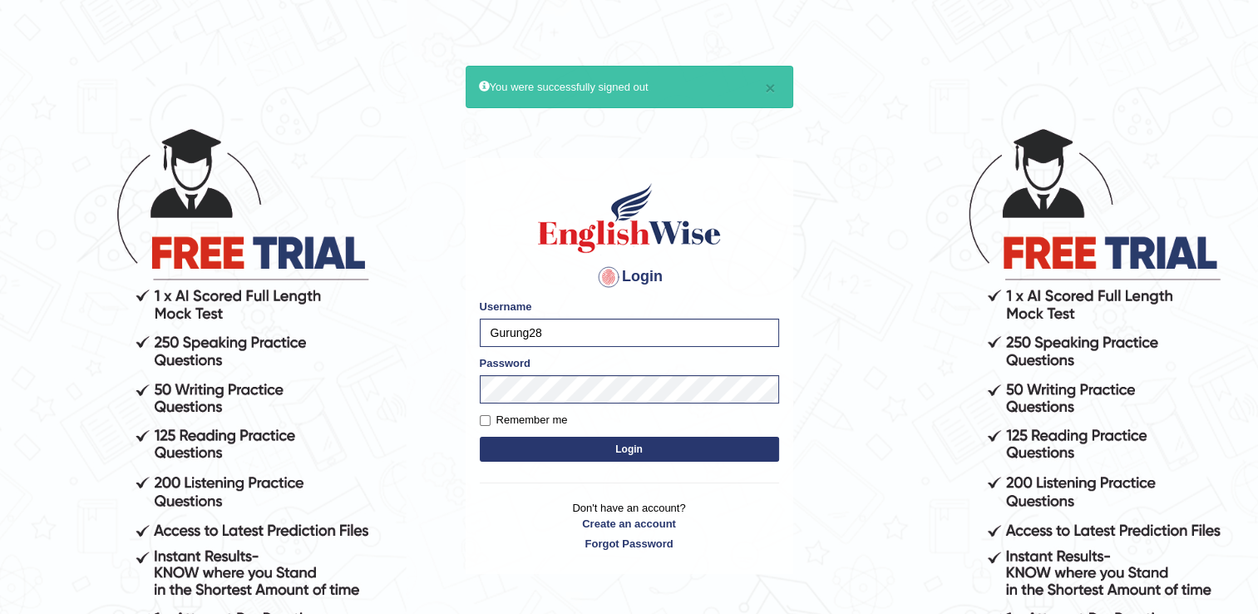
click at [612, 456] on button "Login" at bounding box center [629, 448] width 299 height 25
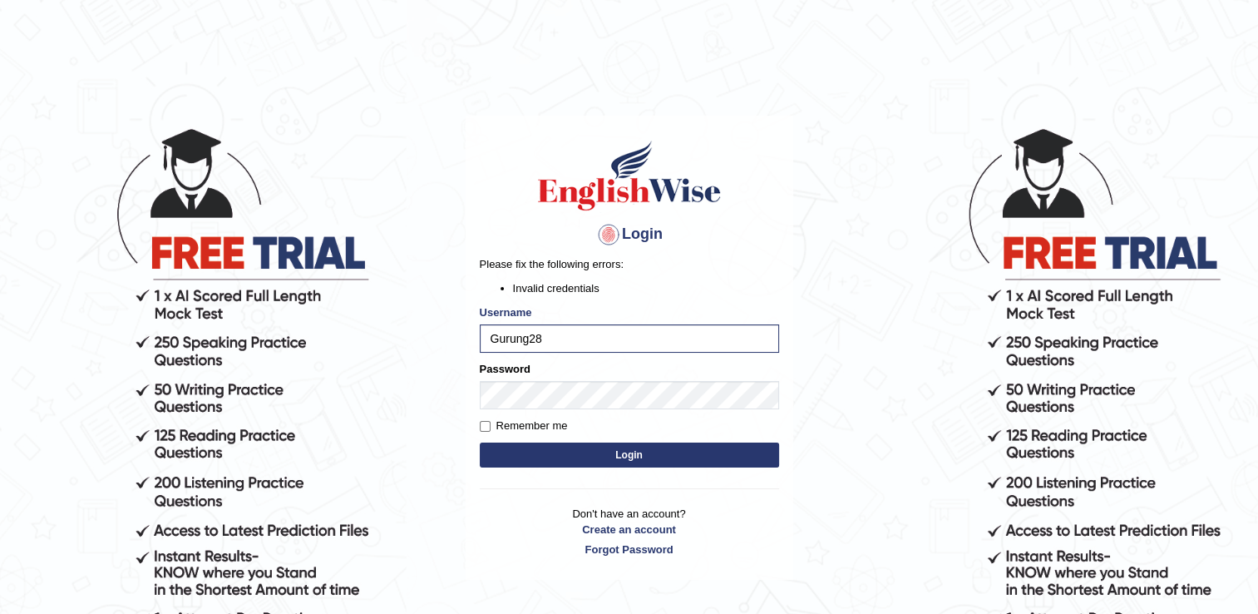
click at [489, 452] on button "Login" at bounding box center [629, 454] width 299 height 25
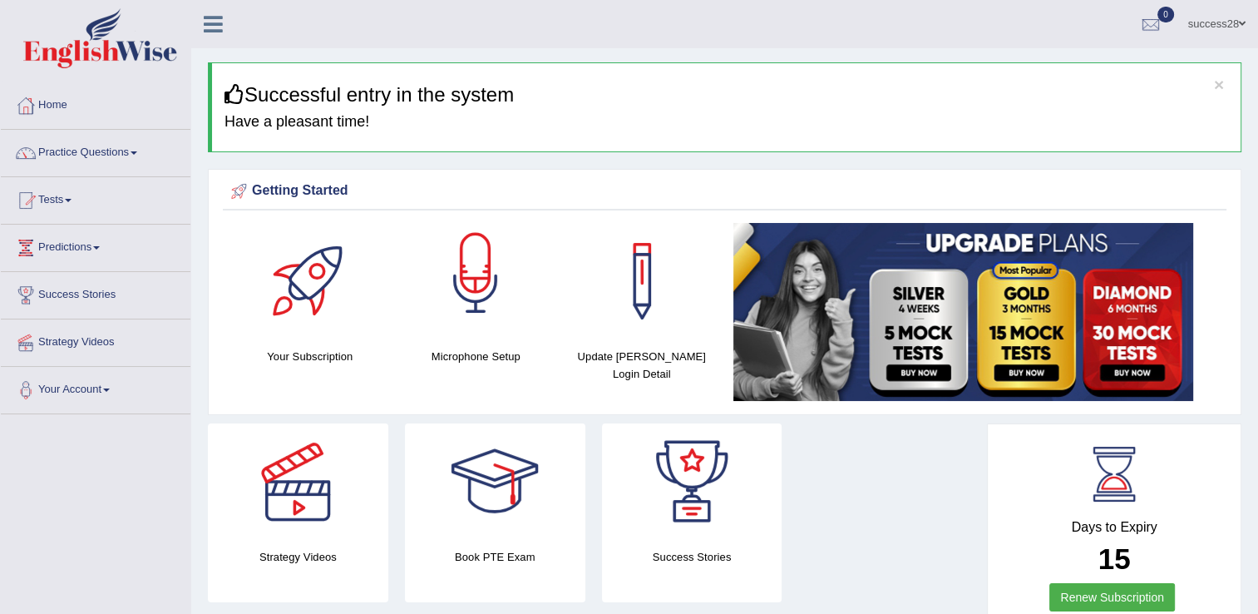
click at [496, 308] on div at bounding box center [475, 281] width 116 height 116
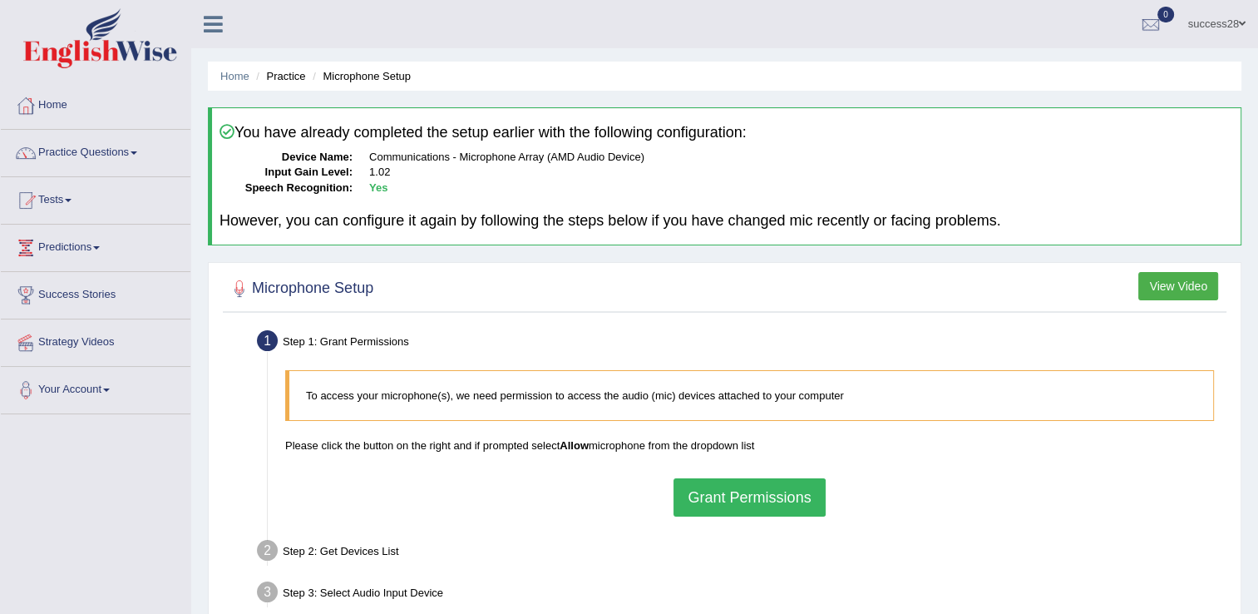
click at [749, 500] on button "Grant Permissions" at bounding box center [748, 497] width 151 height 38
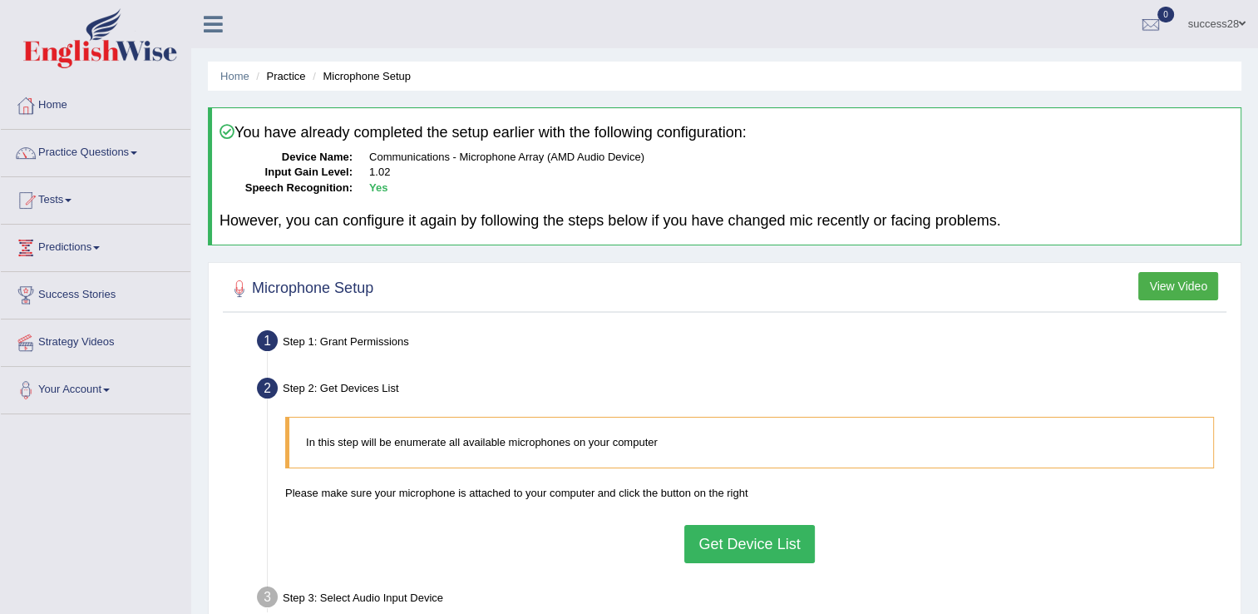
click at [729, 536] on button "Get Device List" at bounding box center [749, 544] width 130 height 38
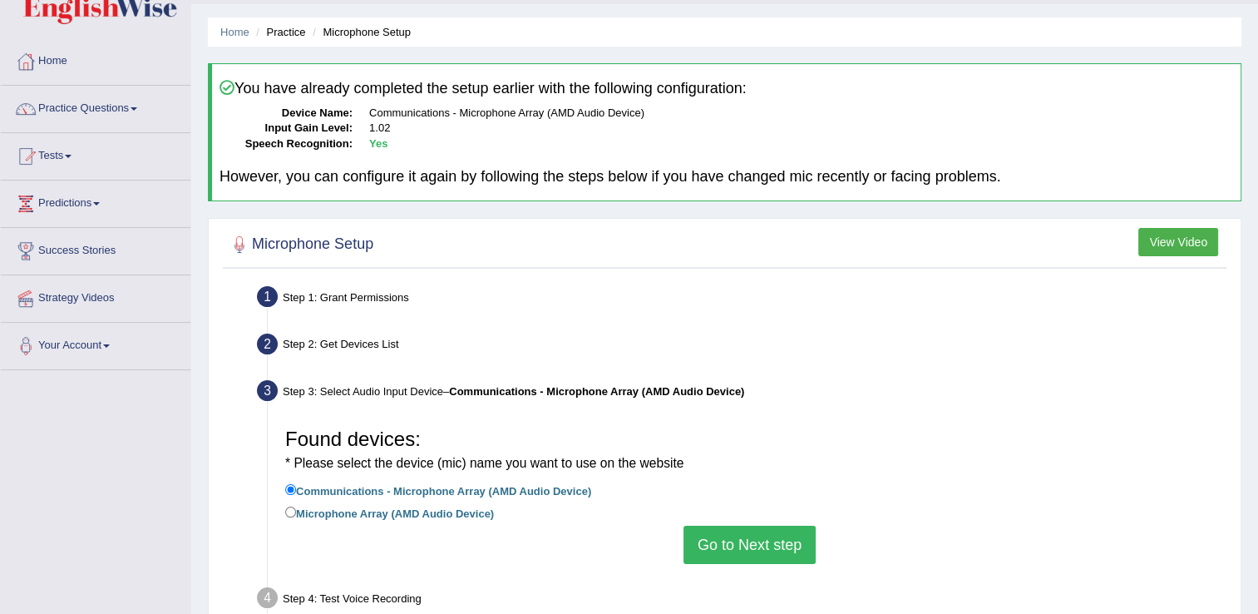
scroll to position [83, 0]
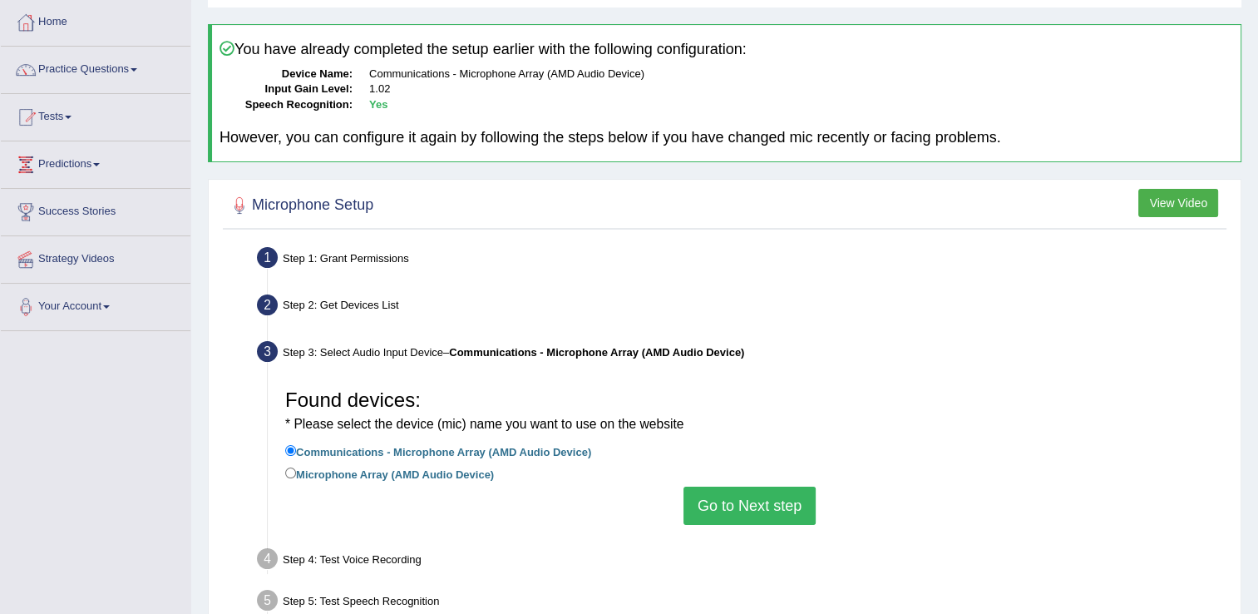
click at [747, 502] on button "Go to Next step" at bounding box center [749, 505] width 132 height 38
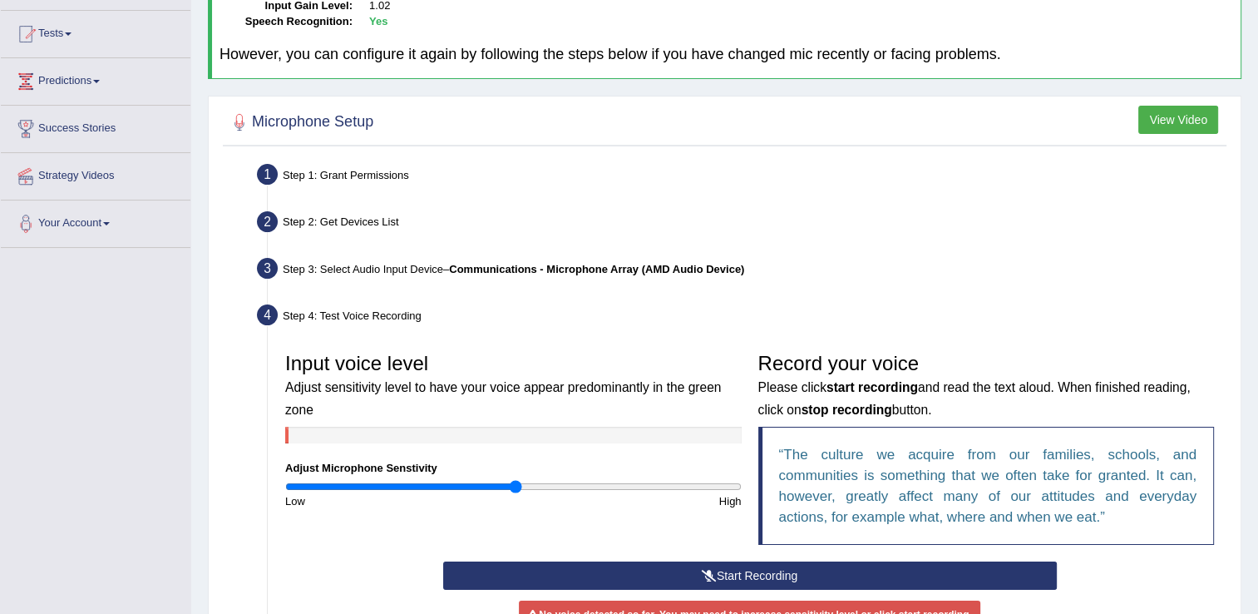
scroll to position [249, 0]
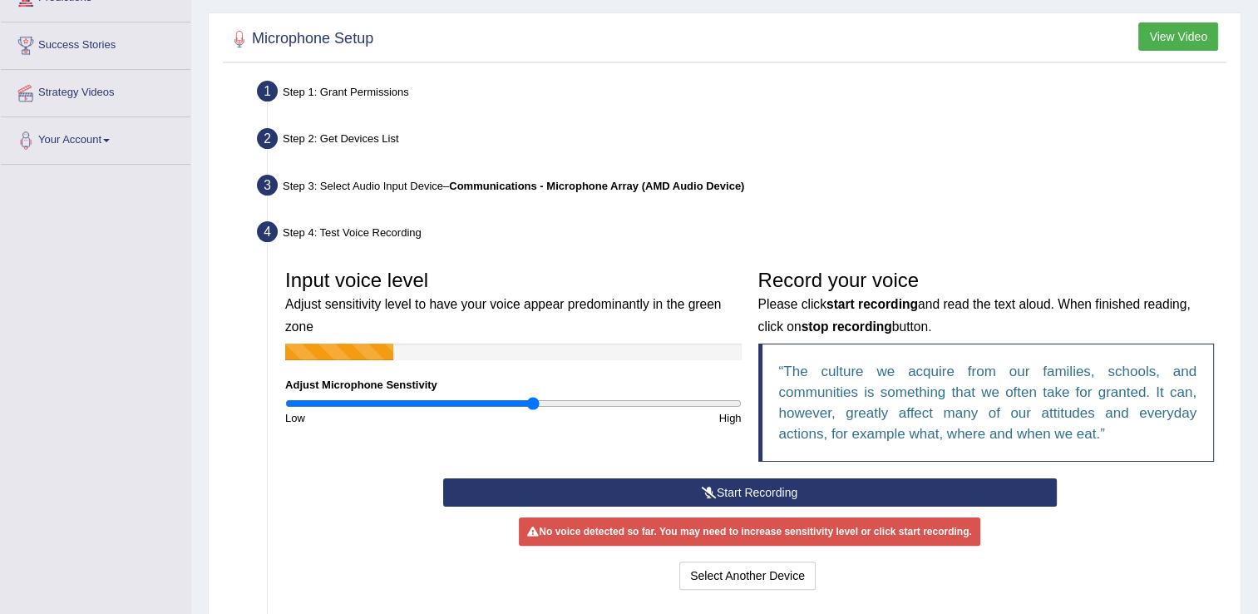
click at [534, 399] on input "range" at bounding box center [513, 403] width 456 height 13
click at [559, 401] on input "range" at bounding box center [513, 403] width 456 height 13
type input "1.32"
click at [583, 399] on input "range" at bounding box center [513, 403] width 456 height 13
click at [675, 499] on button "Start Recording" at bounding box center [750, 492] width 614 height 28
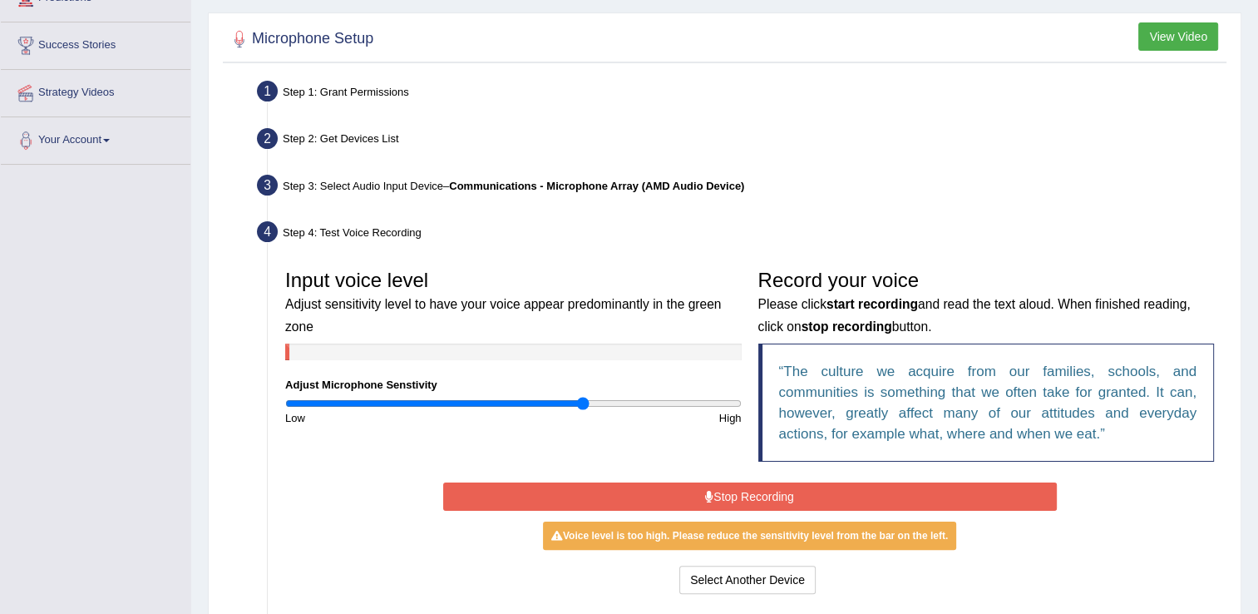
click at [687, 503] on button "Stop Recording" at bounding box center [750, 496] width 614 height 28
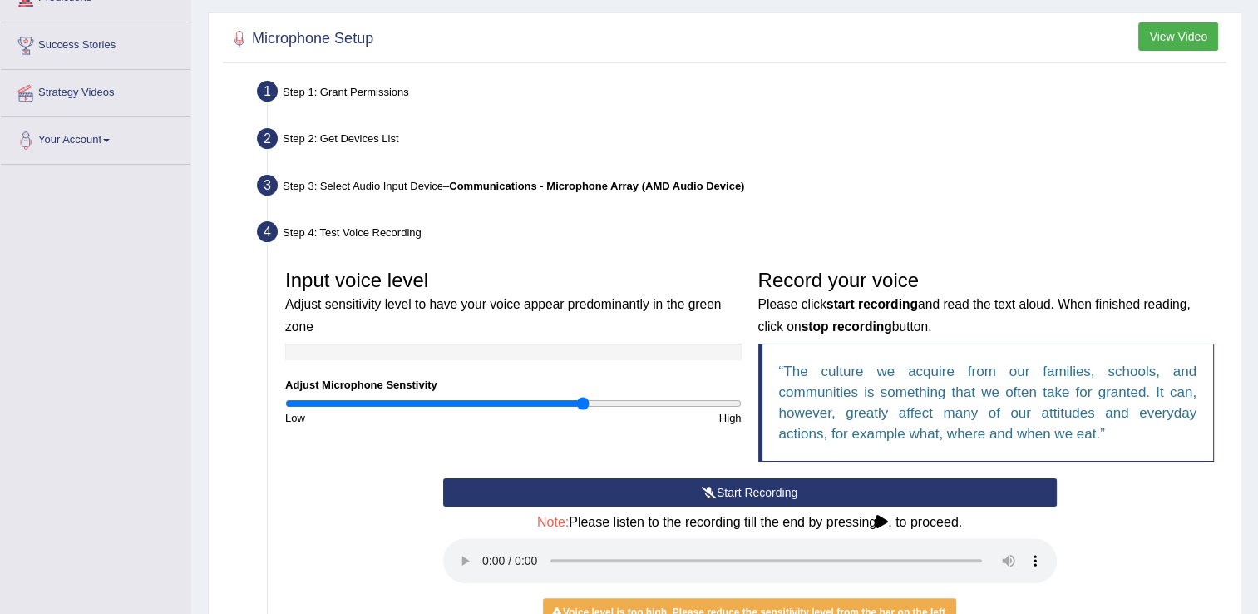
click at [643, 485] on button "Start Recording" at bounding box center [750, 492] width 614 height 28
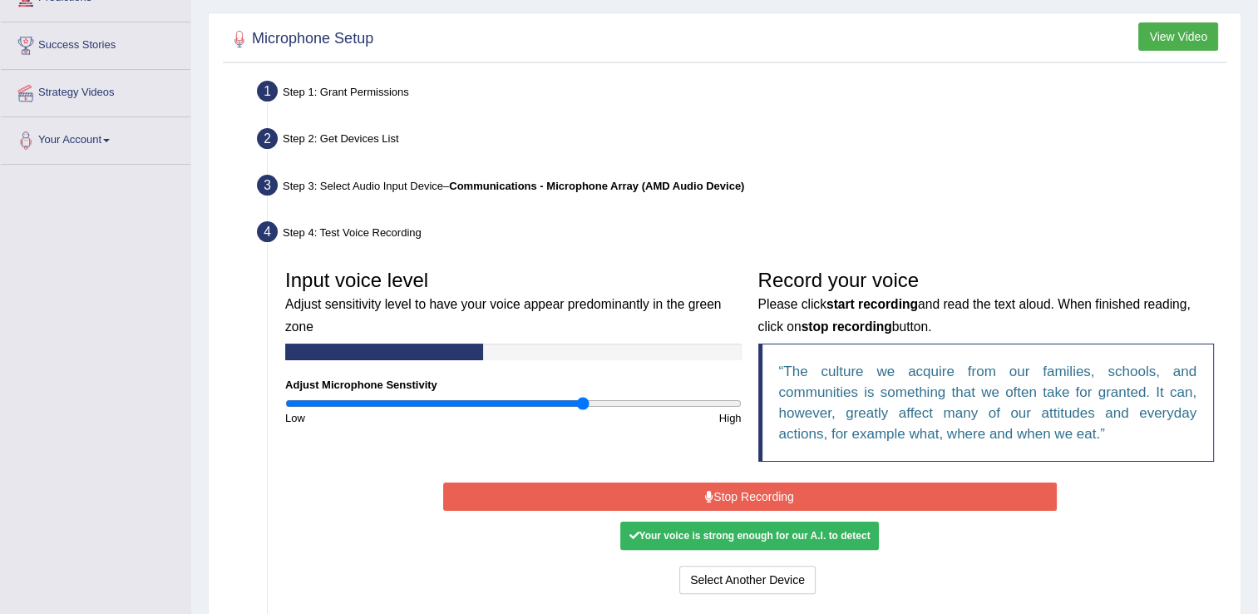
click at [643, 486] on button "Stop Recording" at bounding box center [750, 496] width 614 height 28
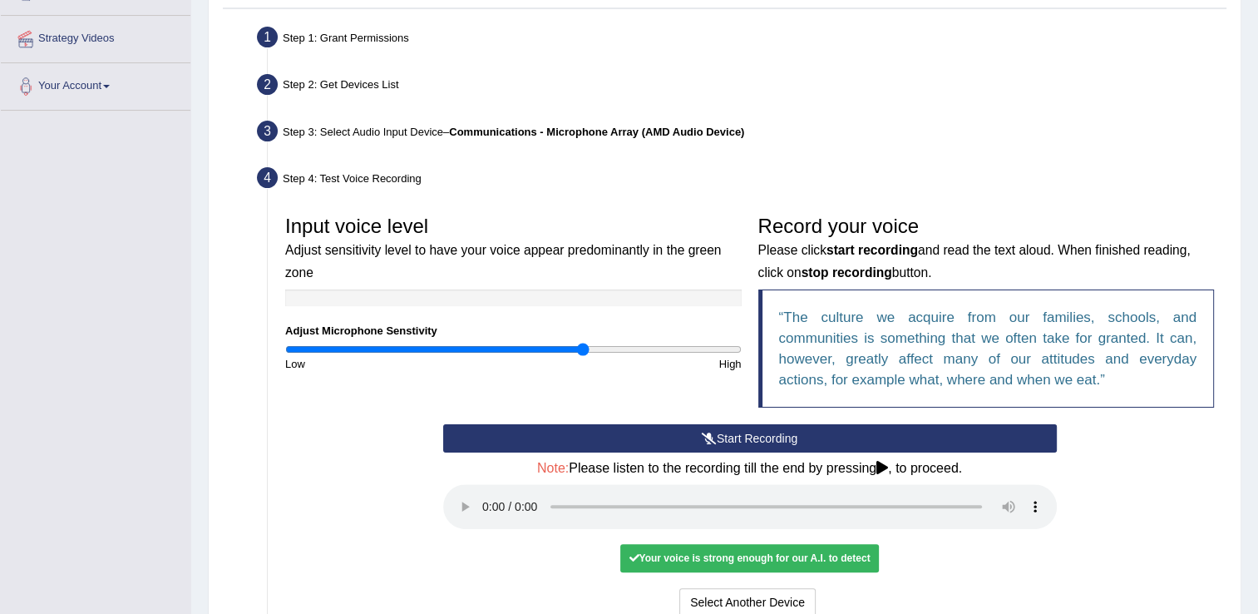
scroll to position [333, 0]
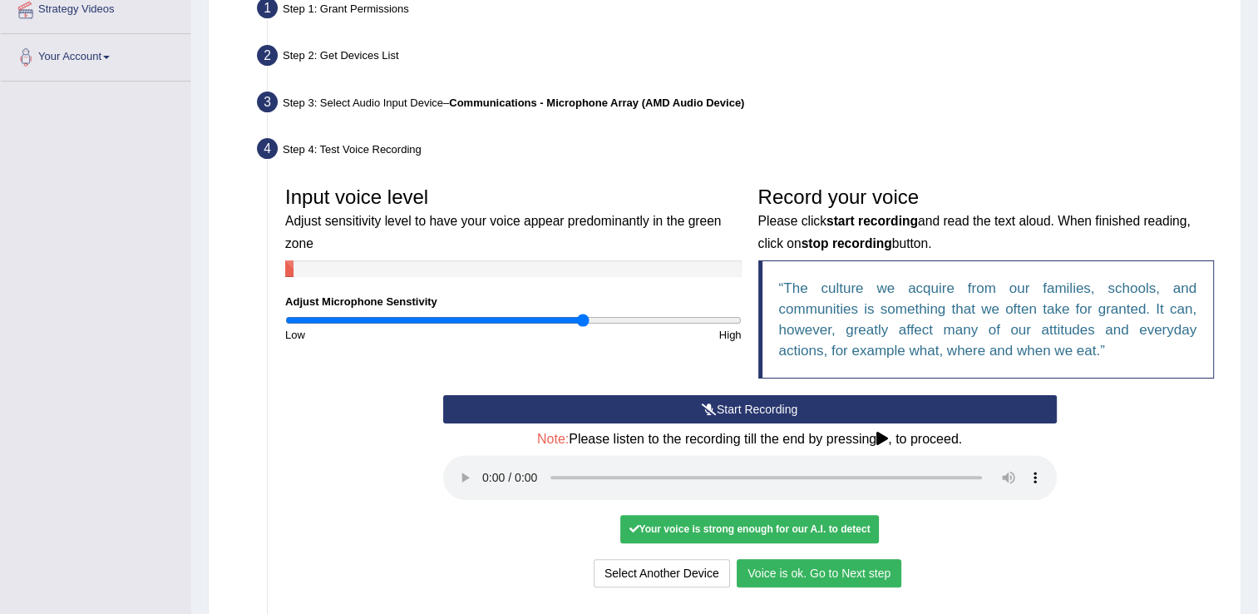
click at [806, 576] on button "Voice is ok. Go to Next step" at bounding box center [819, 573] width 165 height 28
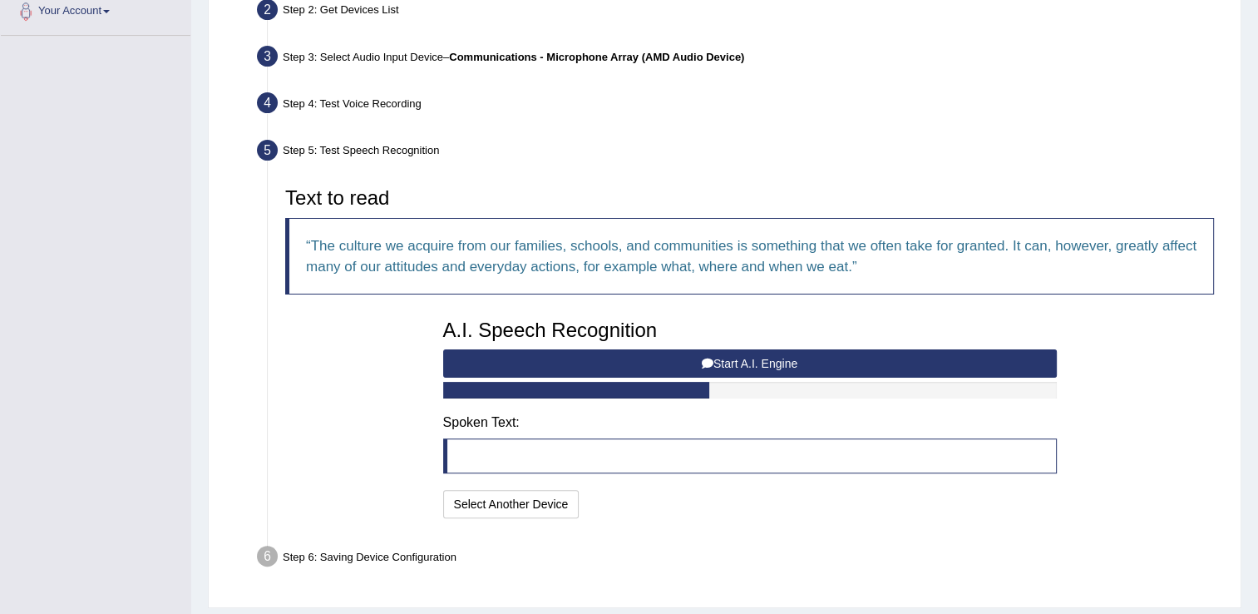
scroll to position [423, 0]
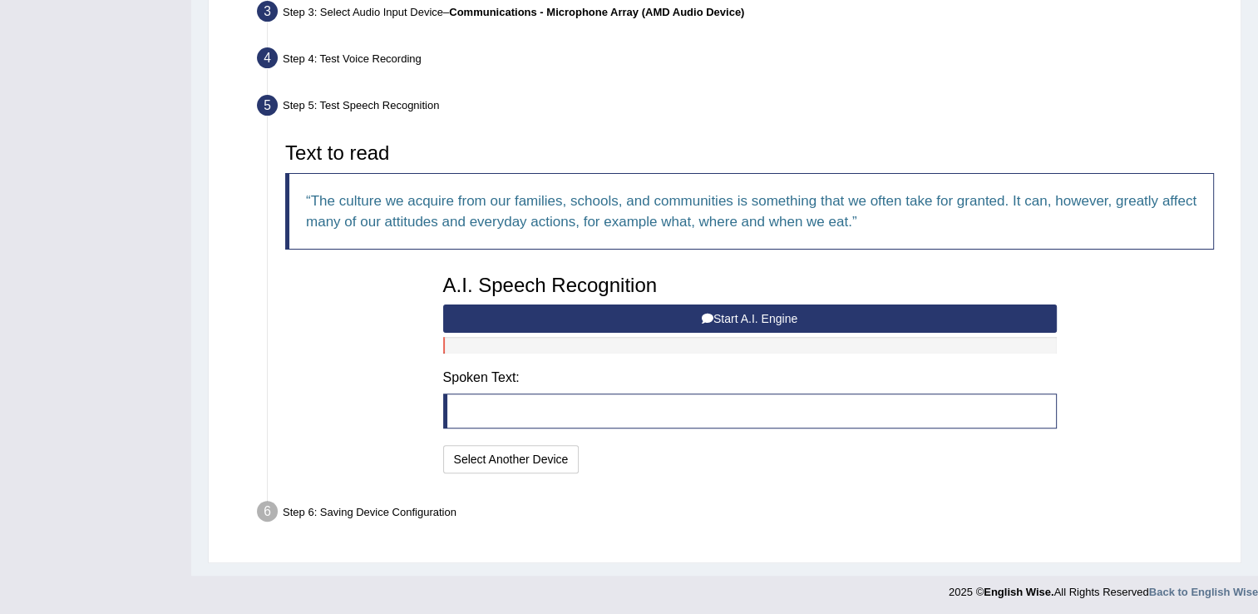
click at [785, 311] on button "Start A.I. Engine" at bounding box center [750, 318] width 614 height 28
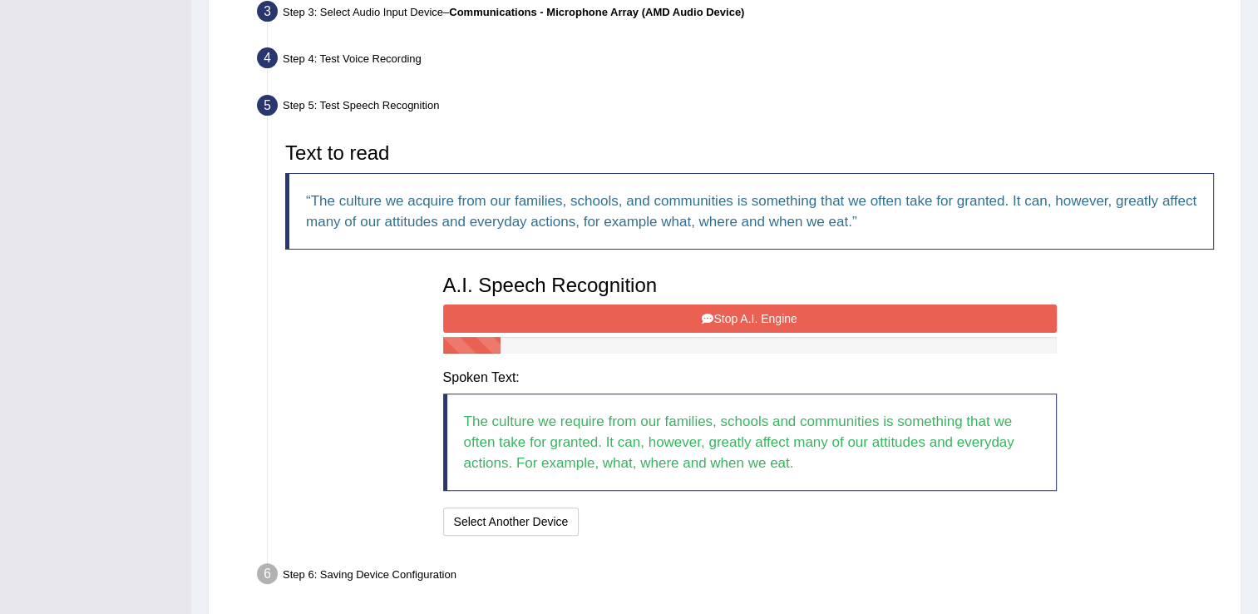
click at [783, 304] on button "Stop A.I. Engine" at bounding box center [750, 318] width 614 height 28
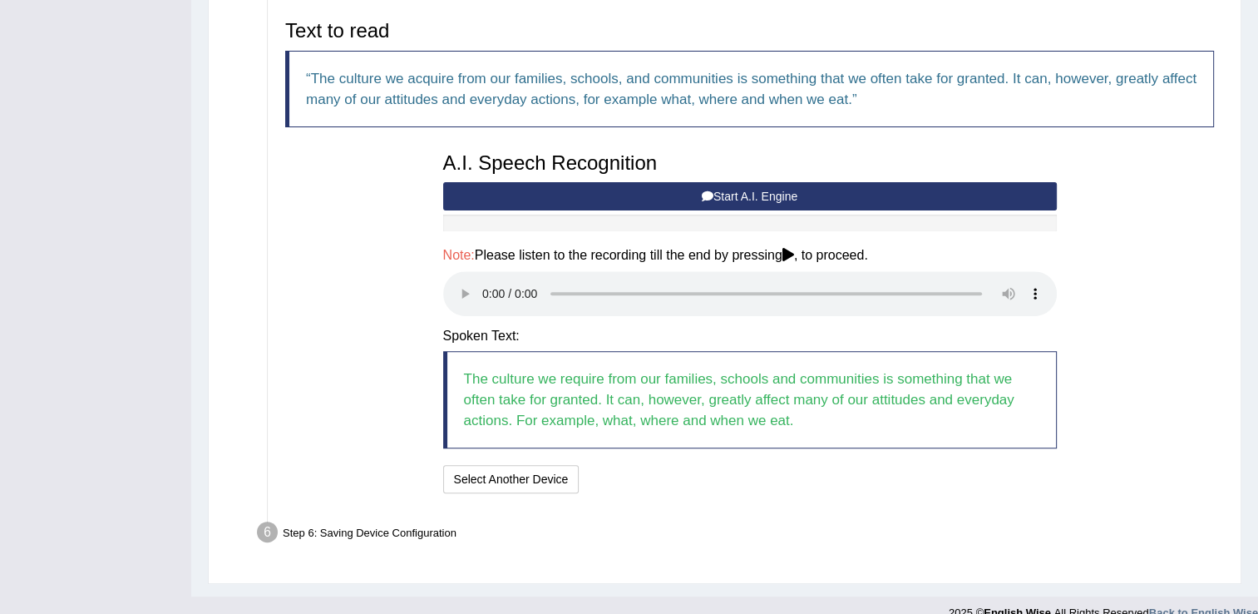
scroll to position [566, 0]
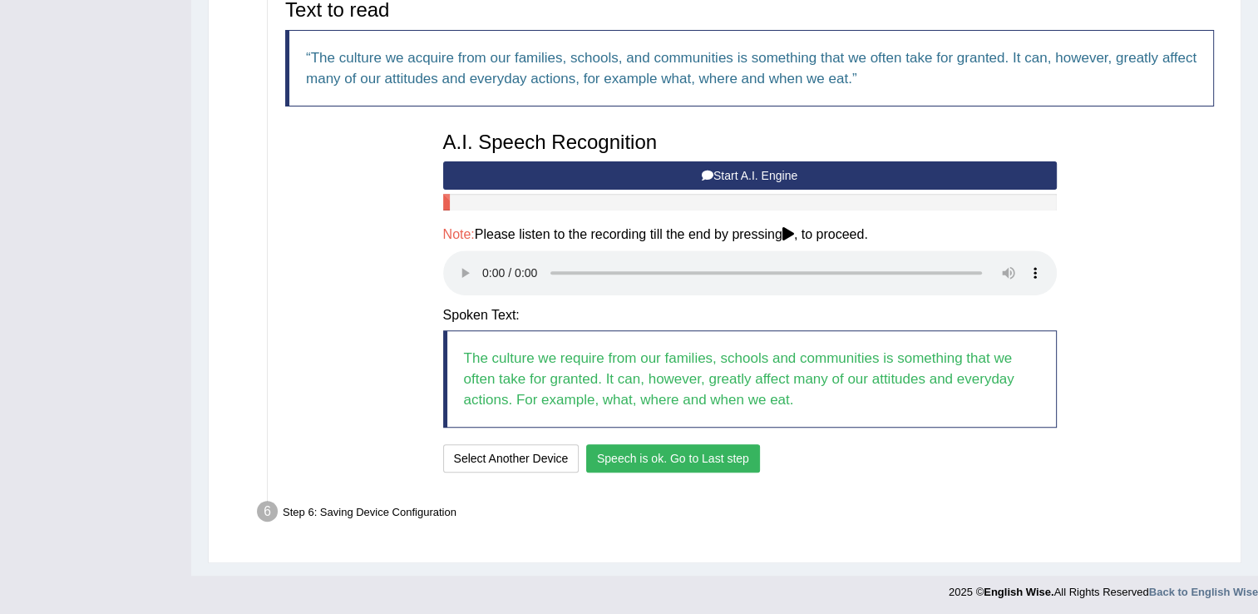
click at [692, 451] on button "Speech is ok. Go to Last step" at bounding box center [673, 458] width 174 height 28
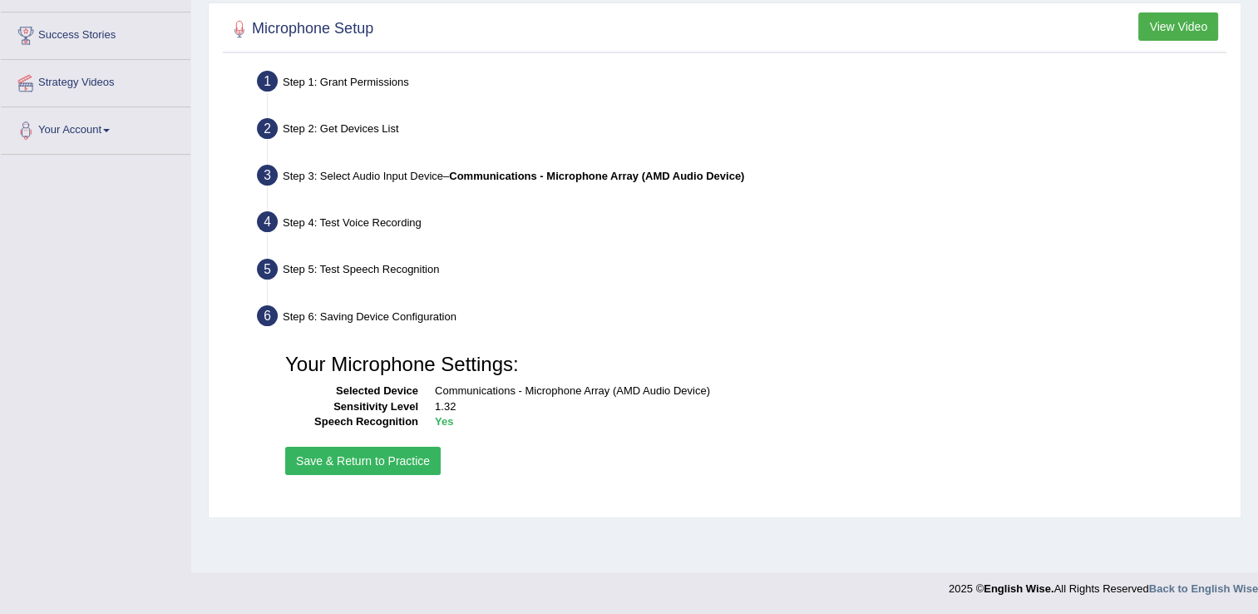
scroll to position [259, 0]
click at [390, 456] on button "Save & Return to Practice" at bounding box center [362, 460] width 155 height 28
click at [384, 458] on button "Save & Return to Practice" at bounding box center [362, 460] width 155 height 28
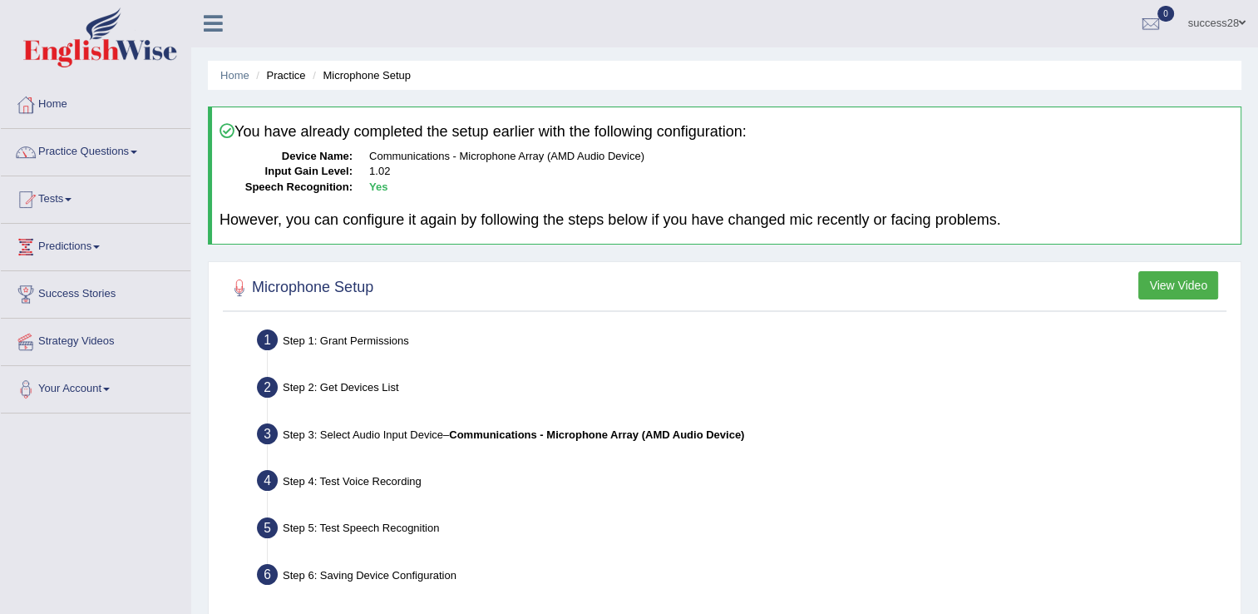
scroll to position [0, 0]
click at [97, 152] on link "Practice Questions" at bounding box center [96, 151] width 190 height 42
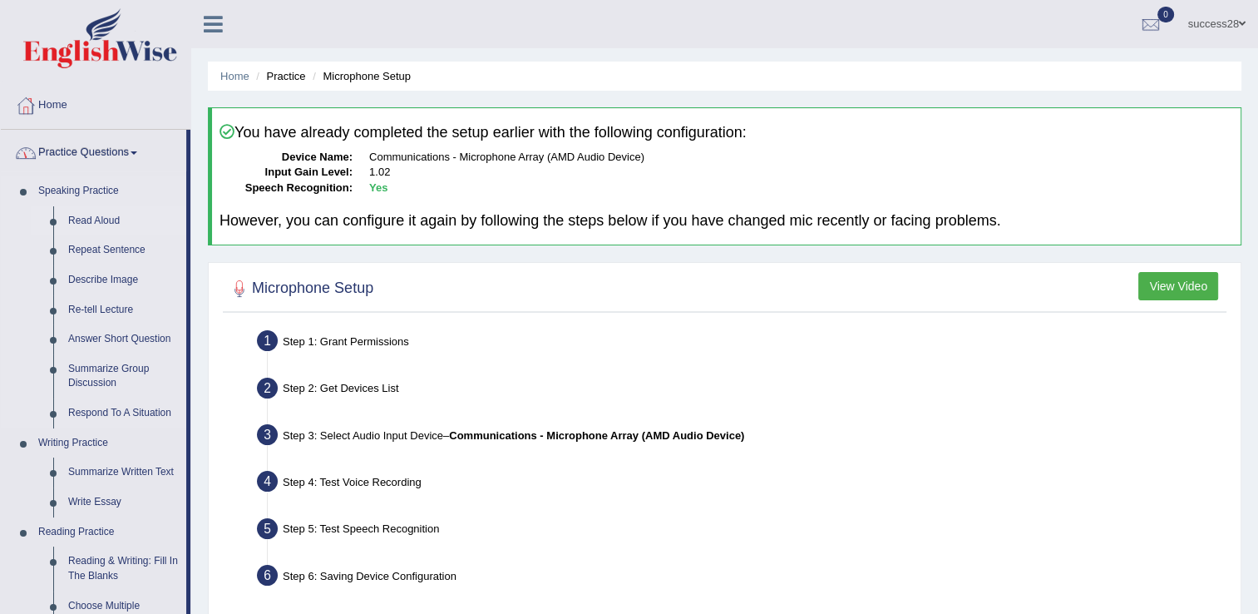
click at [85, 214] on link "Read Aloud" at bounding box center [124, 221] width 126 height 30
click at [86, 222] on link "Read Aloud" at bounding box center [124, 221] width 126 height 30
click at [91, 218] on link "Read Aloud" at bounding box center [124, 221] width 126 height 30
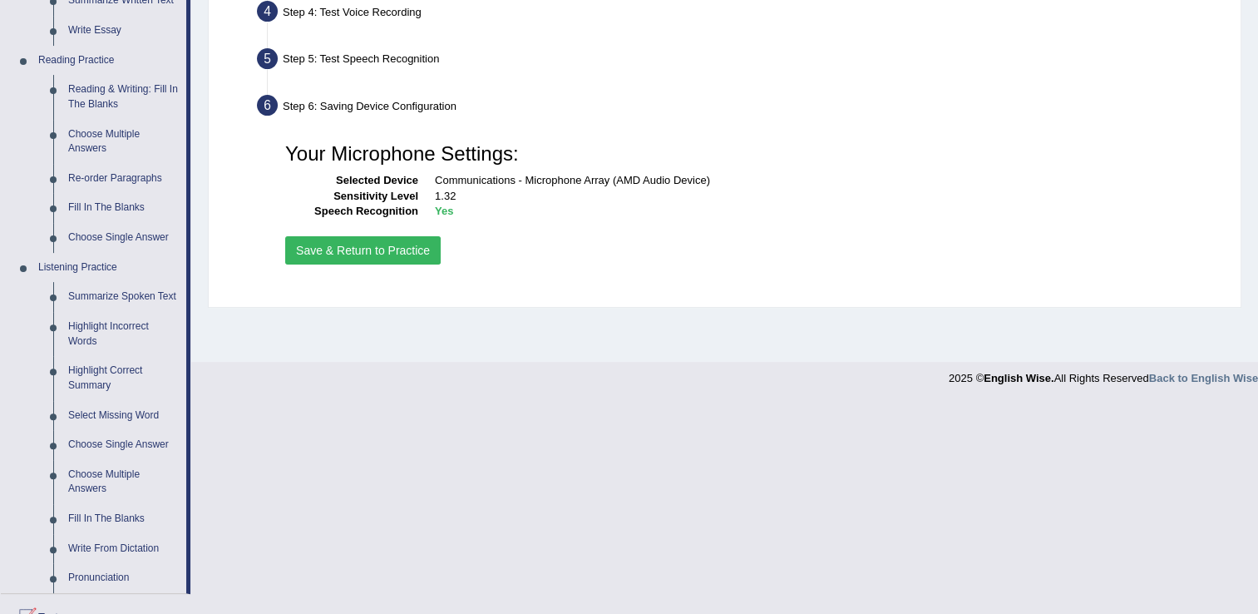
scroll to position [481, 0]
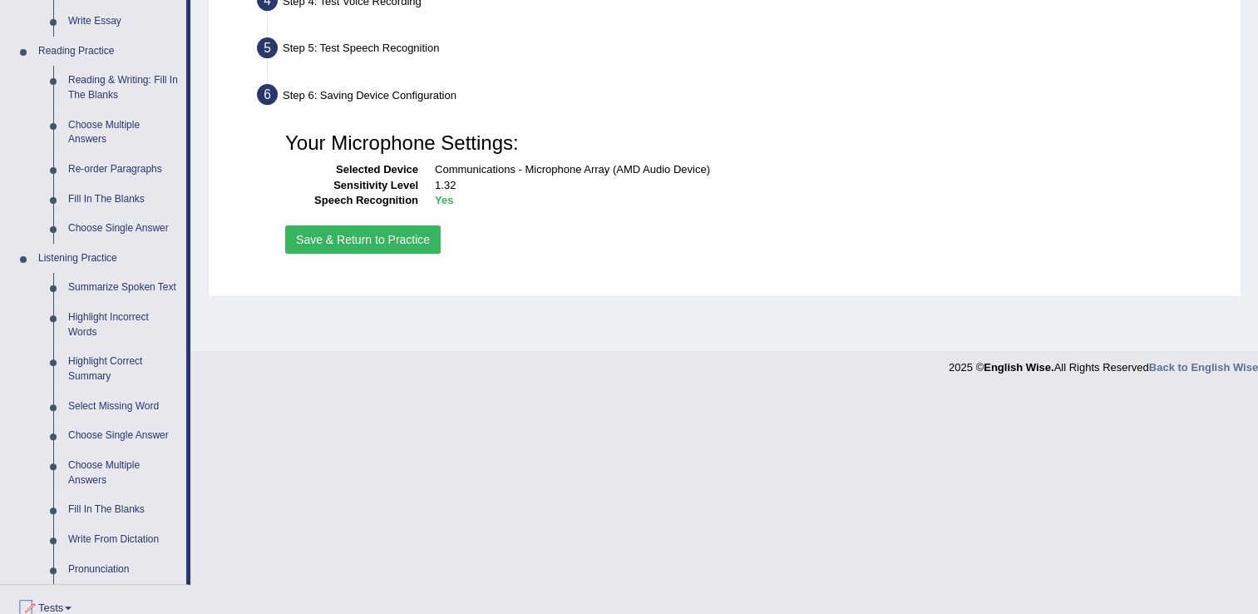
click at [372, 238] on button "Save & Return to Practice" at bounding box center [362, 239] width 155 height 28
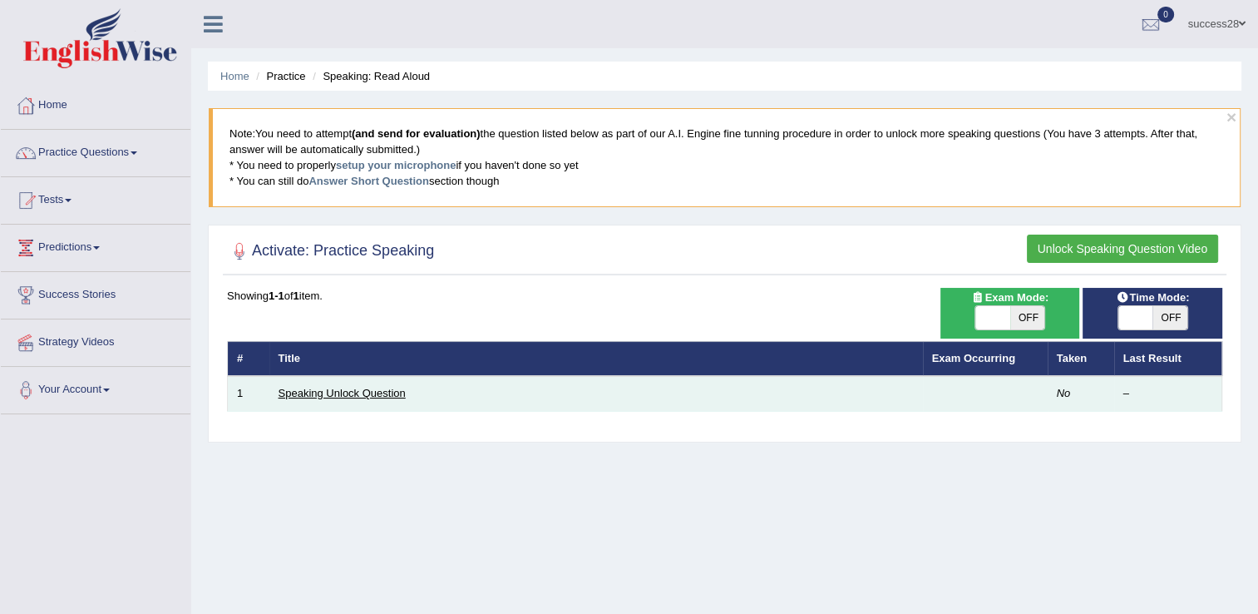
click at [340, 387] on link "Speaking Unlock Question" at bounding box center [341, 393] width 127 height 12
click at [355, 387] on link "Speaking Unlock Question" at bounding box center [341, 393] width 127 height 12
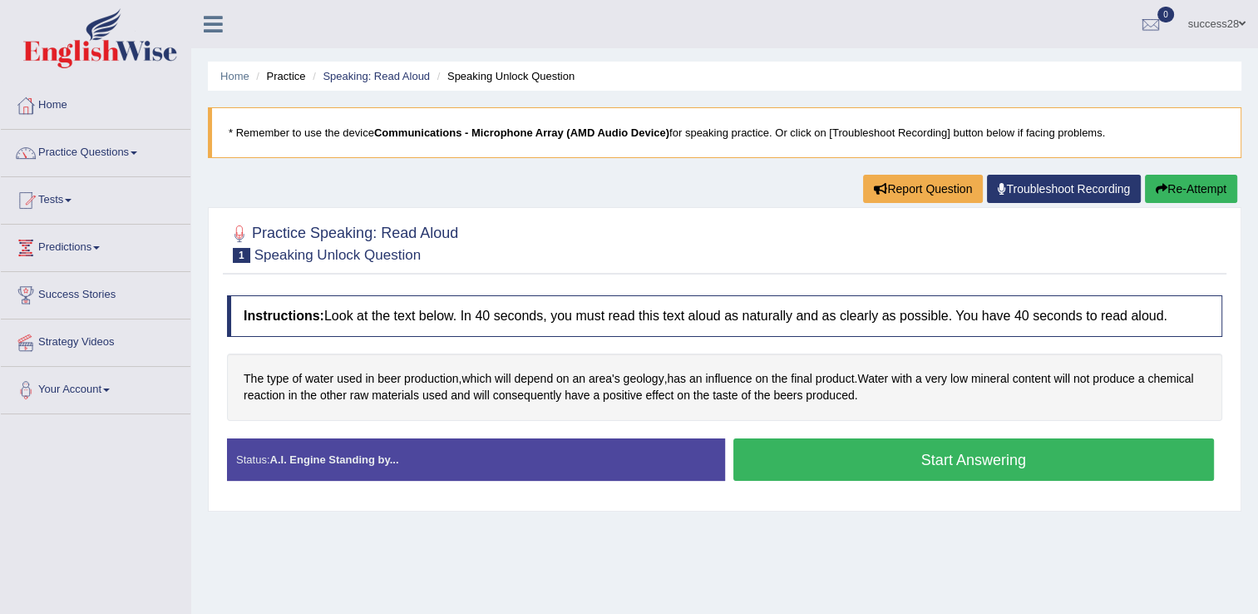
click at [811, 457] on button "Start Answering" at bounding box center [973, 459] width 481 height 42
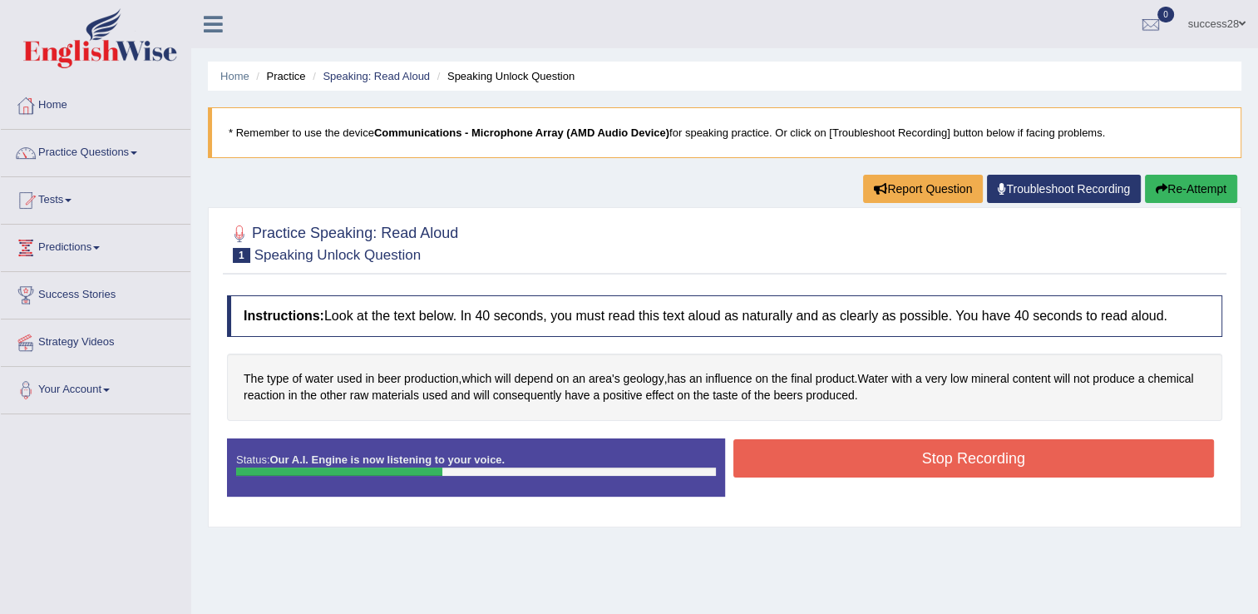
click at [811, 457] on button "Stop Recording" at bounding box center [973, 458] width 481 height 38
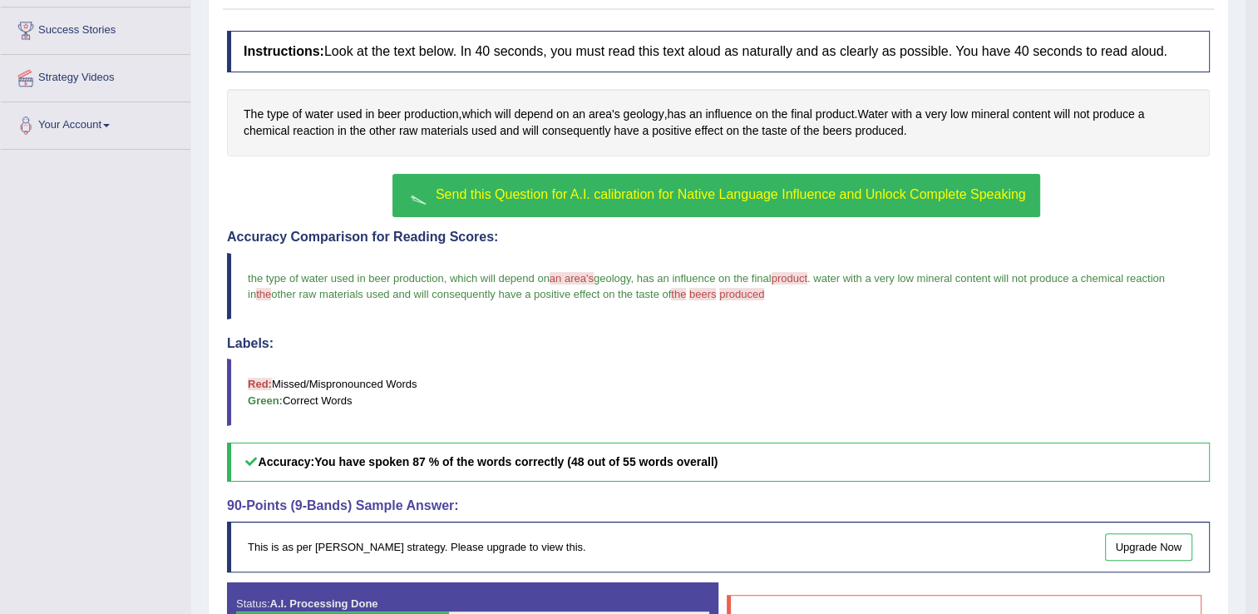
scroll to position [144, 0]
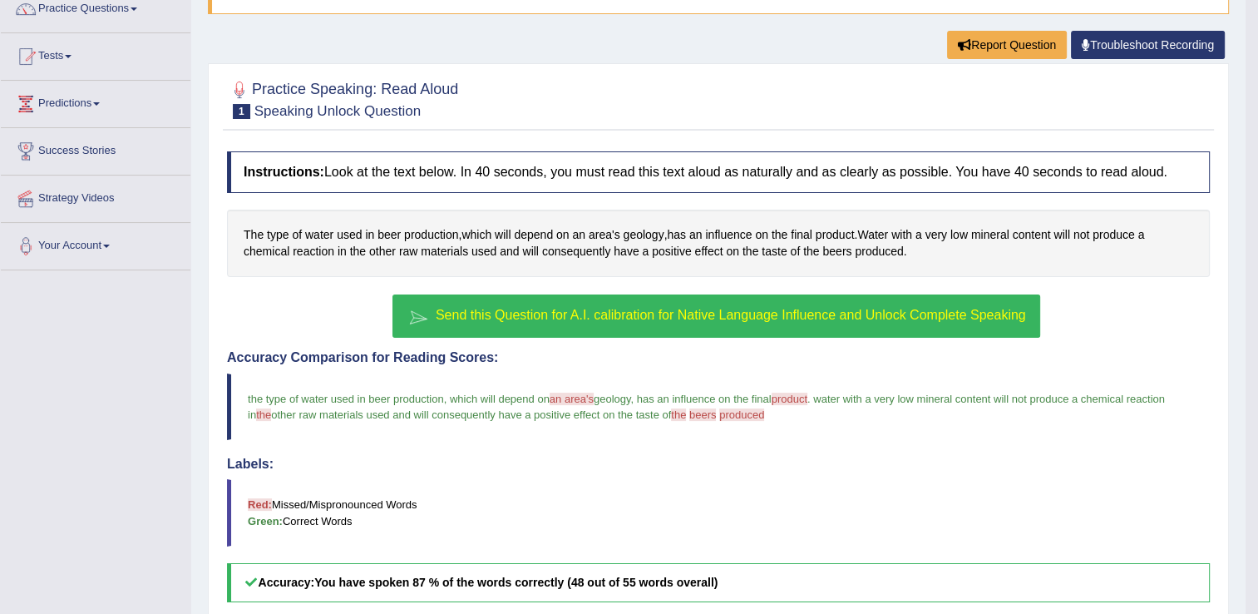
click at [801, 310] on span "Send this Question for A.I. calibration for Native Language Influence and Unloc…" at bounding box center [731, 315] width 590 height 14
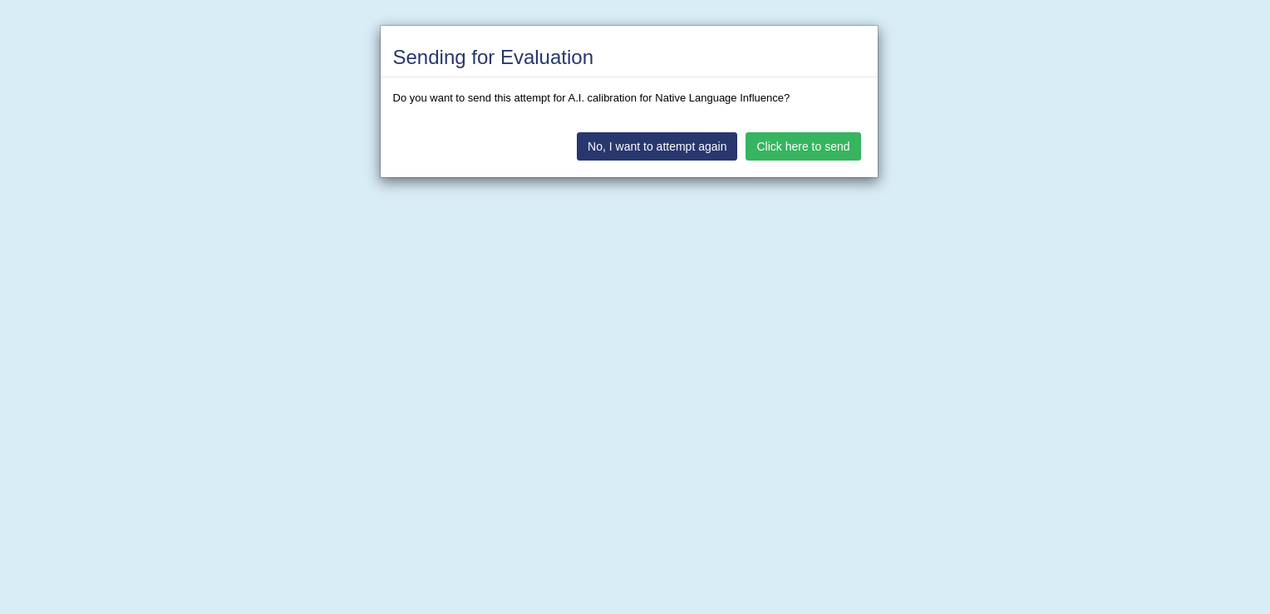
click at [804, 143] on button "Click here to send" at bounding box center [803, 146] width 115 height 28
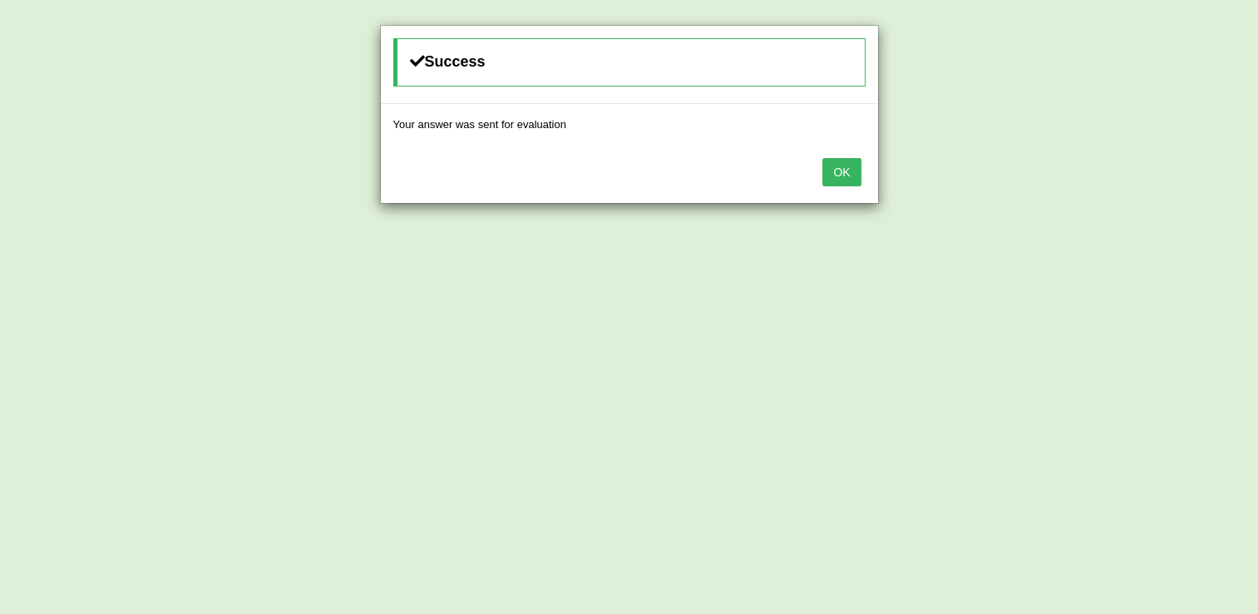
click at [831, 164] on button "OK" at bounding box center [841, 172] width 38 height 28
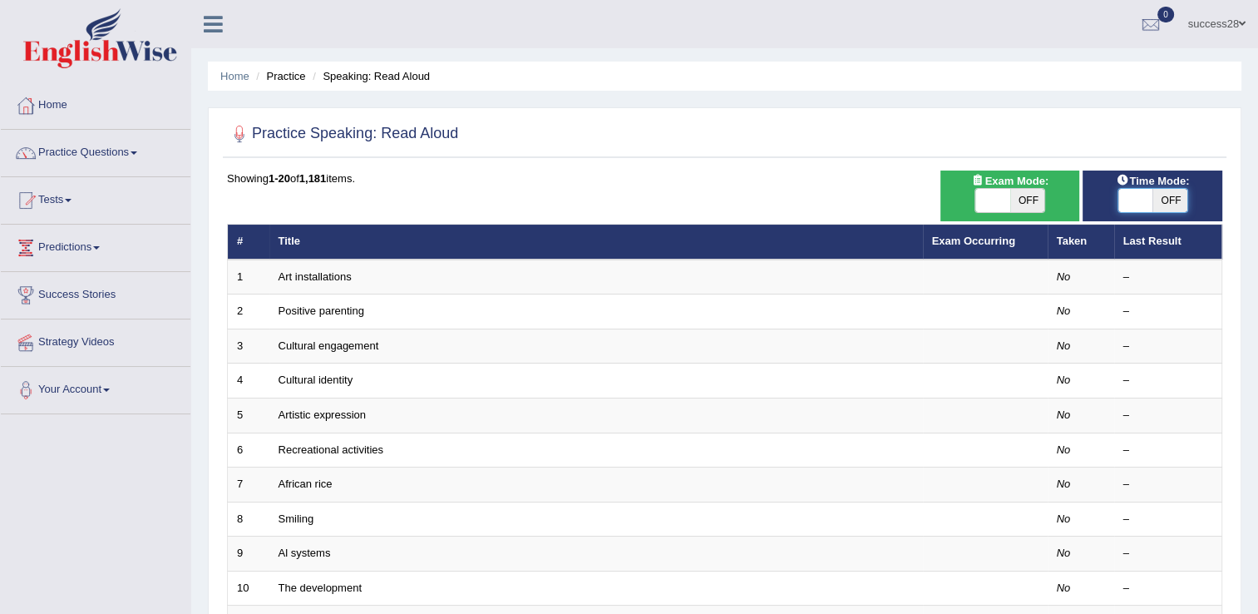
click at [1146, 198] on span at bounding box center [1135, 200] width 35 height 23
checkbox input "true"
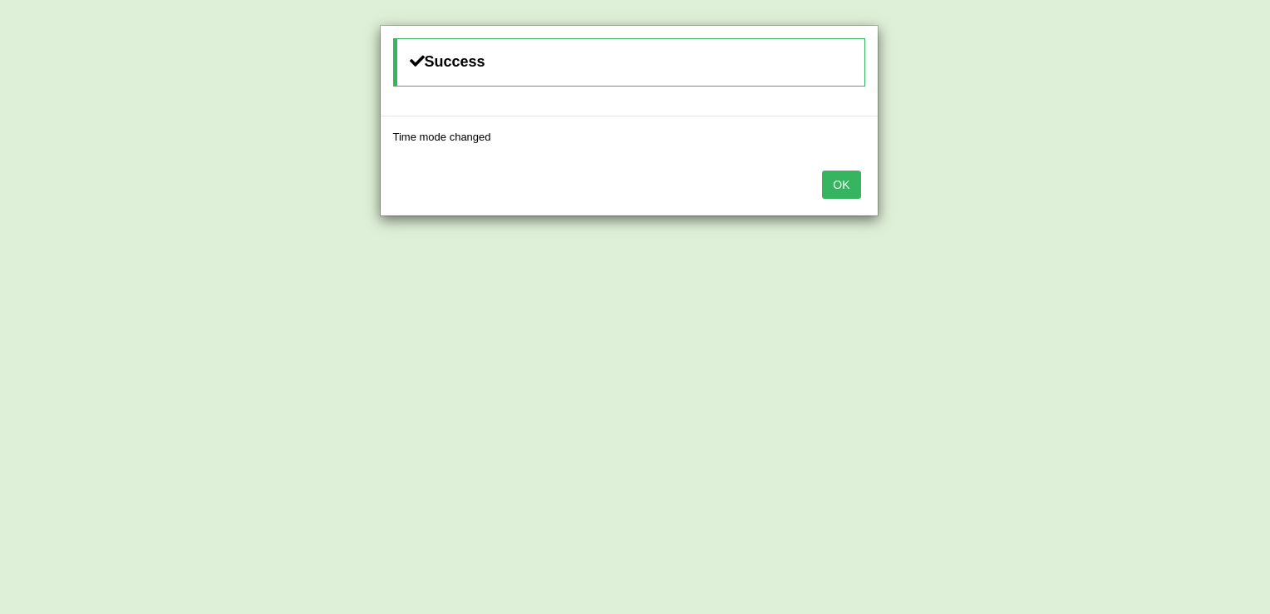
click at [841, 176] on button "OK" at bounding box center [841, 184] width 38 height 28
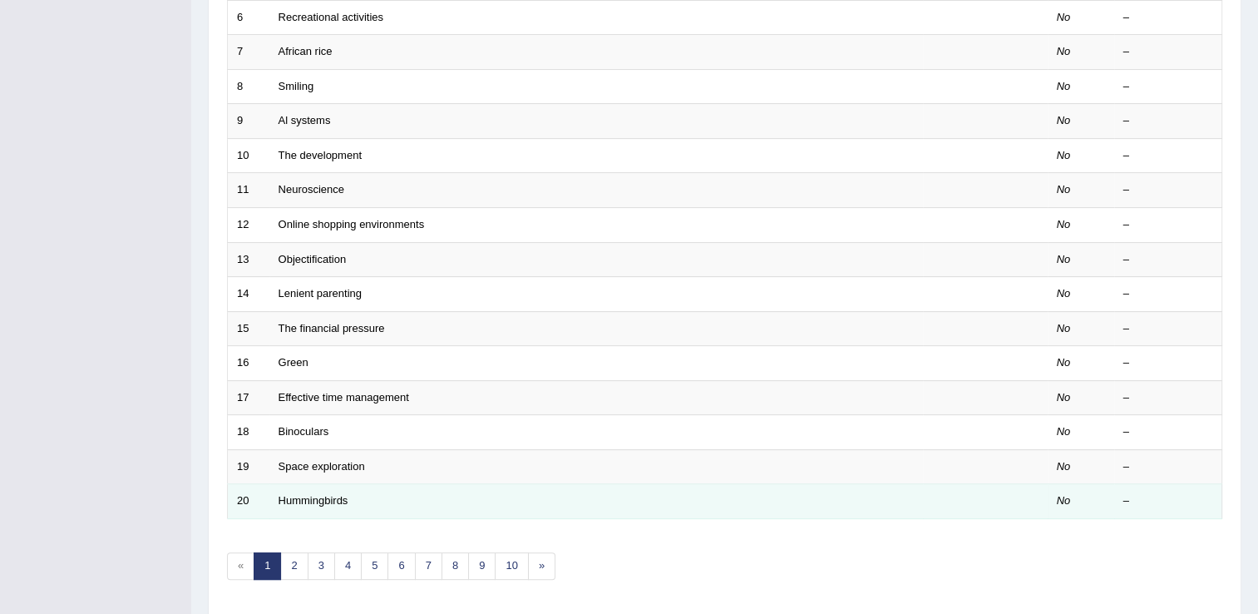
scroll to position [482, 0]
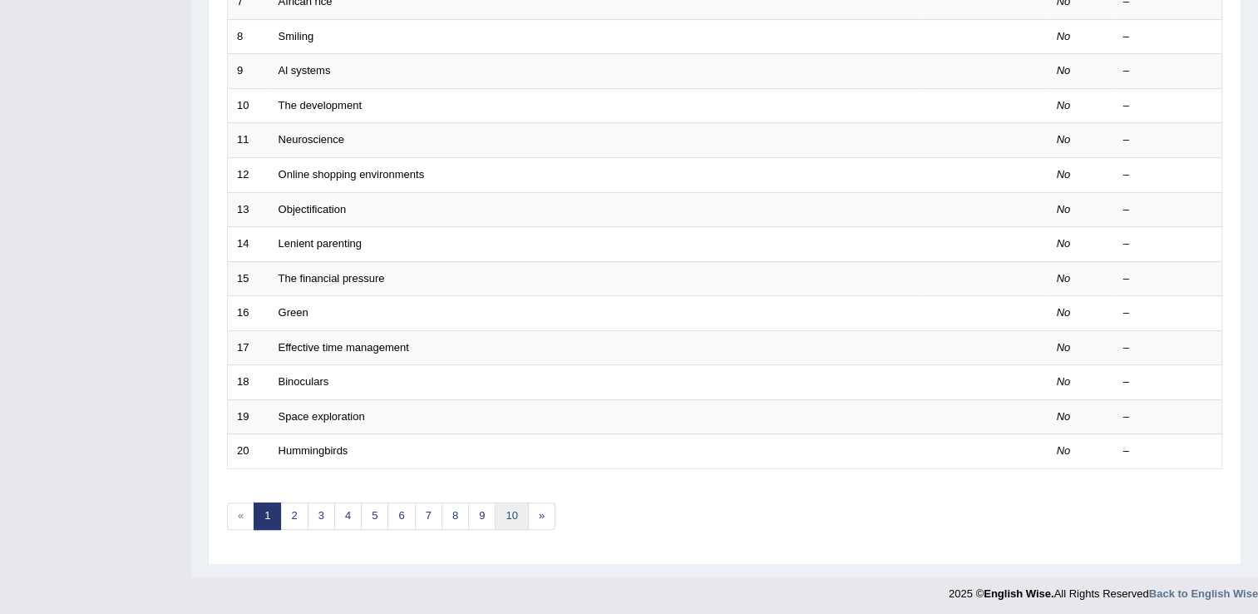
click at [508, 517] on link "10" at bounding box center [511, 515] width 33 height 27
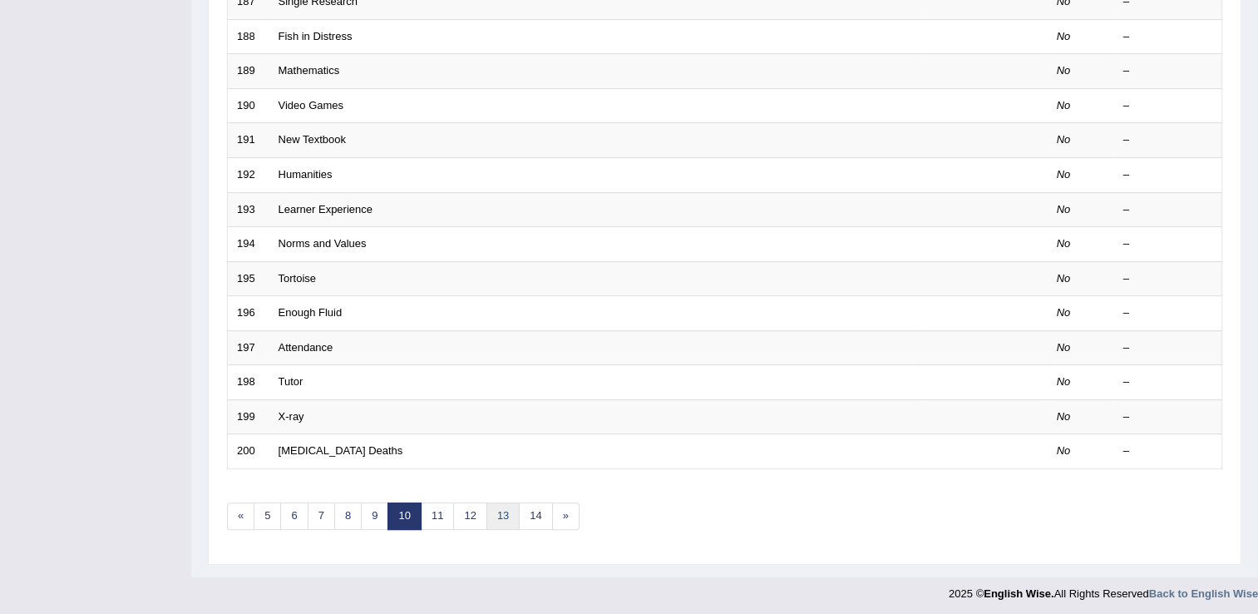
scroll to position [482, 0]
click at [525, 502] on link "14" at bounding box center [535, 515] width 33 height 27
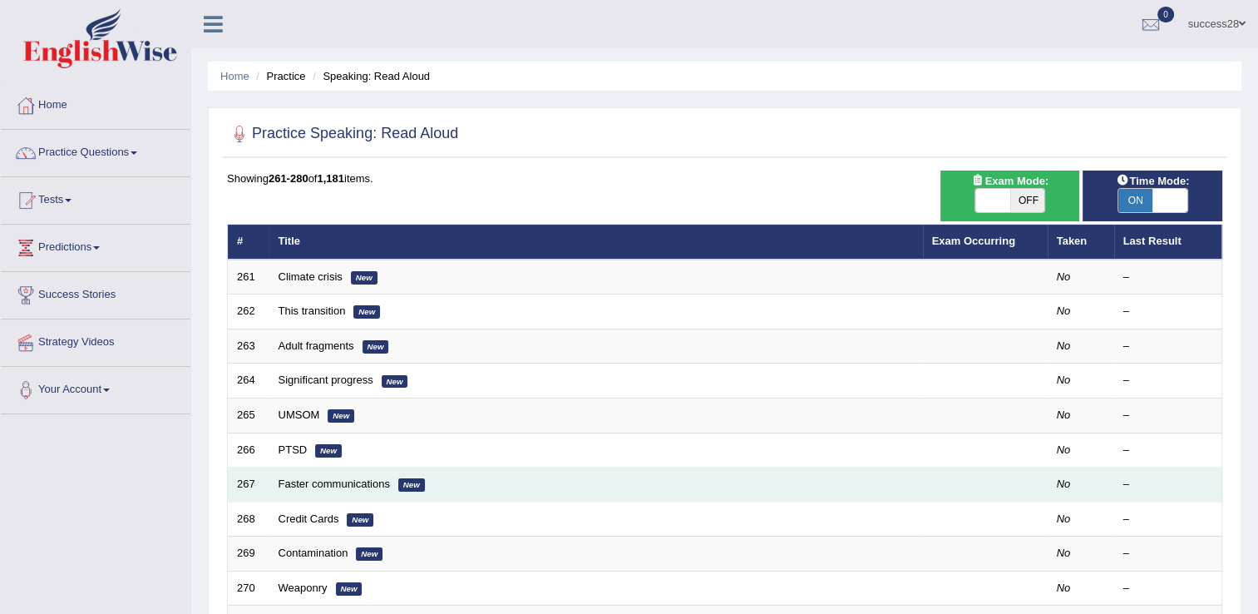
click at [314, 477] on link "Faster communications" at bounding box center [333, 483] width 111 height 12
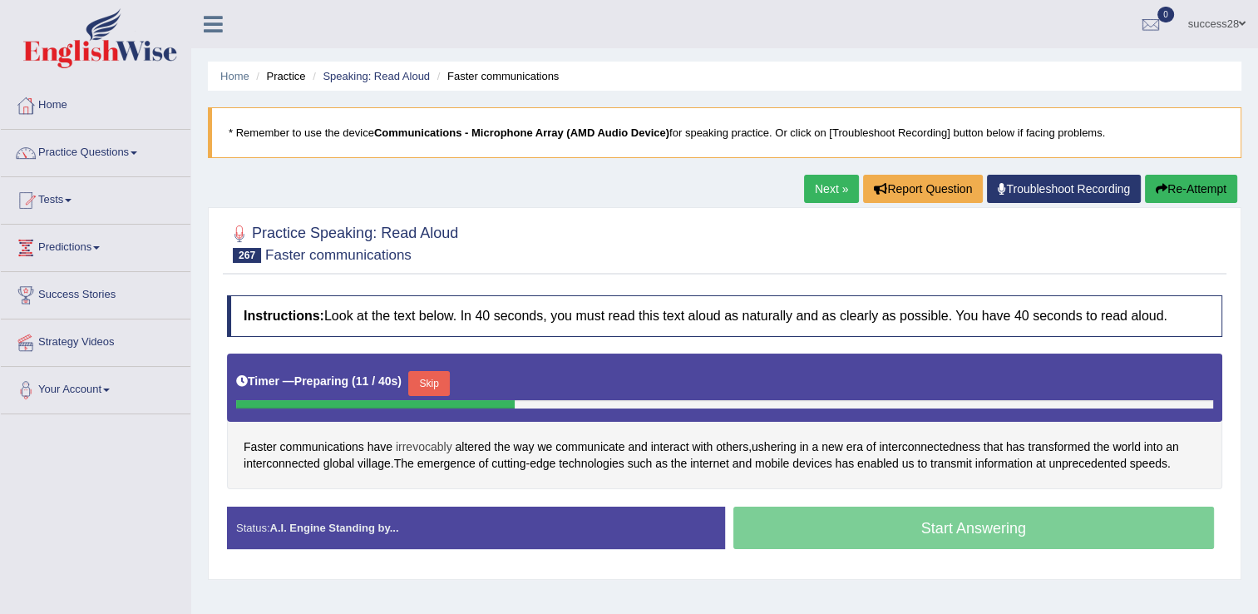
click at [419, 440] on span "irrevocably" at bounding box center [424, 446] width 57 height 17
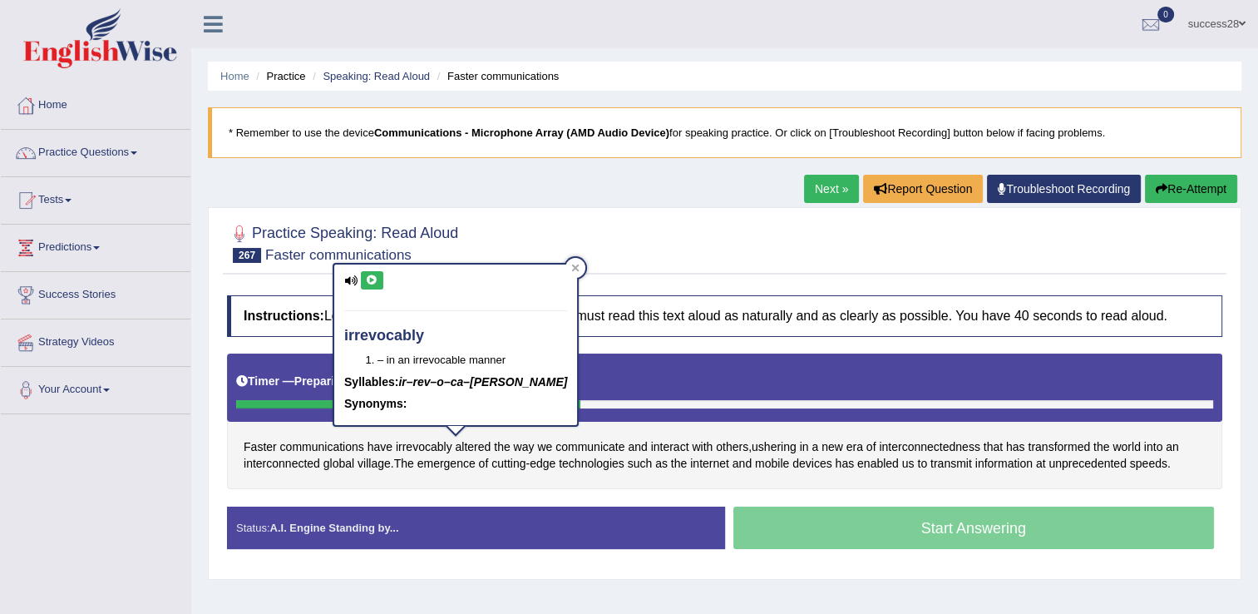
click at [367, 275] on icon at bounding box center [372, 280] width 12 height 10
click at [373, 278] on button at bounding box center [372, 280] width 22 height 18
click at [565, 262] on div at bounding box center [575, 268] width 20 height 20
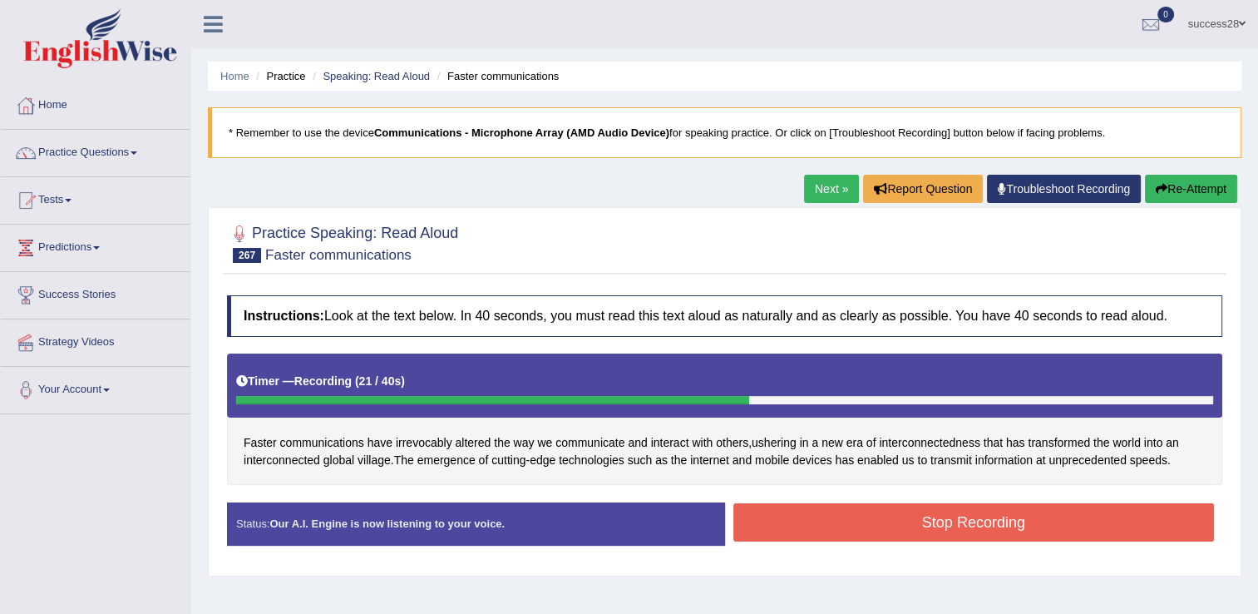
click at [1115, 529] on button "Stop Recording" at bounding box center [973, 522] width 481 height 38
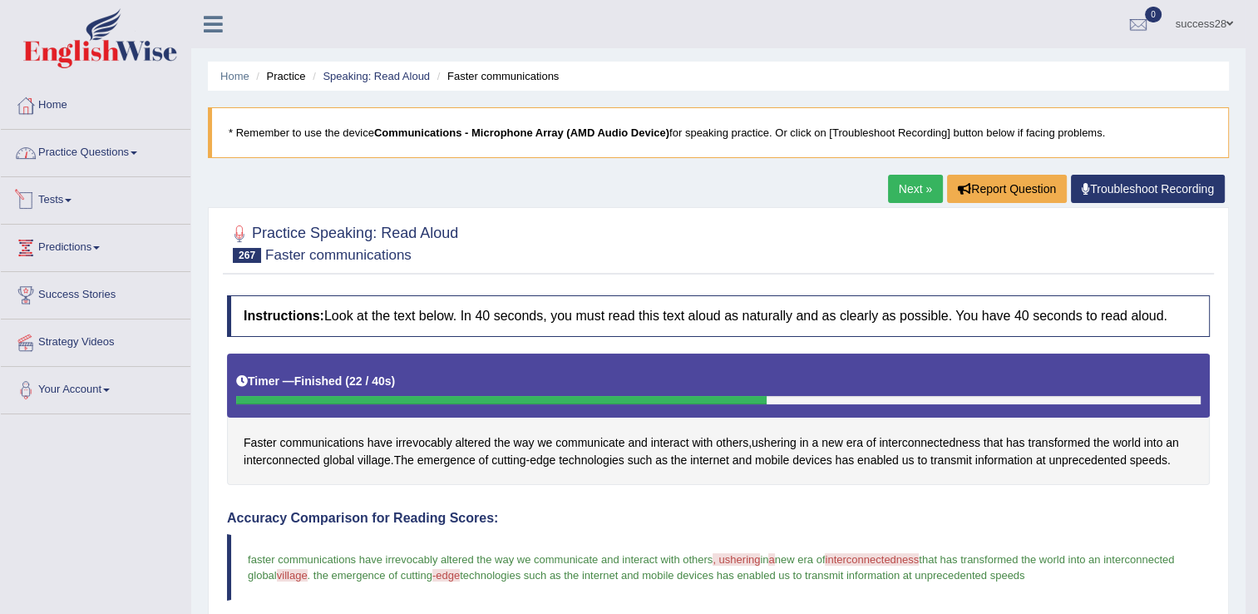
click at [86, 155] on link "Practice Questions" at bounding box center [96, 151] width 190 height 42
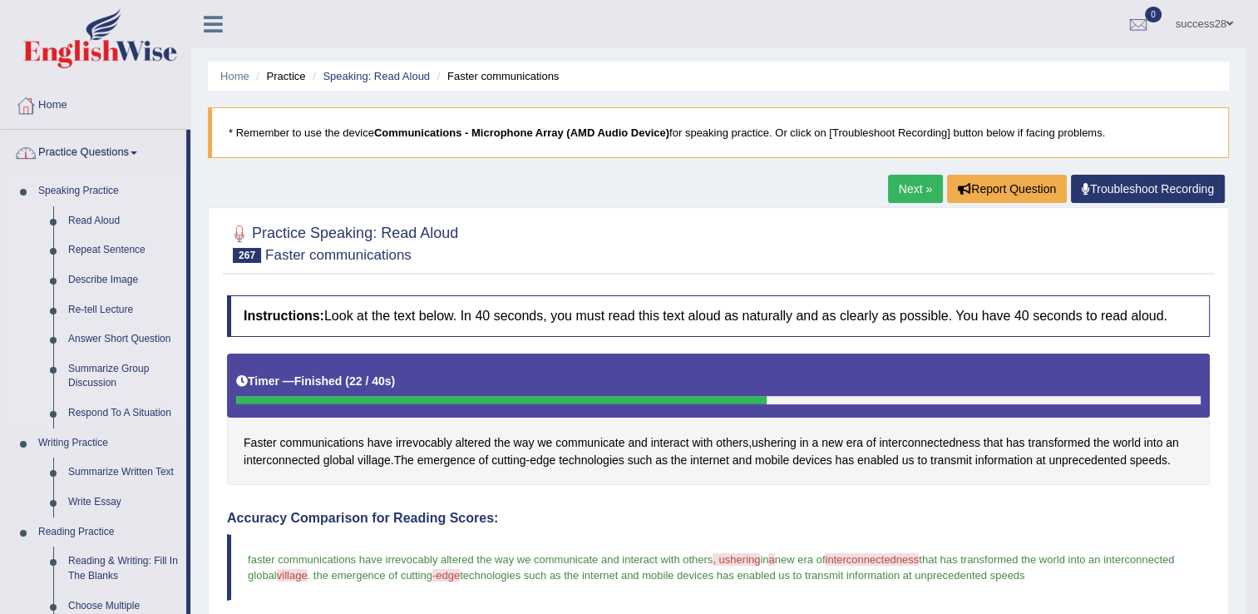
click at [86, 221] on link "Read Aloud" at bounding box center [124, 221] width 126 height 30
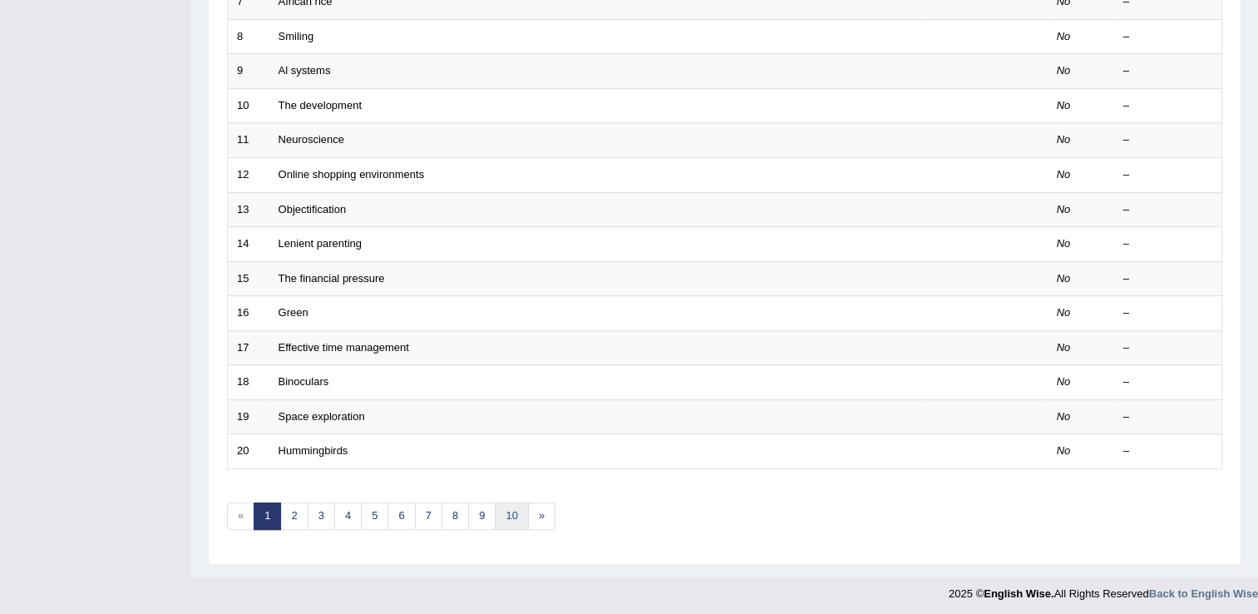
scroll to position [482, 0]
click at [515, 514] on link "10" at bounding box center [511, 515] width 33 height 27
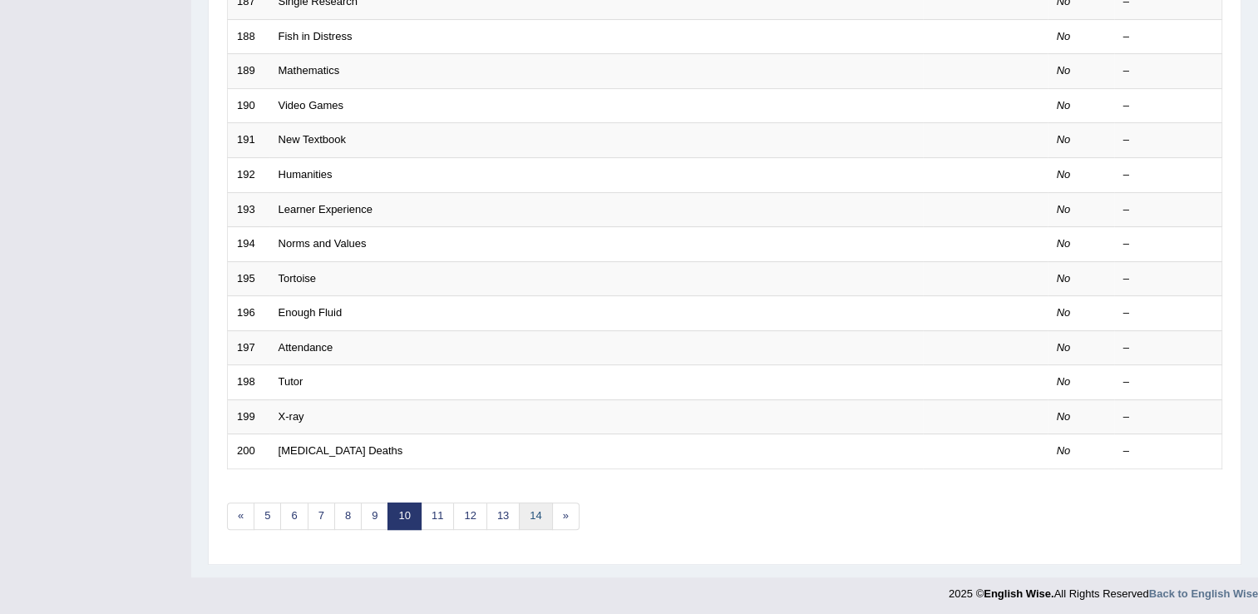
click at [525, 504] on link "14" at bounding box center [535, 515] width 33 height 27
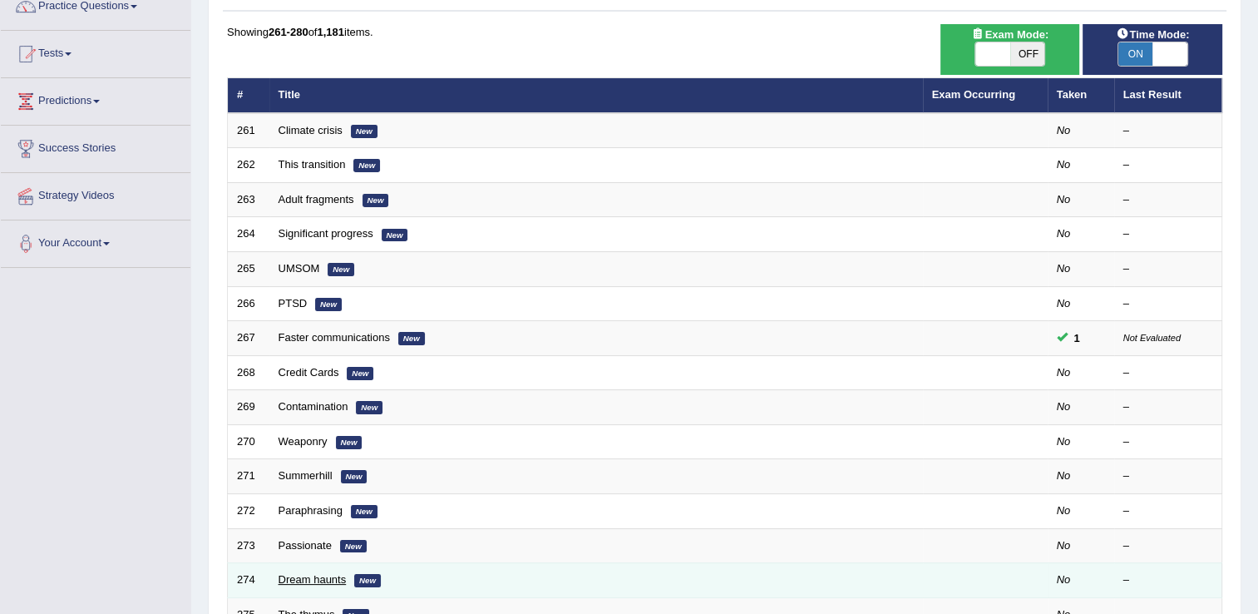
scroll to position [249, 0]
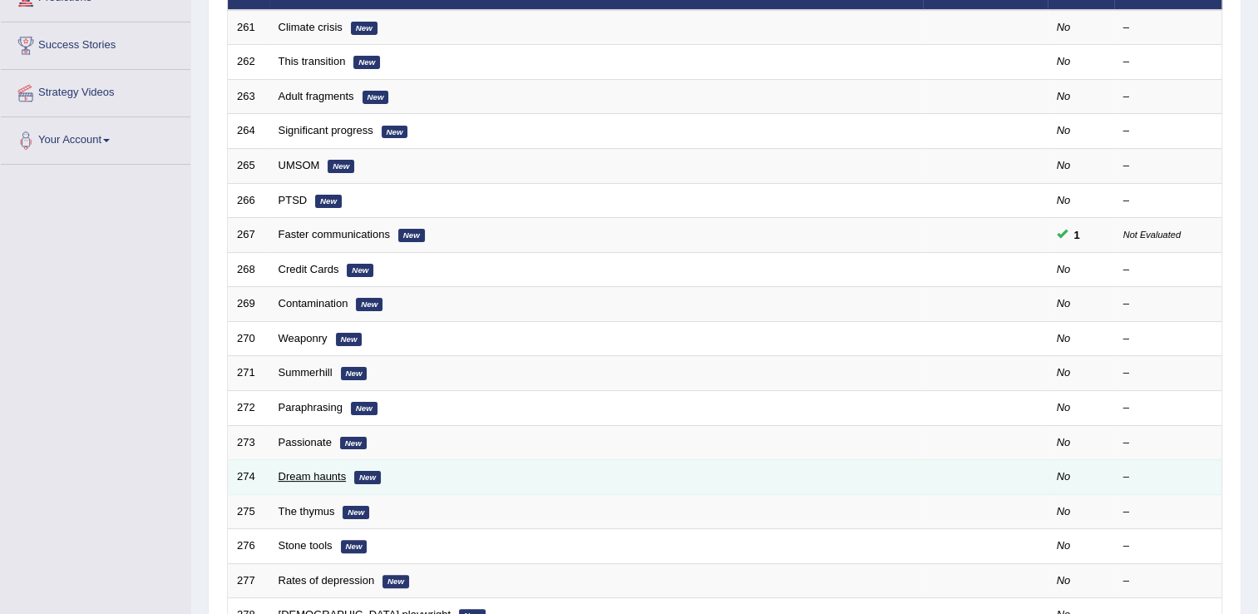
click at [311, 475] on link "Dream haunts" at bounding box center [312, 476] width 68 height 12
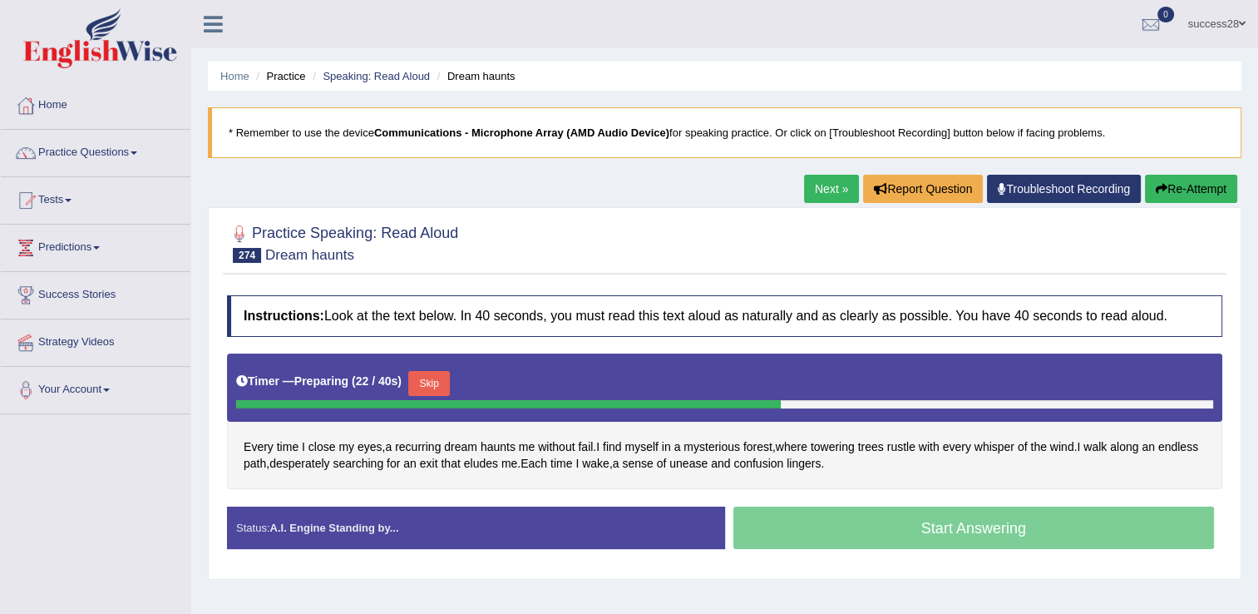
click at [426, 379] on button "Skip" at bounding box center [429, 383] width 42 height 25
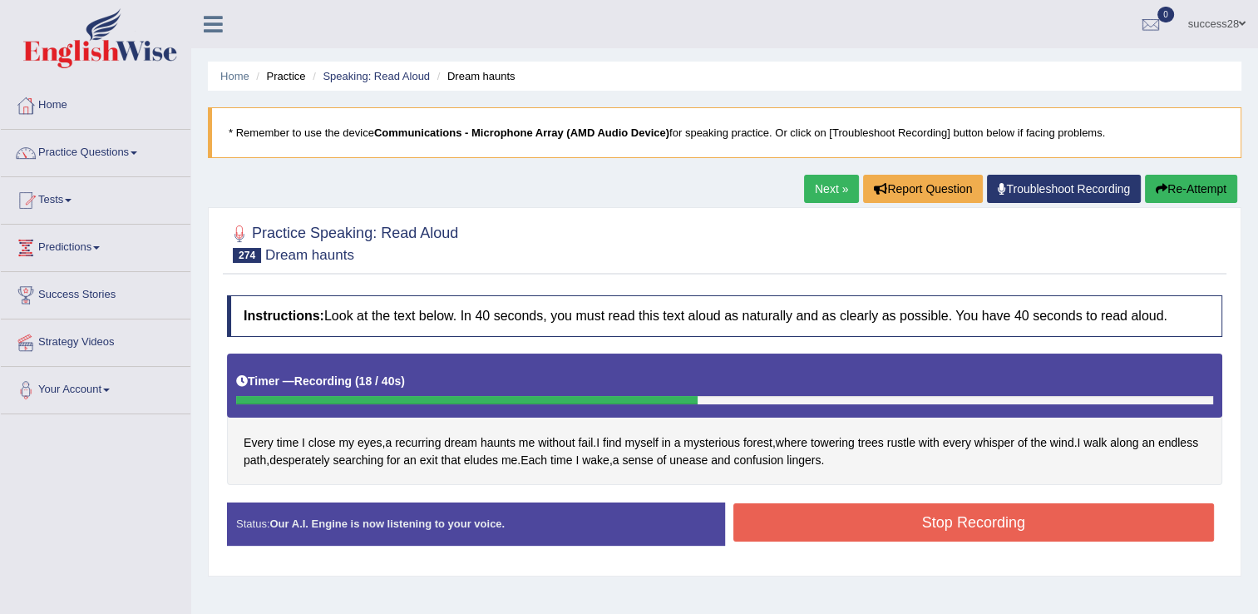
click at [771, 529] on button "Stop Recording" at bounding box center [973, 522] width 481 height 38
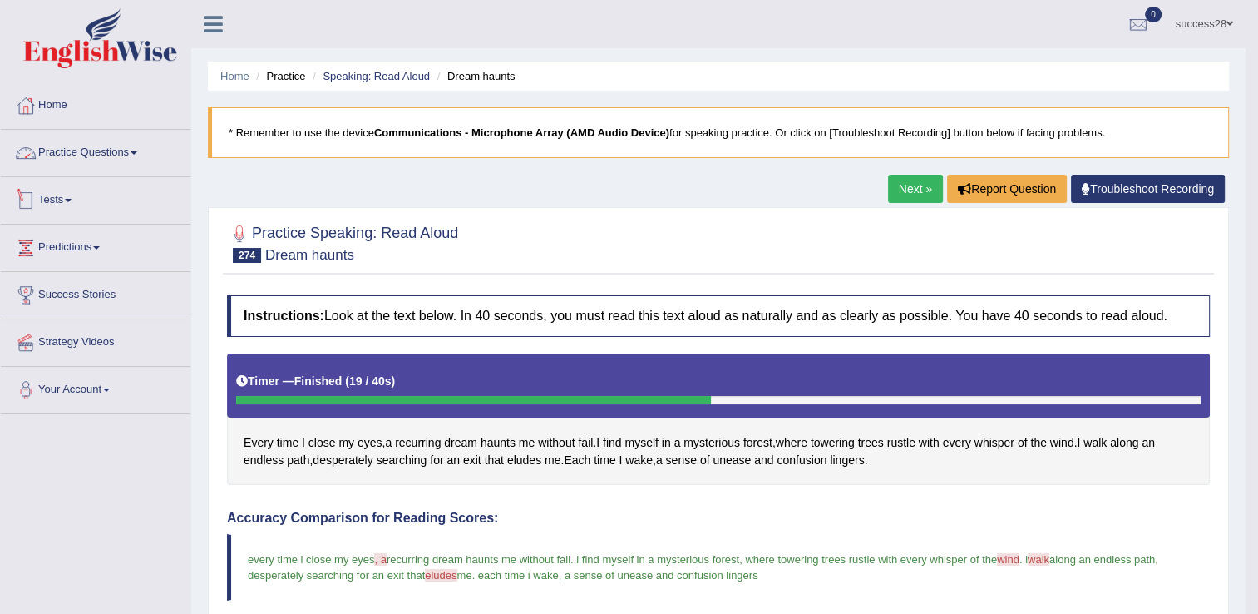
click at [98, 150] on link "Practice Questions" at bounding box center [96, 151] width 190 height 42
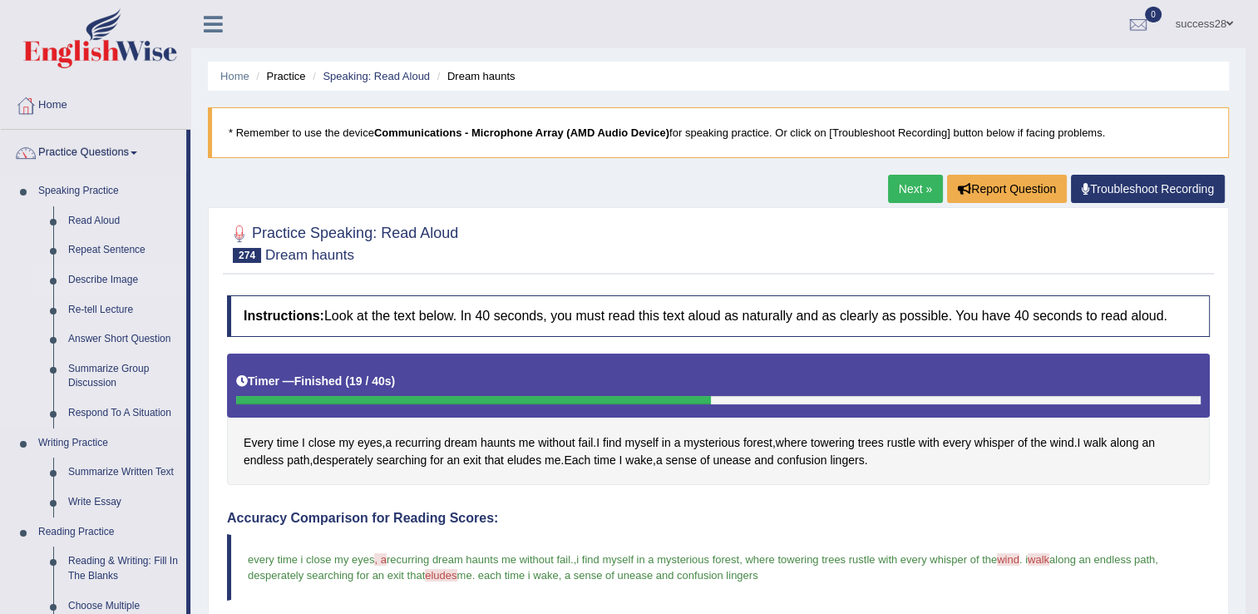
click at [103, 283] on link "Describe Image" at bounding box center [124, 280] width 126 height 30
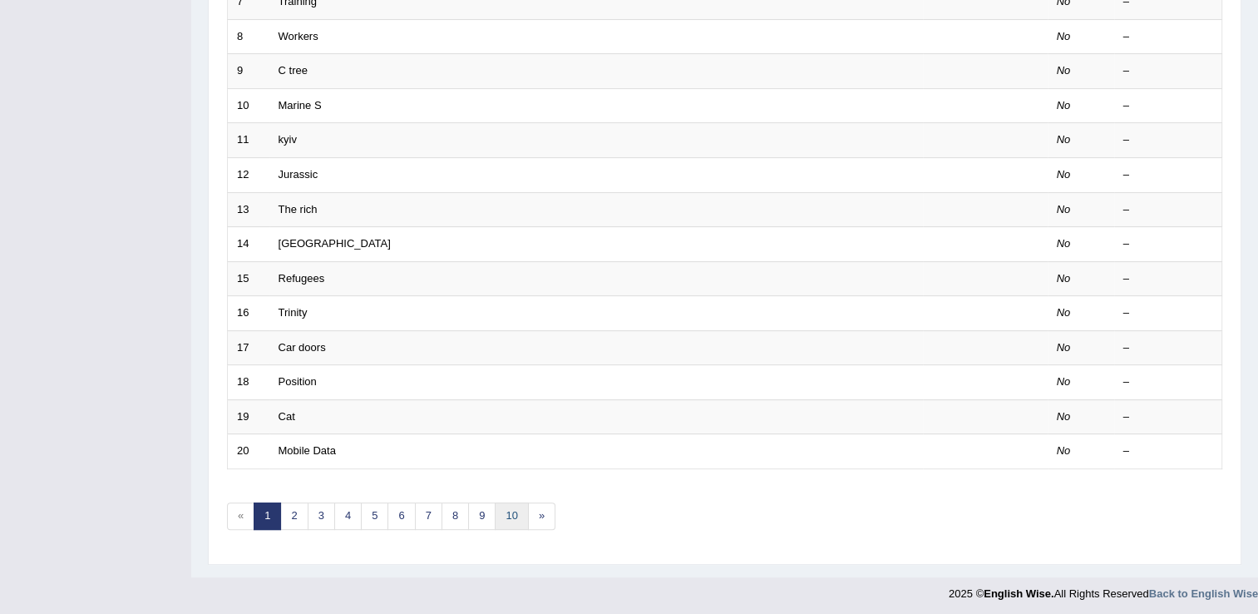
click at [504, 516] on link "10" at bounding box center [511, 515] width 33 height 27
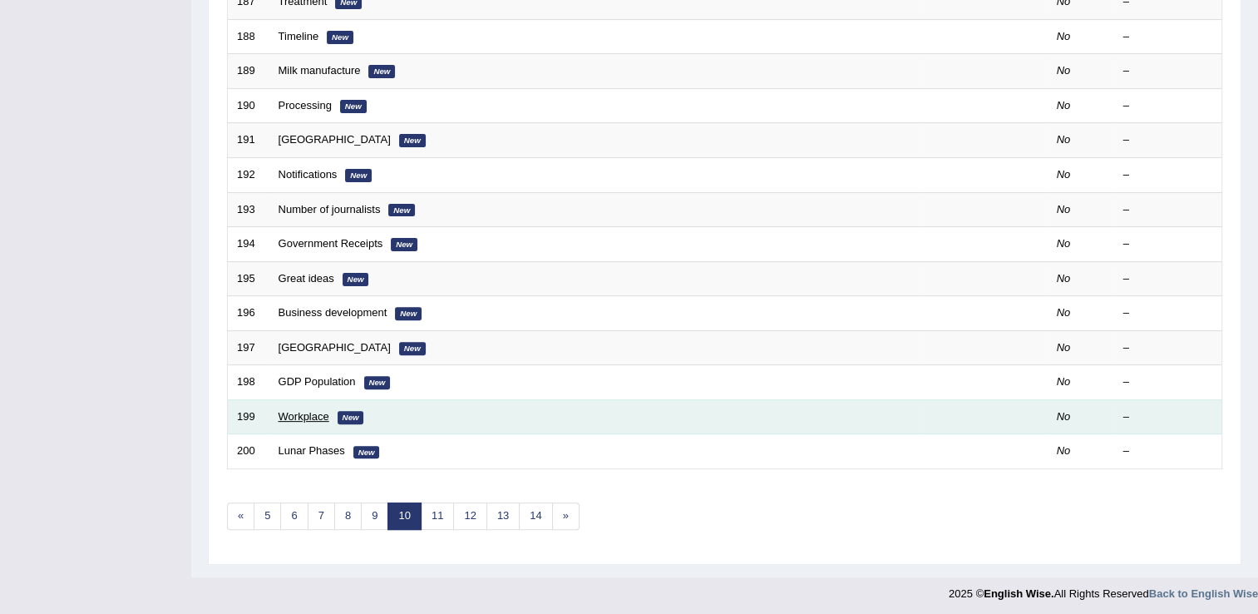
click at [309, 411] on link "Workplace" at bounding box center [303, 416] width 51 height 12
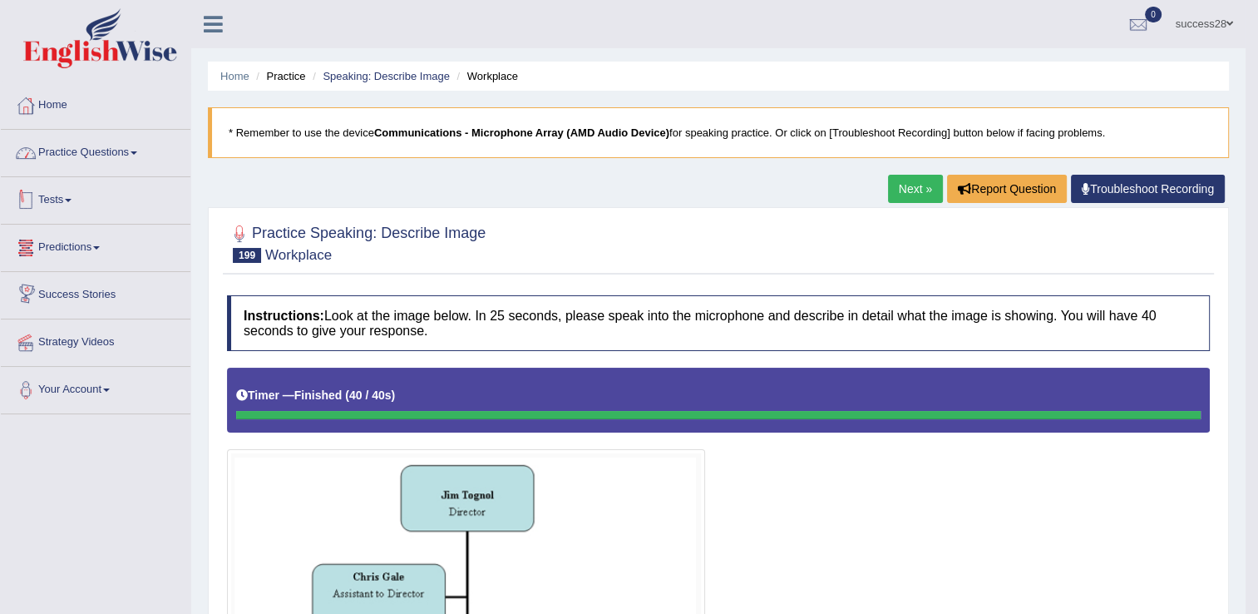
click at [127, 155] on link "Practice Questions" at bounding box center [96, 151] width 190 height 42
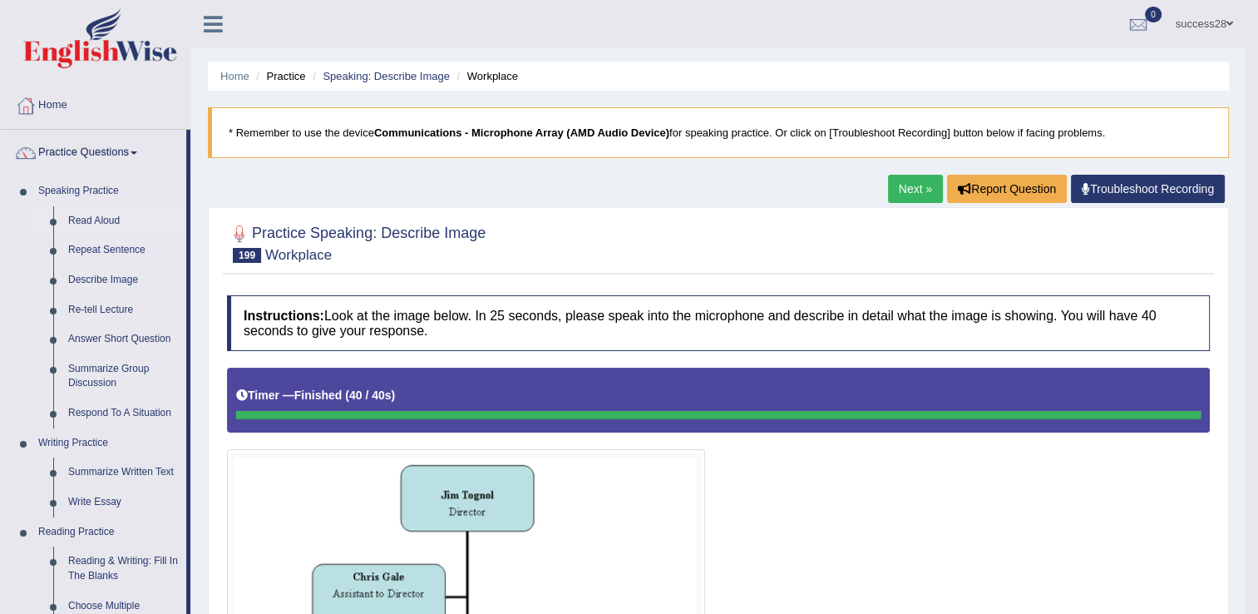
click at [90, 215] on link "Read Aloud" at bounding box center [124, 221] width 126 height 30
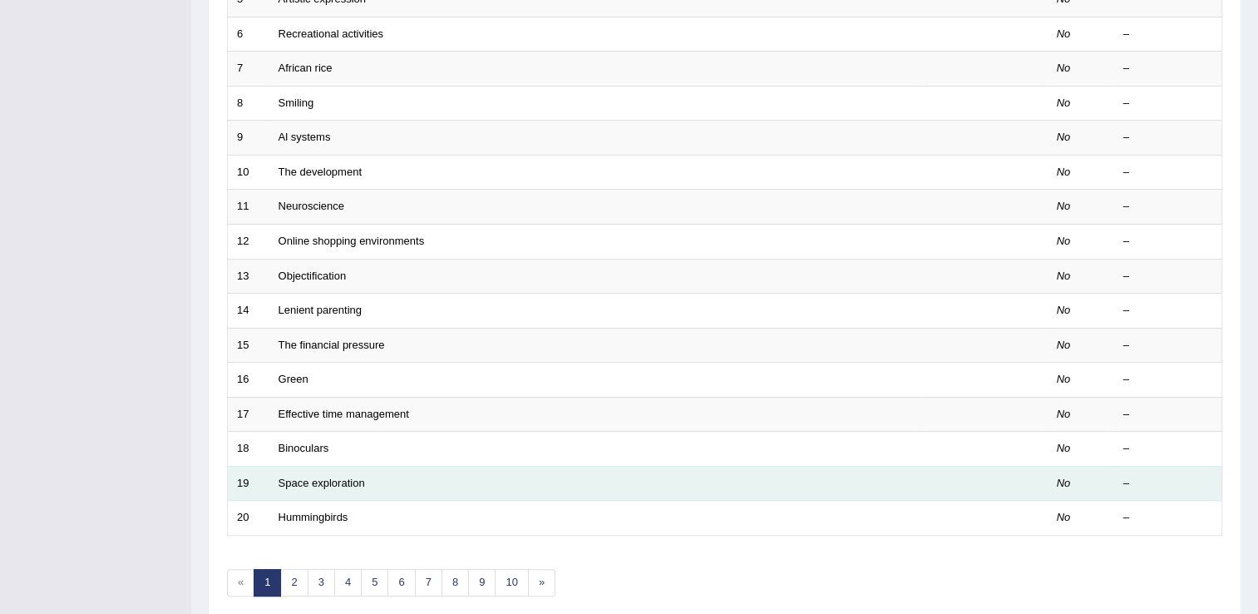
scroll to position [482, 0]
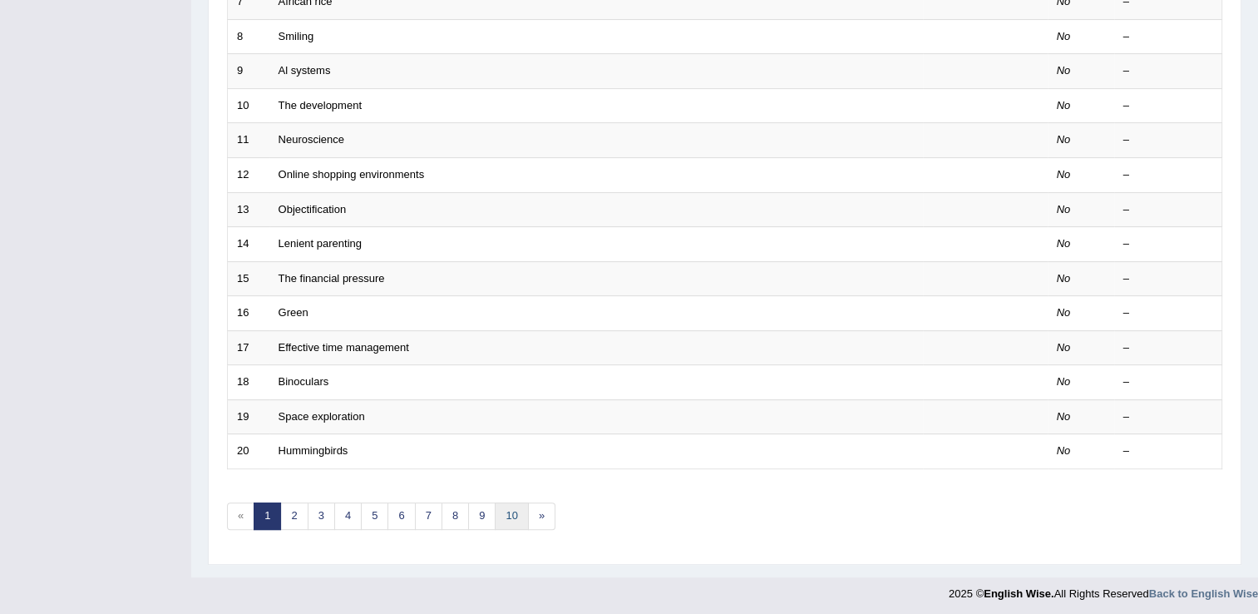
click at [507, 516] on link "10" at bounding box center [511, 515] width 33 height 27
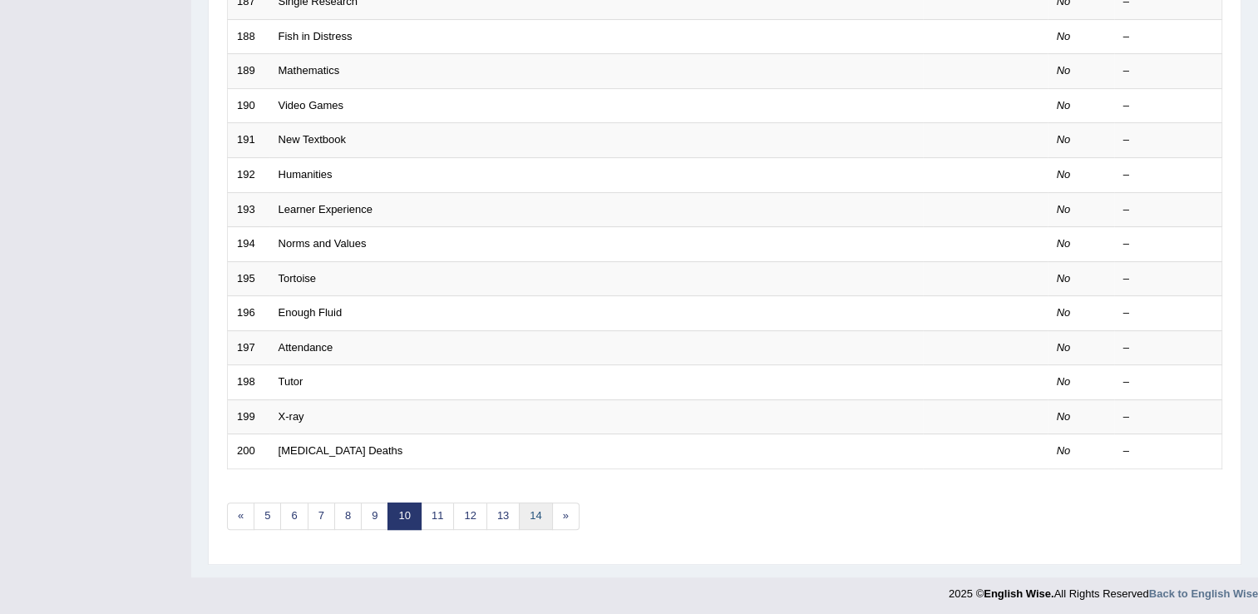
click at [538, 513] on link "14" at bounding box center [535, 515] width 33 height 27
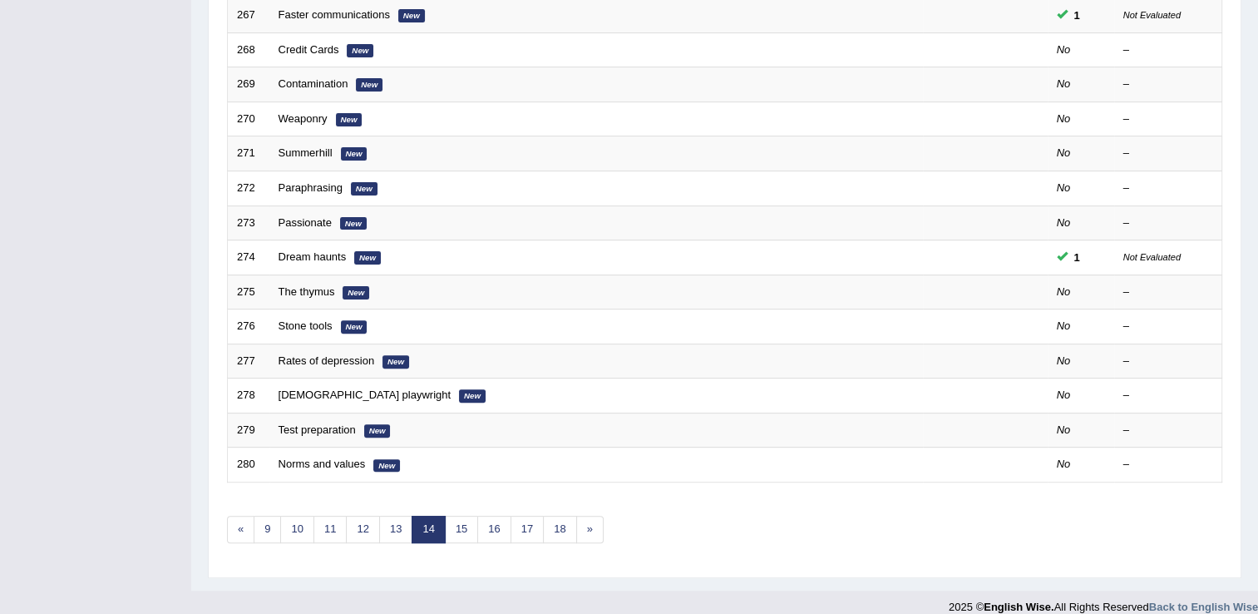
scroll to position [482, 0]
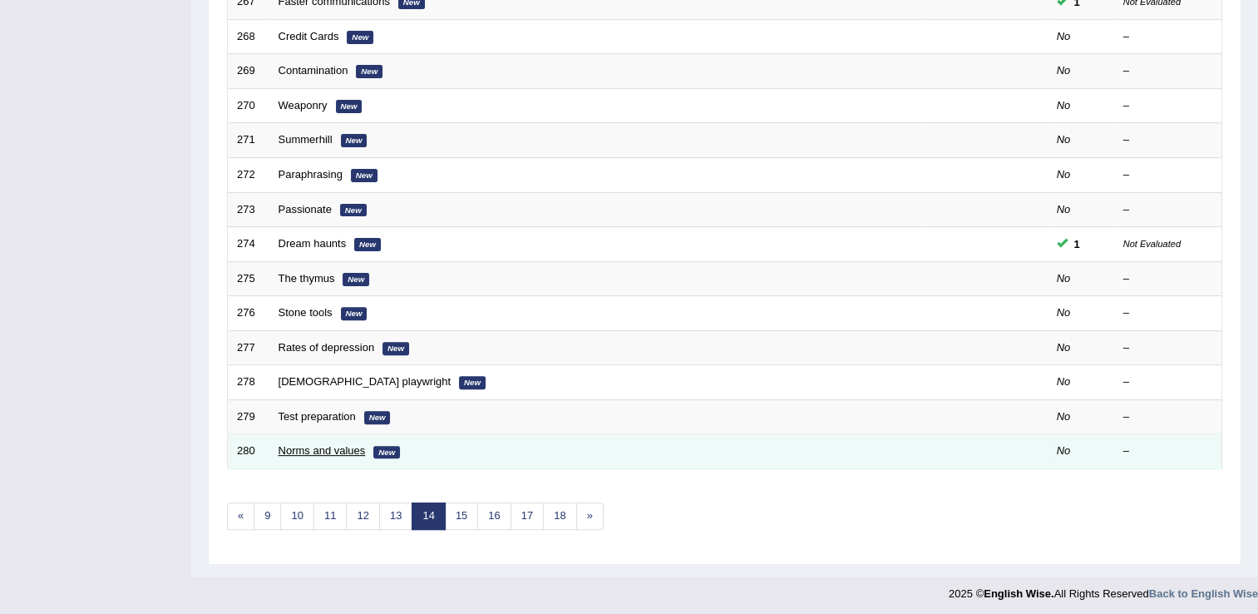
click at [302, 451] on link "Norms and values" at bounding box center [321, 450] width 87 height 12
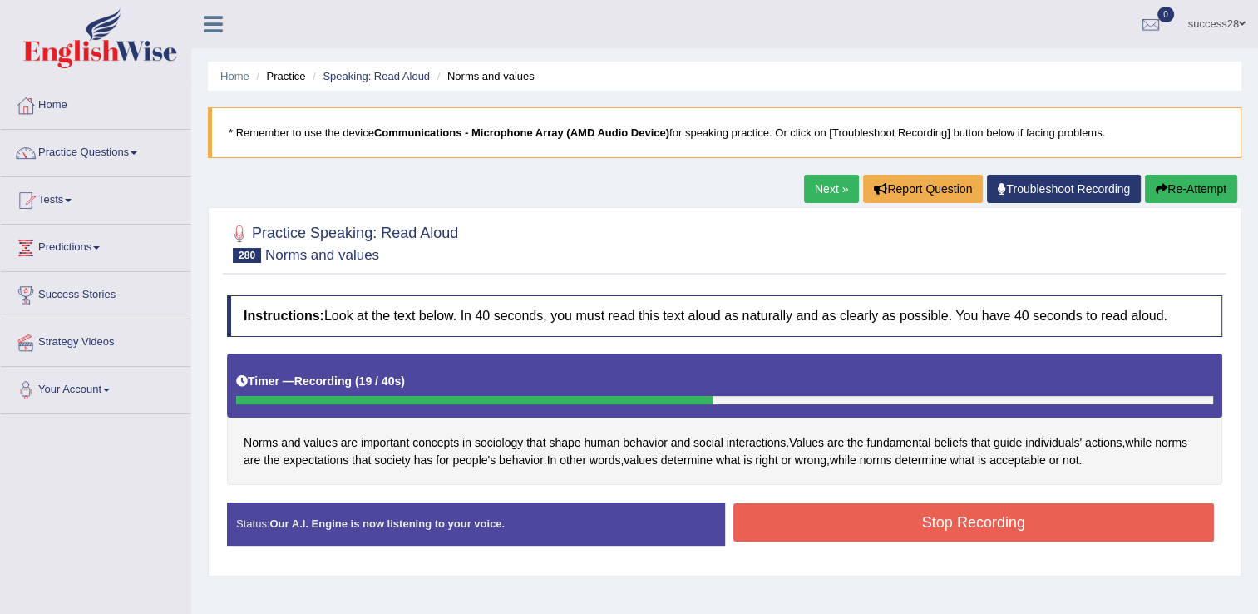
click at [796, 519] on button "Stop Recording" at bounding box center [973, 522] width 481 height 38
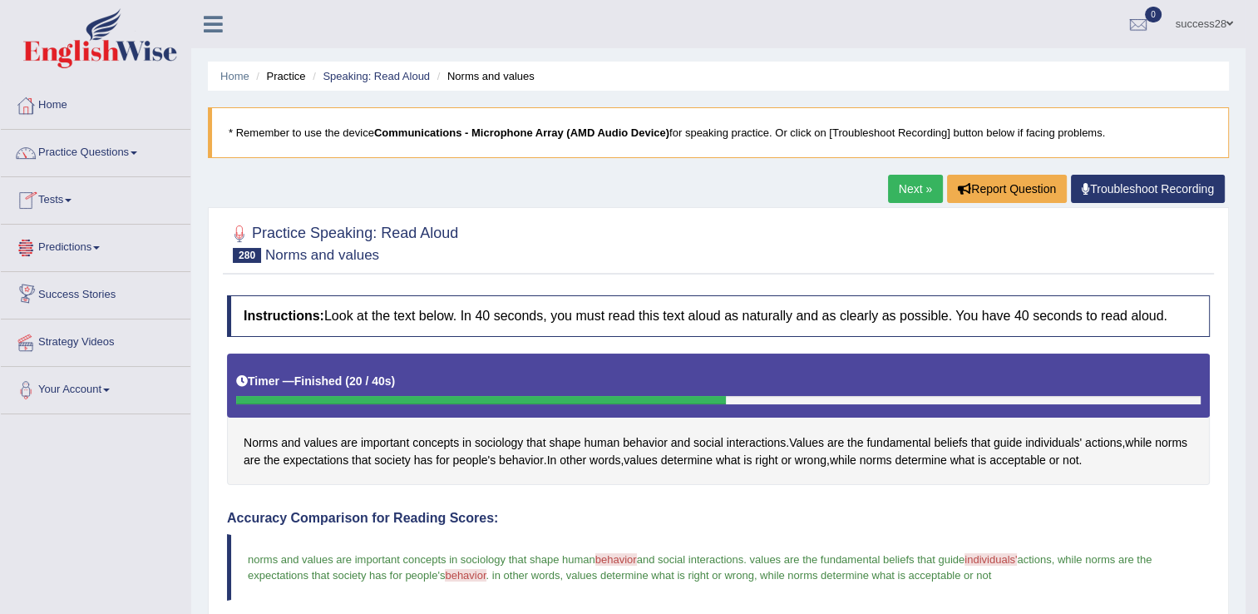
click at [94, 162] on link "Practice Questions" at bounding box center [96, 151] width 190 height 42
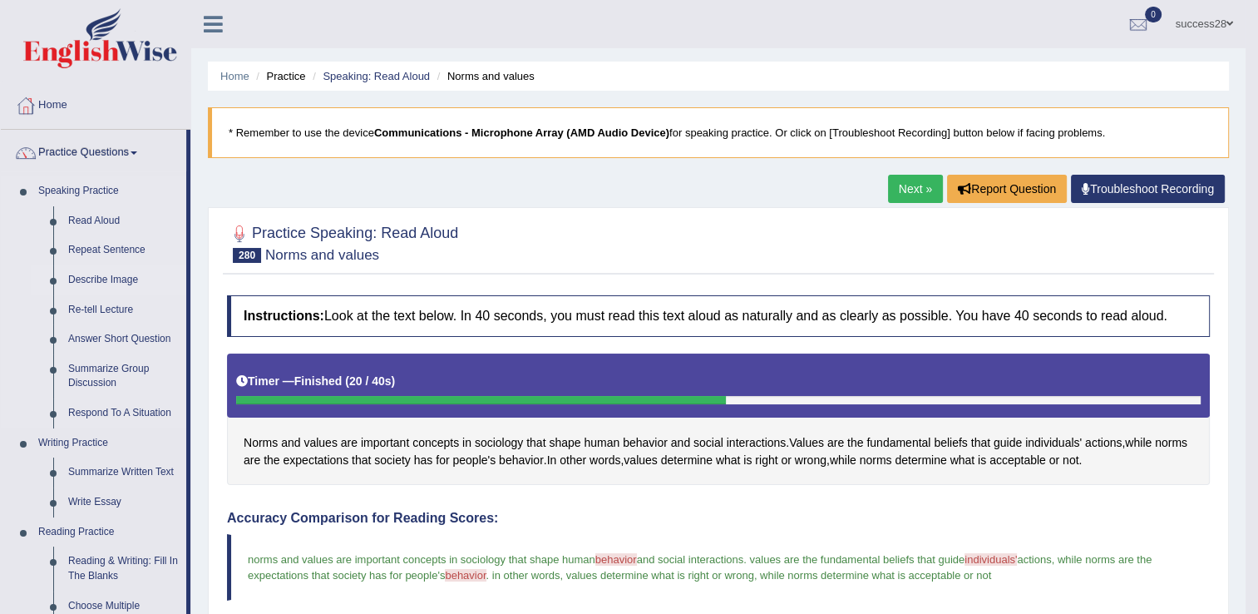
click at [101, 275] on link "Describe Image" at bounding box center [124, 280] width 126 height 30
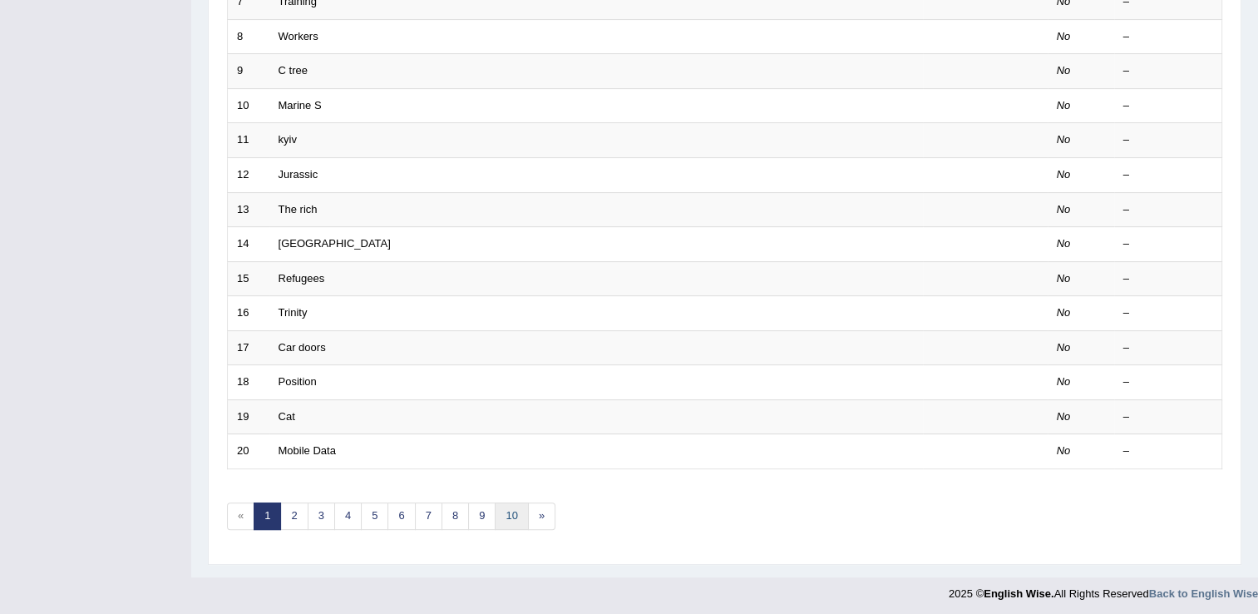
click at [499, 514] on link "10" at bounding box center [511, 515] width 33 height 27
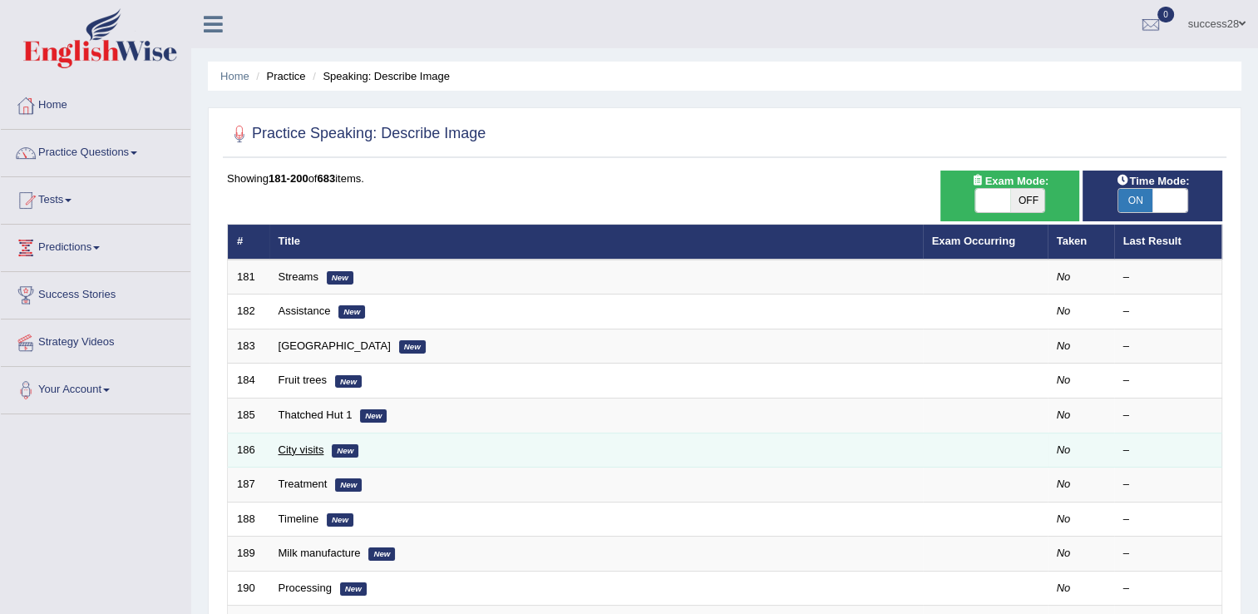
click at [298, 444] on link "City visits" at bounding box center [301, 449] width 46 height 12
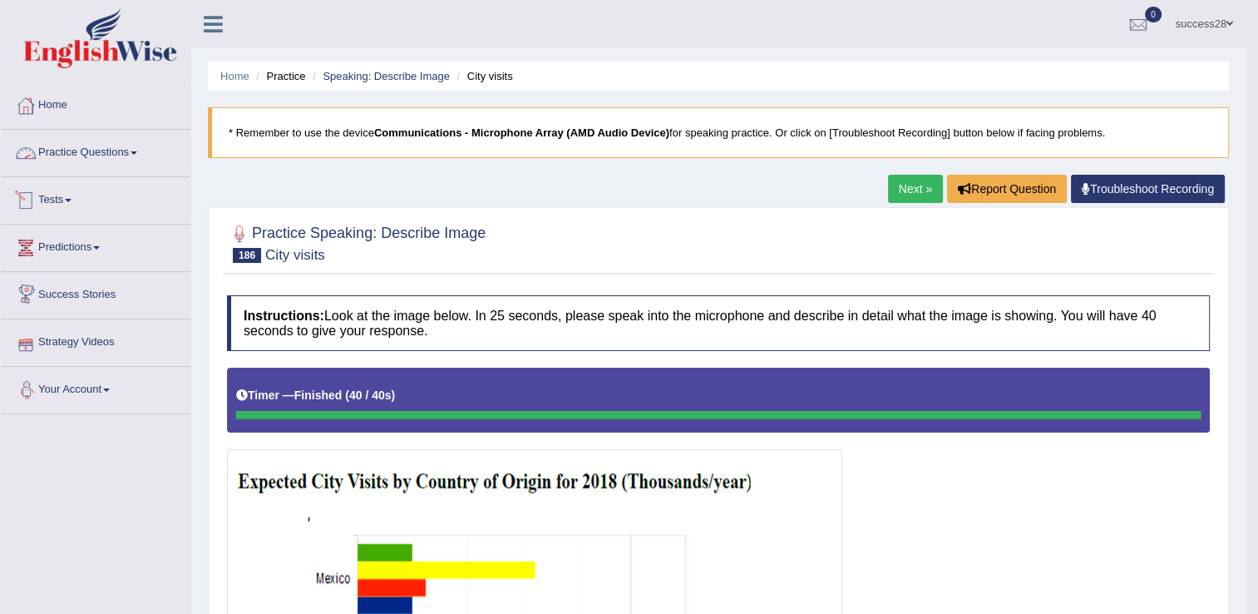
click at [100, 158] on link "Practice Questions" at bounding box center [96, 151] width 190 height 42
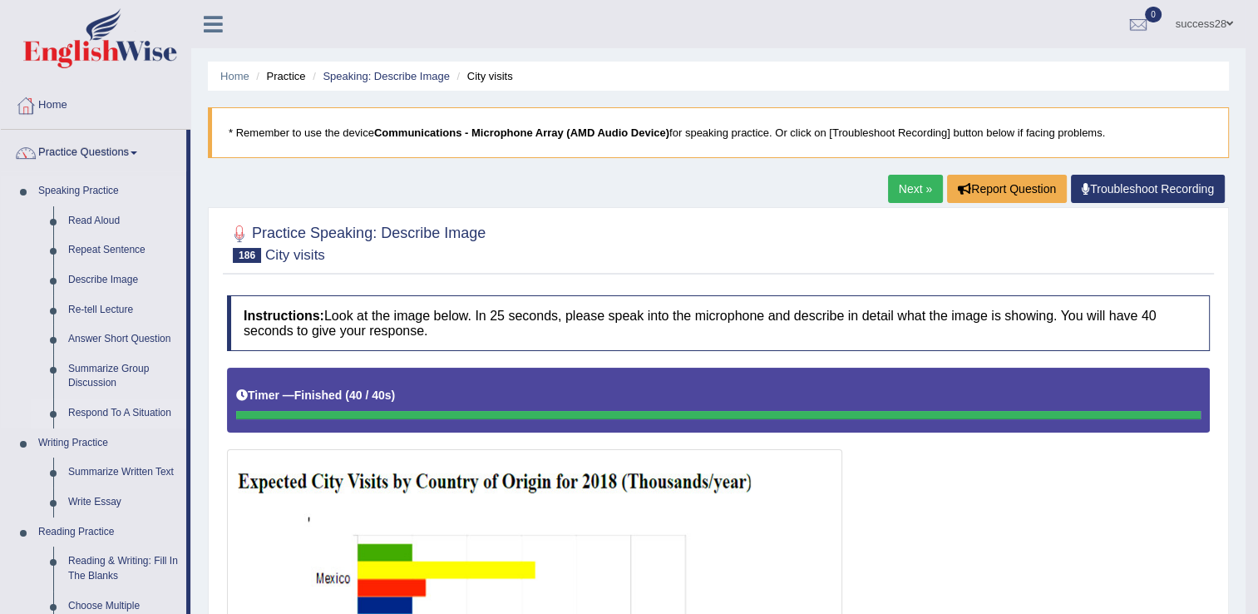
click at [117, 407] on link "Respond To A Situation" at bounding box center [124, 413] width 126 height 30
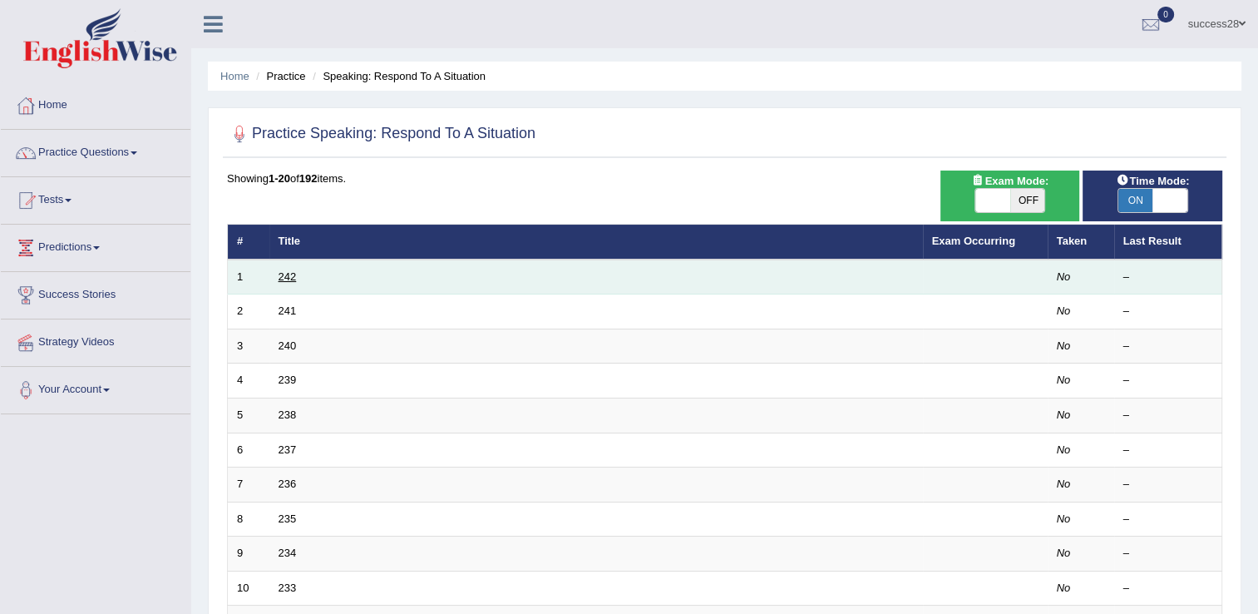
click at [287, 274] on link "242" at bounding box center [287, 276] width 18 height 12
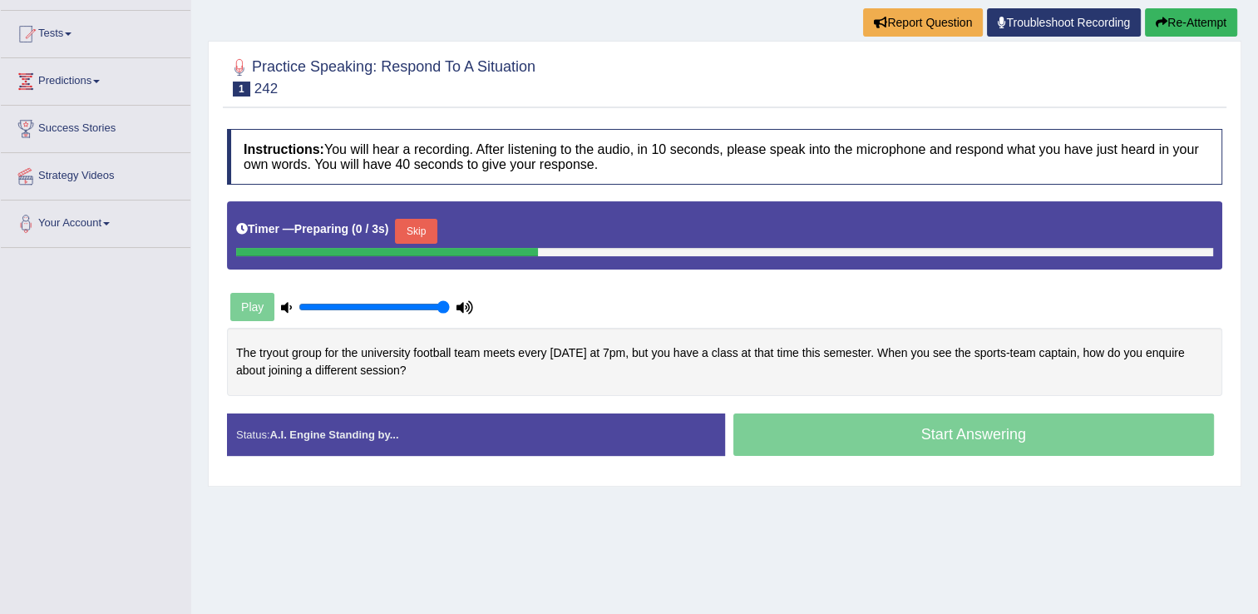
scroll to position [166, 0]
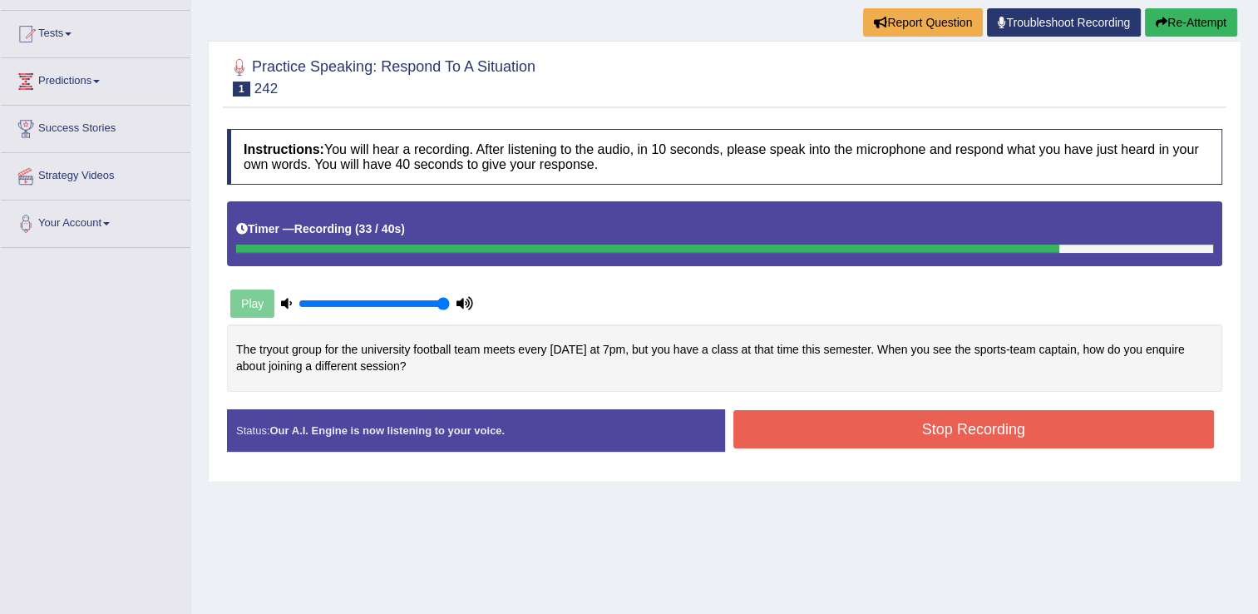
click at [801, 436] on button "Stop Recording" at bounding box center [973, 429] width 481 height 38
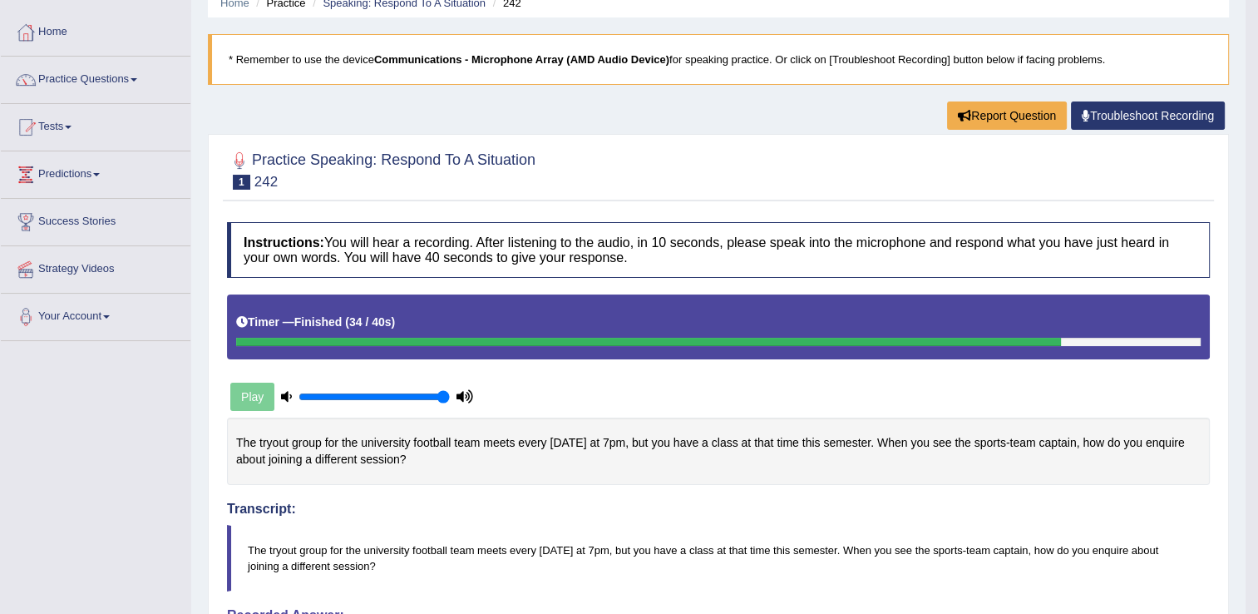
scroll to position [0, 0]
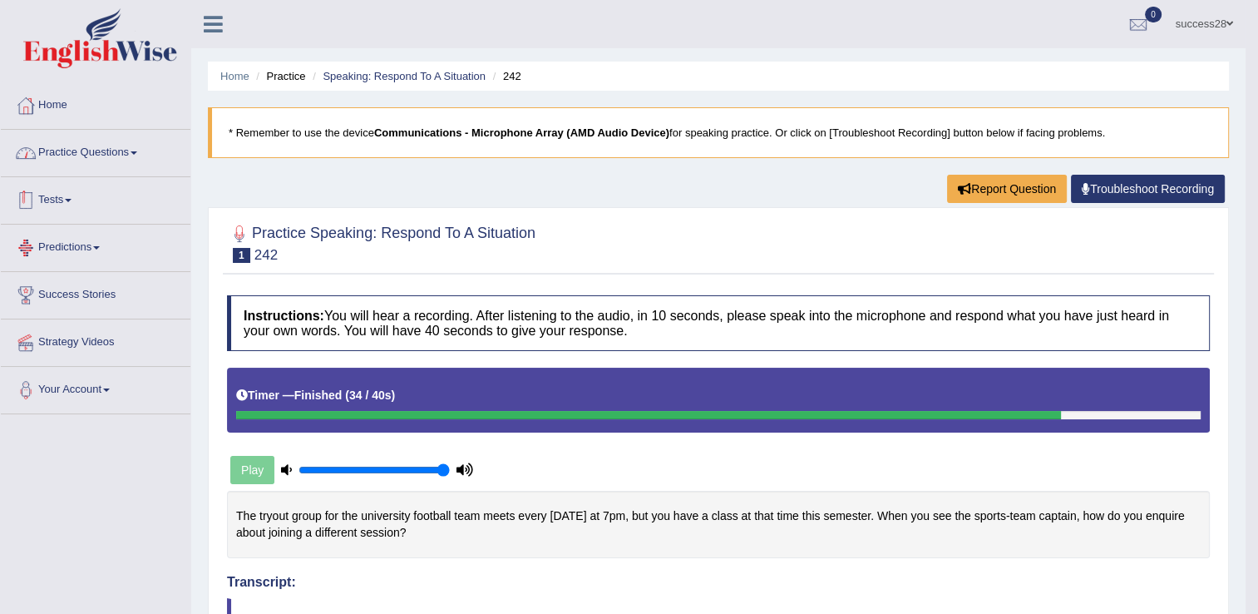
click at [100, 138] on link "Practice Questions" at bounding box center [96, 151] width 190 height 42
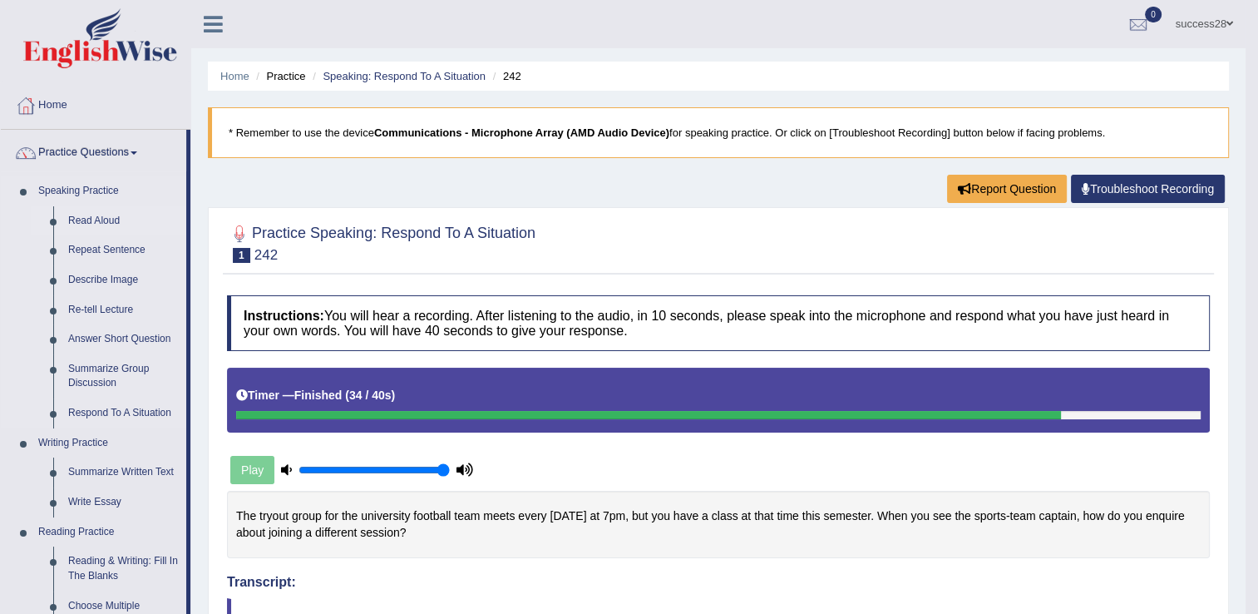
click at [102, 215] on link "Read Aloud" at bounding box center [124, 221] width 126 height 30
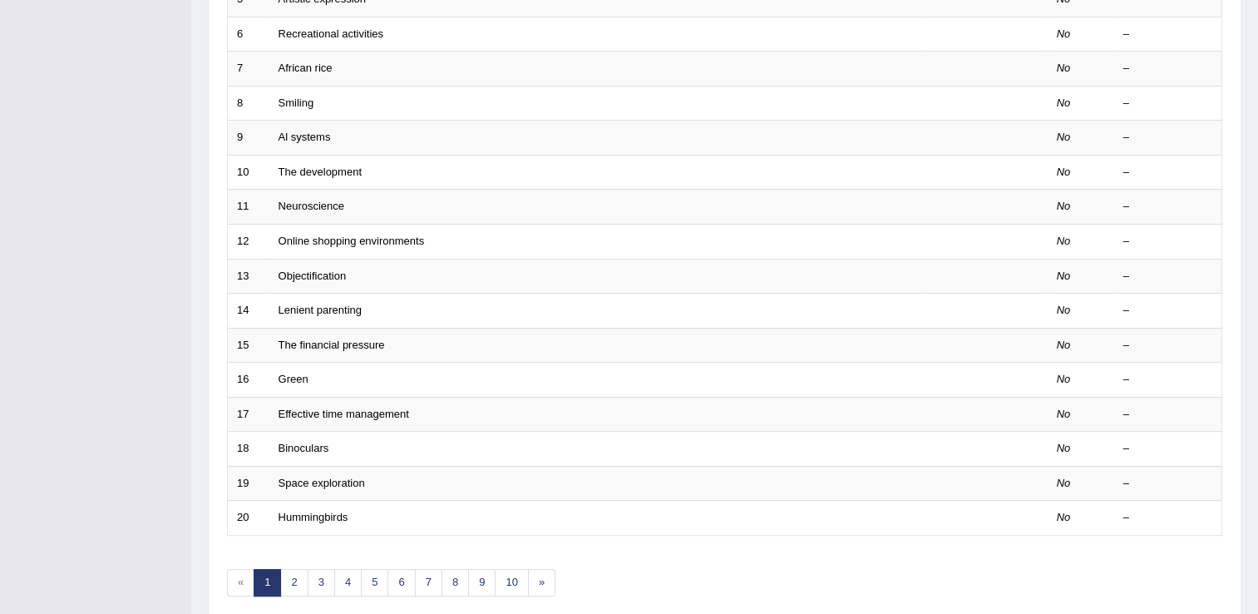
scroll to position [482, 0]
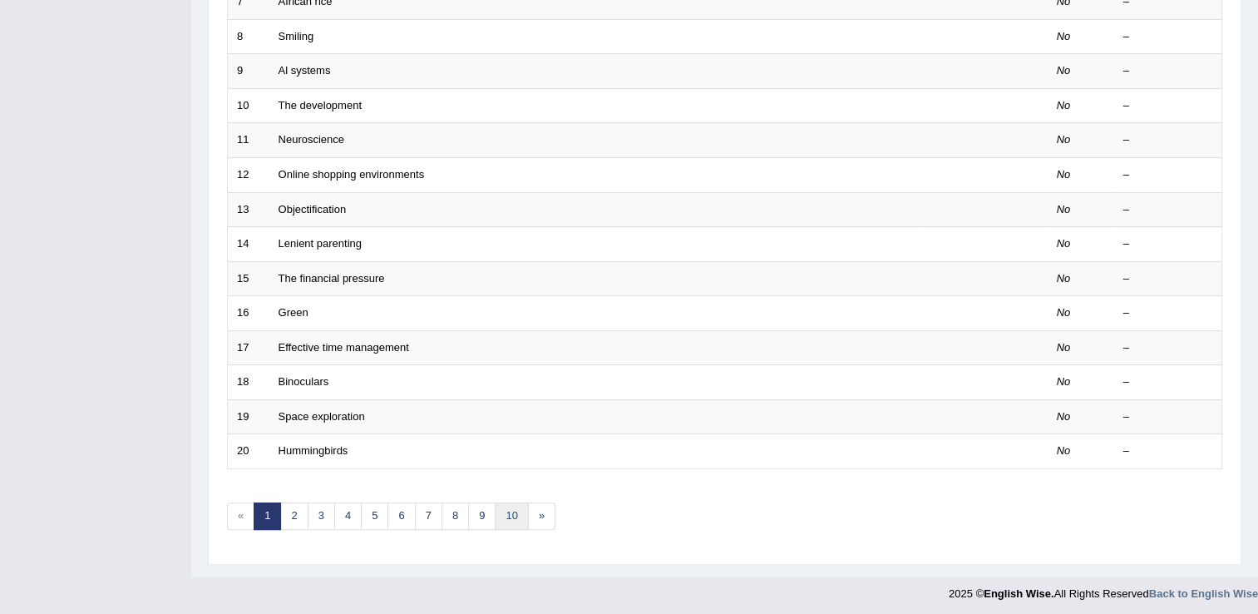
click at [502, 505] on link "10" at bounding box center [511, 515] width 33 height 27
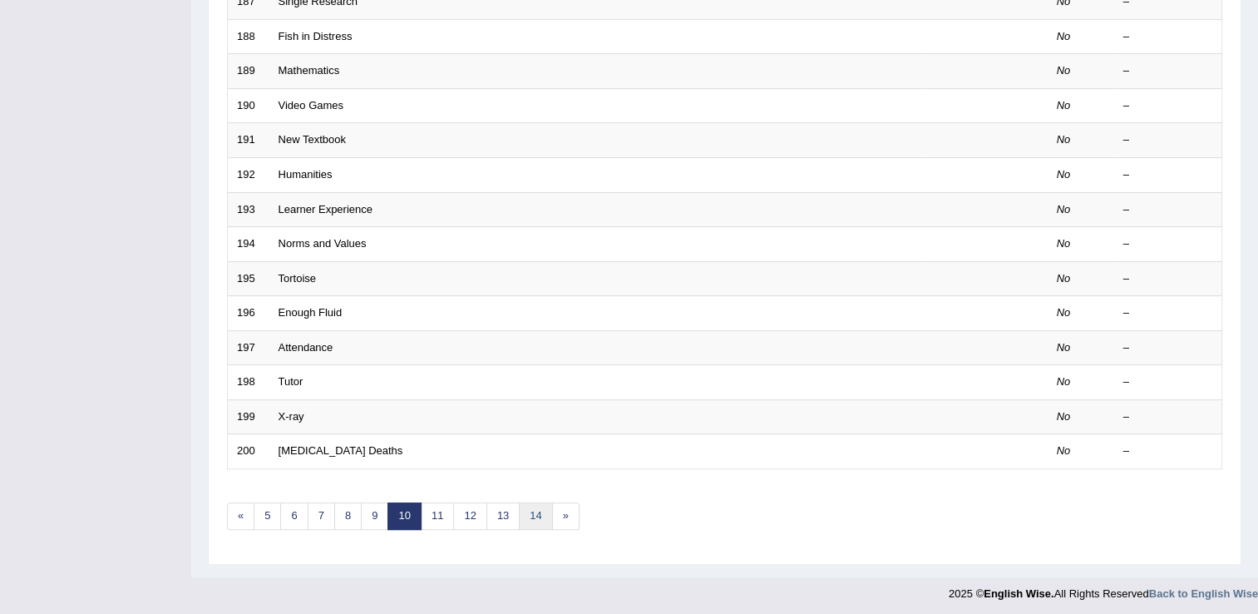
scroll to position [482, 0]
click at [522, 505] on link "14" at bounding box center [535, 515] width 33 height 27
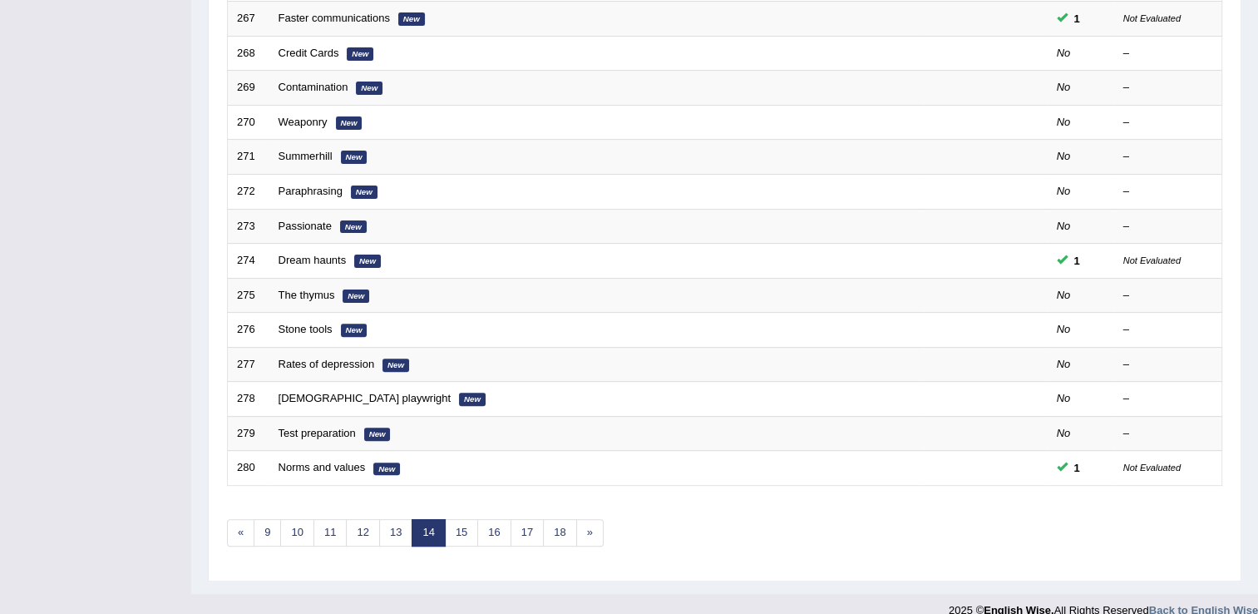
scroll to position [482, 0]
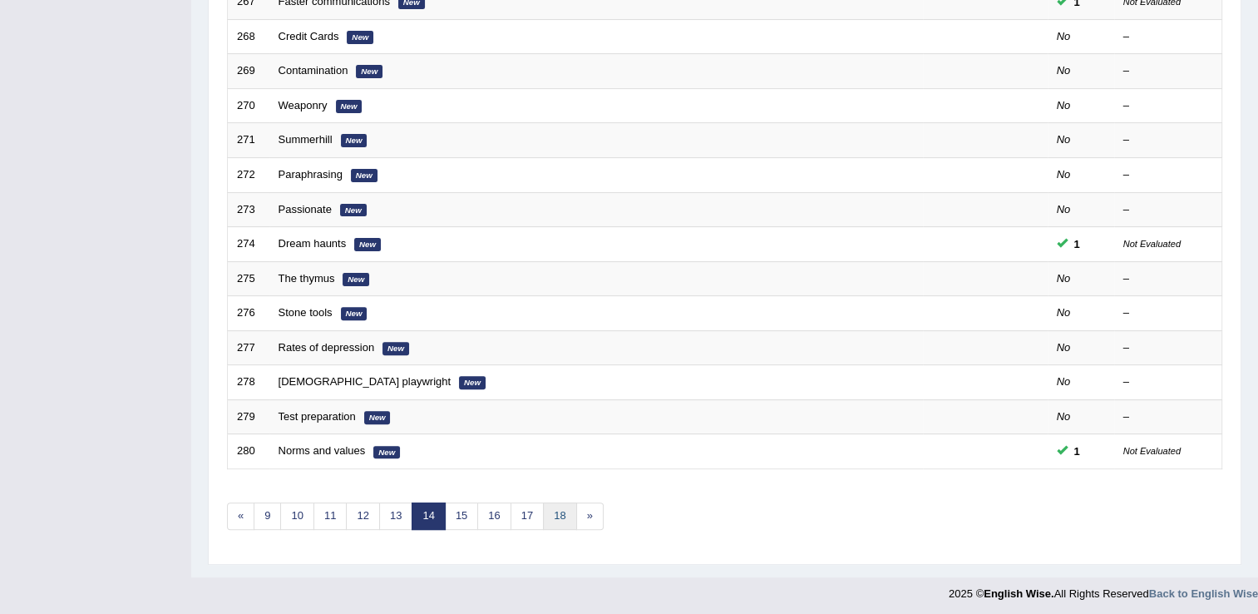
click at [549, 507] on link "18" at bounding box center [559, 515] width 33 height 27
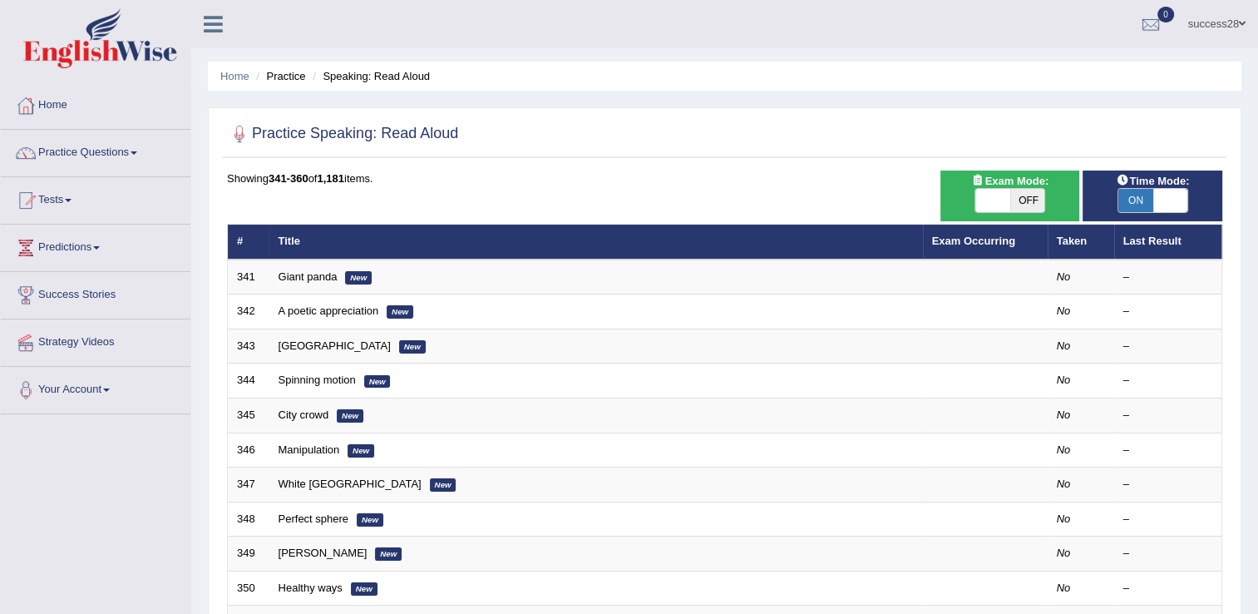
click at [288, 347] on link "[GEOGRAPHIC_DATA]" at bounding box center [334, 345] width 112 height 12
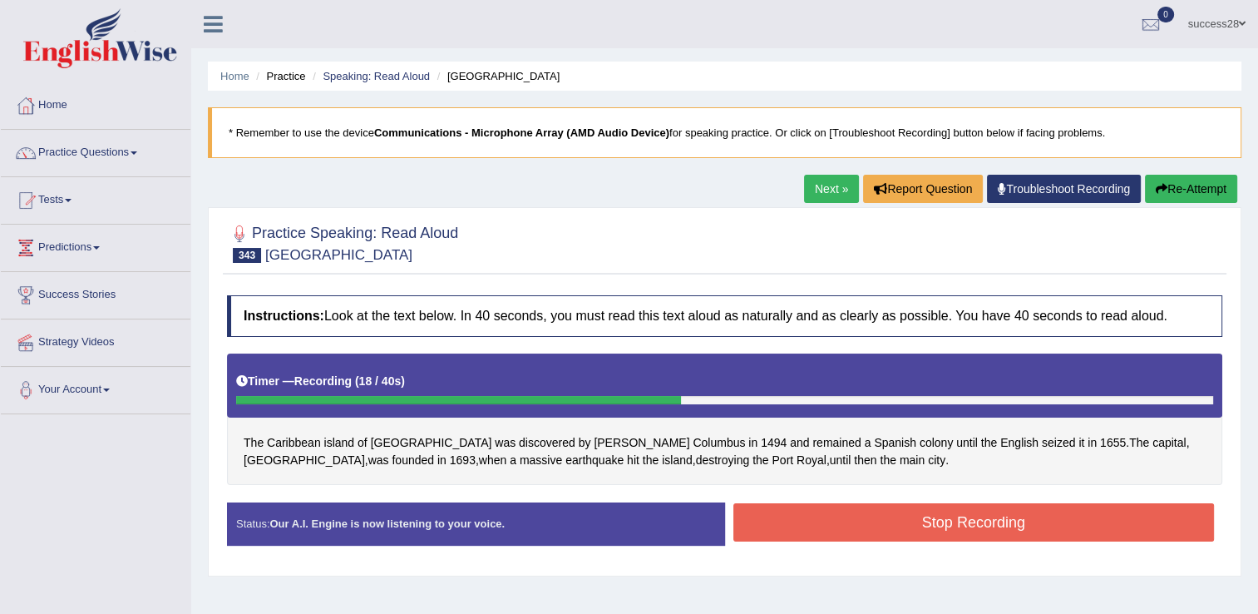
click at [930, 518] on button "Stop Recording" at bounding box center [973, 522] width 481 height 38
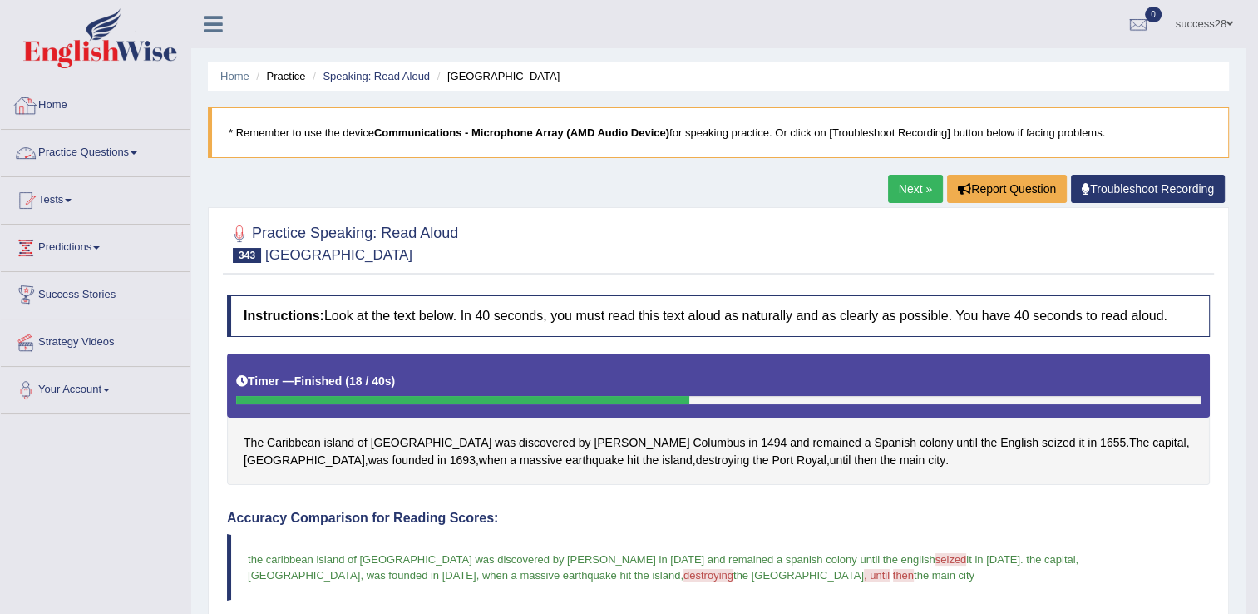
click at [125, 151] on link "Practice Questions" at bounding box center [96, 151] width 190 height 42
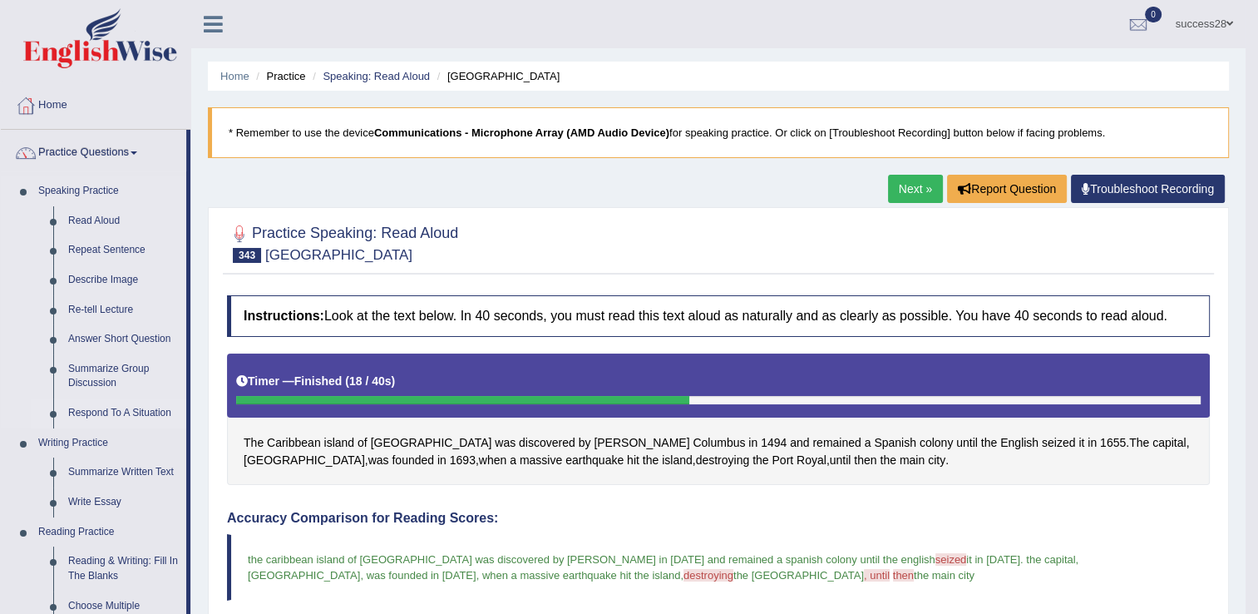
click at [87, 412] on link "Respond To A Situation" at bounding box center [124, 413] width 126 height 30
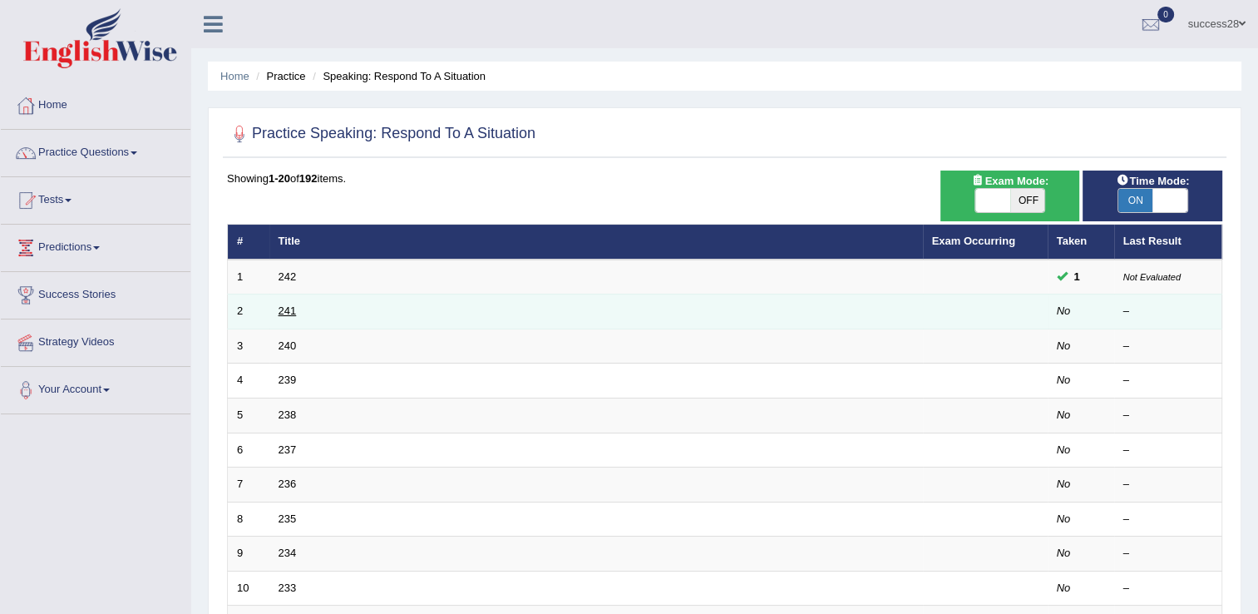
click at [288, 313] on link "241" at bounding box center [287, 310] width 18 height 12
